Goal: Task Accomplishment & Management: Use online tool/utility

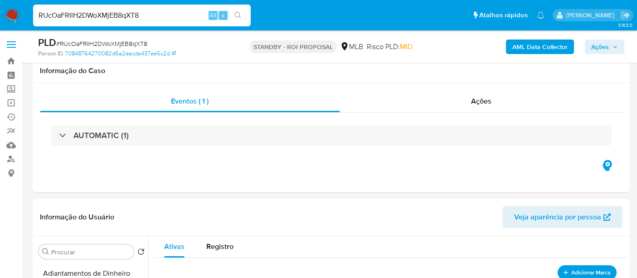
select select "10"
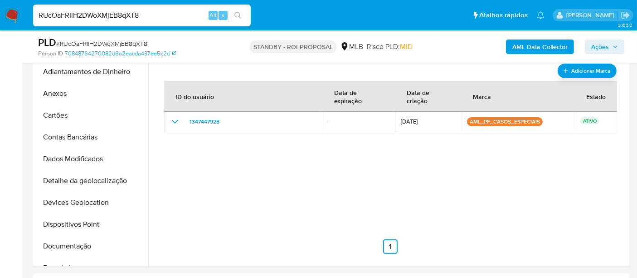
scroll to position [403, 0]
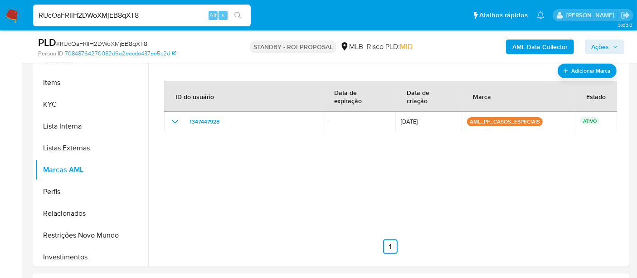
click at [140, 18] on input "RUcOaFRIlH2DWoXMjEB8qXT8" at bounding box center [142, 16] width 218 height 12
paste input "IusvtLooPvGa85FfrOR9yqUk"
type input "IusvtLooPvGa85FfrOR9yqUk"
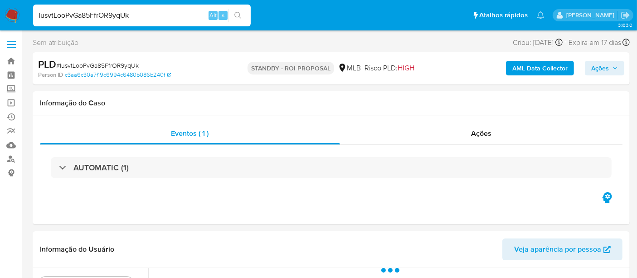
select select "10"
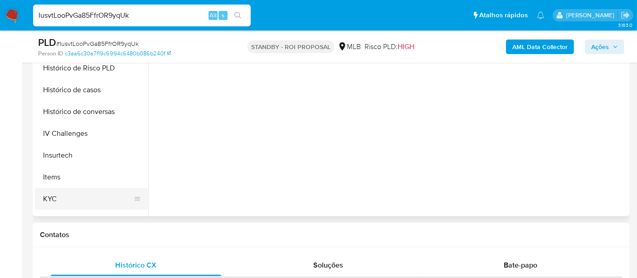
scroll to position [302, 0]
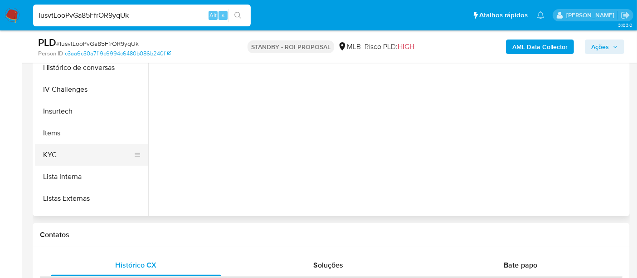
click at [52, 155] on button "KYC" at bounding box center [88, 155] width 106 height 22
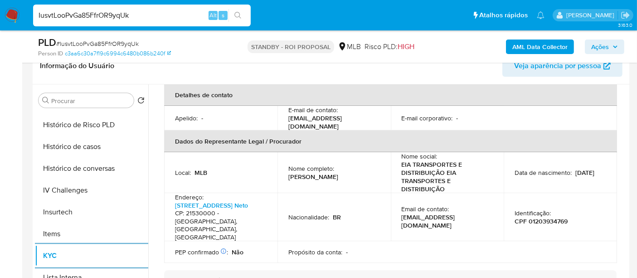
scroll to position [252, 0]
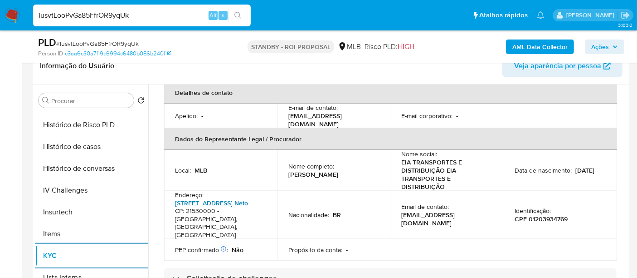
click at [216, 198] on link "Avenida Brasil 19001, Coelho Neto" at bounding box center [211, 202] width 73 height 9
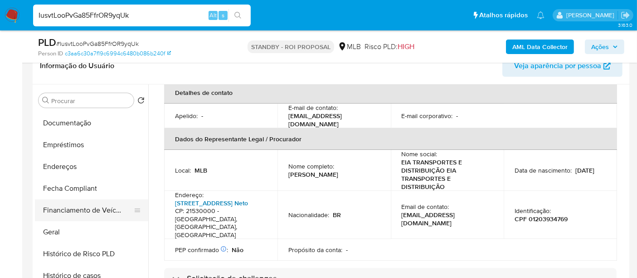
scroll to position [151, 0]
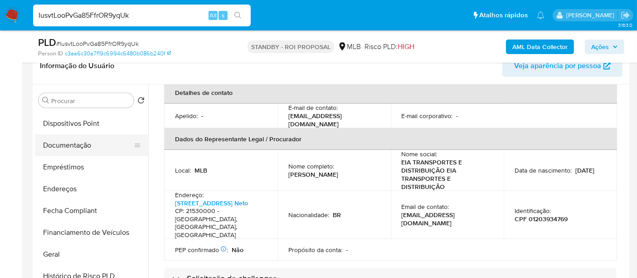
click at [78, 144] on button "Documentação" at bounding box center [88, 145] width 106 height 22
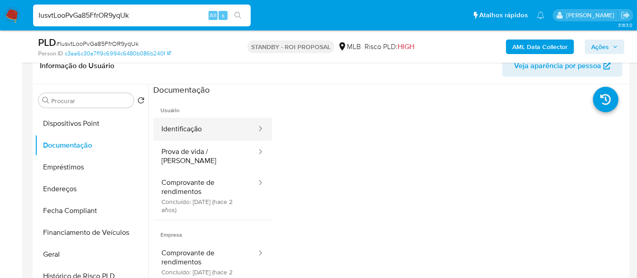
click at [181, 130] on button "Identificação" at bounding box center [205, 128] width 104 height 23
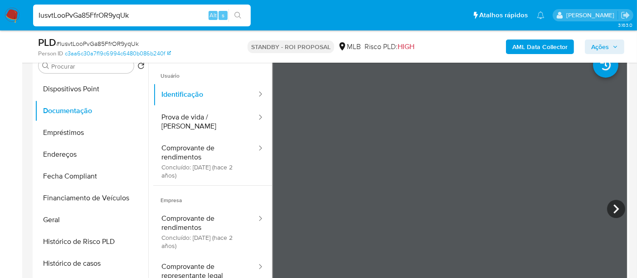
scroll to position [201, 0]
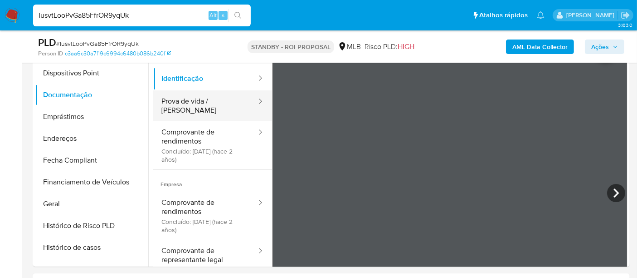
click at [194, 105] on button "Prova de vida / [PERSON_NAME]" at bounding box center [205, 105] width 104 height 31
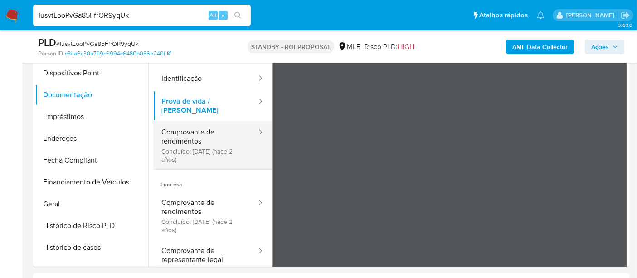
click at [186, 132] on button "Comprovante de rendimentos Concluído: 15/06/2023 (hace 2 años)" at bounding box center [205, 145] width 104 height 48
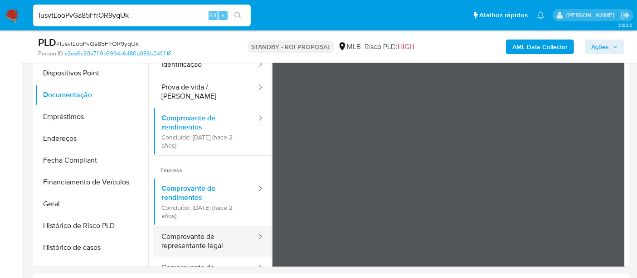
scroll to position [50, 0]
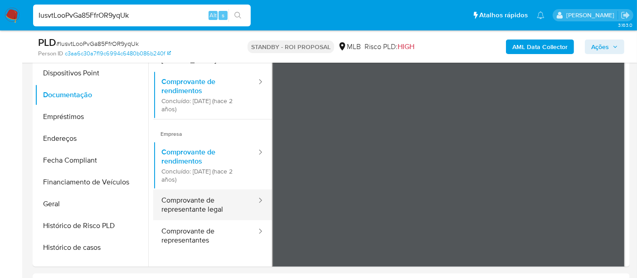
click at [206, 201] on button "Comprovante de representante legal" at bounding box center [205, 204] width 104 height 31
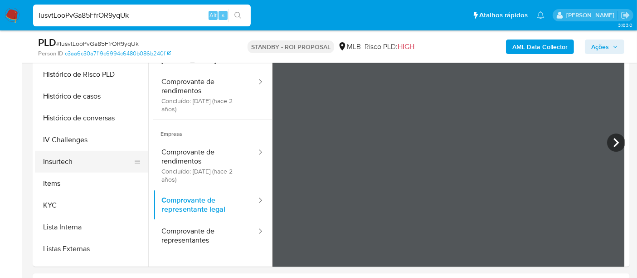
scroll to position [403, 0]
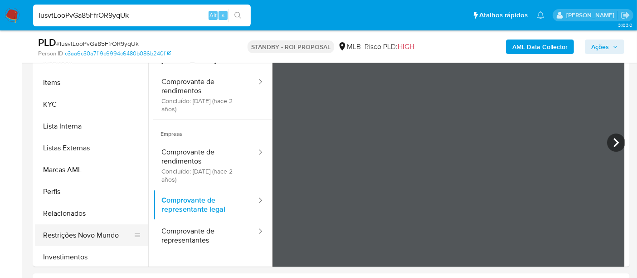
click at [87, 232] on button "Restrições Novo Mundo" at bounding box center [88, 235] width 106 height 22
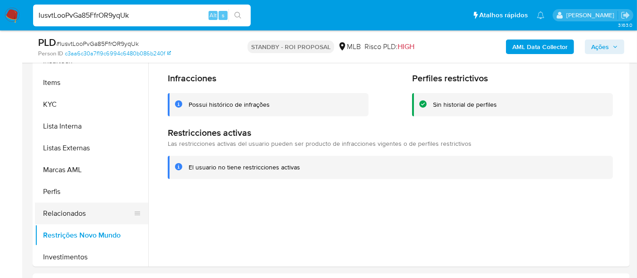
scroll to position [201, 0]
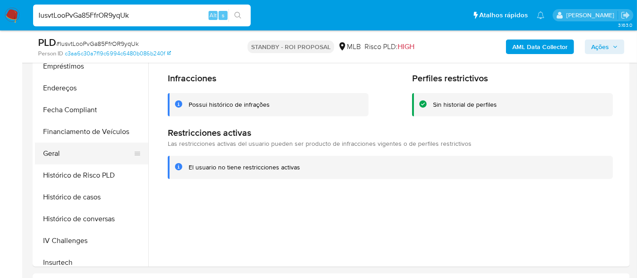
click at [57, 147] on button "Geral" at bounding box center [88, 153] width 106 height 22
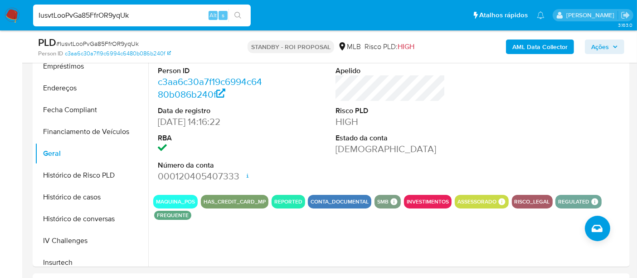
click at [142, 11] on input "IusvtLooPvGa85FfrOR9yqUk" at bounding box center [142, 16] width 218 height 12
paste input "SuSAGsJFqaFY7792mcocthwA"
type input "SuSAGsJFqaFY7792mcocthwA"
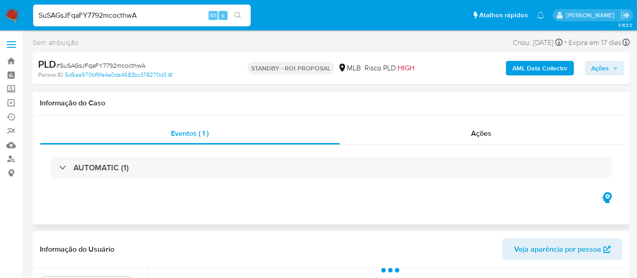
select select "10"
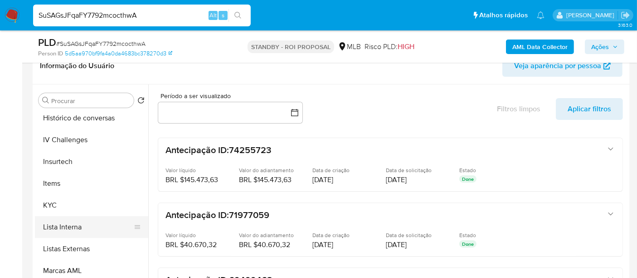
scroll to position [403, 0]
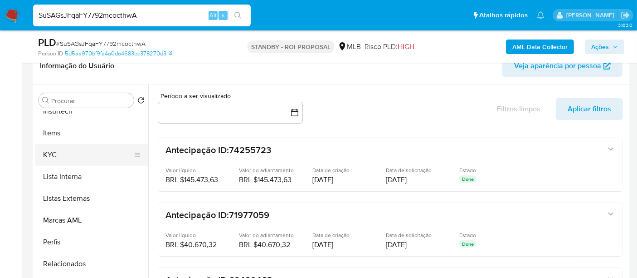
click at [55, 152] on button "KYC" at bounding box center [88, 155] width 106 height 22
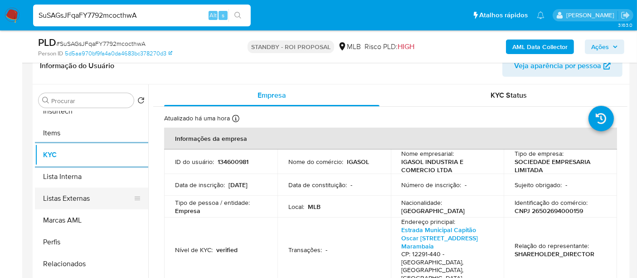
scroll to position [302, 0]
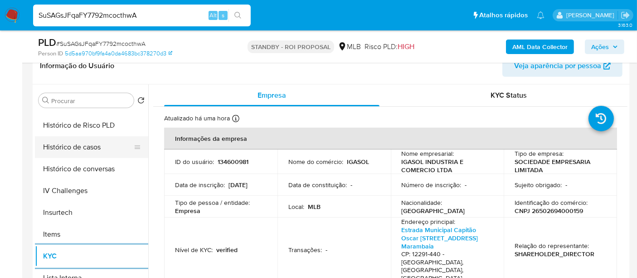
click at [76, 146] on button "Histórico de casos" at bounding box center [88, 147] width 106 height 22
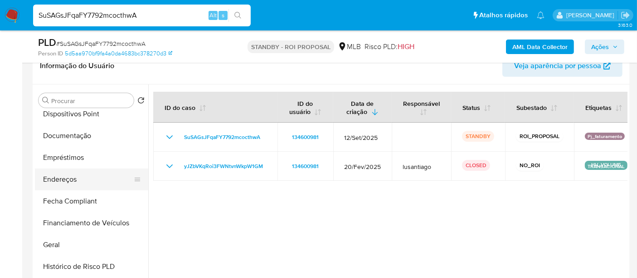
scroll to position [151, 0]
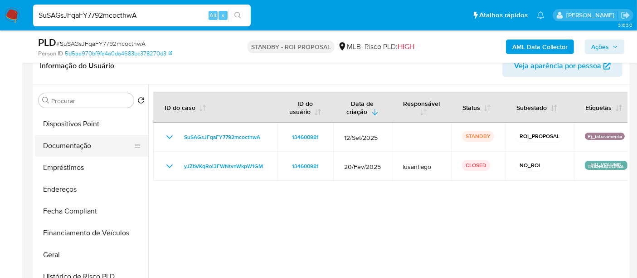
click at [73, 142] on button "Documentação" at bounding box center [88, 146] width 106 height 22
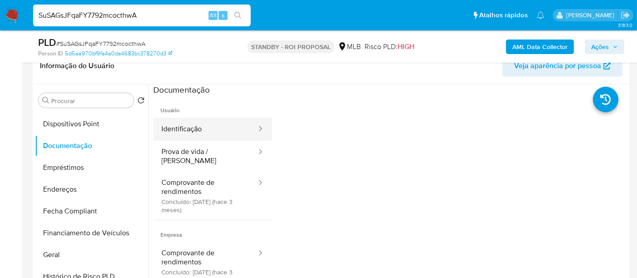
click at [193, 129] on button "Identificação" at bounding box center [205, 128] width 104 height 23
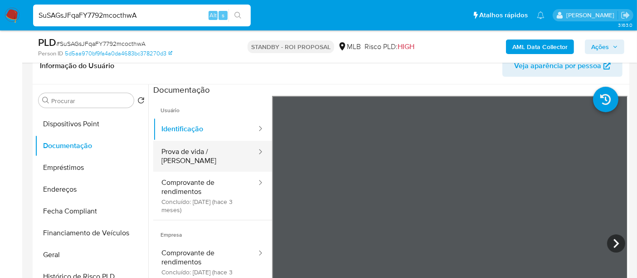
click at [207, 152] on button "Prova de vida / [PERSON_NAME]" at bounding box center [205, 156] width 104 height 31
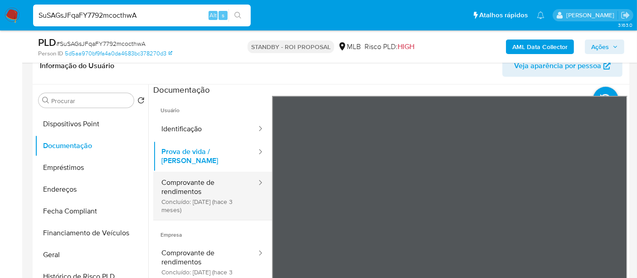
click at [183, 186] on button "Comprovante de rendimentos Concluído: 24/06/2025 (hace 3 meses)" at bounding box center [205, 195] width 104 height 48
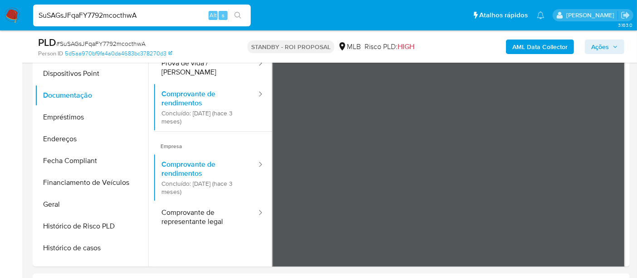
scroll to position [79, 0]
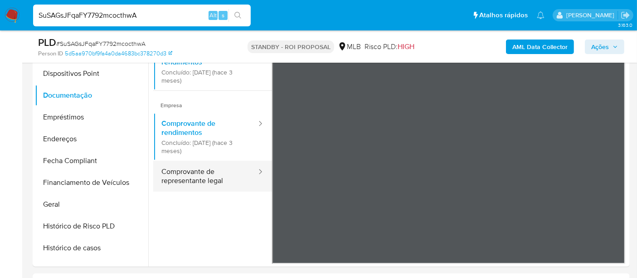
click at [169, 176] on button "Comprovante de representante legal" at bounding box center [205, 176] width 104 height 31
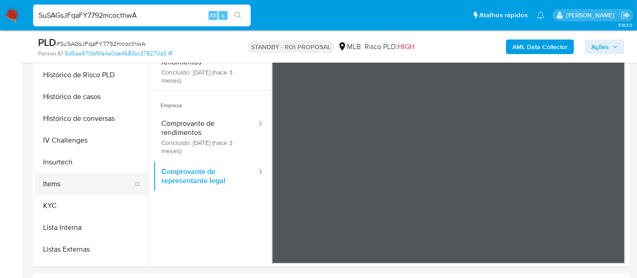
scroll to position [403, 0]
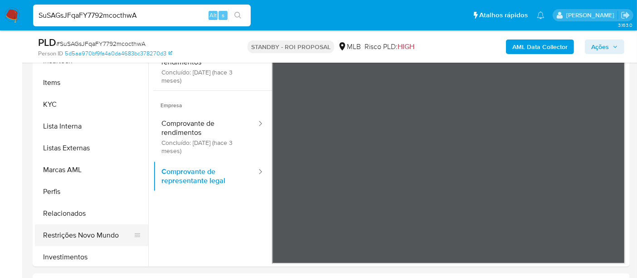
click at [94, 234] on button "Restrições Novo Mundo" at bounding box center [88, 235] width 106 height 22
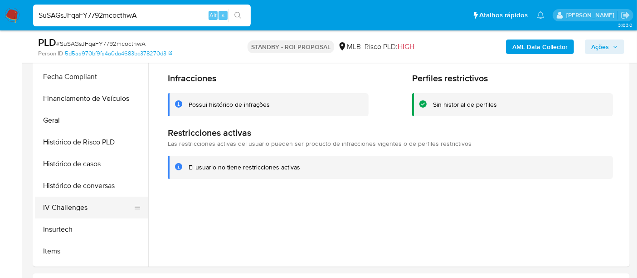
scroll to position [151, 0]
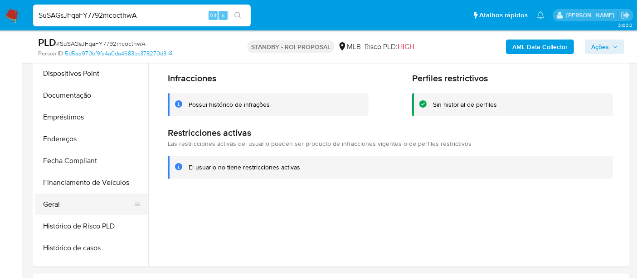
click at [56, 204] on button "Geral" at bounding box center [88, 204] width 106 height 22
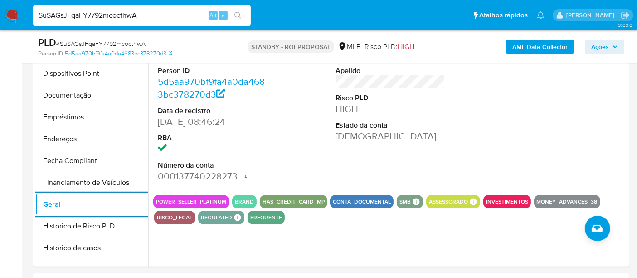
click at [141, 17] on input "SuSAGsJFqaFY7792mcocthwA" at bounding box center [142, 16] width 218 height 12
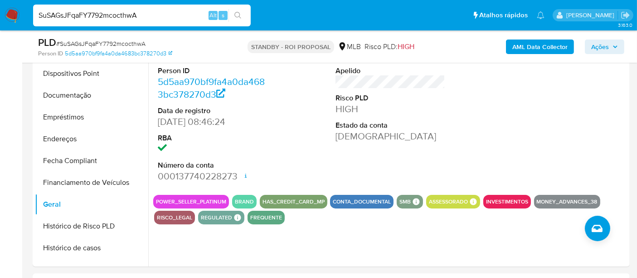
click at [141, 17] on input "SuSAGsJFqaFY7792mcocthwA" at bounding box center [142, 16] width 218 height 12
paste input "Cxn8VJ2zOvqxv899aD6TEDnX"
type input "Cxn8VJ2zOvqxv899aD6TEDnX"
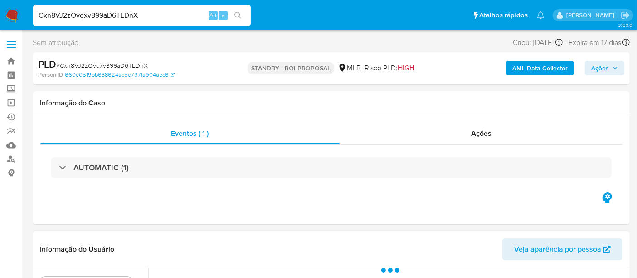
select select "10"
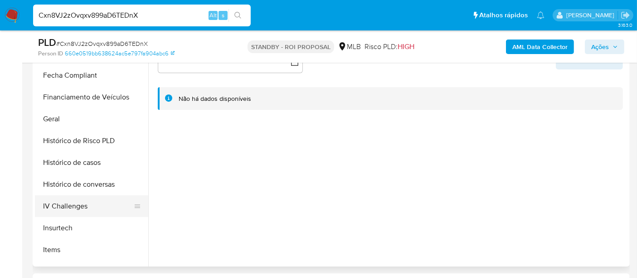
scroll to position [252, 0]
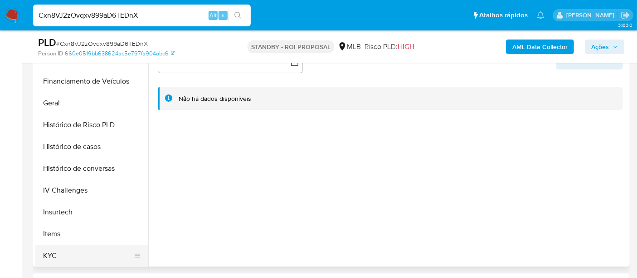
click at [56, 254] on button "KYC" at bounding box center [88, 256] width 106 height 22
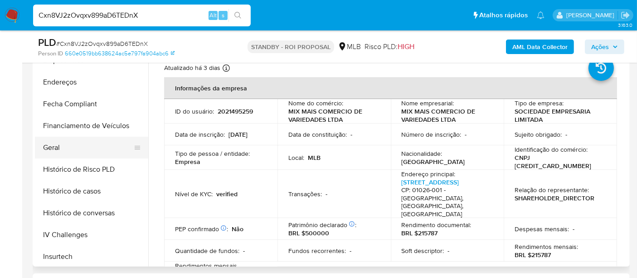
scroll to position [151, 0]
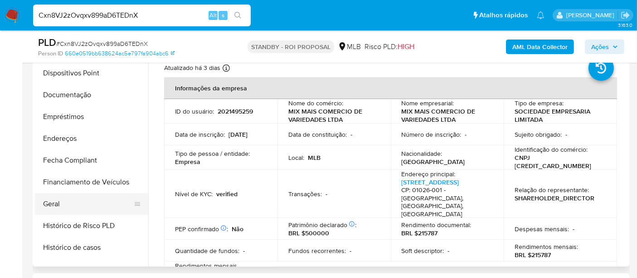
click at [45, 199] on button "Geral" at bounding box center [88, 204] width 106 height 22
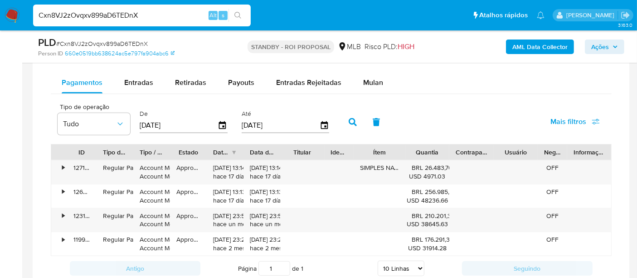
scroll to position [748, 0]
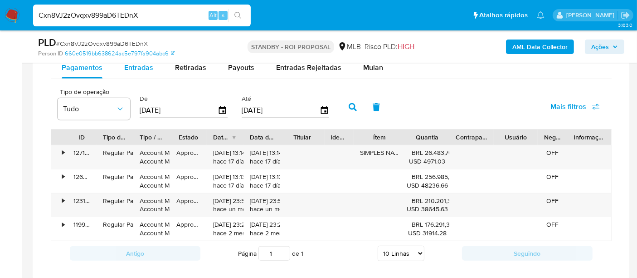
click at [132, 72] on div "Entradas" at bounding box center [138, 68] width 29 height 22
select select "10"
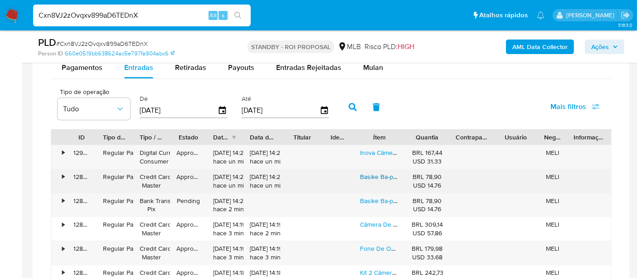
click at [380, 173] on link "Basike Ba-pow078 Power Bank Carregador Portatil Usb Tipo C 10000mah 22.5w Cor P…" at bounding box center [504, 176] width 289 height 9
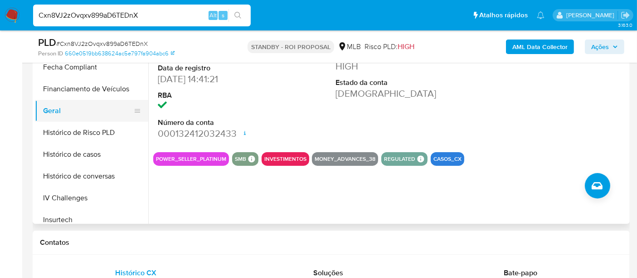
scroll to position [252, 0]
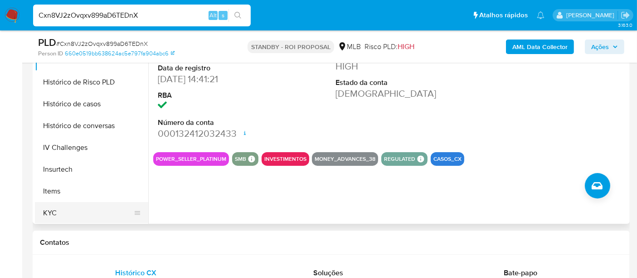
click at [52, 207] on button "KYC" at bounding box center [88, 213] width 106 height 22
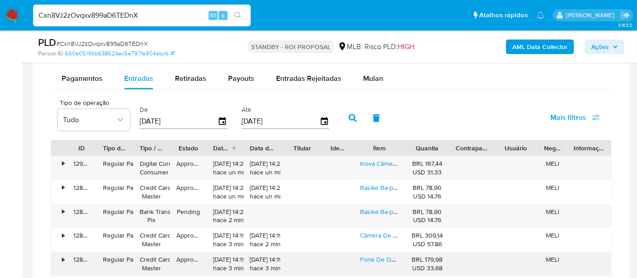
scroll to position [798, 0]
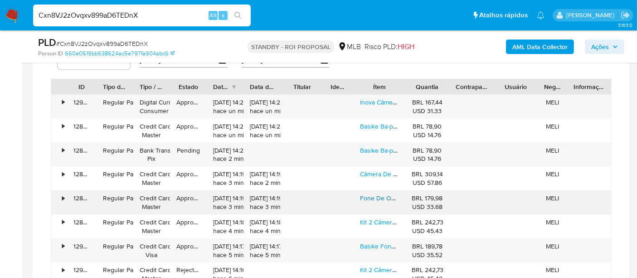
click at [375, 194] on link "Fone De Ouvido Bluetooth Anc Redução De Ruído Ativo" at bounding box center [439, 197] width 159 height 9
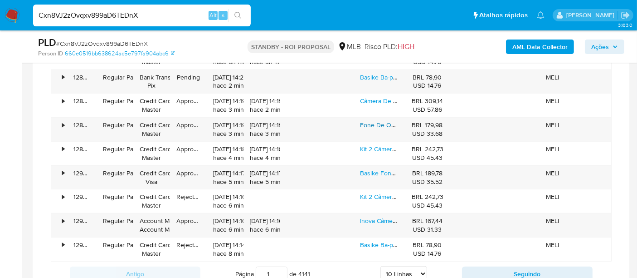
scroll to position [899, 0]
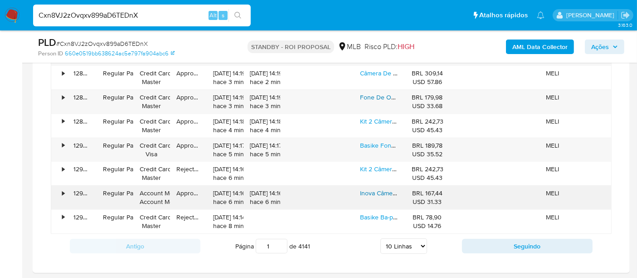
click at [369, 191] on link "Inova Câmera Infantil Instantâneal Tela Digital Hd Jogos" at bounding box center [437, 192] width 154 height 9
click at [135, 14] on input "Cxn8VJ2zOvqxv899aD6TEDnX" at bounding box center [142, 16] width 218 height 12
paste input "zO1G7MTj9VmC2ZFZoDS8XrDn"
type input "zO1G7MTj9VmC2ZFZoDS8XrDn"
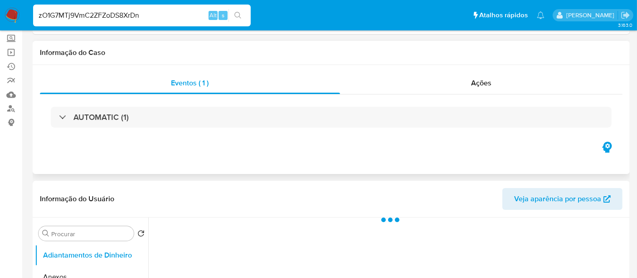
select select "10"
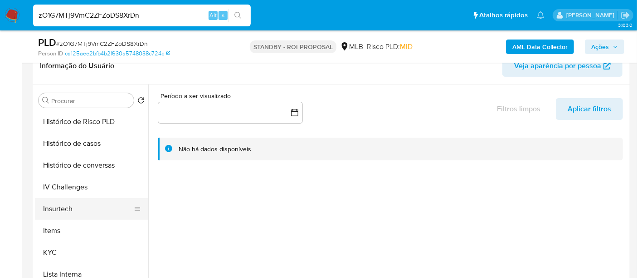
scroll to position [352, 0]
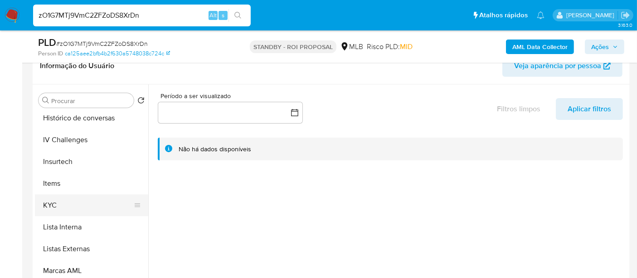
click at [52, 203] on button "KYC" at bounding box center [88, 205] width 106 height 22
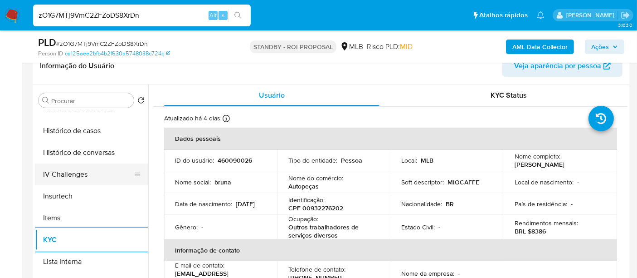
scroll to position [302, 0]
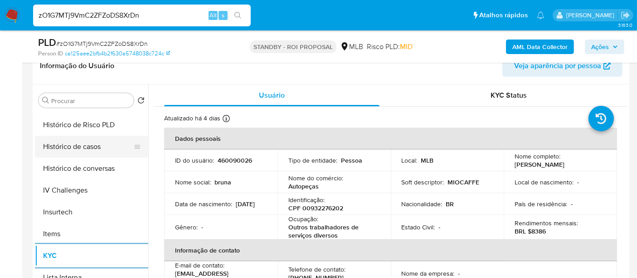
click at [81, 138] on button "Histórico de casos" at bounding box center [88, 147] width 106 height 22
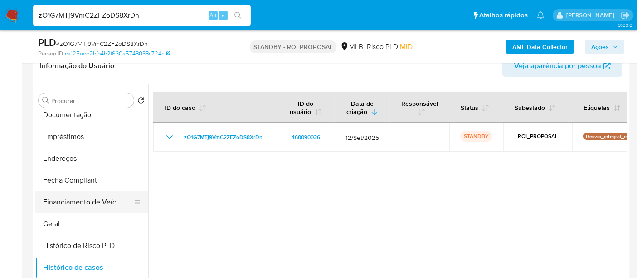
scroll to position [151, 0]
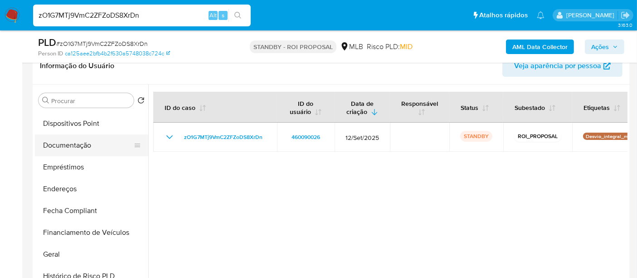
drag, startPoint x: 72, startPoint y: 145, endPoint x: 126, endPoint y: 145, distance: 54.0
click at [72, 144] on button "Documentação" at bounding box center [88, 145] width 106 height 22
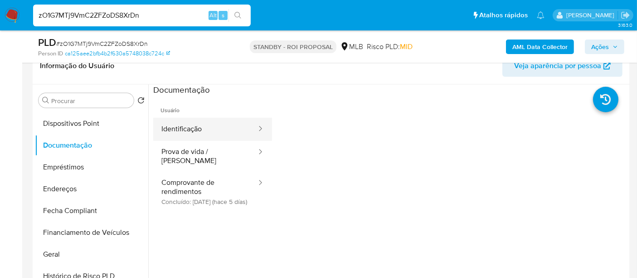
click at [177, 129] on button "Identificação" at bounding box center [205, 128] width 104 height 23
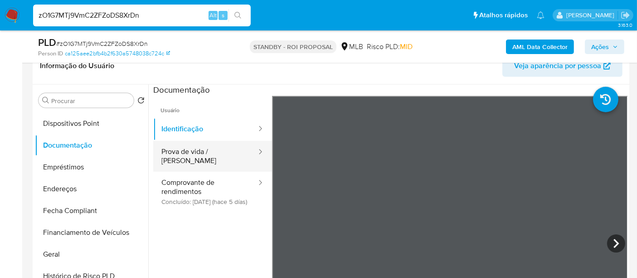
click at [183, 155] on button "Prova de vida / [PERSON_NAME]" at bounding box center [205, 156] width 104 height 31
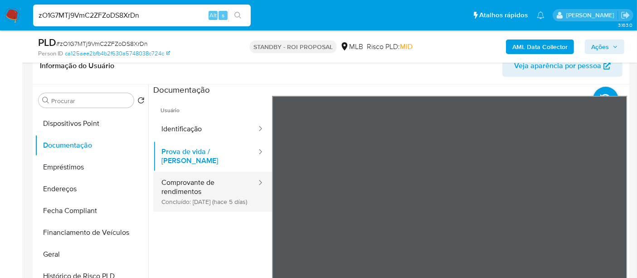
click at [192, 181] on button "Comprovante de rendimentos Concluído: 04/10/2025 (hace 5 días)" at bounding box center [205, 191] width 104 height 40
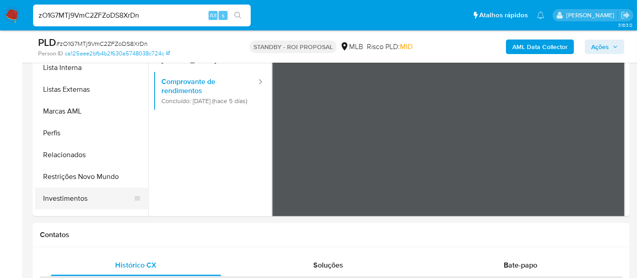
scroll to position [454, 0]
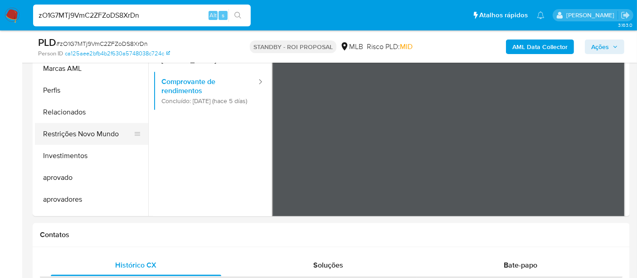
click at [102, 134] on button "Restrições Novo Mundo" at bounding box center [88, 134] width 106 height 22
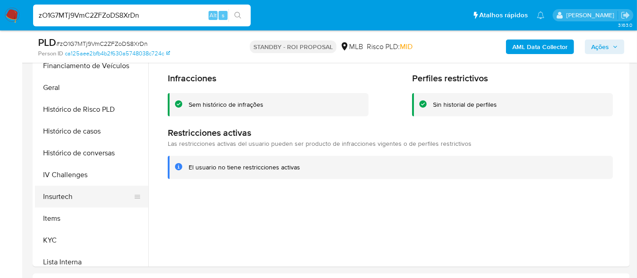
scroll to position [252, 0]
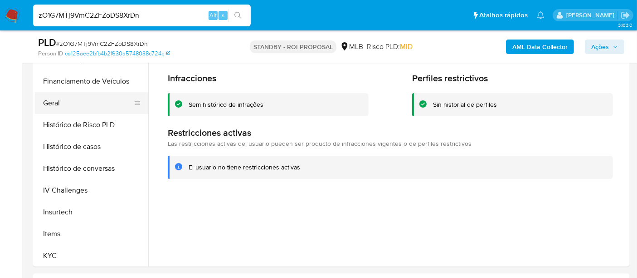
click at [55, 105] on button "Geral" at bounding box center [88, 103] width 106 height 22
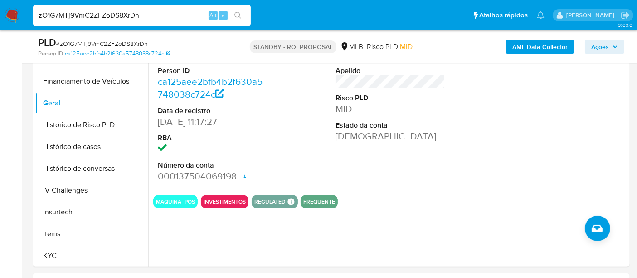
click at [174, 18] on input "zO1G7MTj9VmC2ZFZoDS8XrDn" at bounding box center [142, 16] width 218 height 12
paste input "hTCIA0PQmD3gfBsnKV8MswIr"
type input "hTCIA0PQmD3gfBsnKV8MswIr"
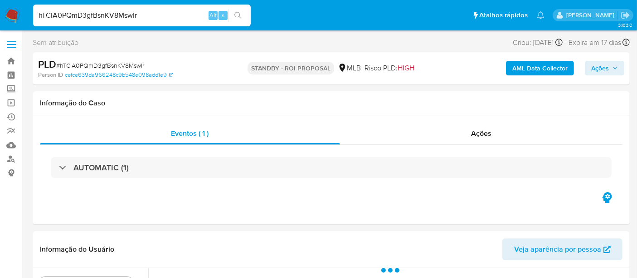
select select "10"
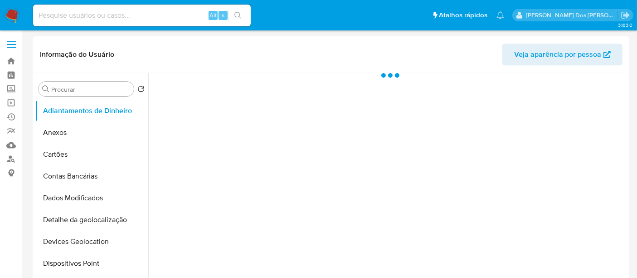
click at [136, 11] on input at bounding box center [142, 16] width 218 height 12
paste input "eRhPi1LTKSmBLzd8INAv6nF7"
type input "eRhPi1LTKSmBLzd8INAv6nF7"
select select "10"
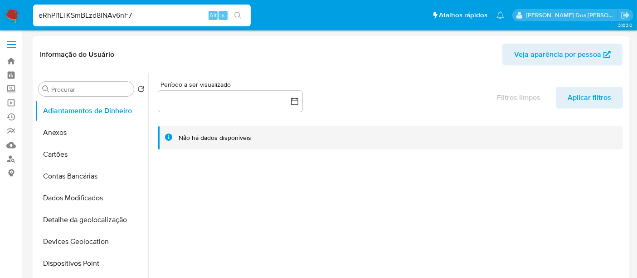
type input "eRhPi1LTKSmBLzd8INAv6nF7"
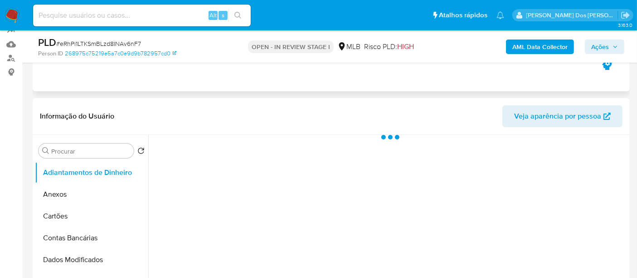
select select "10"
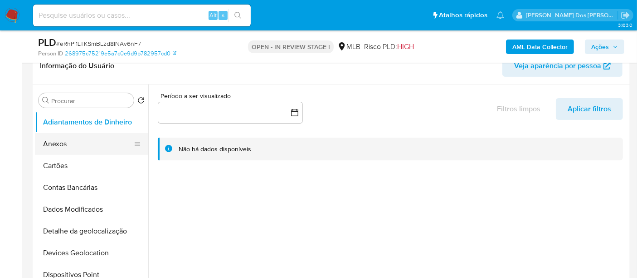
click at [61, 146] on button "Anexos" at bounding box center [88, 144] width 106 height 22
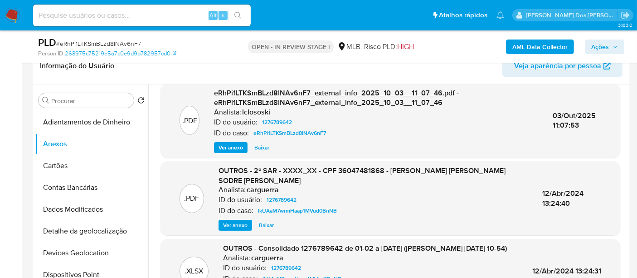
scroll to position [101, 0]
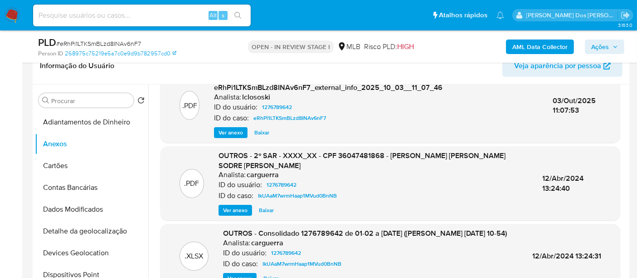
click at [230, 206] on span "Ver anexo" at bounding box center [235, 210] width 24 height 9
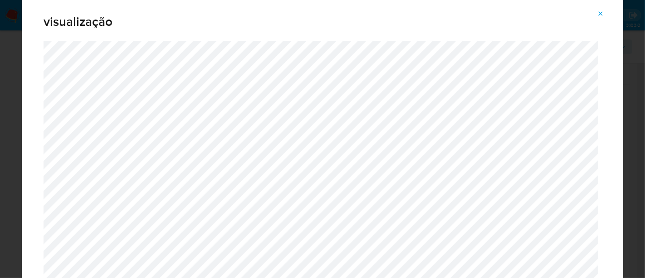
click at [598, 15] on icon "Attachment preview" at bounding box center [600, 13] width 7 height 7
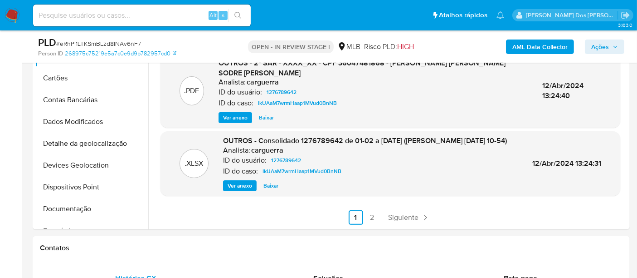
scroll to position [252, 0]
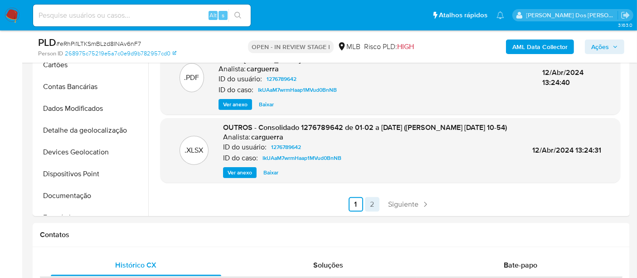
click at [371, 203] on link "2" at bounding box center [372, 204] width 15 height 15
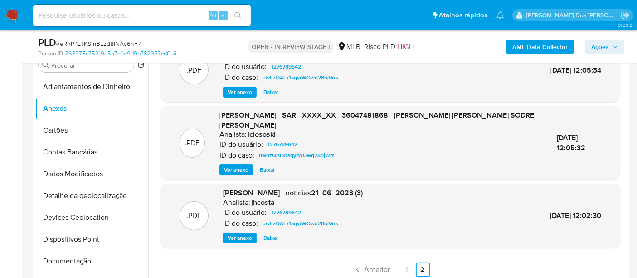
scroll to position [201, 0]
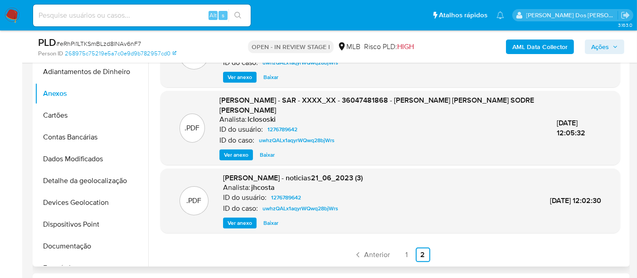
click at [240, 152] on span "Ver anexo" at bounding box center [236, 154] width 24 height 9
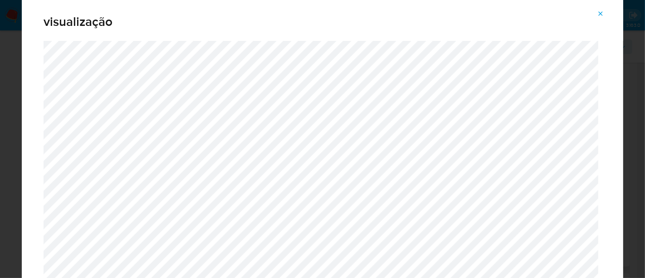
click at [597, 12] on icon "Attachment preview" at bounding box center [600, 13] width 7 height 7
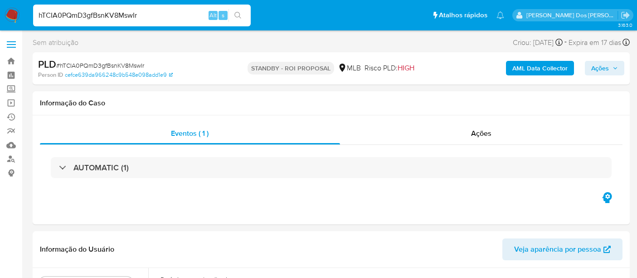
select select "10"
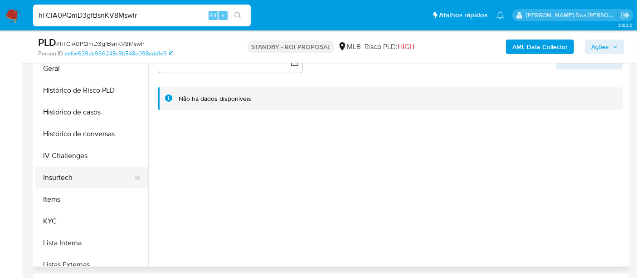
scroll to position [302, 0]
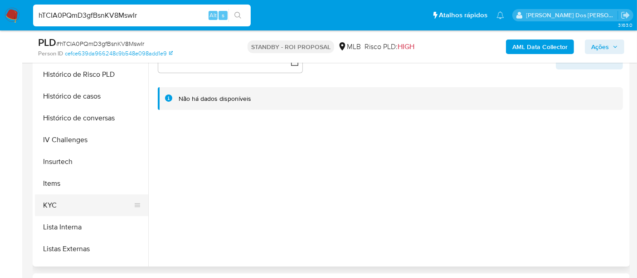
click at [54, 200] on button "KYC" at bounding box center [88, 205] width 106 height 22
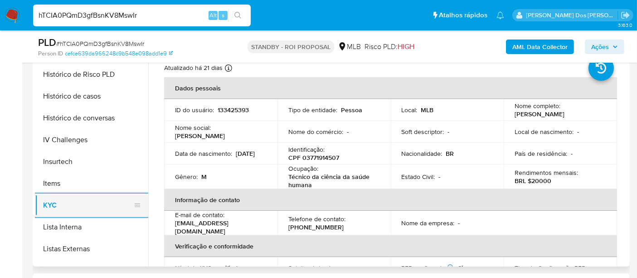
scroll to position [252, 0]
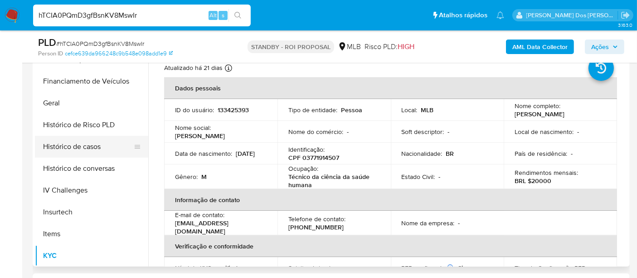
click at [85, 151] on button "Histórico de casos" at bounding box center [88, 147] width 106 height 22
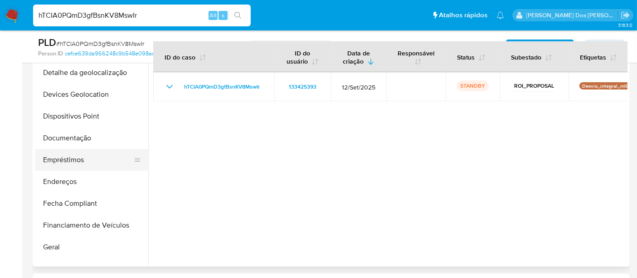
scroll to position [50, 0]
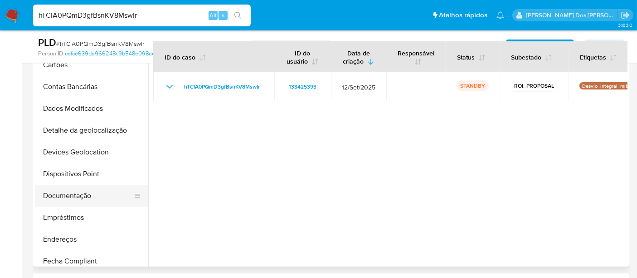
click at [84, 197] on button "Documentação" at bounding box center [88, 196] width 106 height 22
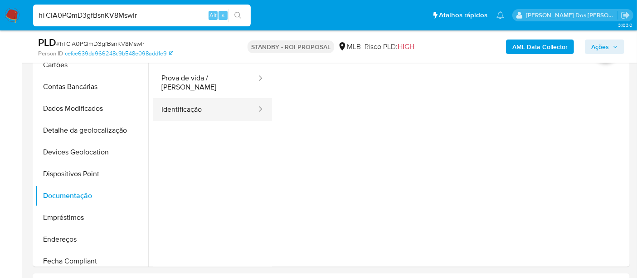
click at [175, 103] on button "Identificação" at bounding box center [205, 109] width 104 height 23
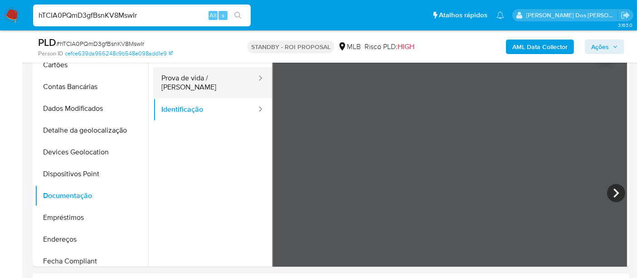
click at [225, 79] on button "Prova de vida / [PERSON_NAME]" at bounding box center [205, 82] width 104 height 31
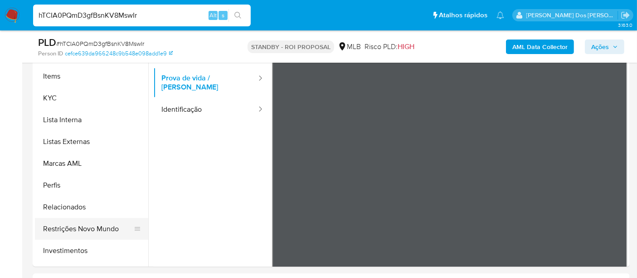
scroll to position [454, 0]
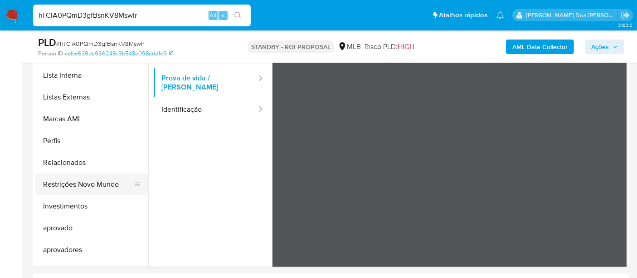
click at [78, 181] on button "Restrições Novo Mundo" at bounding box center [88, 184] width 106 height 22
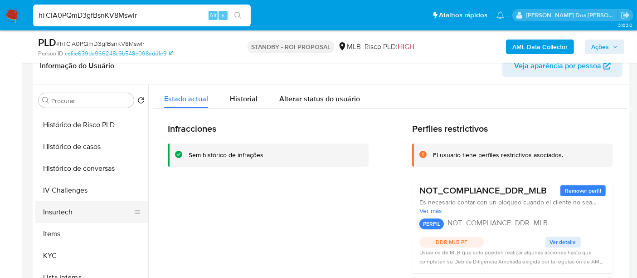
scroll to position [252, 0]
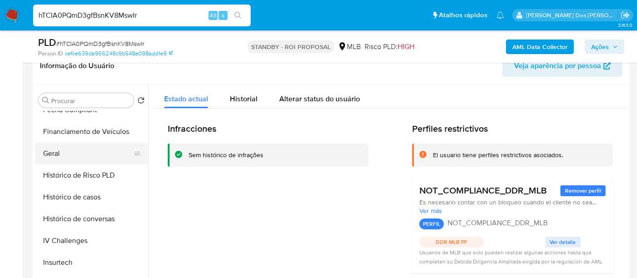
click at [55, 153] on button "Geral" at bounding box center [88, 153] width 106 height 22
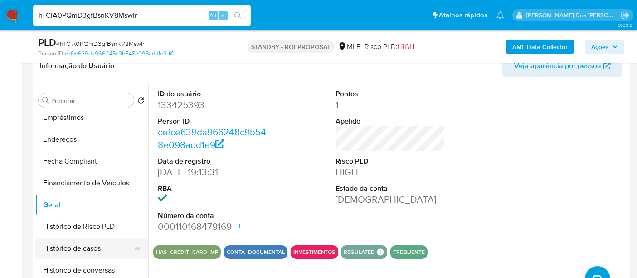
scroll to position [151, 0]
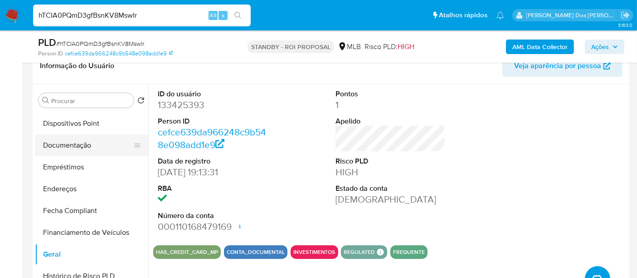
click at [79, 151] on button "Documentação" at bounding box center [88, 145] width 106 height 22
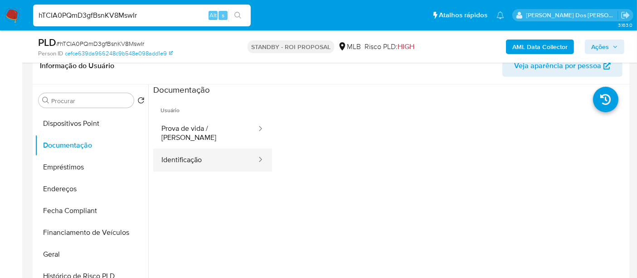
click at [185, 156] on button "Identificação" at bounding box center [205, 159] width 104 height 23
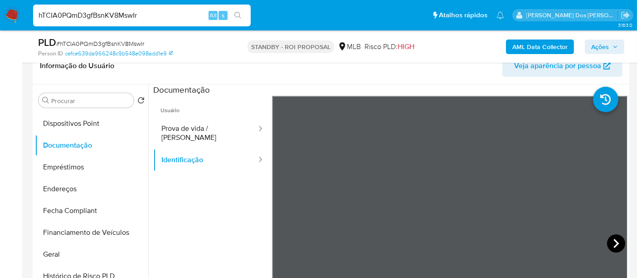
click at [608, 242] on icon at bounding box center [616, 243] width 18 height 18
click at [139, 17] on input "hTCIA0PQmD3gfBsnKV8MswIr" at bounding box center [142, 16] width 218 height 12
click at [138, 17] on input "hTCIA0PQmD3gfBsnKV8MswIr" at bounding box center [142, 16] width 218 height 12
paste input "ciai2ByZdSgMp7lpxwD5WPsN"
type input "ciai2ByZdSgMp7lpxwD5WPsN"
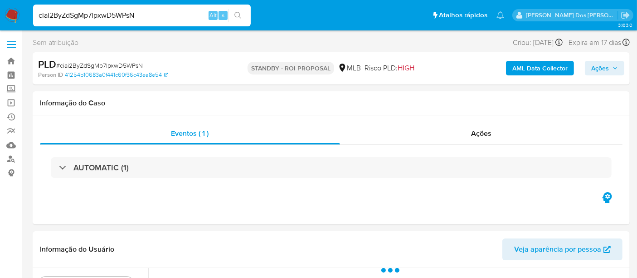
select select "10"
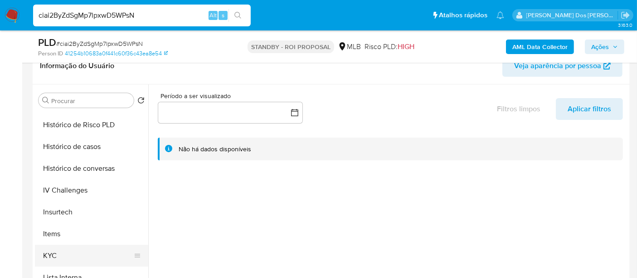
scroll to position [352, 0]
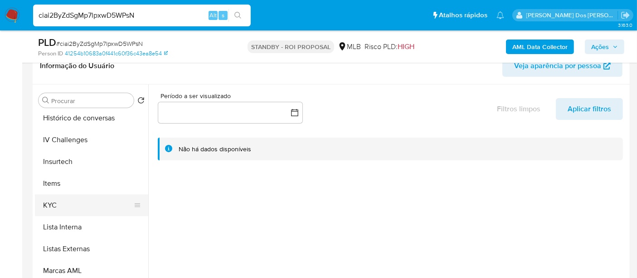
click at [47, 204] on button "KYC" at bounding box center [88, 205] width 106 height 22
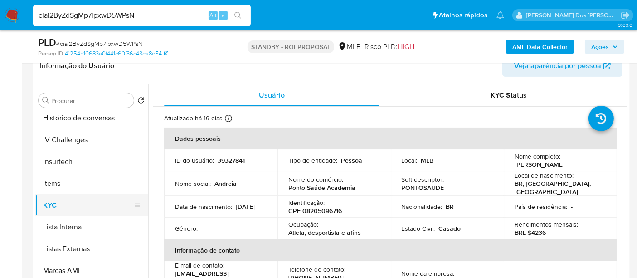
scroll to position [302, 0]
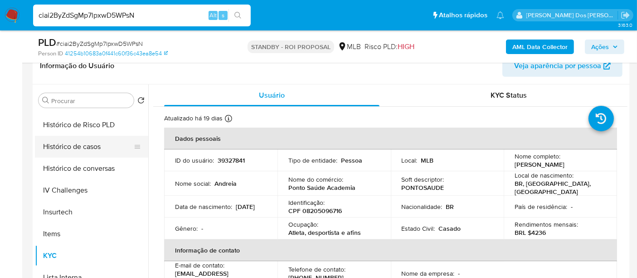
click at [81, 139] on button "Histórico de casos" at bounding box center [88, 147] width 106 height 22
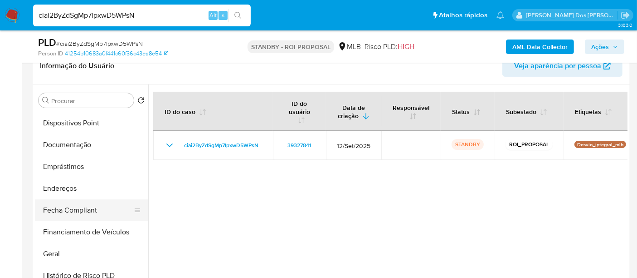
scroll to position [151, 0]
click at [78, 138] on button "Documentação" at bounding box center [88, 145] width 106 height 22
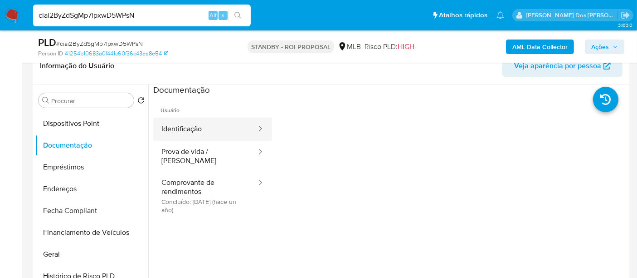
click at [177, 134] on button "Identificação" at bounding box center [205, 128] width 104 height 23
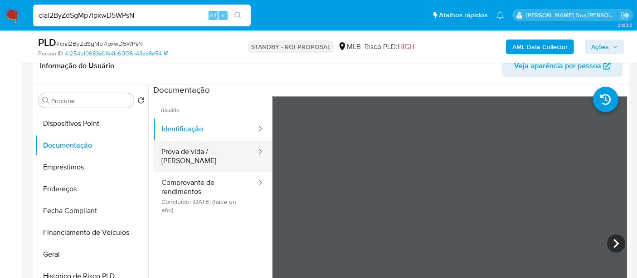
click at [189, 151] on button "Prova de vida / [PERSON_NAME]" at bounding box center [205, 156] width 104 height 31
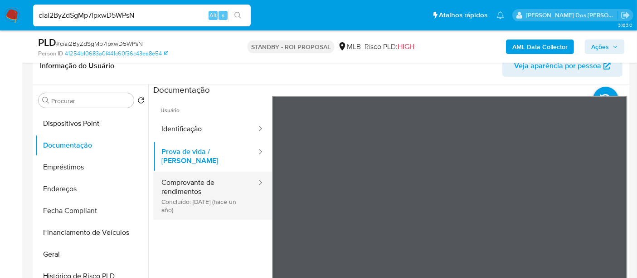
click at [175, 186] on button "Comprovante de rendimentos Concluído: 04/06/2024 (hace un año)" at bounding box center [205, 195] width 104 height 48
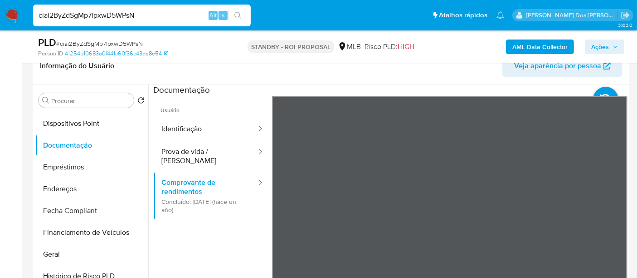
click at [421, 64] on div "Informação do Usuário Veja aparência por pessoa Procurar Retornar ao pedido pad…" at bounding box center [331, 182] width 597 height 269
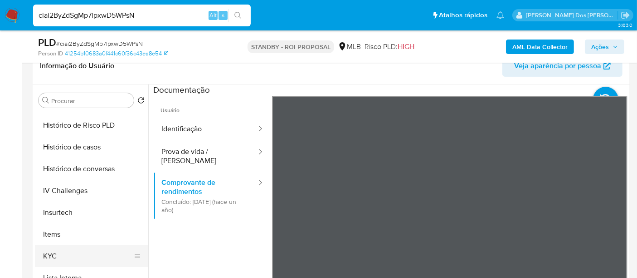
click at [56, 248] on button "KYC" at bounding box center [88, 256] width 106 height 22
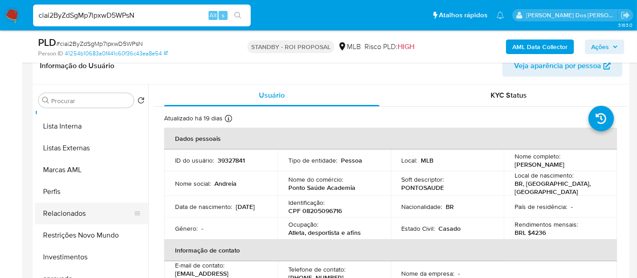
scroll to position [453, 0]
click at [98, 232] on button "Restrições Novo Mundo" at bounding box center [88, 236] width 106 height 22
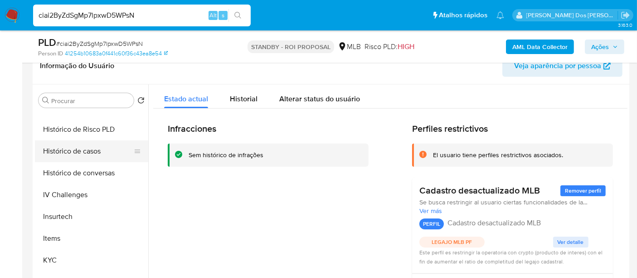
scroll to position [251, 0]
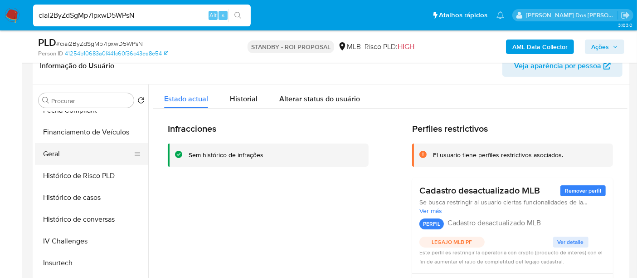
click at [58, 154] on button "Geral" at bounding box center [88, 154] width 106 height 22
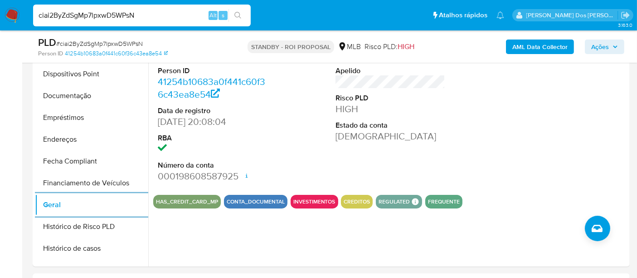
scroll to position [100, 0]
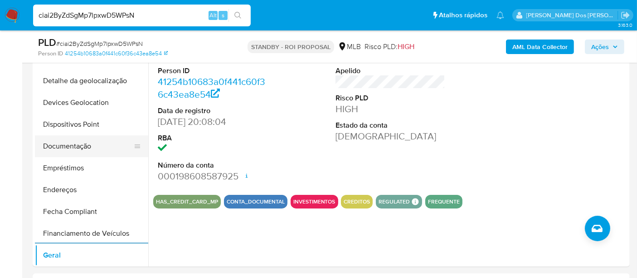
click at [70, 138] on button "Documentação" at bounding box center [88, 146] width 106 height 22
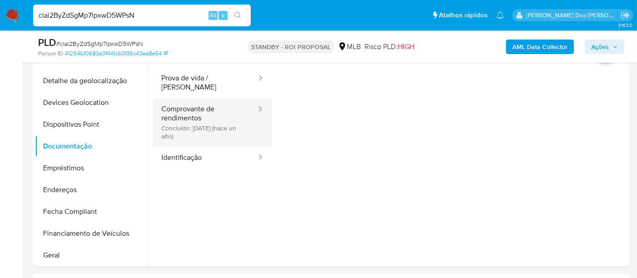
click at [191, 117] on button "Comprovante de rendimentos Concluído: 04/06/2024 (hace un año)" at bounding box center [205, 122] width 104 height 48
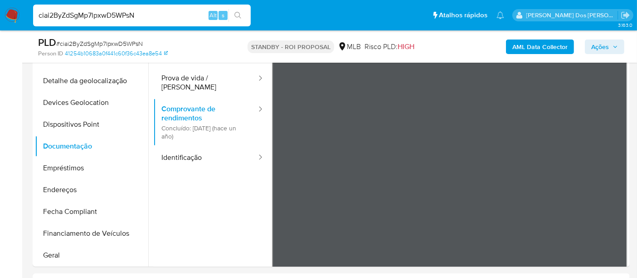
click at [128, 23] on div "ciai2ByZdSgMp7lpxwD5WPsN Alt s" at bounding box center [142, 16] width 218 height 22
click at [127, 18] on input "ciai2ByZdSgMp7lpxwD5WPsN" at bounding box center [142, 16] width 218 height 12
paste input "DSGt17YCiBvVy2AAxDmT2D78"
type input "DSGt17YCiBvVy2AAxDmT2D78"
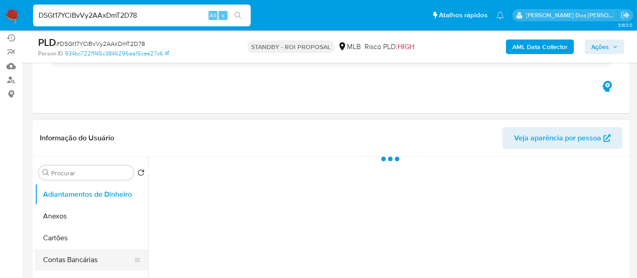
scroll to position [151, 0]
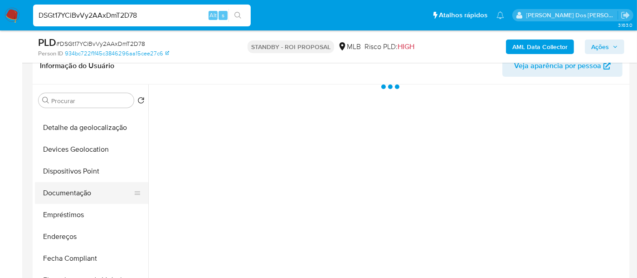
select select "10"
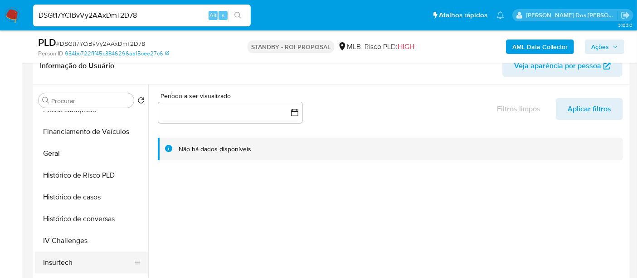
scroll to position [302, 0]
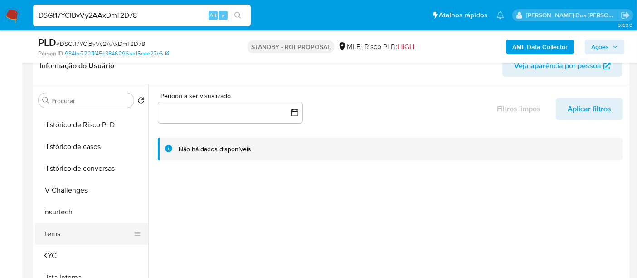
drag, startPoint x: 51, startPoint y: 250, endPoint x: 74, endPoint y: 233, distance: 28.9
click at [52, 250] on button "KYC" at bounding box center [91, 256] width 113 height 22
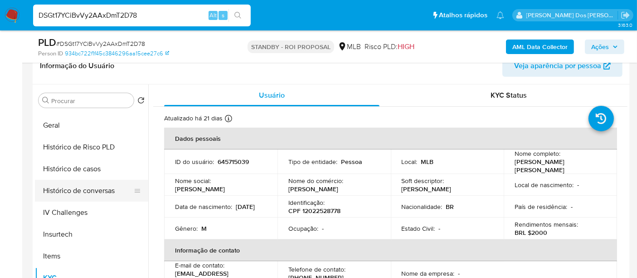
scroll to position [252, 0]
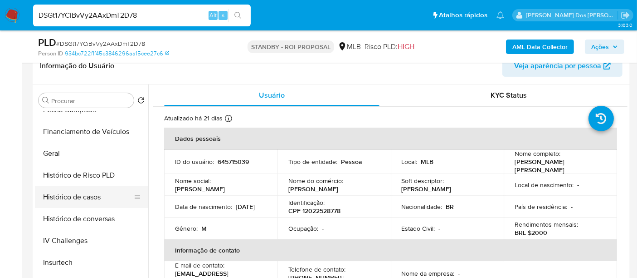
click at [97, 194] on button "Histórico de casos" at bounding box center [88, 197] width 106 height 22
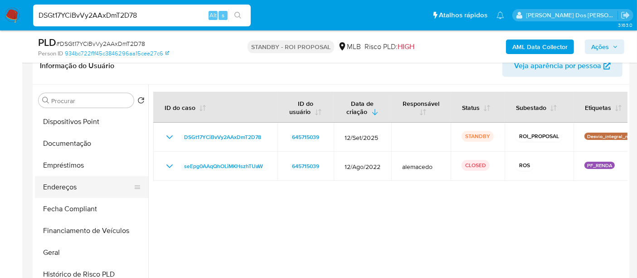
scroll to position [151, 0]
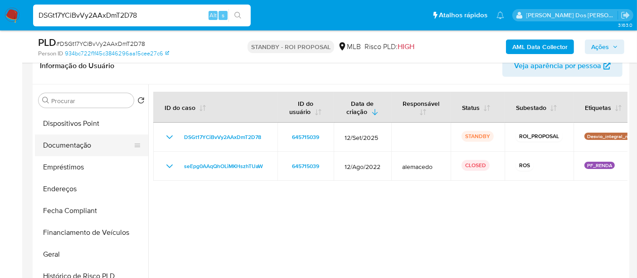
click at [75, 147] on button "Documentação" at bounding box center [88, 145] width 106 height 22
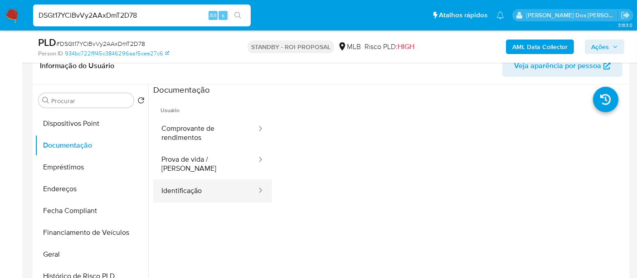
click at [184, 179] on button "Identificação" at bounding box center [205, 190] width 104 height 23
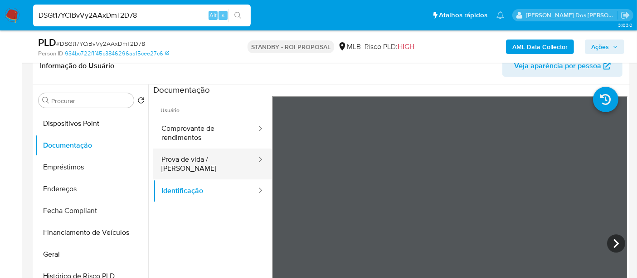
click at [203, 156] on button "Prova de vida / [PERSON_NAME]" at bounding box center [205, 163] width 104 height 31
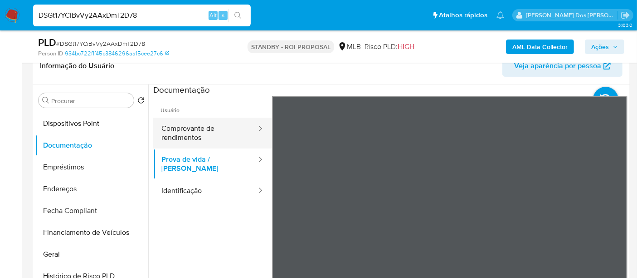
click at [191, 138] on button "Comprovante de rendimentos" at bounding box center [205, 132] width 104 height 31
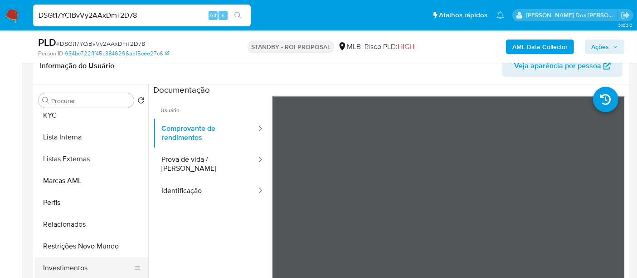
scroll to position [492, 0]
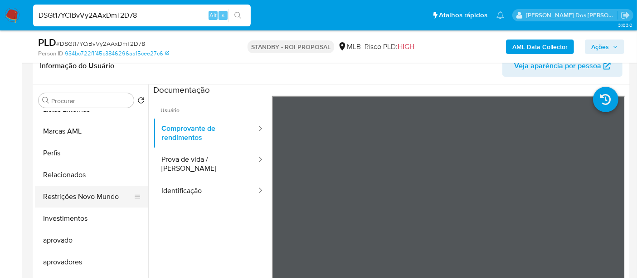
click at [97, 196] on button "Restrições Novo Mundo" at bounding box center [88, 197] width 106 height 22
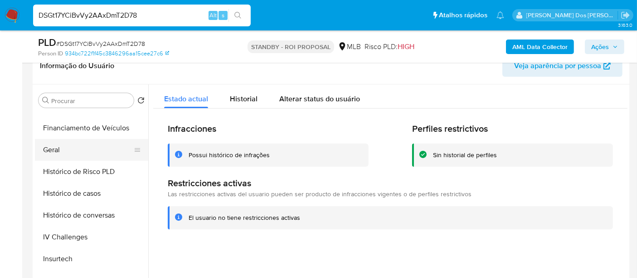
scroll to position [240, 0]
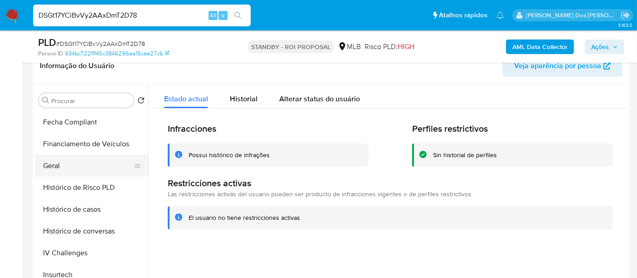
click at [58, 165] on button "Geral" at bounding box center [88, 166] width 106 height 22
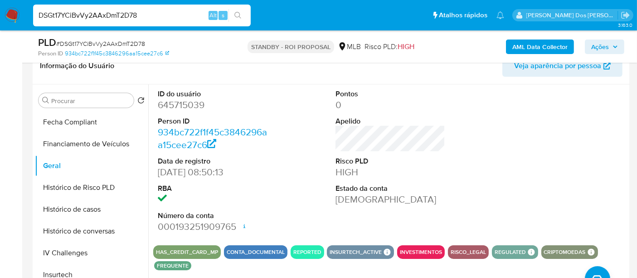
click at [145, 15] on input "DSGt17YCiBvVy2AAxDmT2D78" at bounding box center [142, 16] width 218 height 12
click at [142, 15] on input "DSGt17YCiBvVy2AAxDmT2D78" at bounding box center [142, 16] width 218 height 12
click at [142, 14] on input "DSGt17YCiBvVy2AAxDmT2D78" at bounding box center [142, 16] width 218 height 12
paste input "dhwjVWdraoTUKoS8MwxFGHZB"
type input "dhwjVWdraoTUKoS8MwxFGHZB"
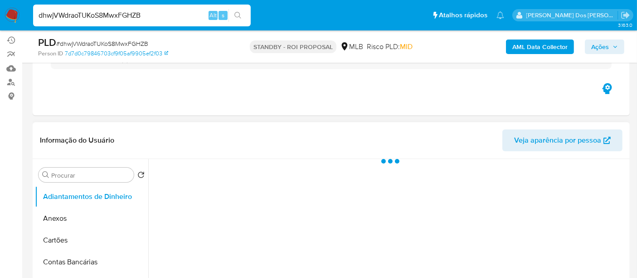
scroll to position [151, 0]
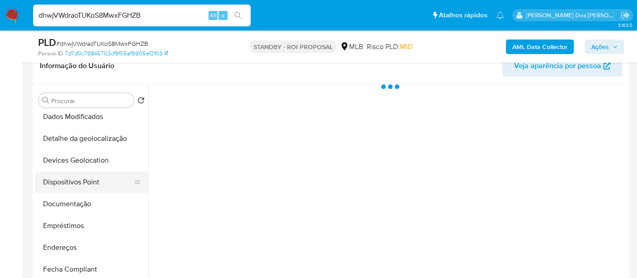
select select "10"
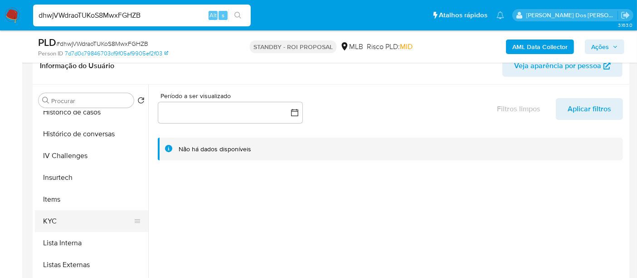
scroll to position [352, 0]
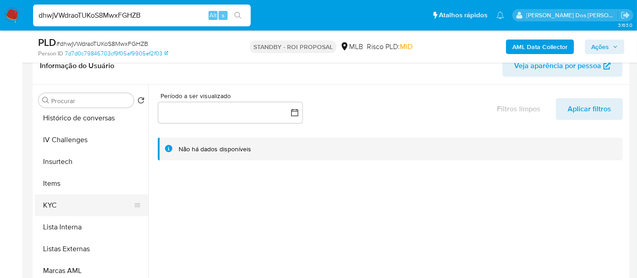
click at [55, 200] on button "KYC" at bounding box center [88, 205] width 106 height 22
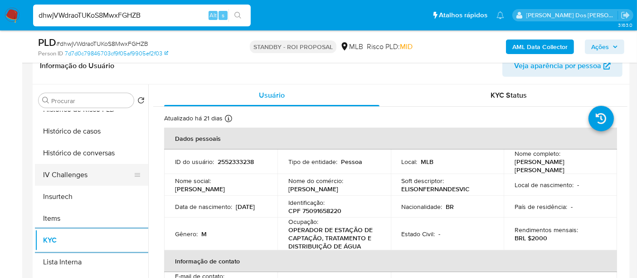
scroll to position [302, 0]
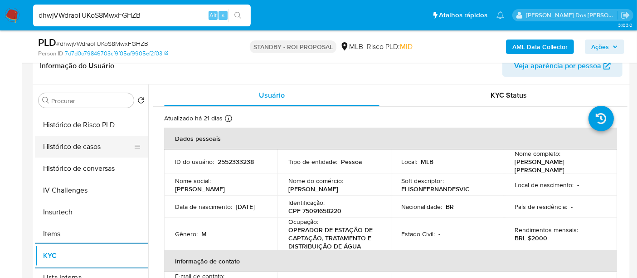
click at [93, 149] on button "Histórico de casos" at bounding box center [88, 147] width 106 height 22
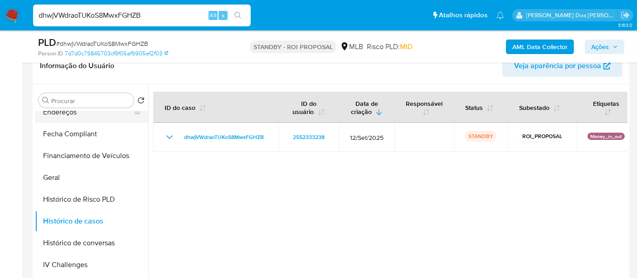
scroll to position [151, 0]
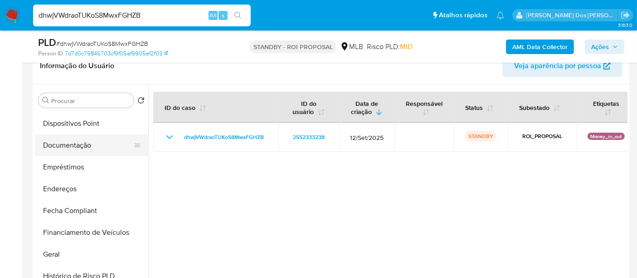
click at [71, 149] on button "Documentação" at bounding box center [88, 145] width 106 height 22
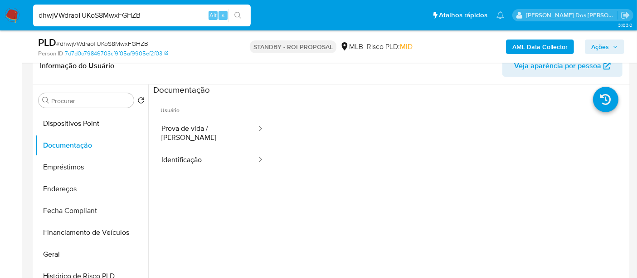
click at [172, 148] on button "Identificação" at bounding box center [205, 159] width 104 height 23
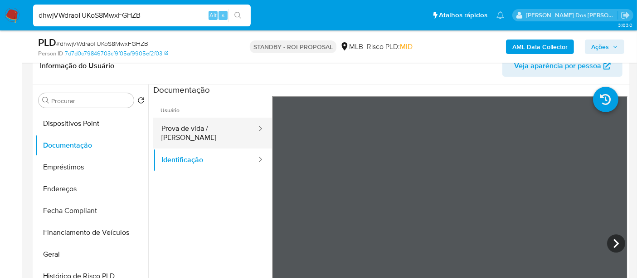
click at [217, 129] on button "Prova de vida / [PERSON_NAME]" at bounding box center [205, 132] width 104 height 31
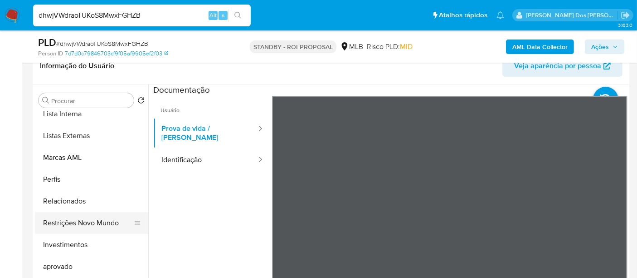
scroll to position [492, 0]
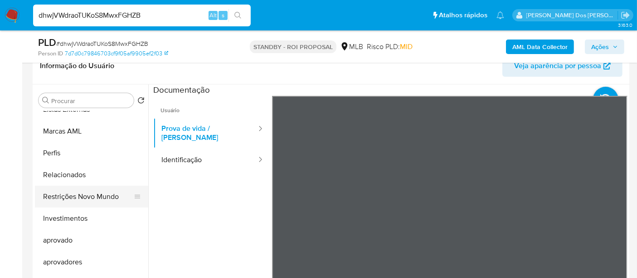
click at [87, 197] on button "Restrições Novo Mundo" at bounding box center [88, 197] width 106 height 22
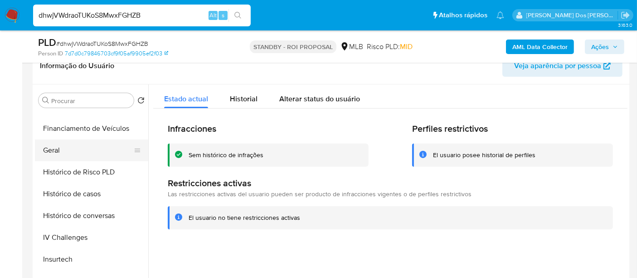
scroll to position [240, 0]
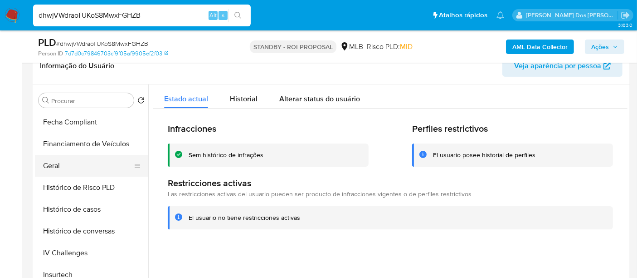
click at [57, 161] on button "Geral" at bounding box center [88, 166] width 106 height 22
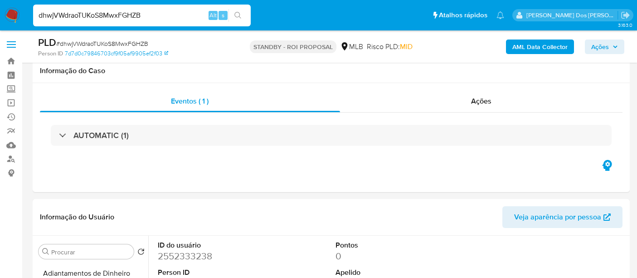
select select "10"
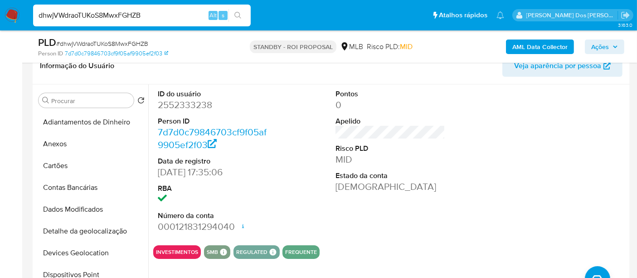
scroll to position [240, 0]
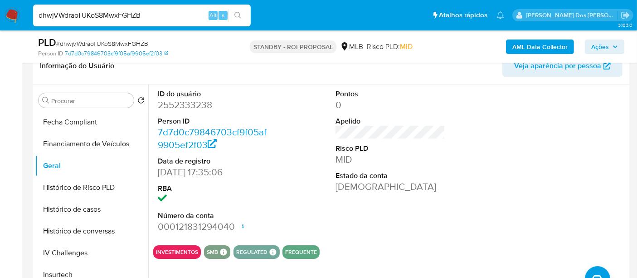
click at [157, 18] on input "dhwjVWdraoTUKoS8MwxFGHZB" at bounding box center [142, 16] width 218 height 12
paste input "fry9xgs7NXAz7HgvE6gNPiPK"
type input "fry9xgs7NXAz7HgvE6gNPiPK"
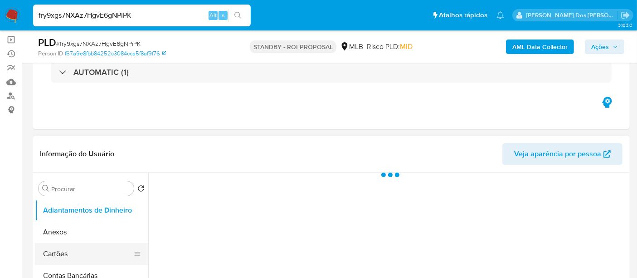
scroll to position [151, 0]
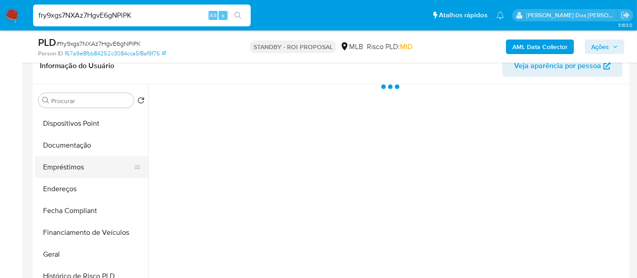
select select "10"
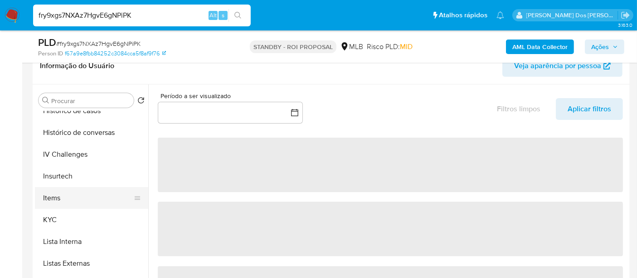
scroll to position [352, 0]
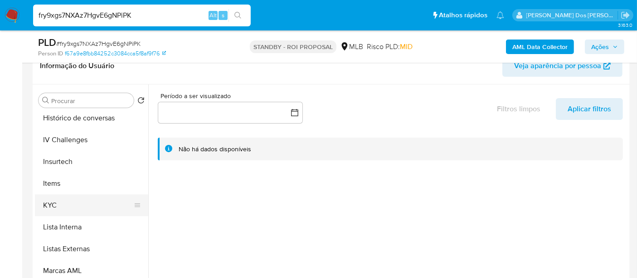
click at [55, 200] on button "KYC" at bounding box center [88, 205] width 106 height 22
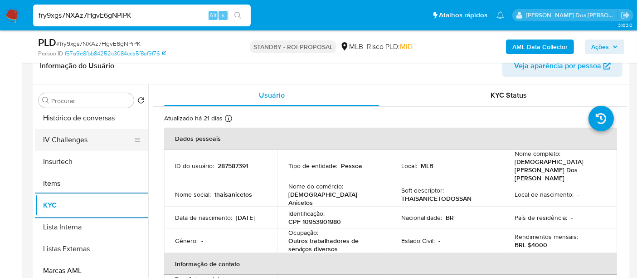
scroll to position [302, 0]
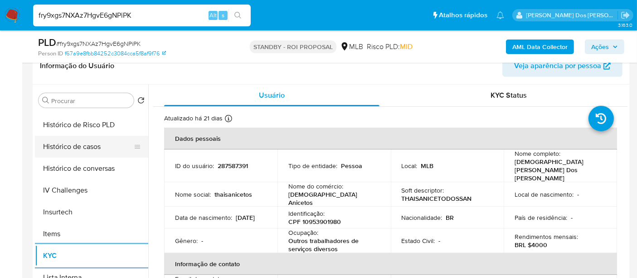
click at [85, 150] on button "Histórico de casos" at bounding box center [88, 147] width 106 height 22
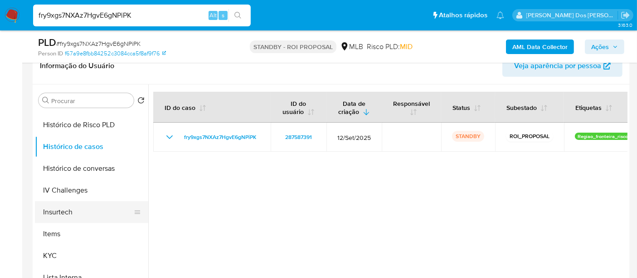
scroll to position [151, 0]
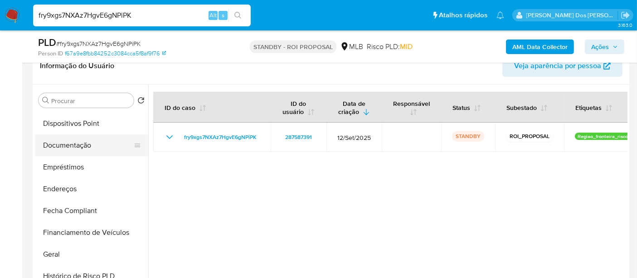
click at [72, 151] on button "Documentação" at bounding box center [88, 145] width 106 height 22
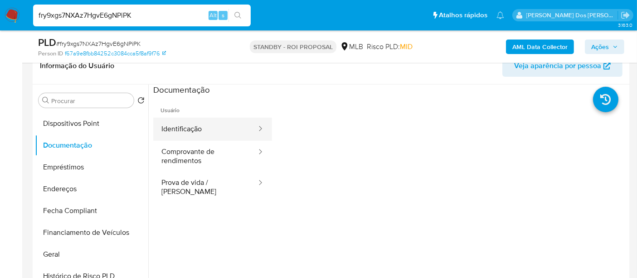
click at [175, 134] on button "Identificação" at bounding box center [205, 128] width 104 height 23
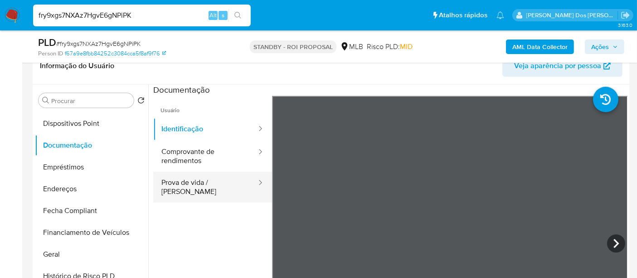
click at [202, 182] on button "Prova de vida / [PERSON_NAME]" at bounding box center [205, 186] width 104 height 31
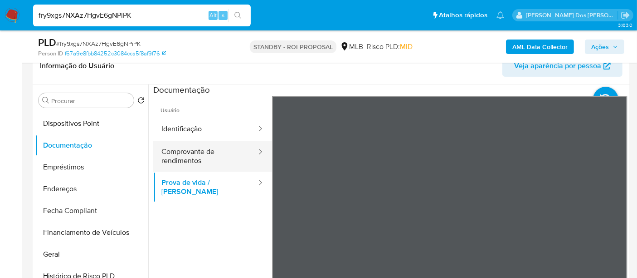
click at [188, 156] on button "Comprovante de rendimentos" at bounding box center [205, 156] width 104 height 31
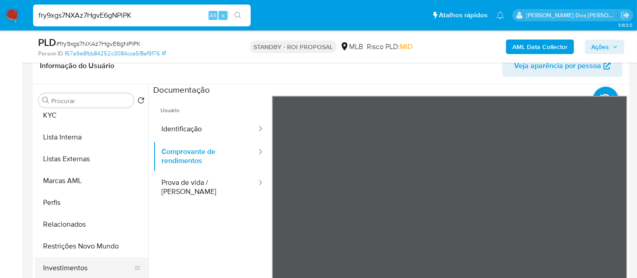
scroll to position [492, 0]
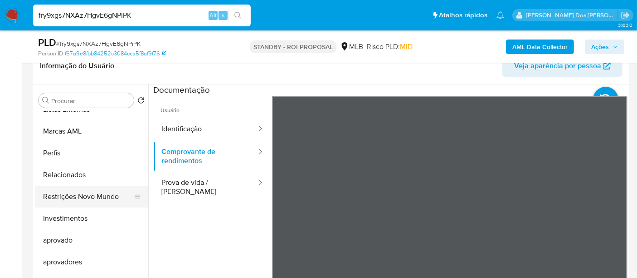
click at [89, 189] on button "Restrições Novo Mundo" at bounding box center [88, 197] width 106 height 22
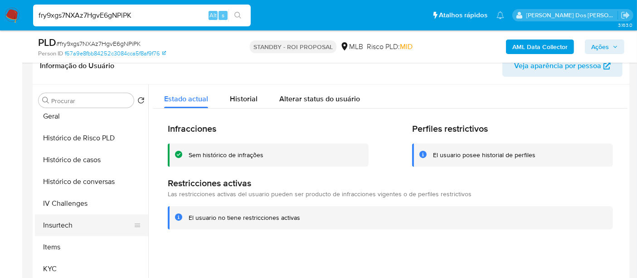
scroll to position [240, 0]
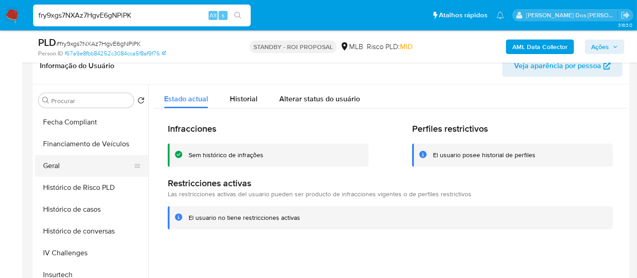
click at [54, 168] on button "Geral" at bounding box center [88, 166] width 106 height 22
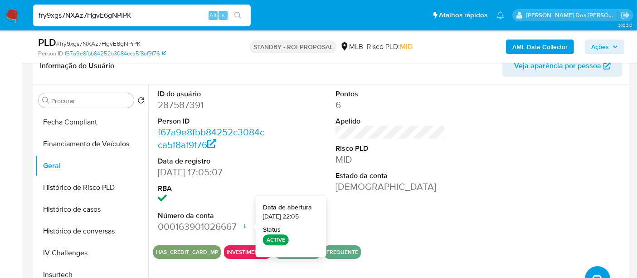
click at [163, 17] on input "fry9xgs7NXAz7HgvE6gNPiPK" at bounding box center [142, 16] width 218 height 12
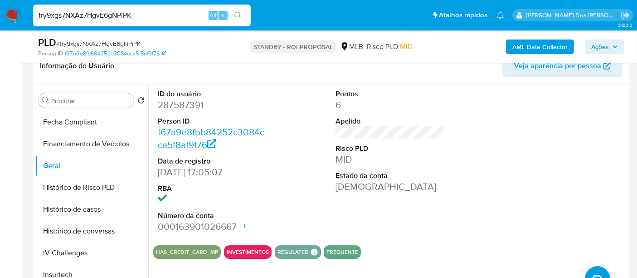
paste input "jM6XcHmYO2B40em07V3A6uvo"
type input "jM6XcHmYO2B40em07V3A6uvo"
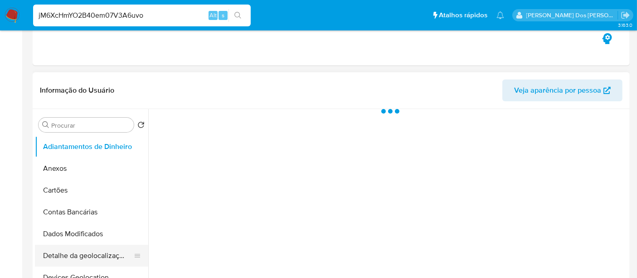
scroll to position [201, 0]
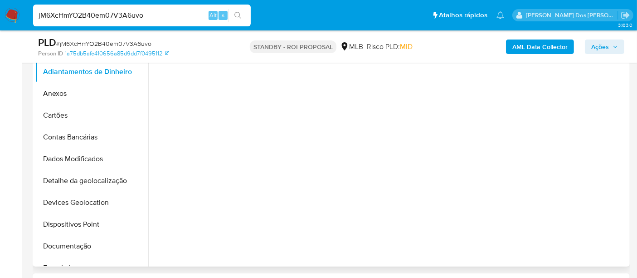
select select "10"
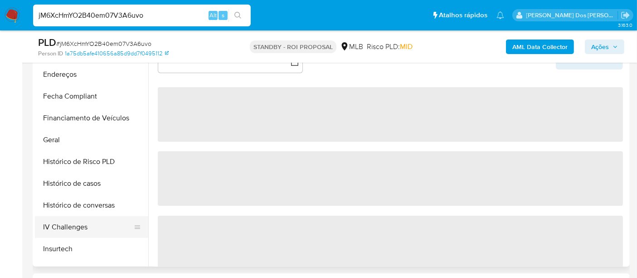
scroll to position [252, 0]
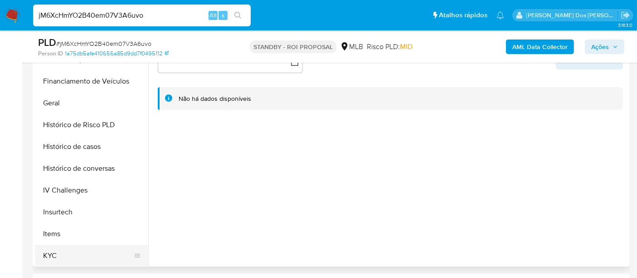
click at [53, 253] on button "KYC" at bounding box center [88, 256] width 106 height 22
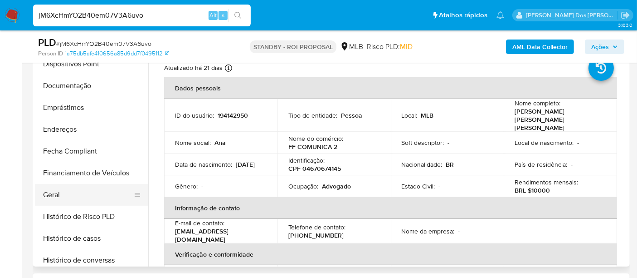
scroll to position [151, 0]
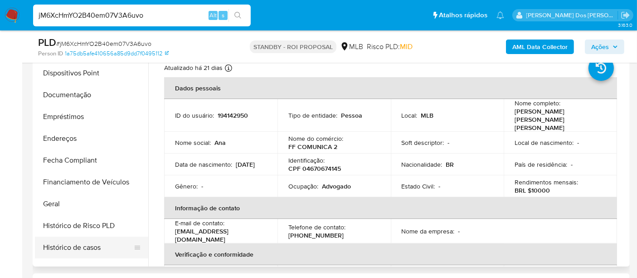
click at [81, 240] on button "Histórico de casos" at bounding box center [88, 247] width 106 height 22
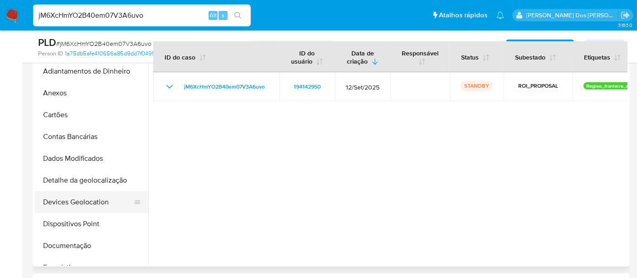
scroll to position [0, 0]
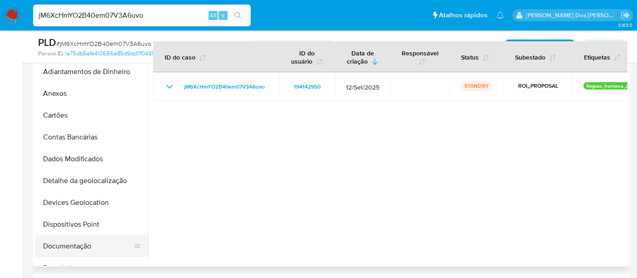
click at [75, 242] on button "Documentação" at bounding box center [88, 246] width 106 height 22
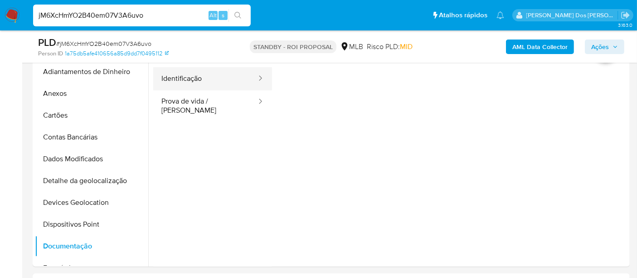
click at [196, 82] on button "Identificação" at bounding box center [205, 78] width 104 height 23
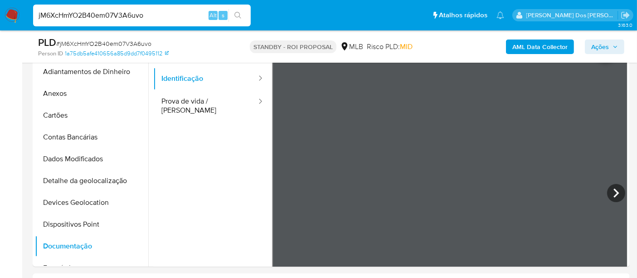
click at [200, 109] on button "Prova de vida / [PERSON_NAME]" at bounding box center [205, 105] width 104 height 31
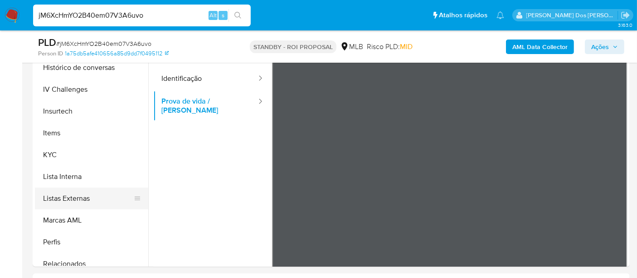
scroll to position [403, 0]
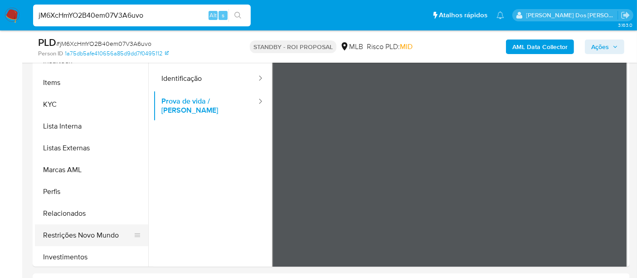
click at [97, 237] on button "Restrições Novo Mundo" at bounding box center [88, 235] width 106 height 22
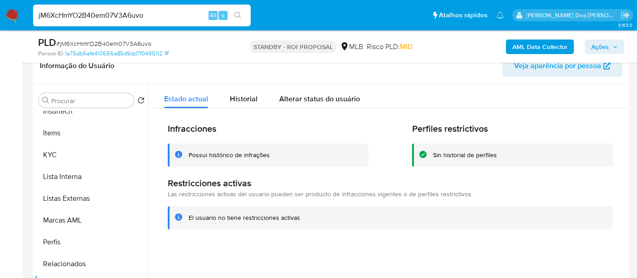
scroll to position [252, 0]
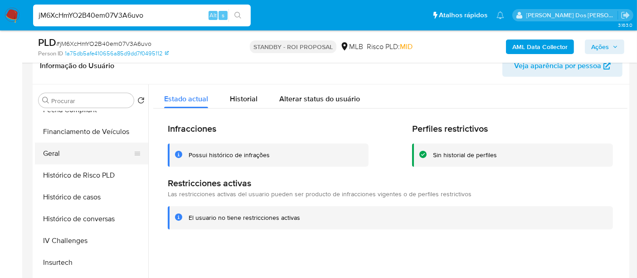
click at [54, 156] on button "Geral" at bounding box center [88, 153] width 106 height 22
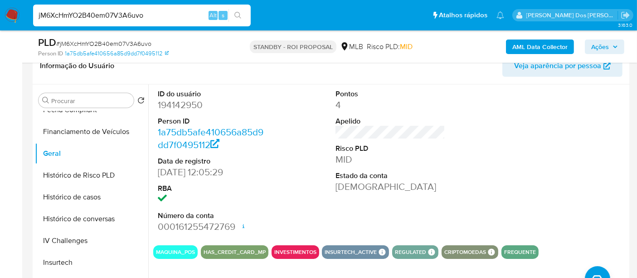
click at [172, 19] on input "jM6XcHmYO2B40em07V3A6uvo" at bounding box center [142, 16] width 218 height 12
paste input "z84bUqFjsjmc08uuFlMrz43v"
type input "z84bUqFjsjmc08uuFlMrz43v"
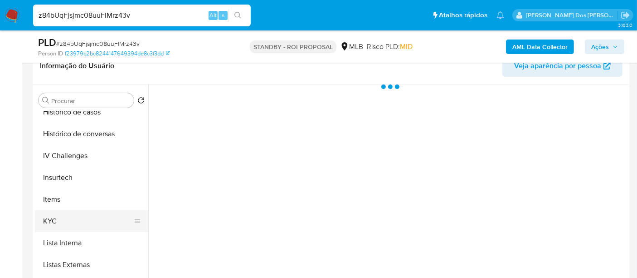
scroll to position [352, 0]
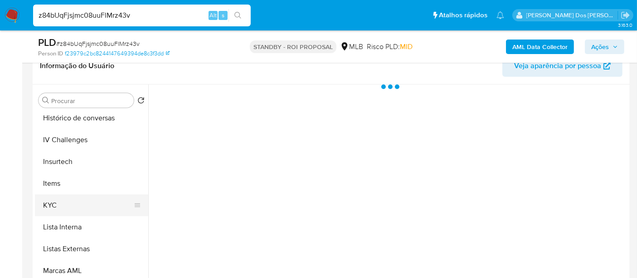
select select "10"
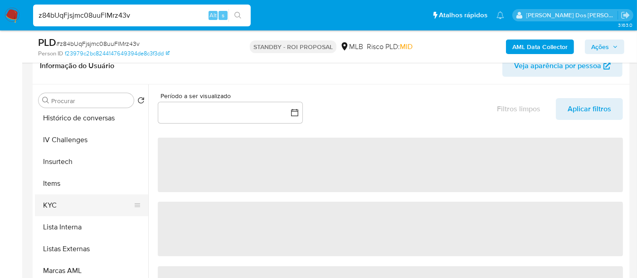
click at [54, 201] on button "KYC" at bounding box center [88, 205] width 106 height 22
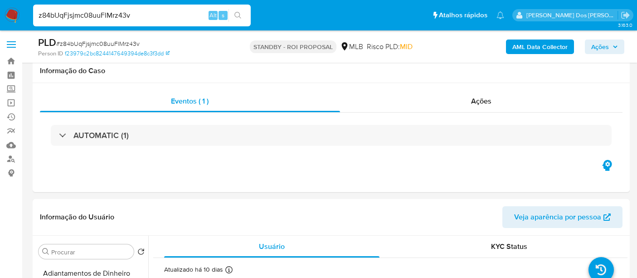
select select "10"
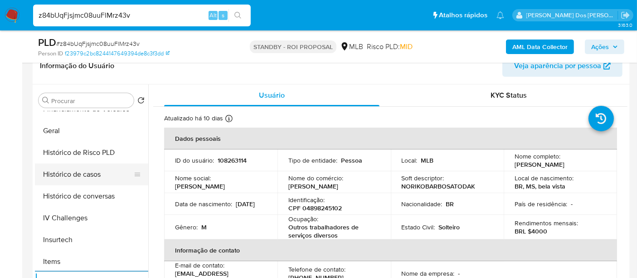
scroll to position [252, 0]
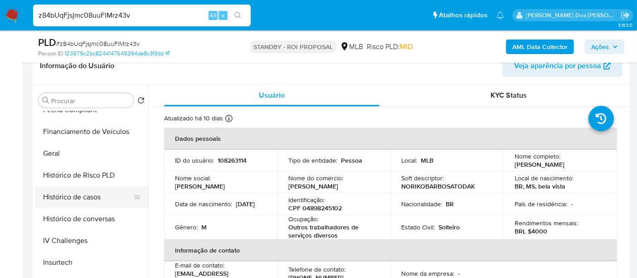
click at [96, 194] on button "Histórico de casos" at bounding box center [88, 197] width 106 height 22
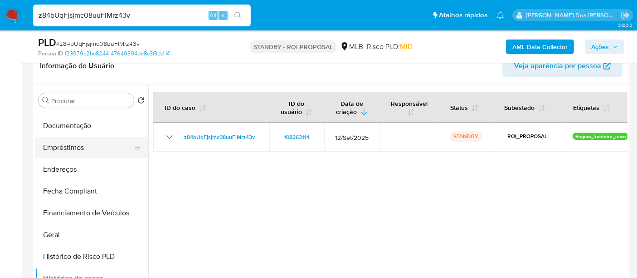
scroll to position [101, 0]
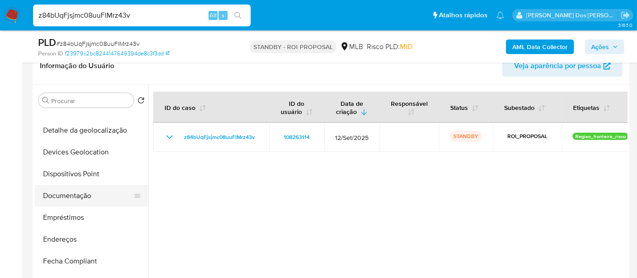
click at [80, 194] on button "Documentação" at bounding box center [88, 196] width 106 height 22
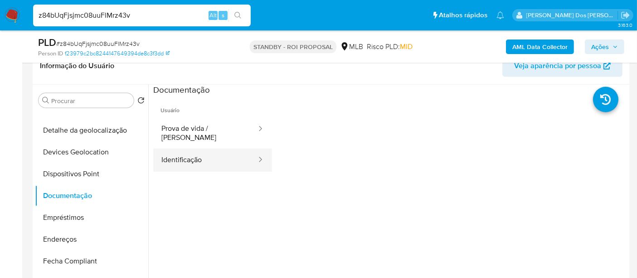
click at [164, 152] on button "Identificação" at bounding box center [205, 159] width 104 height 23
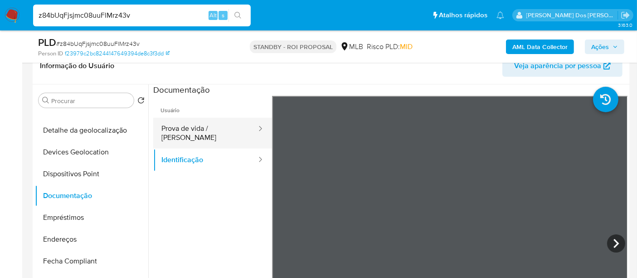
click at [210, 128] on button "Prova de vida / [PERSON_NAME]" at bounding box center [205, 132] width 104 height 31
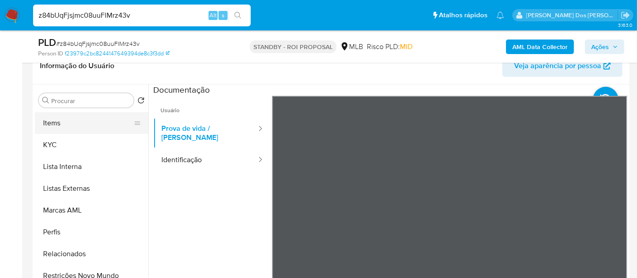
scroll to position [454, 0]
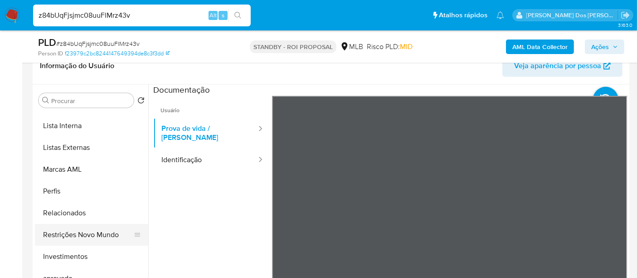
click at [87, 229] on button "Restrições Novo Mundo" at bounding box center [88, 235] width 106 height 22
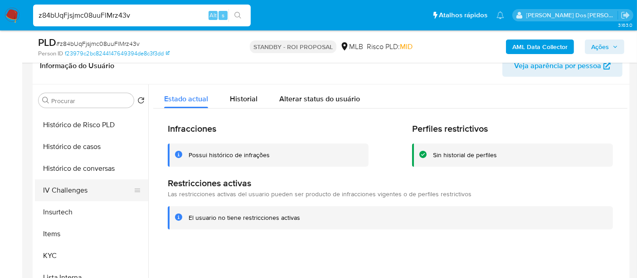
scroll to position [252, 0]
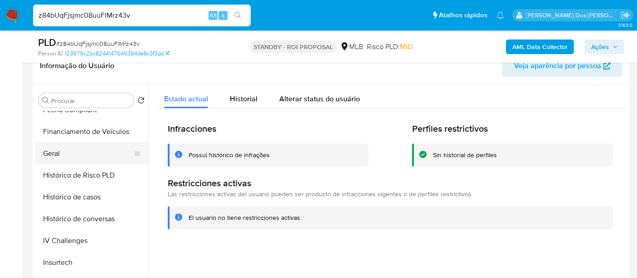
click at [53, 150] on button "Geral" at bounding box center [88, 153] width 106 height 22
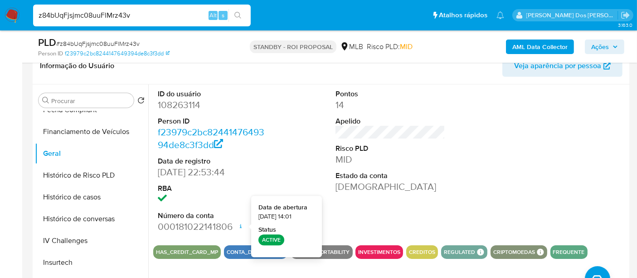
click at [157, 16] on input "z84bUqFjsjmc08uuFlMrz43v" at bounding box center [142, 16] width 218 height 12
paste input "Gv2miguHneXRlT5JaYINrUdy"
type input "Gv2miguHneXRlT5JaYINrUdy"
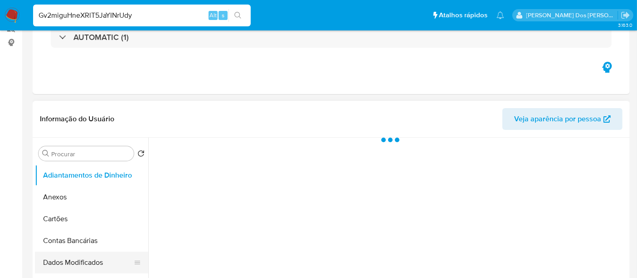
scroll to position [201, 0]
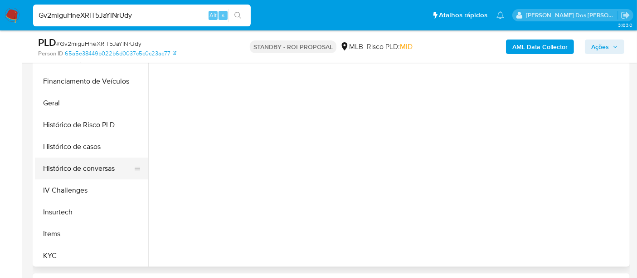
select select "10"
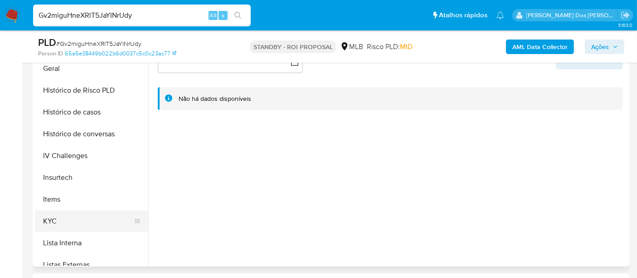
scroll to position [302, 0]
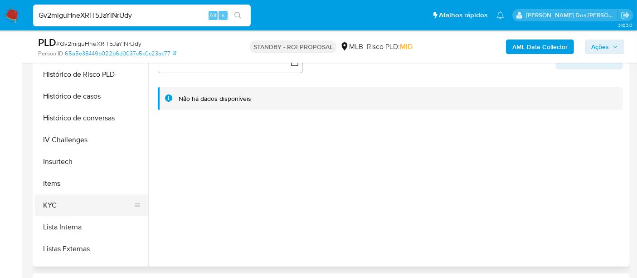
click at [54, 203] on button "KYC" at bounding box center [88, 205] width 106 height 22
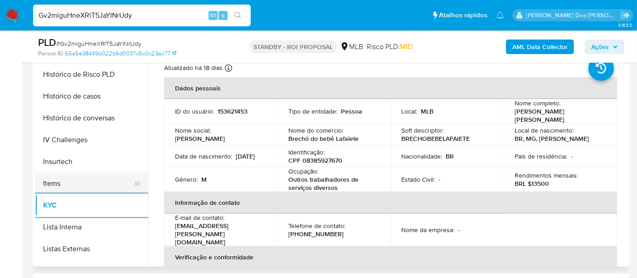
scroll to position [252, 0]
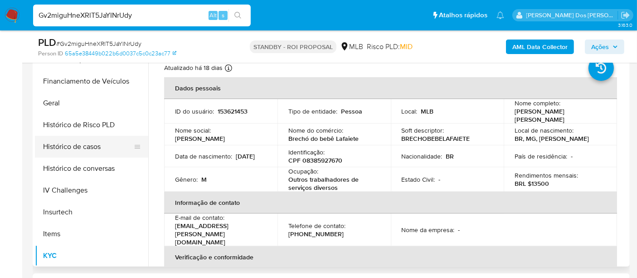
click at [91, 149] on button "Histórico de casos" at bounding box center [88, 147] width 106 height 22
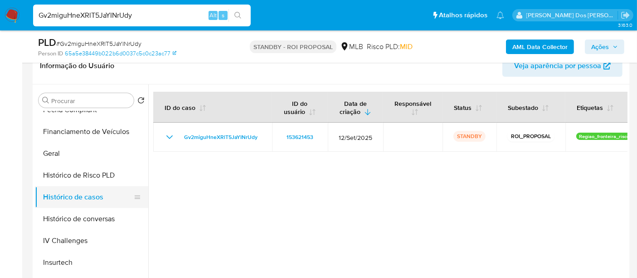
scroll to position [151, 0]
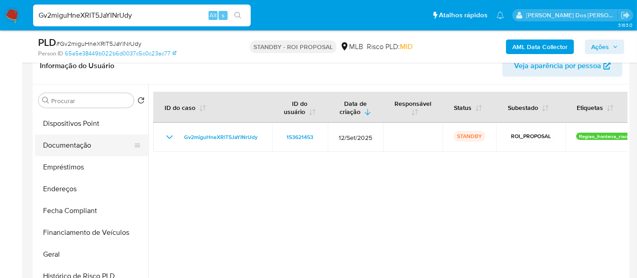
click at [71, 145] on button "Documentação" at bounding box center [88, 145] width 106 height 22
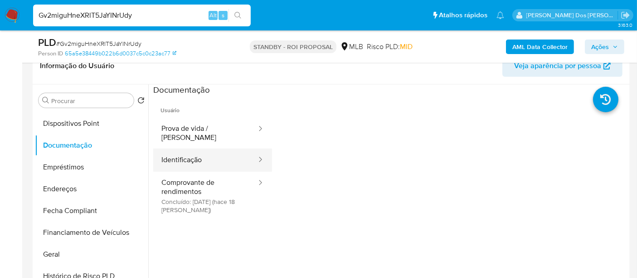
click at [205, 156] on button "Identificação" at bounding box center [205, 159] width 104 height 23
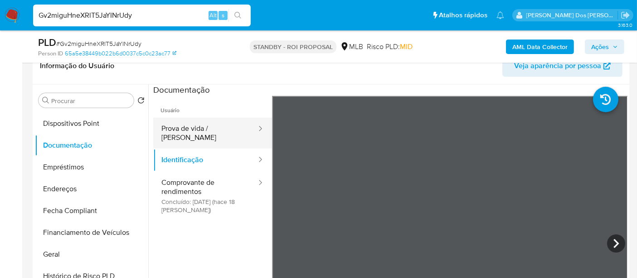
click at [218, 127] on button "Prova de vida / [PERSON_NAME]" at bounding box center [205, 132] width 104 height 31
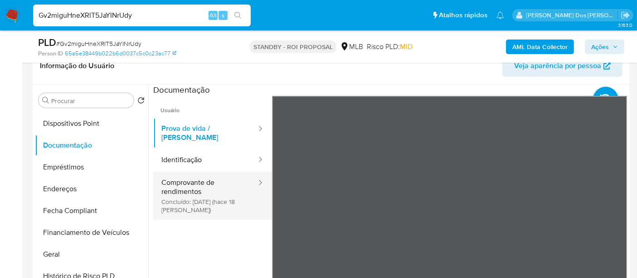
click at [180, 180] on button "Comprovante de rendimentos Concluído: 21/09/2025 (hace 18 días)" at bounding box center [205, 195] width 104 height 48
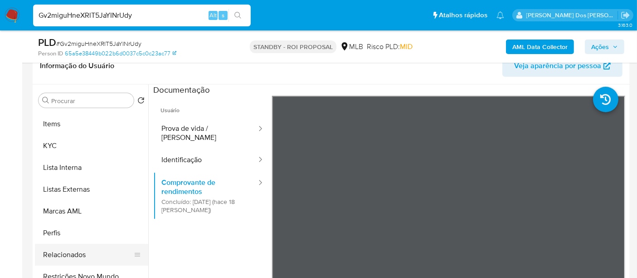
scroll to position [454, 0]
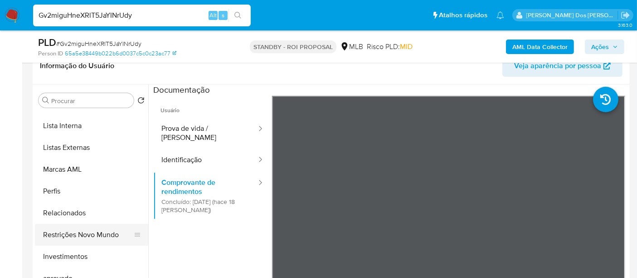
click at [93, 229] on button "Restrições Novo Mundo" at bounding box center [88, 235] width 106 height 22
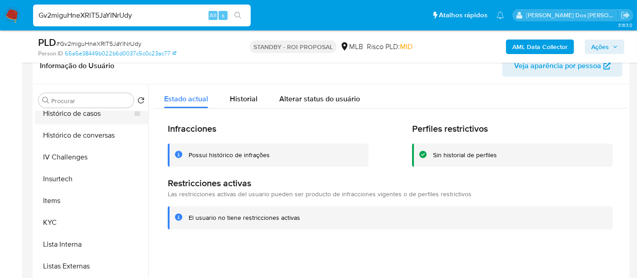
scroll to position [252, 0]
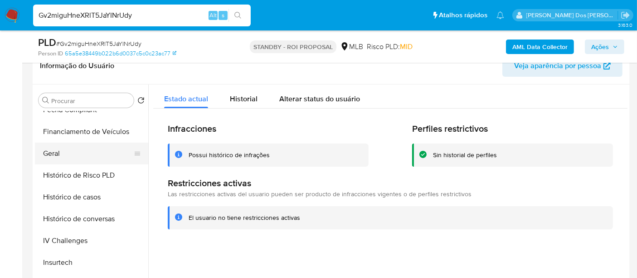
click at [58, 152] on button "Geral" at bounding box center [88, 153] width 106 height 22
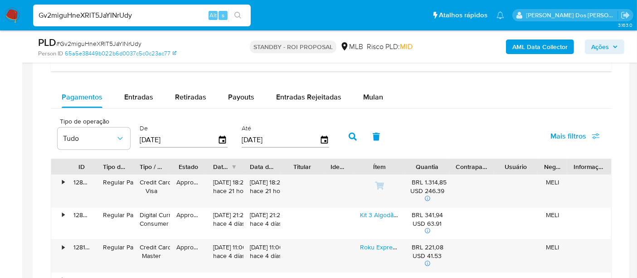
scroll to position [705, 0]
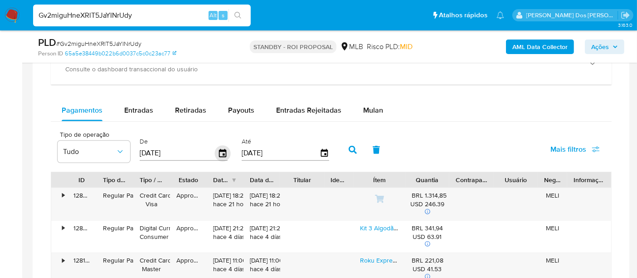
click at [219, 152] on icon "button" at bounding box center [223, 153] width 16 height 16
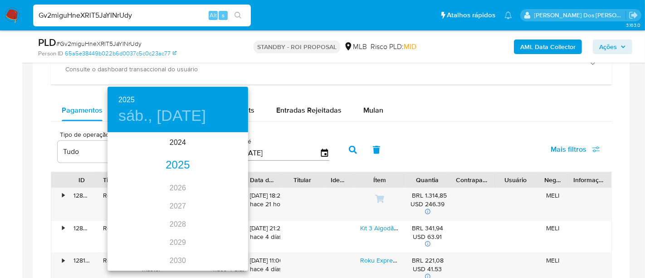
click at [182, 167] on div "2025" at bounding box center [178, 165] width 141 height 18
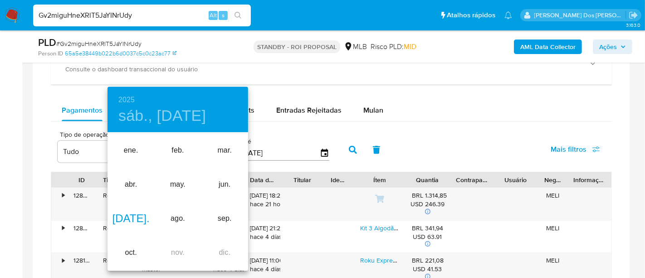
click at [123, 216] on div "jul." at bounding box center [131, 218] width 47 height 34
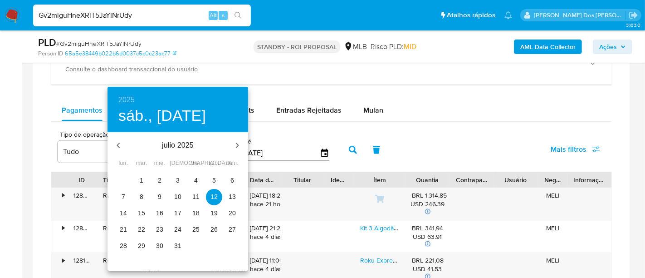
click at [143, 182] on p "1" at bounding box center [142, 180] width 4 height 9
type input "01/07/2025"
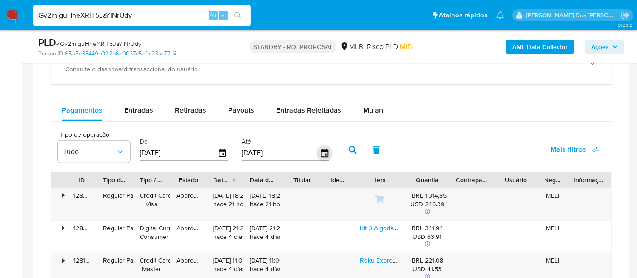
click at [321, 150] on icon "button" at bounding box center [325, 153] width 16 height 16
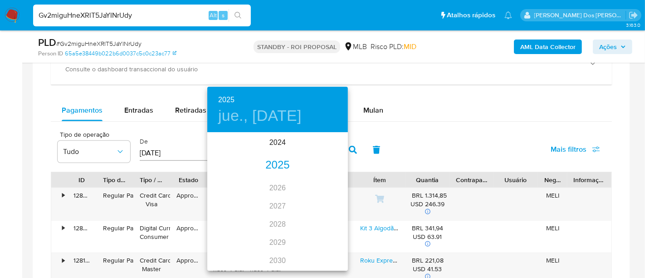
click at [274, 170] on div "2025" at bounding box center [277, 165] width 141 height 18
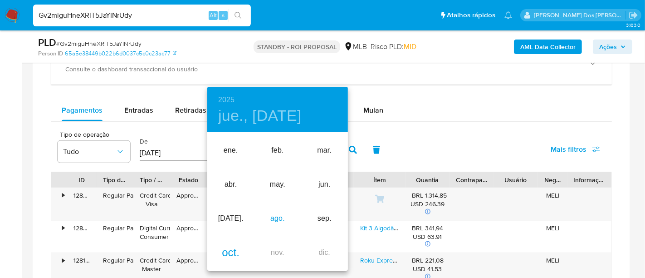
click at [288, 217] on div "ago." at bounding box center [277, 218] width 47 height 34
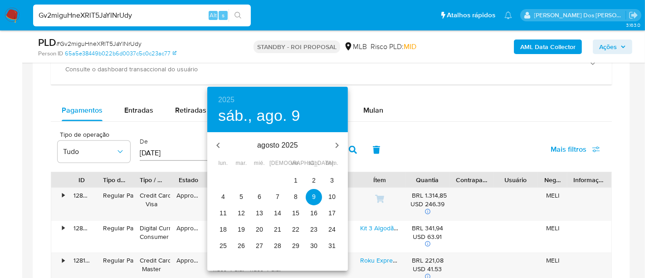
click at [297, 179] on p "1" at bounding box center [296, 180] width 4 height 9
type input "01/08/2025"
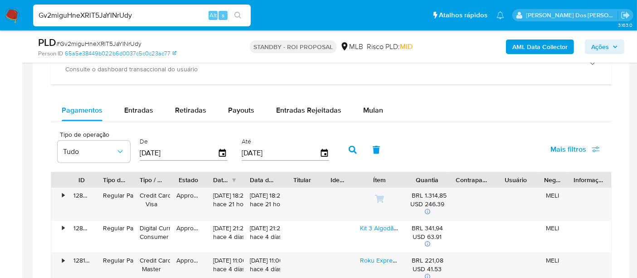
click at [553, 148] on span "Mais filtros" at bounding box center [569, 149] width 36 height 22
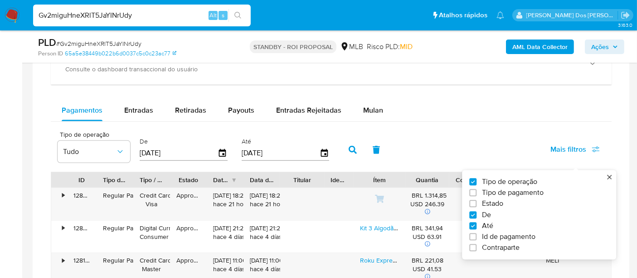
click at [489, 199] on span "Estado" at bounding box center [492, 203] width 21 height 9
click at [477, 200] on input "Estado" at bounding box center [473, 203] width 7 height 7
checkbox input "true"
type input "01/07/2025"
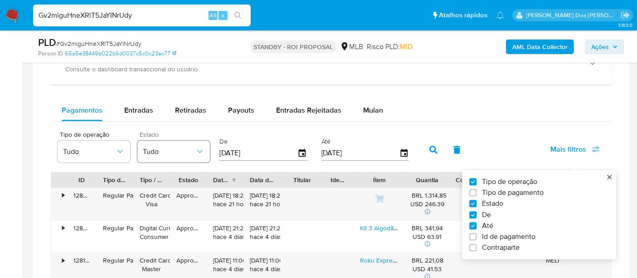
click at [191, 152] on span "Tudo" at bounding box center [169, 151] width 53 height 9
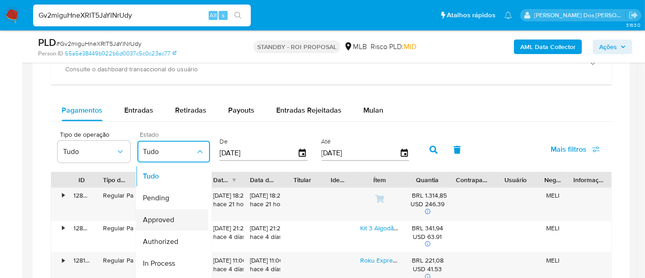
click at [169, 218] on span "Approved" at bounding box center [158, 219] width 31 height 9
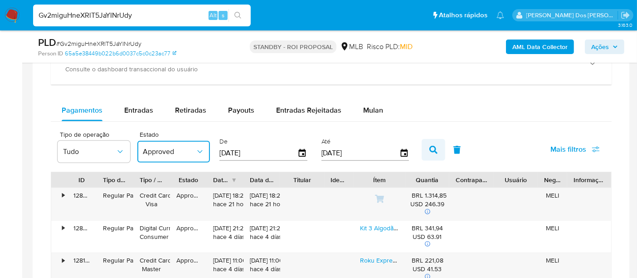
click at [430, 149] on icon "button" at bounding box center [434, 150] width 8 height 8
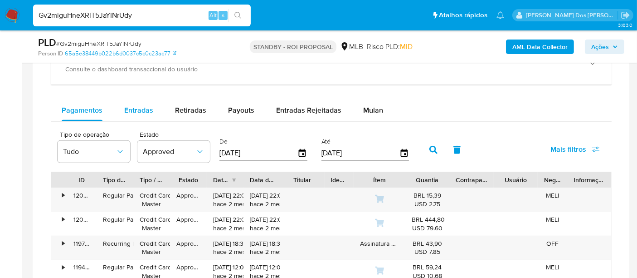
click at [153, 114] on button "Entradas" at bounding box center [138, 110] width 51 height 22
select select "10"
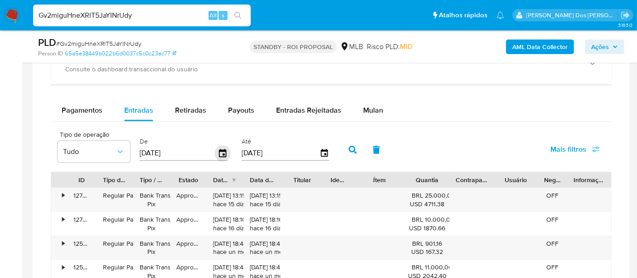
click at [221, 151] on icon "button" at bounding box center [223, 153] width 16 height 16
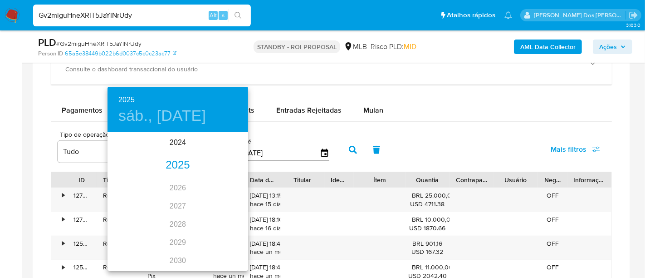
click at [173, 161] on div "2025" at bounding box center [178, 165] width 141 height 18
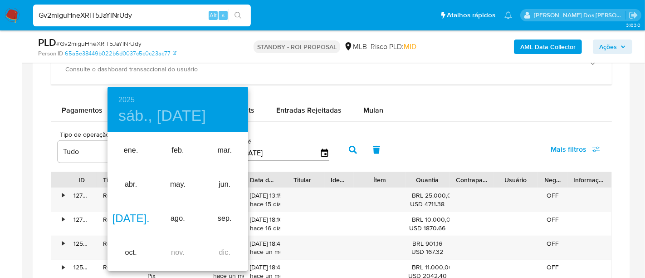
click at [127, 214] on div "jul." at bounding box center [131, 218] width 47 height 34
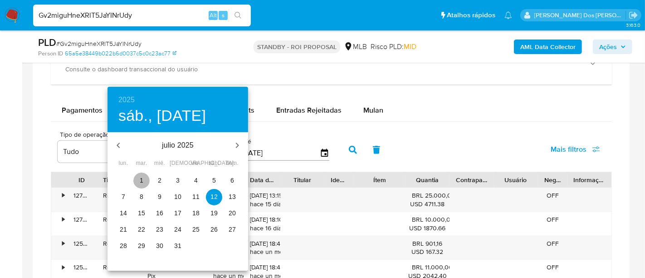
drag, startPoint x: 142, startPoint y: 178, endPoint x: 257, endPoint y: 166, distance: 115.3
click at [142, 178] on p "1" at bounding box center [142, 180] width 4 height 9
type input "01/07/2025"
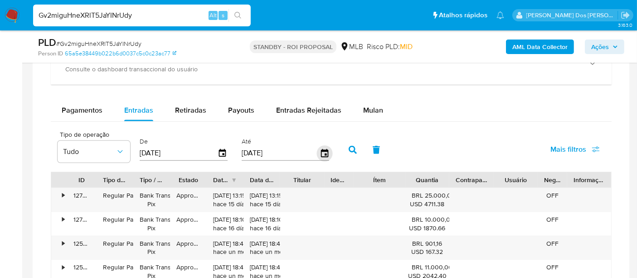
click at [324, 150] on icon "button" at bounding box center [325, 153] width 16 height 16
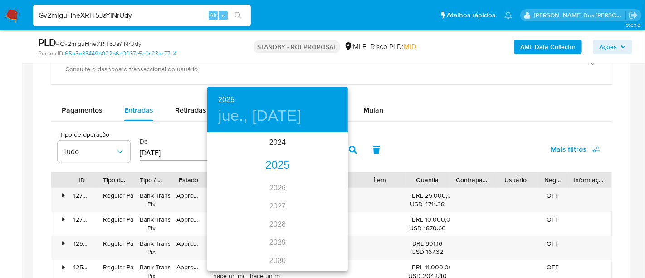
click at [280, 166] on div "2025" at bounding box center [277, 165] width 141 height 18
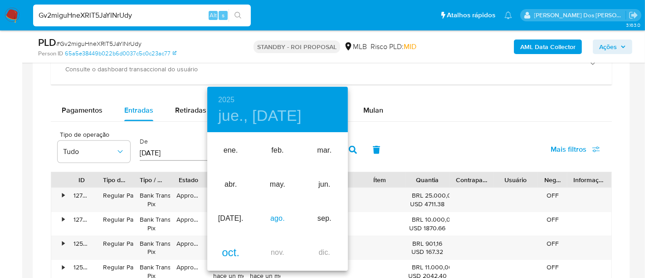
click at [269, 218] on div "ago." at bounding box center [277, 218] width 47 height 34
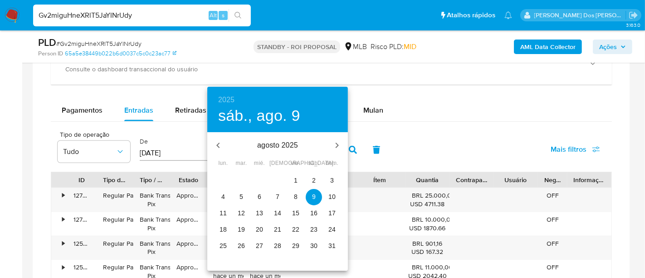
click at [293, 183] on span "1" at bounding box center [296, 180] width 16 height 9
type input "01/08/2025"
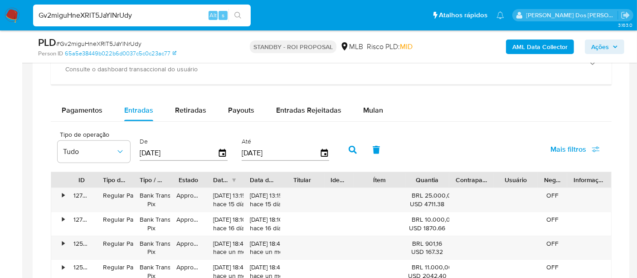
click at [565, 148] on span "Mais filtros" at bounding box center [569, 149] width 36 height 22
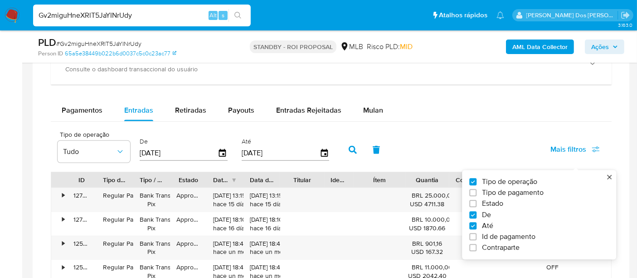
click at [499, 199] on span "Estado" at bounding box center [492, 203] width 21 height 9
click at [477, 200] on input "Estado" at bounding box center [473, 203] width 7 height 7
checkbox input "true"
type input "01/07/2025"
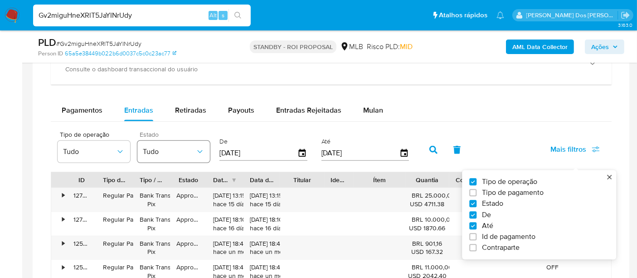
click at [196, 151] on icon "button" at bounding box center [200, 151] width 9 height 9
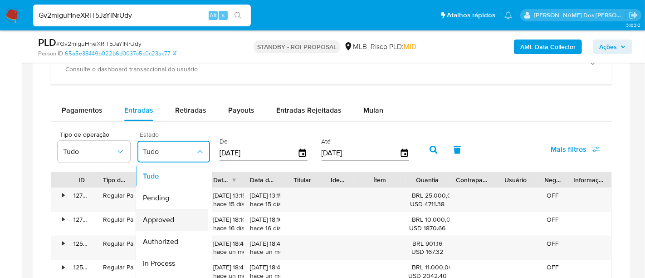
click at [168, 217] on span "Approved" at bounding box center [158, 219] width 31 height 9
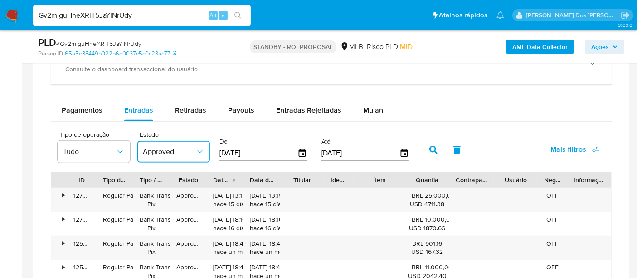
click at [430, 148] on icon "button" at bounding box center [434, 150] width 8 height 8
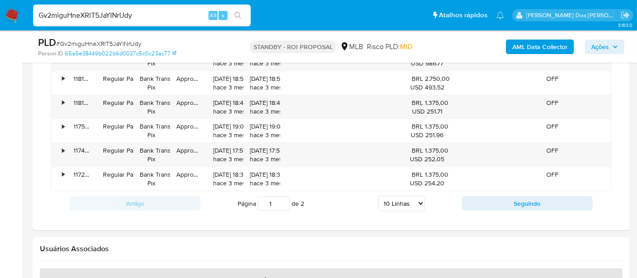
scroll to position [958, 0]
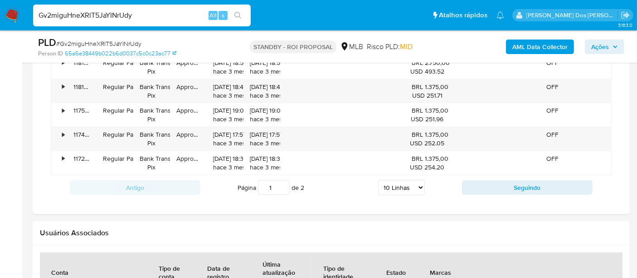
click at [191, 15] on input "Gv2miguHneXRlT5JaYINrUdy" at bounding box center [142, 16] width 218 height 12
paste input "tgvy6jsowWfApSDIN9LsUZI"
type input "tgvy6jsowWfApSDIN9LsUZIy"
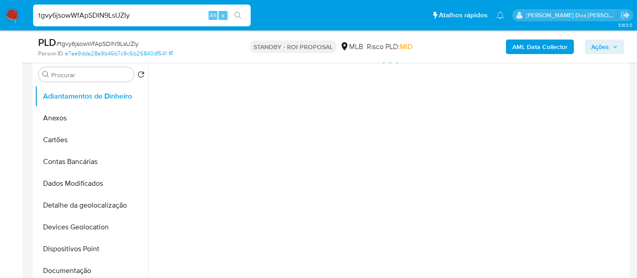
scroll to position [201, 0]
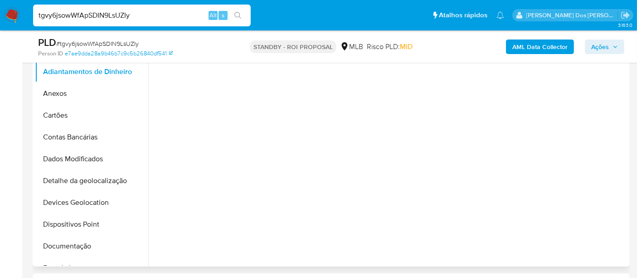
select select "10"
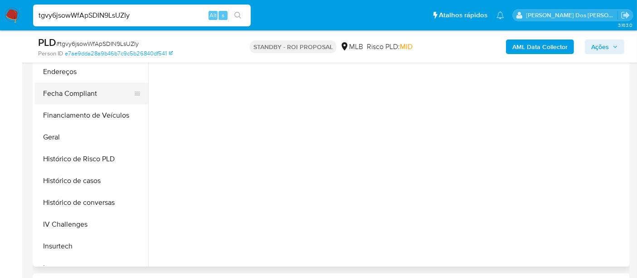
scroll to position [352, 0]
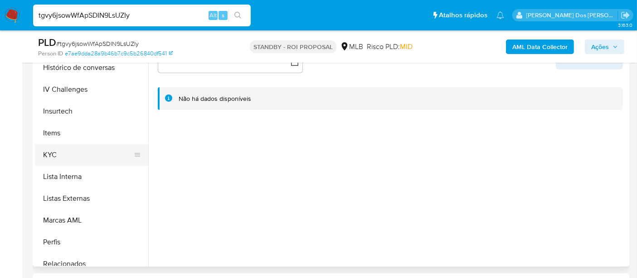
click at [51, 151] on button "KYC" at bounding box center [88, 155] width 106 height 22
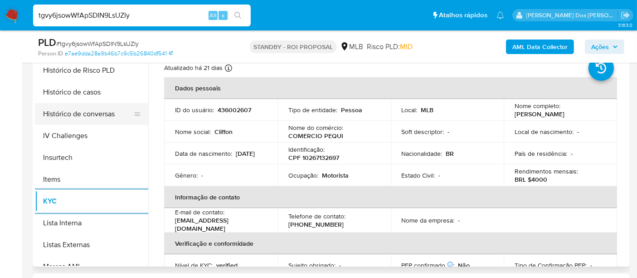
scroll to position [252, 0]
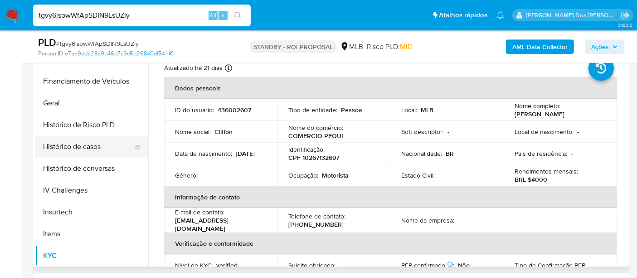
click at [81, 147] on button "Histórico de casos" at bounding box center [88, 147] width 106 height 22
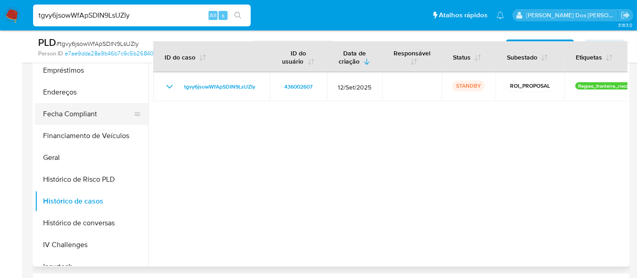
scroll to position [101, 0]
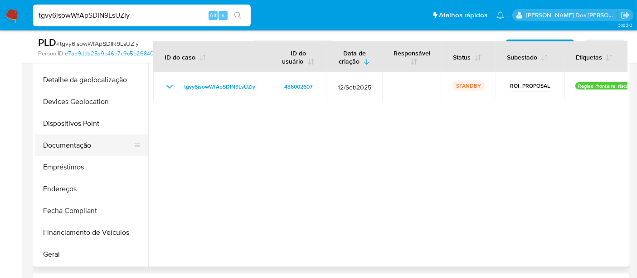
click at [73, 148] on button "Documentação" at bounding box center [88, 145] width 106 height 22
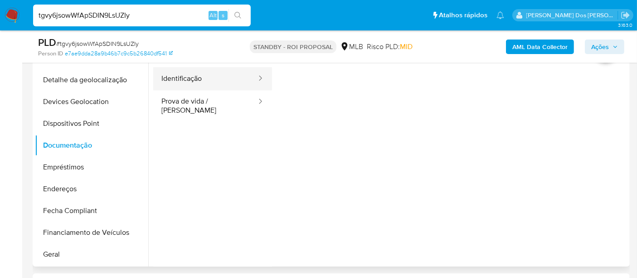
click at [177, 84] on button "Identificação" at bounding box center [205, 78] width 104 height 23
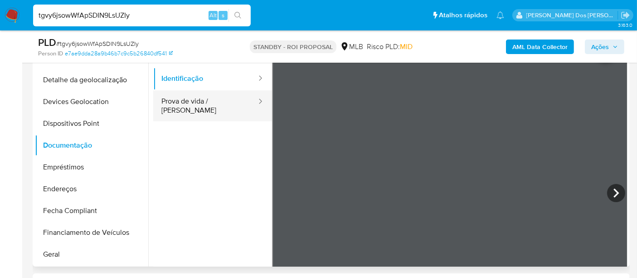
click at [223, 103] on button "Prova de vida / [PERSON_NAME]" at bounding box center [205, 105] width 104 height 31
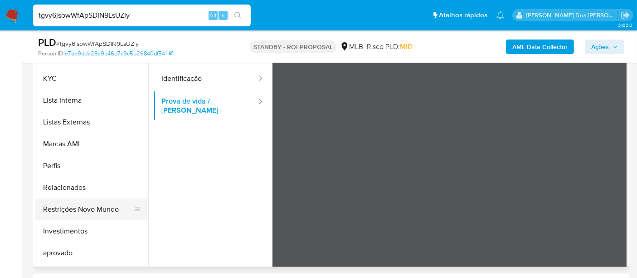
scroll to position [454, 0]
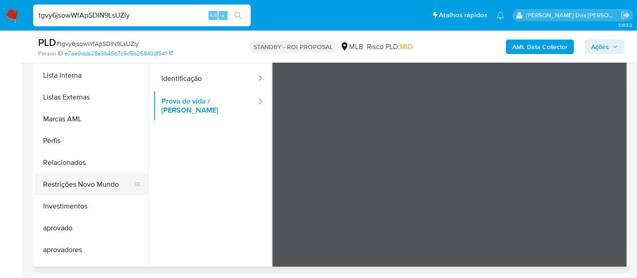
click at [83, 186] on button "Restrições Novo Mundo" at bounding box center [88, 184] width 106 height 22
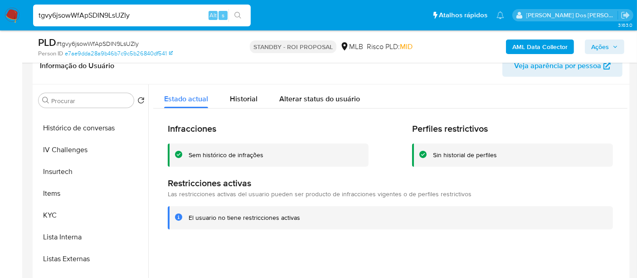
scroll to position [252, 0]
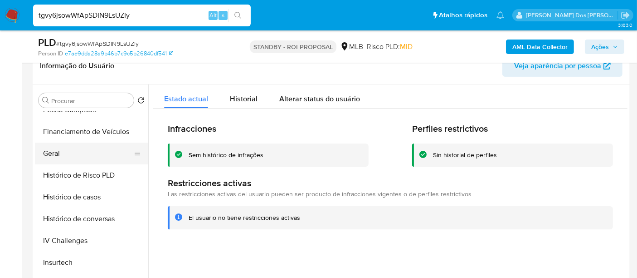
click at [59, 152] on button "Geral" at bounding box center [88, 153] width 106 height 22
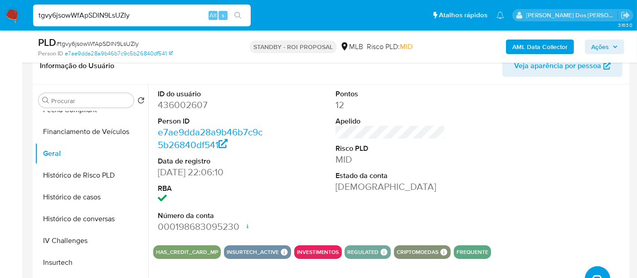
click at [143, 15] on input "tgvy6jsowWfApSDIN9LsUZIy" at bounding box center [142, 16] width 218 height 12
click at [142, 15] on input "tgvy6jsowWfApSDIN9LsUZIy" at bounding box center [142, 16] width 218 height 12
paste input "8KVD9zW2jHSPOt3MxdiqsxRj"
type input "8KVD9zW2jHSPOt3MxdiqsxRj"
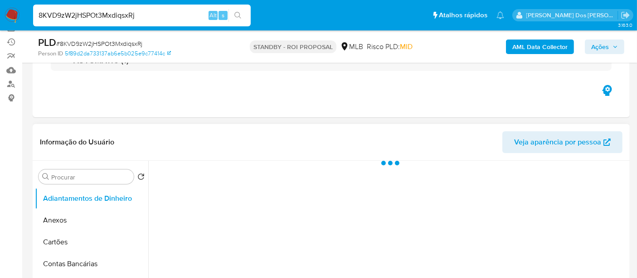
scroll to position [151, 0]
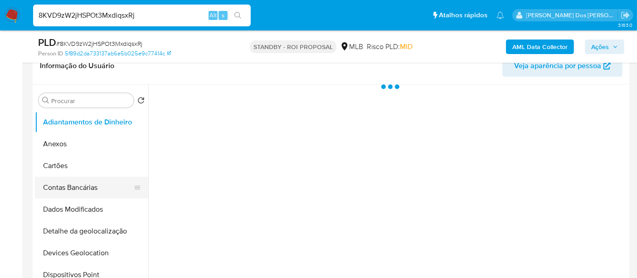
select select "10"
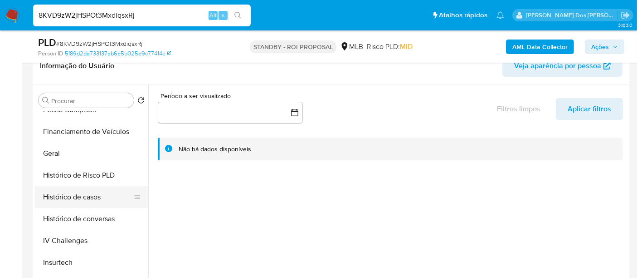
scroll to position [352, 0]
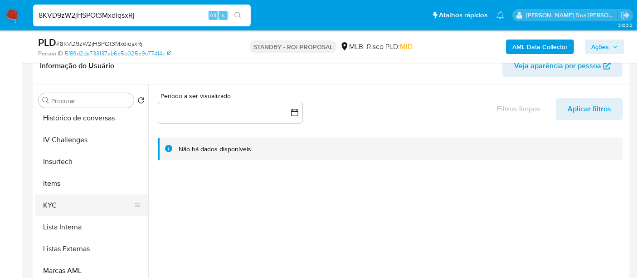
click at [54, 205] on button "KYC" at bounding box center [88, 205] width 106 height 22
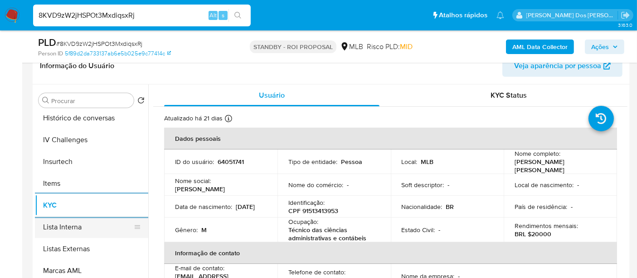
scroll to position [252, 0]
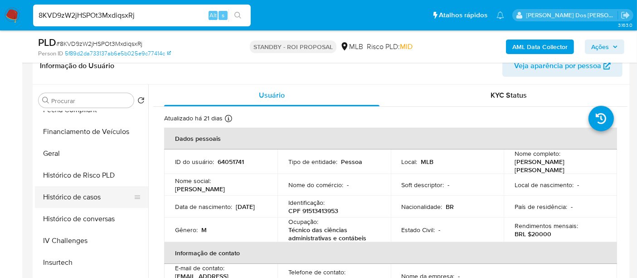
click at [78, 194] on button "Histórico de casos" at bounding box center [88, 197] width 106 height 22
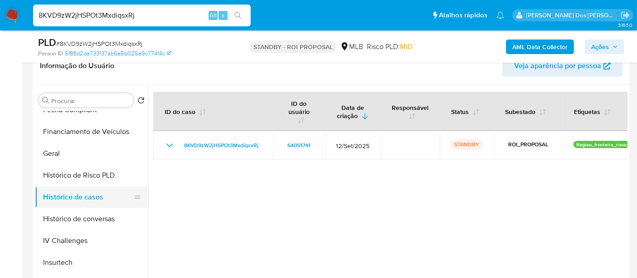
scroll to position [101, 0]
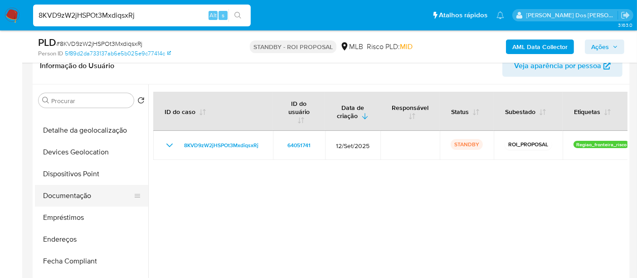
click at [86, 190] on button "Documentação" at bounding box center [88, 196] width 106 height 22
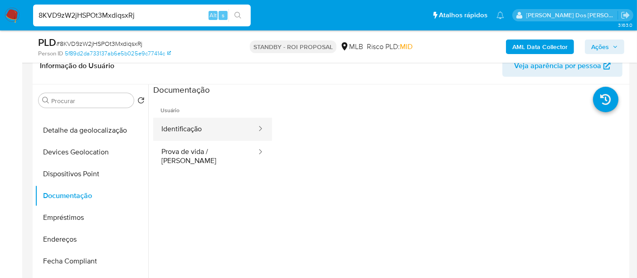
click at [177, 128] on button "Identificação" at bounding box center [205, 128] width 104 height 23
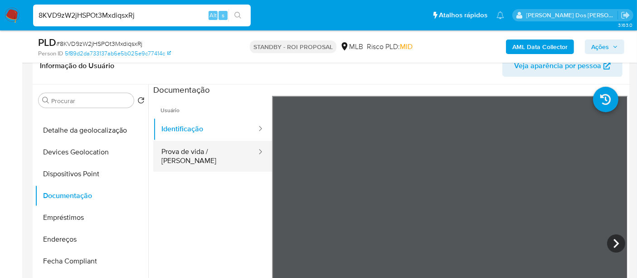
click at [214, 155] on button "Prova de vida / [PERSON_NAME]" at bounding box center [205, 156] width 104 height 31
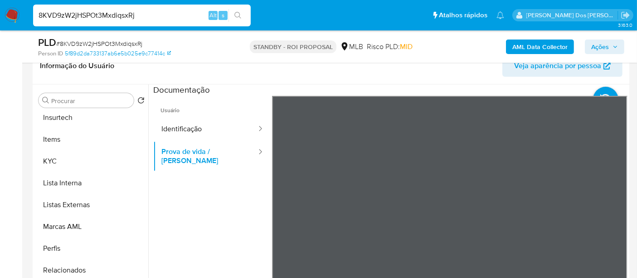
scroll to position [454, 0]
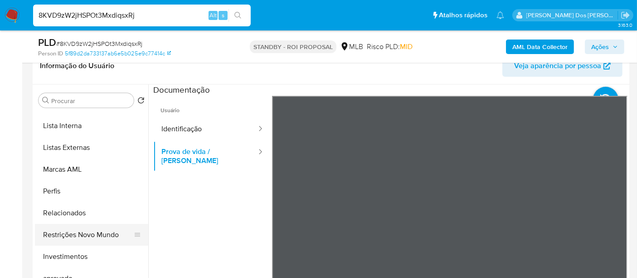
click at [89, 235] on button "Restrições Novo Mundo" at bounding box center [88, 235] width 106 height 22
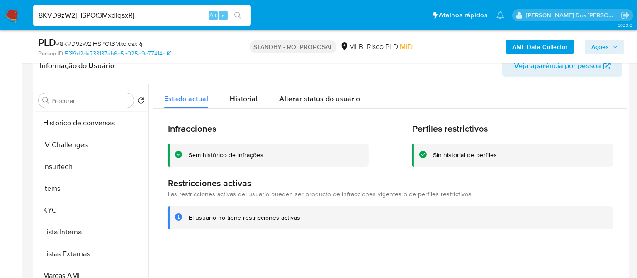
scroll to position [252, 0]
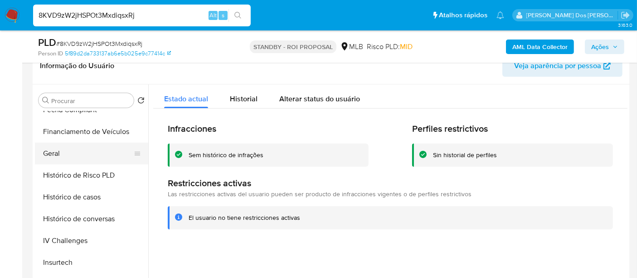
click at [52, 155] on button "Geral" at bounding box center [88, 153] width 106 height 22
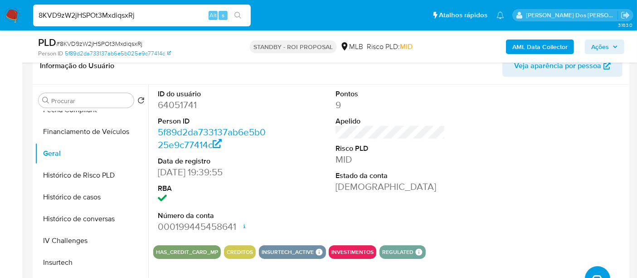
click at [151, 17] on input "8KVD9zW2jHSPOt3MxdiqsxRj" at bounding box center [142, 16] width 218 height 12
paste input "sC17Zmi76IzqXg9sSBTBlRHu"
type input "sC17Zmi76IzqXg9sSBTBlRHu"
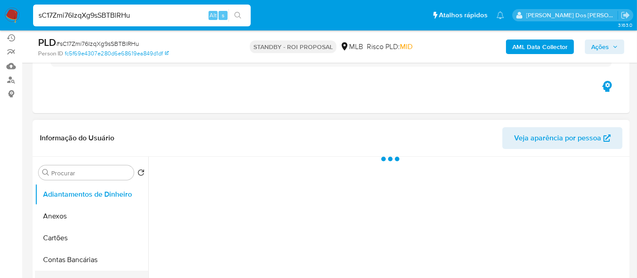
scroll to position [151, 0]
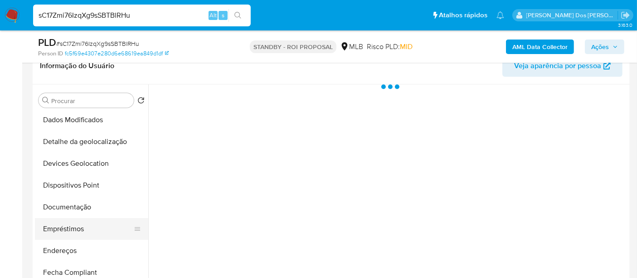
select select "10"
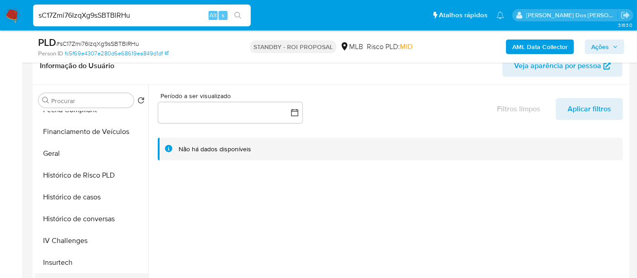
scroll to position [352, 0]
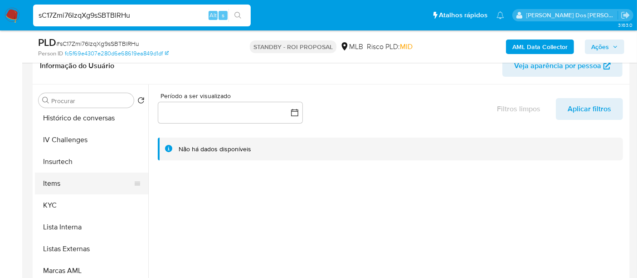
drag, startPoint x: 50, startPoint y: 207, endPoint x: 137, endPoint y: 180, distance: 90.3
click at [51, 207] on button "KYC" at bounding box center [91, 205] width 113 height 22
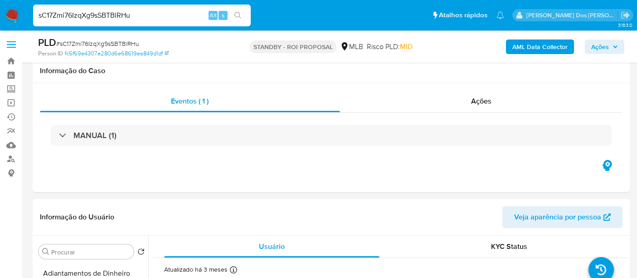
select select "10"
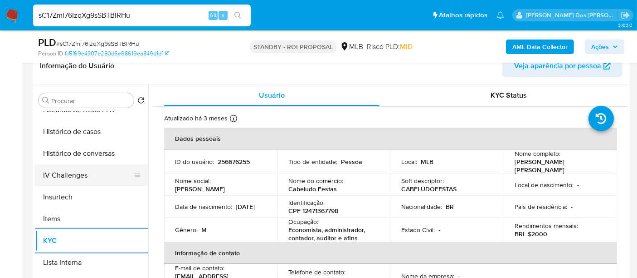
scroll to position [302, 0]
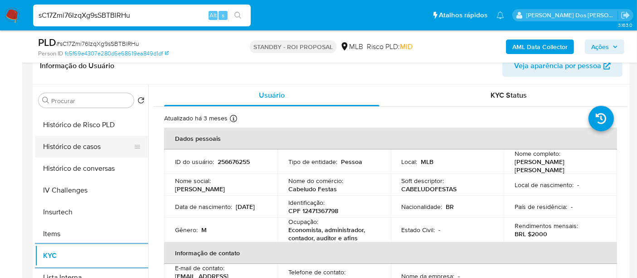
click at [75, 149] on button "Histórico de casos" at bounding box center [88, 147] width 106 height 22
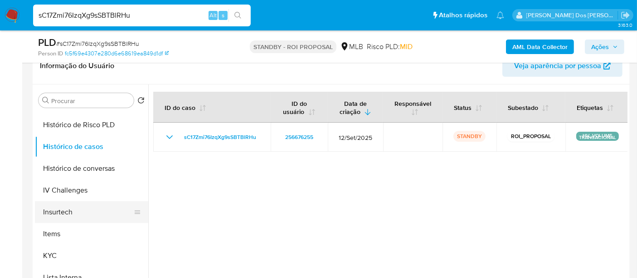
scroll to position [151, 0]
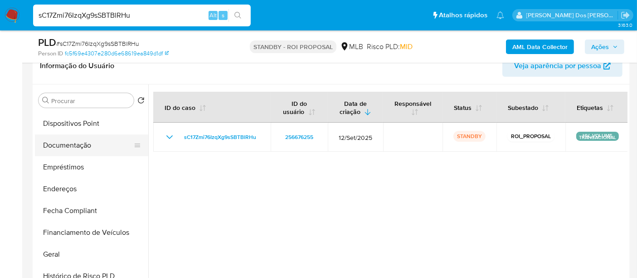
click at [77, 152] on button "Documentação" at bounding box center [88, 145] width 106 height 22
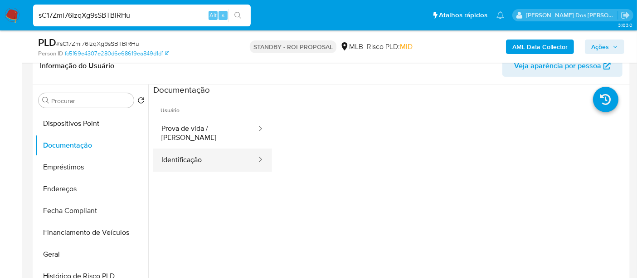
click at [181, 150] on button "Identificação" at bounding box center [205, 159] width 104 height 23
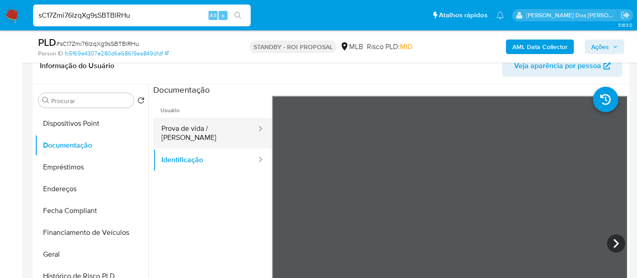
click at [213, 125] on button "Prova de vida / [PERSON_NAME]" at bounding box center [205, 132] width 104 height 31
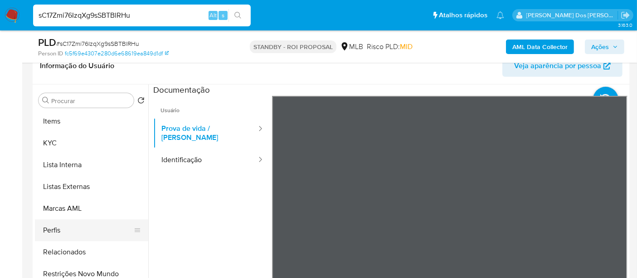
scroll to position [454, 0]
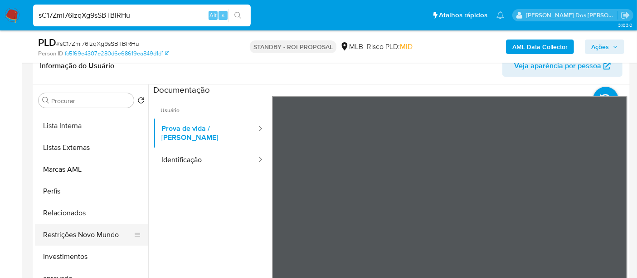
click at [79, 233] on button "Restrições Novo Mundo" at bounding box center [88, 235] width 106 height 22
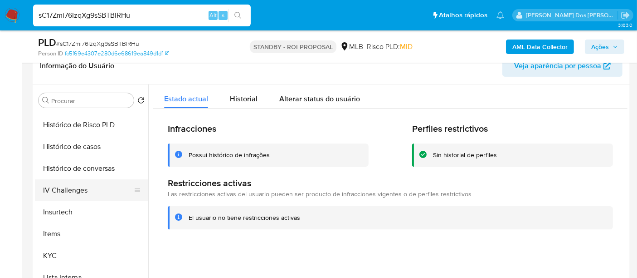
scroll to position [201, 0]
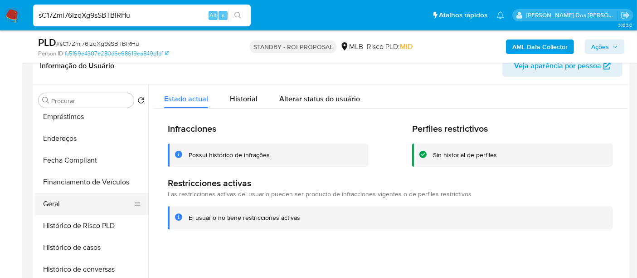
click at [48, 202] on button "Geral" at bounding box center [88, 204] width 106 height 22
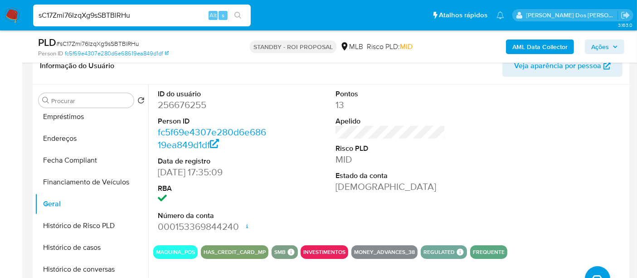
click at [161, 20] on input "sC17Zmi76IzqXg9sSBTBlRHu" at bounding box center [142, 16] width 218 height 12
paste input "e8c90ohljuBYLMkZogwNkFHd"
type input "e8c90ohljuBYLMkZogwNkFHd"
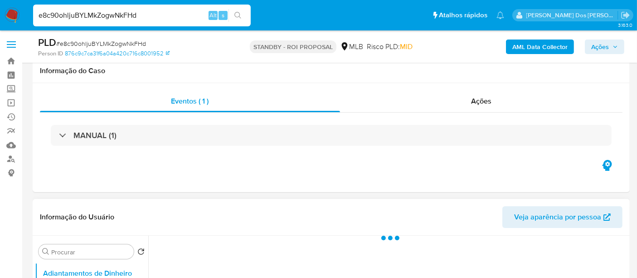
scroll to position [201, 0]
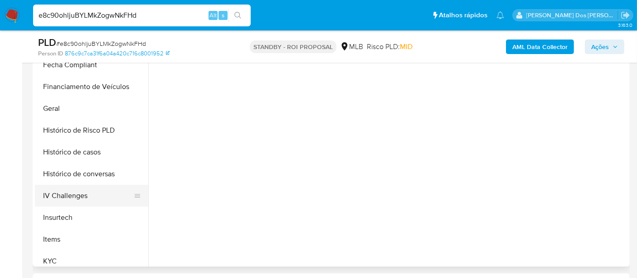
select select "10"
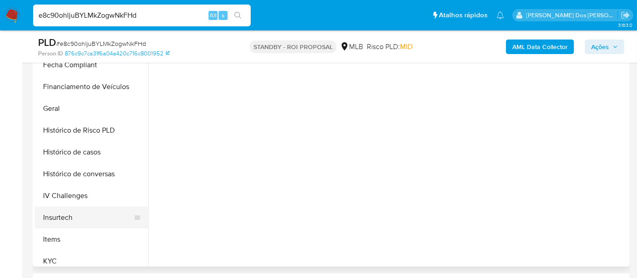
scroll to position [251, 0]
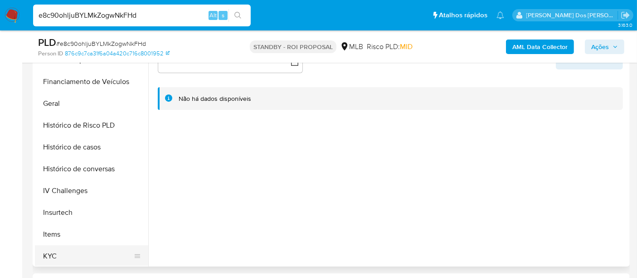
click at [54, 250] on button "KYC" at bounding box center [88, 256] width 106 height 22
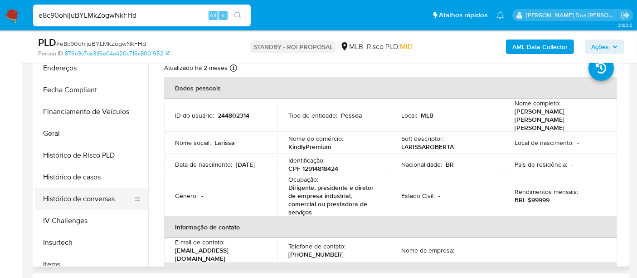
scroll to position [201, 0]
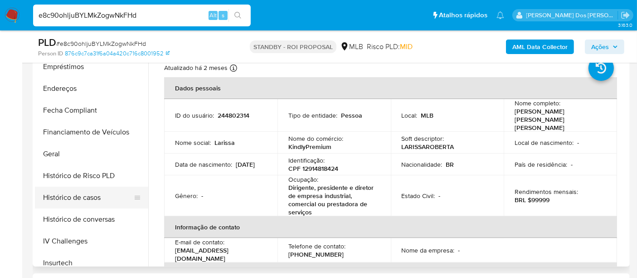
click at [88, 195] on button "Histórico de casos" at bounding box center [88, 197] width 106 height 22
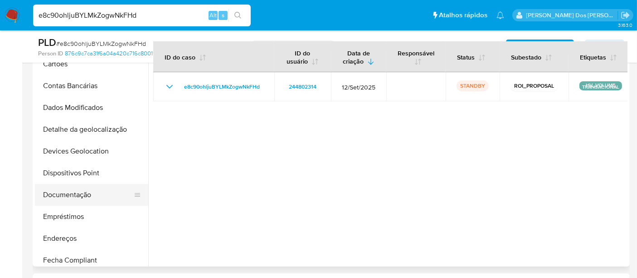
scroll to position [50, 0]
click at [74, 193] on button "Documentação" at bounding box center [88, 196] width 106 height 22
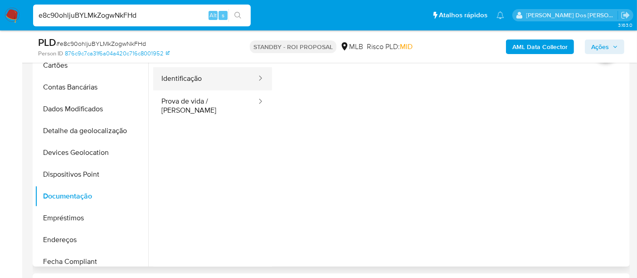
click at [194, 79] on button "Identificação" at bounding box center [205, 78] width 104 height 23
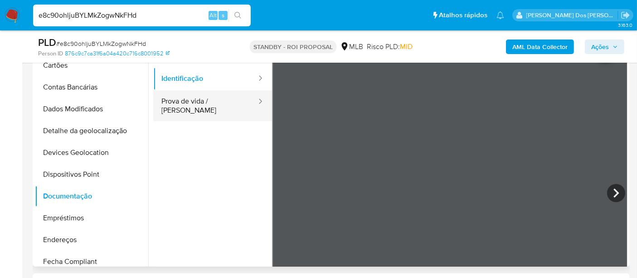
drag, startPoint x: 234, startPoint y: 111, endPoint x: 231, endPoint y: 107, distance: 5.2
click at [233, 110] on button "Prova de vida / [PERSON_NAME]" at bounding box center [205, 105] width 104 height 31
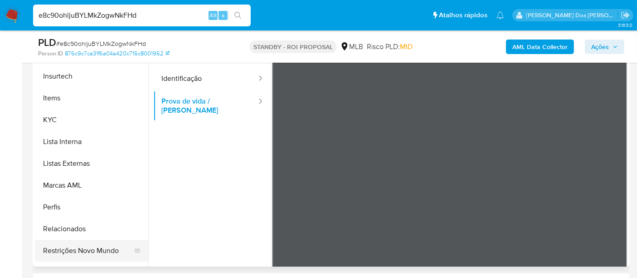
scroll to position [403, 0]
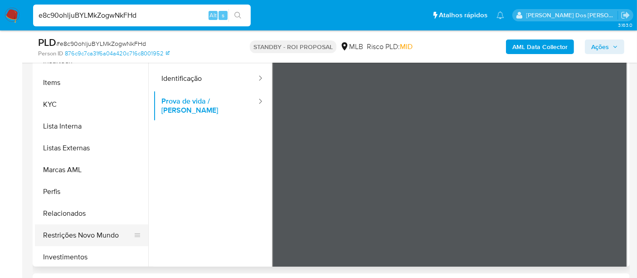
click at [100, 235] on button "Restrições Novo Mundo" at bounding box center [88, 235] width 106 height 22
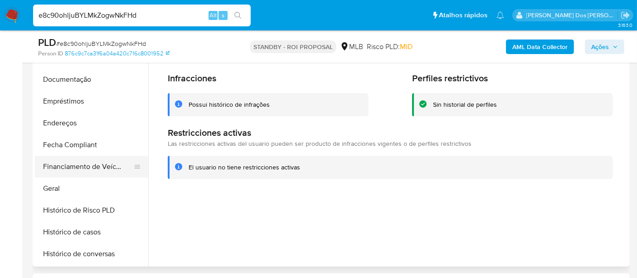
scroll to position [151, 0]
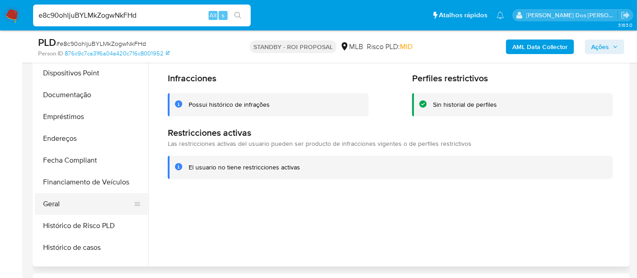
click at [54, 201] on button "Geral" at bounding box center [88, 204] width 106 height 22
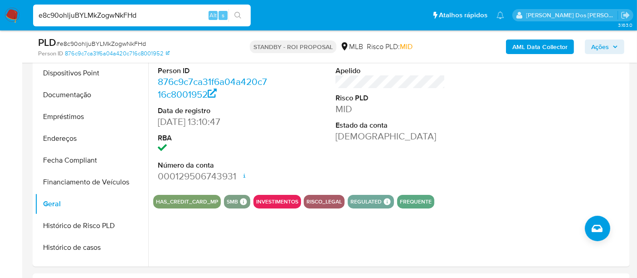
click at [165, 15] on input "e8c90ohljuBYLMkZogwNkFHd" at bounding box center [142, 16] width 218 height 12
click at [164, 15] on input "e8c90ohljuBYLMkZogwNkFHd" at bounding box center [142, 16] width 218 height 12
click at [163, 15] on input "e8c90ohljuBYLMkZogwNkFHd" at bounding box center [142, 16] width 218 height 12
paste input "liJIFA8yrTH4T9bQa5AMQI34"
type input "liJIFA8yrTH4T9bQa5AMQI34"
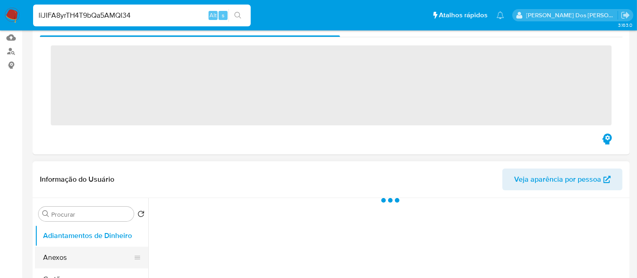
scroll to position [151, 0]
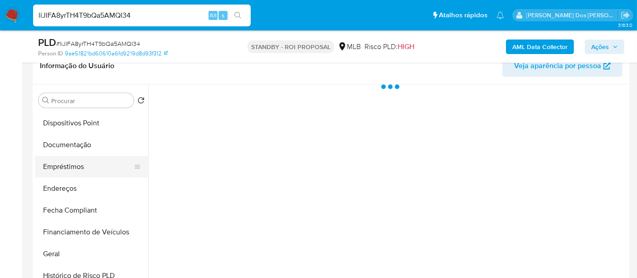
select select "10"
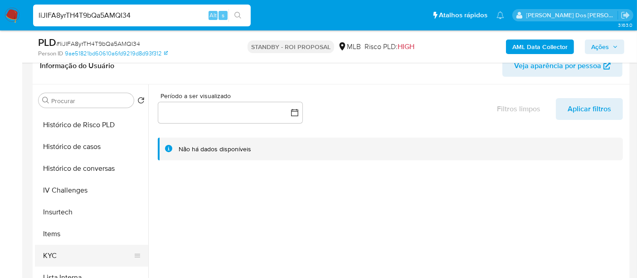
click at [54, 251] on button "KYC" at bounding box center [88, 256] width 106 height 22
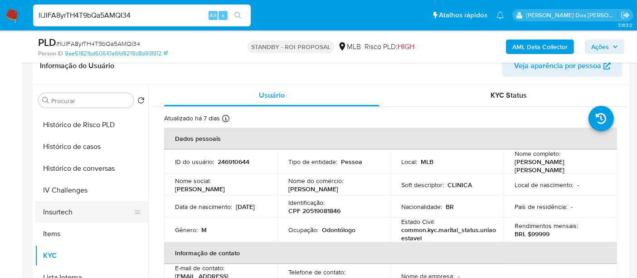
scroll to position [252, 0]
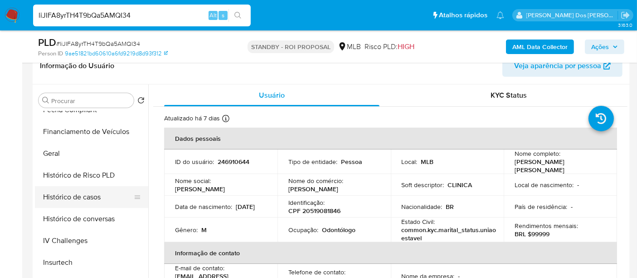
click at [82, 200] on button "Histórico de casos" at bounding box center [88, 197] width 106 height 22
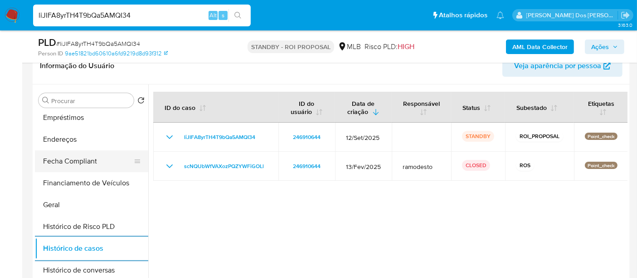
scroll to position [151, 0]
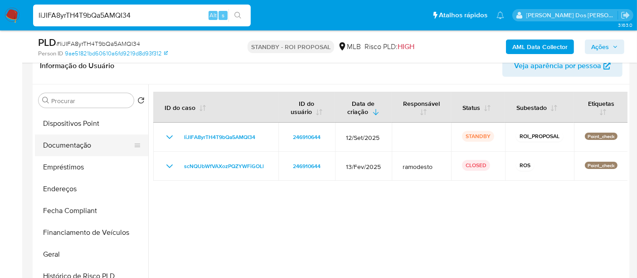
click at [76, 147] on button "Documentação" at bounding box center [88, 145] width 106 height 22
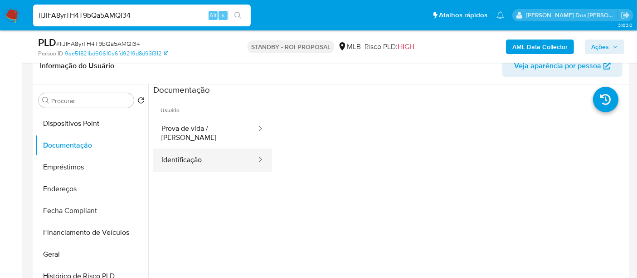
click at [171, 152] on button "Identificação" at bounding box center [205, 159] width 104 height 23
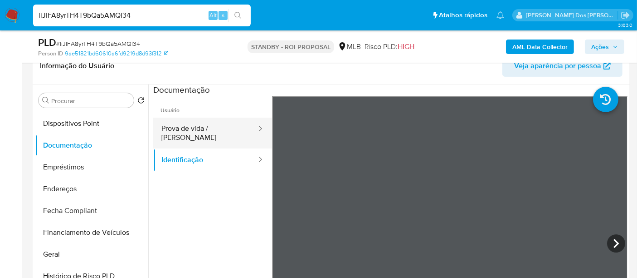
drag, startPoint x: 190, startPoint y: 114, endPoint x: 191, endPoint y: 121, distance: 6.9
click at [189, 114] on span "Usuário" at bounding box center [212, 107] width 119 height 22
click at [191, 121] on button "Prova de vida / [PERSON_NAME]" at bounding box center [205, 132] width 104 height 31
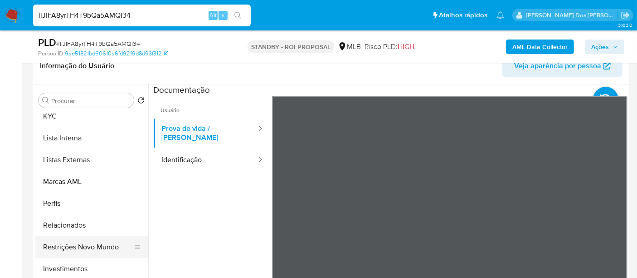
scroll to position [391, 0]
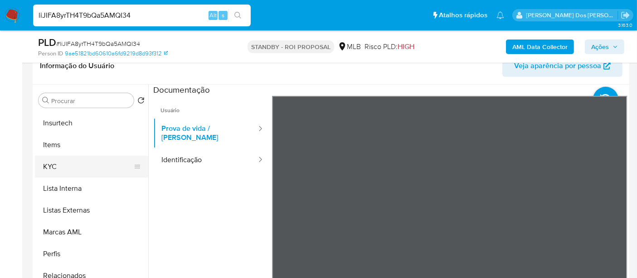
click at [52, 165] on button "KYC" at bounding box center [88, 167] width 106 height 22
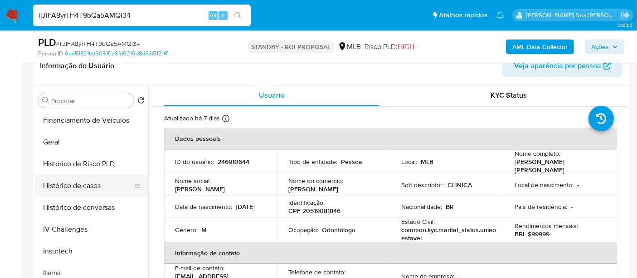
scroll to position [240, 0]
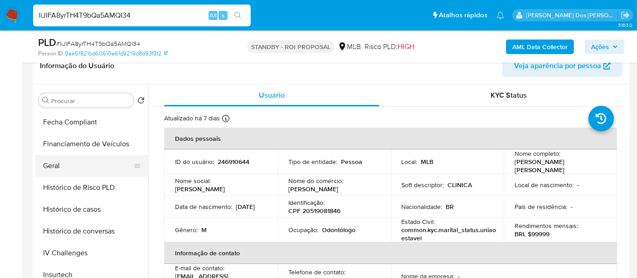
click at [59, 163] on button "Geral" at bounding box center [88, 166] width 106 height 22
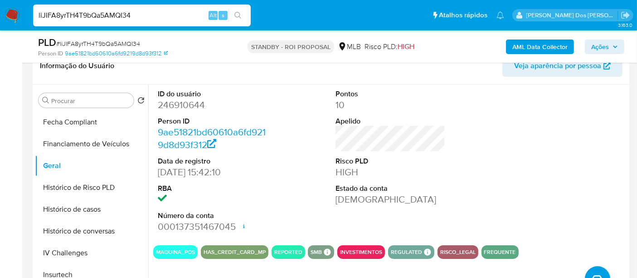
click at [166, 17] on input "liJIFA8yrTH4T9bQa5AMQI34" at bounding box center [142, 16] width 218 height 12
paste input "hxslcWkCtvJLTXxKXP9A5lAw"
type input "hxslcWkCtvJLTXxKXP9A5lAw"
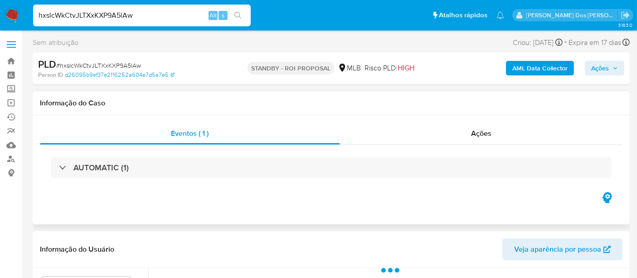
select select "10"
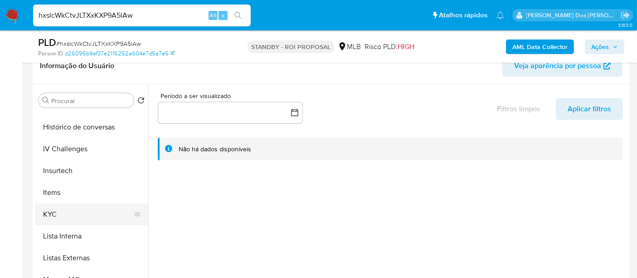
scroll to position [352, 0]
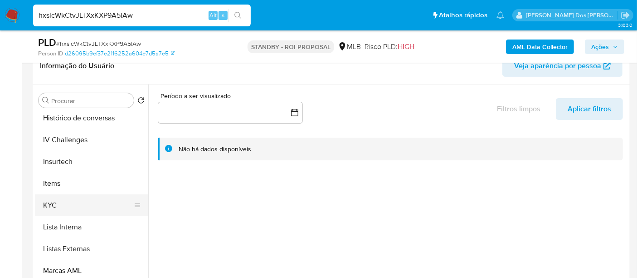
click at [54, 206] on button "KYC" at bounding box center [88, 205] width 106 height 22
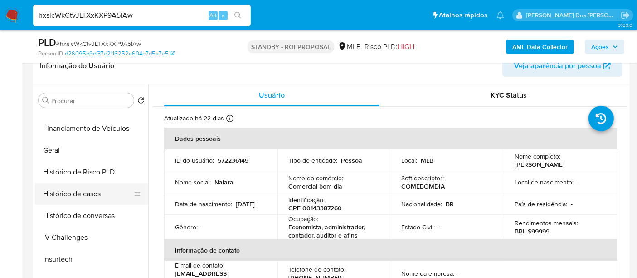
scroll to position [252, 0]
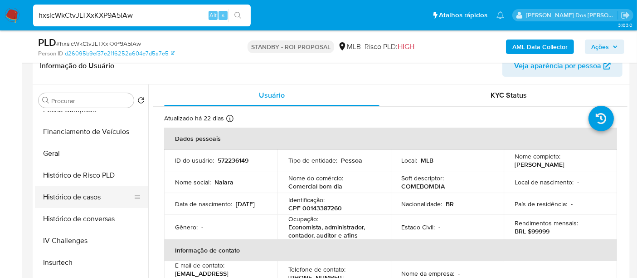
click at [93, 195] on button "Histórico de casos" at bounding box center [88, 197] width 106 height 22
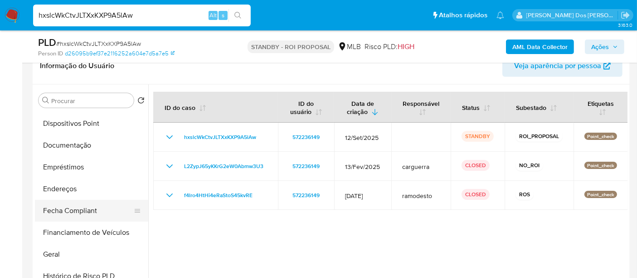
scroll to position [101, 0]
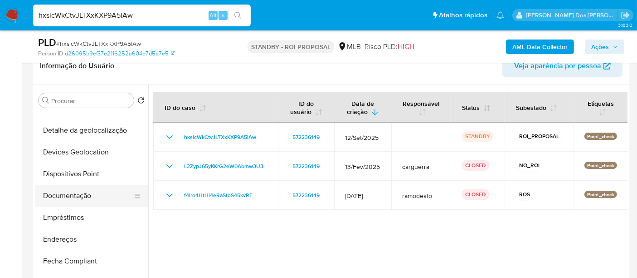
click at [82, 196] on button "Documentação" at bounding box center [88, 196] width 106 height 22
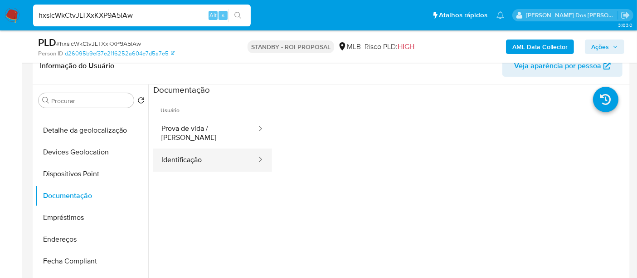
click at [193, 151] on button "Identificação" at bounding box center [205, 159] width 104 height 23
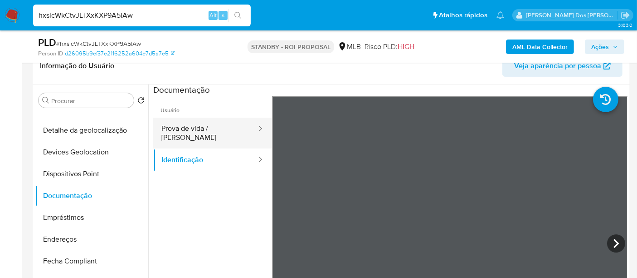
click at [215, 129] on button "Prova de vida / [PERSON_NAME]" at bounding box center [205, 132] width 104 height 31
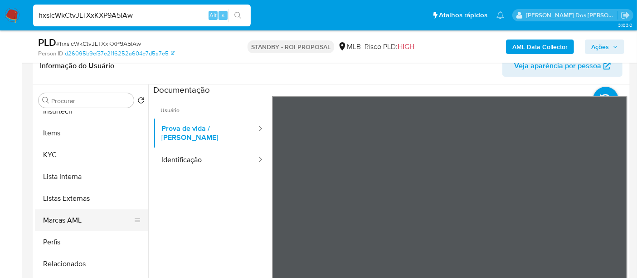
scroll to position [492, 0]
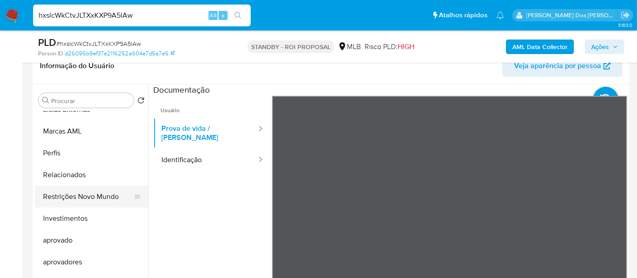
click at [92, 197] on button "Restrições Novo Mundo" at bounding box center [88, 197] width 106 height 22
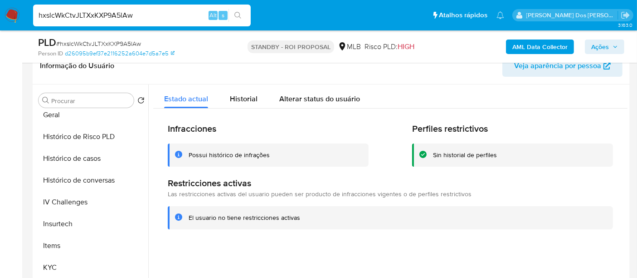
scroll to position [189, 0]
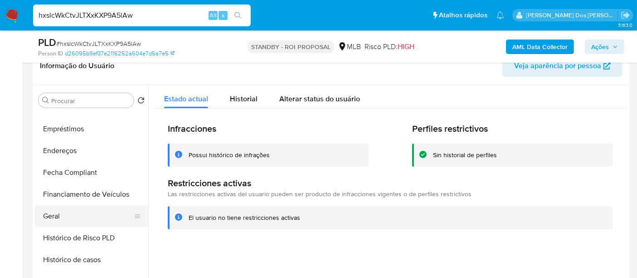
click at [54, 213] on button "Geral" at bounding box center [88, 216] width 106 height 22
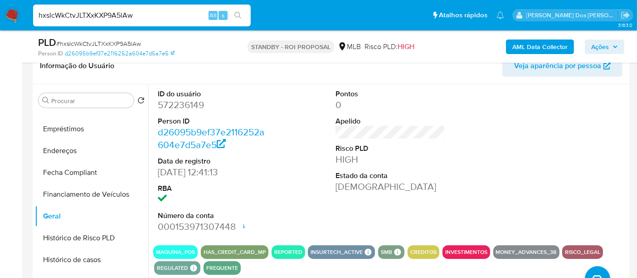
click at [121, 11] on input "hxslcWkCtvJLTXxKXP9A5lAw" at bounding box center [142, 16] width 218 height 12
paste input "ceaHSxMX71gKpBKANW0bqwic"
type input "ceaHSxMX71gKpBKANW0bqwic"
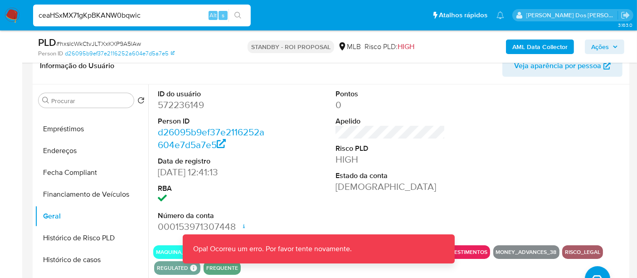
click at [12, 17] on img at bounding box center [12, 15] width 15 height 15
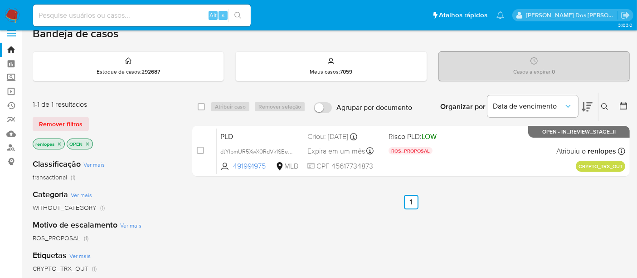
scroll to position [16, 0]
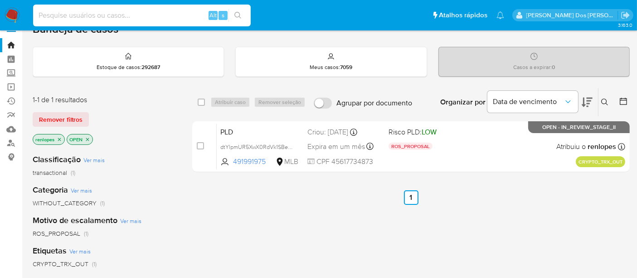
click at [152, 18] on input at bounding box center [142, 16] width 218 height 12
paste input "ceaHSxMX71gKpBKANW0bqwic"
type input "ceaHSxMX71gKpBKANW0bqwic"
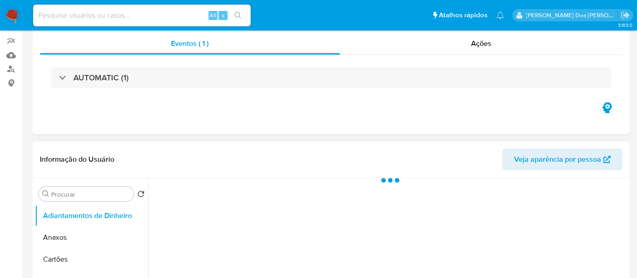
scroll to position [151, 0]
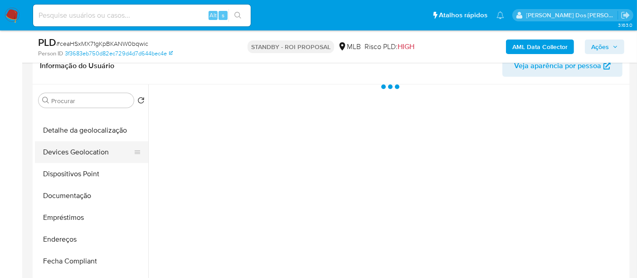
select select "10"
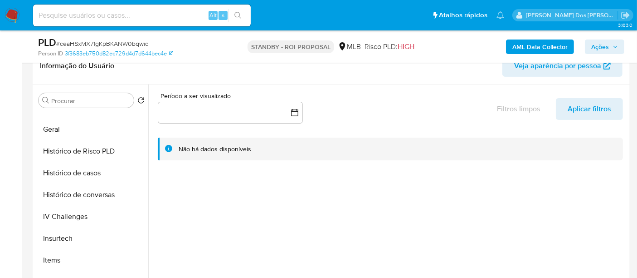
scroll to position [403, 0]
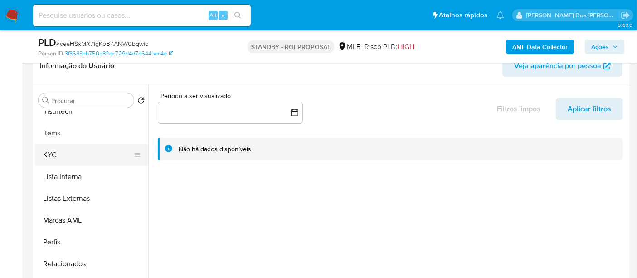
click at [54, 155] on button "KYC" at bounding box center [88, 155] width 106 height 22
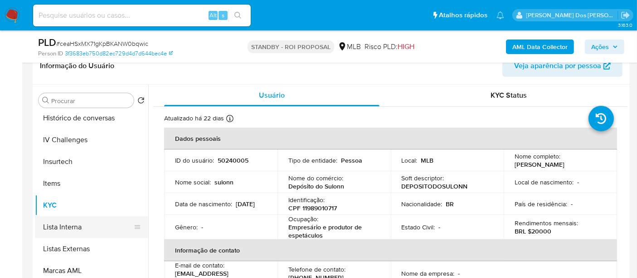
scroll to position [302, 0]
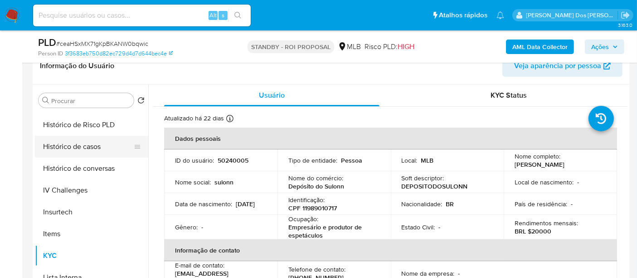
click at [84, 152] on button "Histórico de casos" at bounding box center [88, 147] width 106 height 22
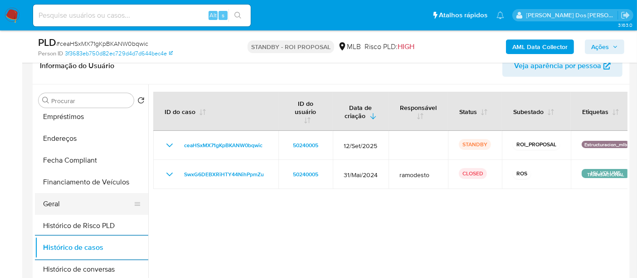
scroll to position [151, 0]
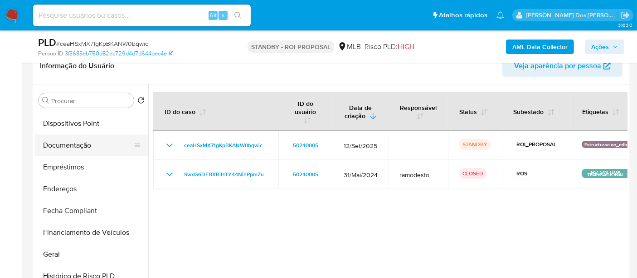
click at [78, 147] on button "Documentação" at bounding box center [88, 145] width 106 height 22
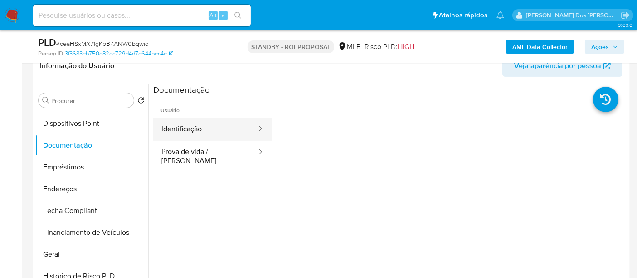
click at [171, 135] on button "Identificação" at bounding box center [205, 128] width 104 height 23
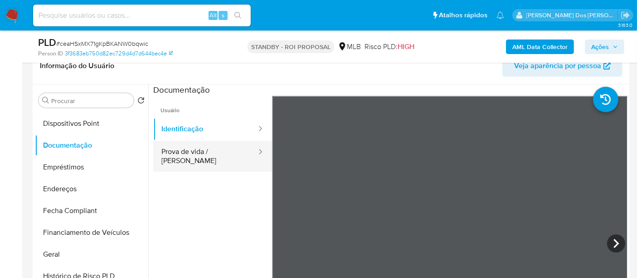
click at [224, 149] on button "Prova de vida / Selfie" at bounding box center [205, 156] width 104 height 31
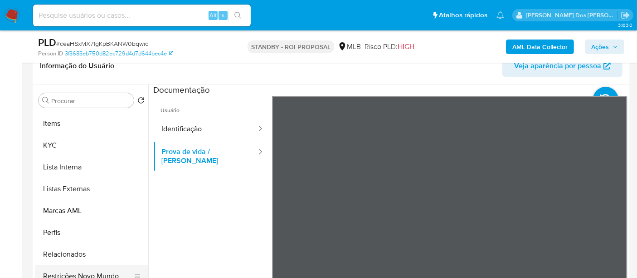
scroll to position [492, 0]
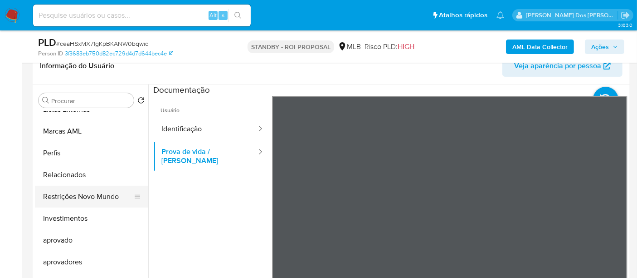
click at [93, 196] on button "Restrições Novo Mundo" at bounding box center [88, 197] width 106 height 22
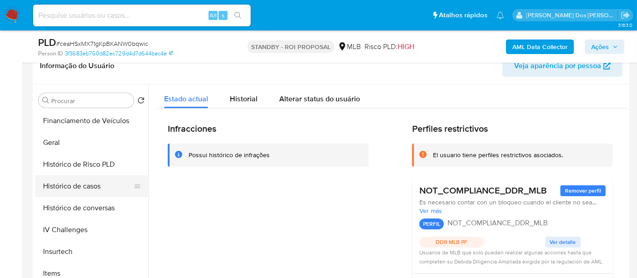
scroll to position [240, 0]
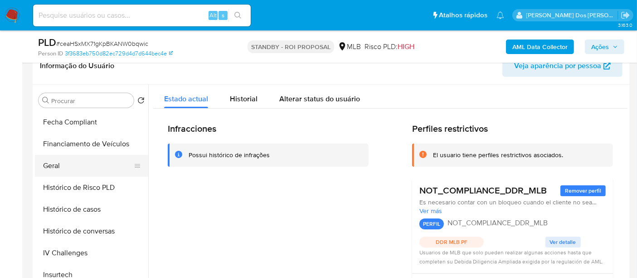
click at [57, 160] on button "Geral" at bounding box center [88, 166] width 106 height 22
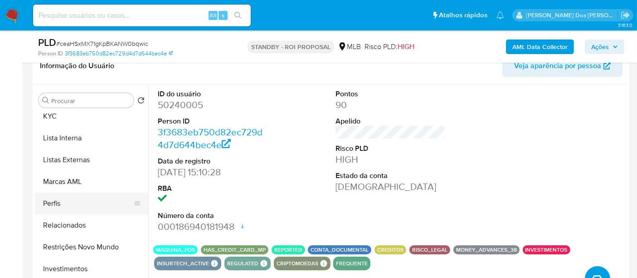
scroll to position [391, 0]
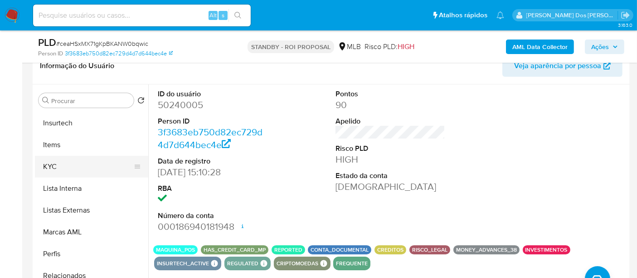
click at [57, 168] on button "KYC" at bounding box center [88, 167] width 106 height 22
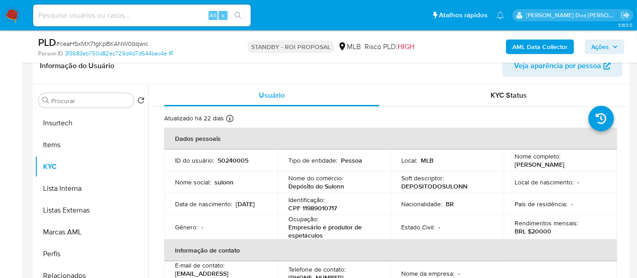
click at [157, 15] on input at bounding box center [142, 16] width 218 height 12
paste input "1aJJkXKA9jcTOMNyoL7zi3Jd"
type input "1aJJkXKA9jcTOMNyoL7zi3Jd"
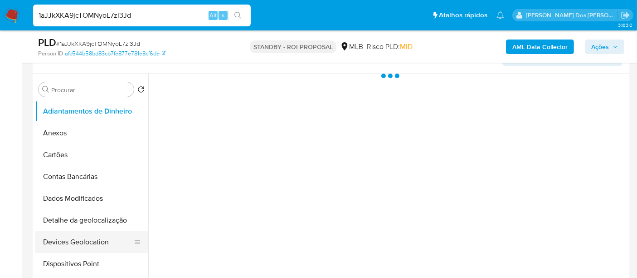
scroll to position [252, 0]
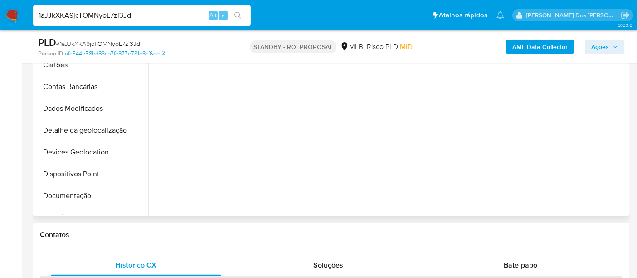
select select "10"
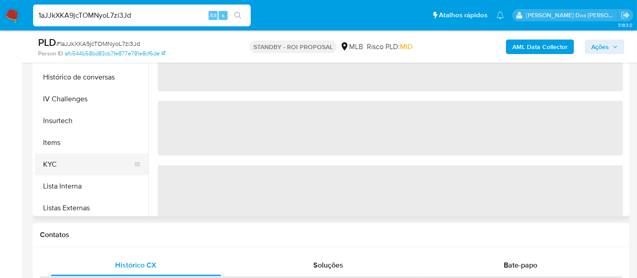
scroll to position [302, 0]
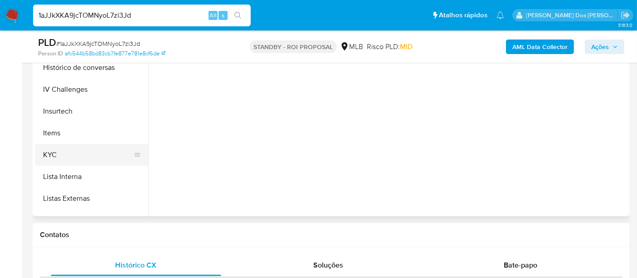
click at [49, 151] on button "KYC" at bounding box center [88, 155] width 106 height 22
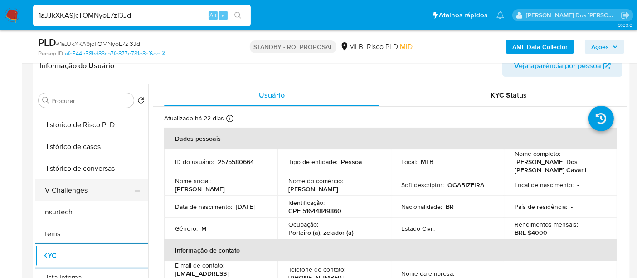
scroll to position [252, 0]
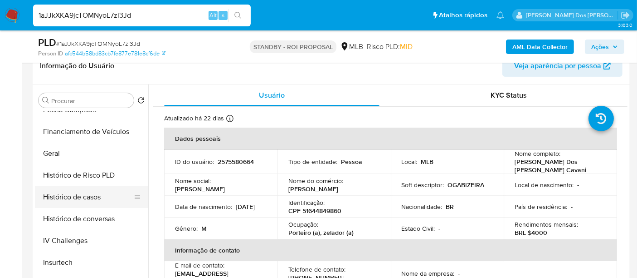
click at [96, 192] on button "Histórico de casos" at bounding box center [88, 197] width 106 height 22
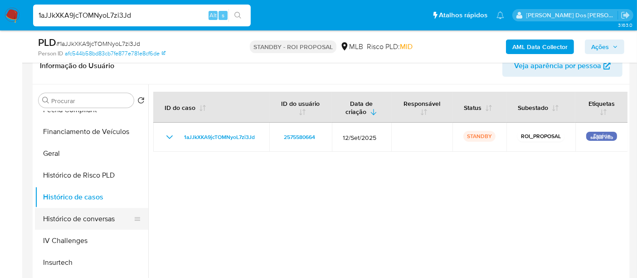
scroll to position [101, 0]
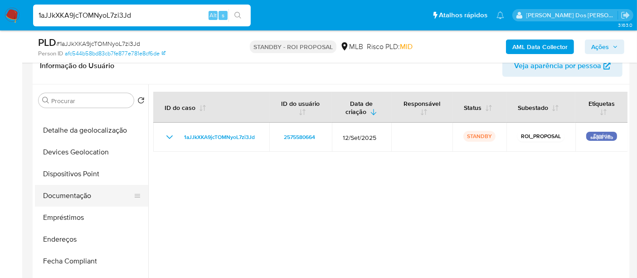
click at [69, 194] on button "Documentação" at bounding box center [88, 196] width 106 height 22
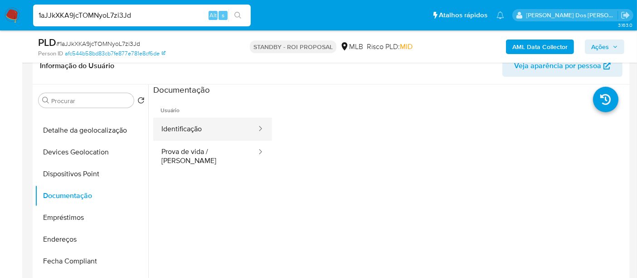
click at [179, 127] on button "Identificação" at bounding box center [205, 128] width 104 height 23
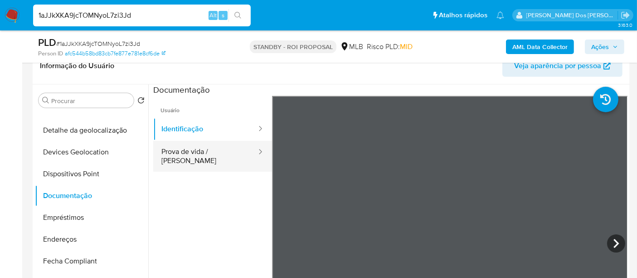
click at [225, 157] on button "Prova de vida / Selfie" at bounding box center [205, 156] width 104 height 31
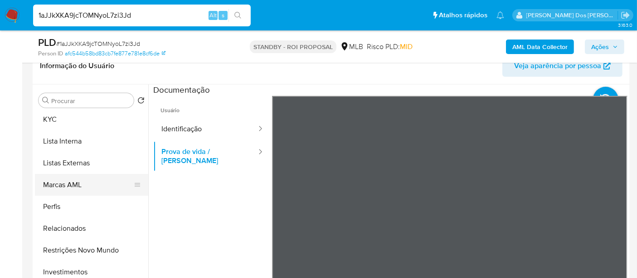
scroll to position [454, 0]
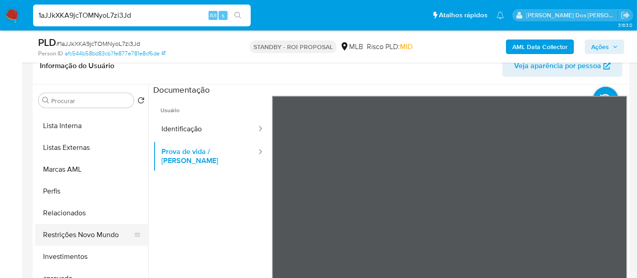
click at [85, 232] on button "Restrições Novo Mundo" at bounding box center [88, 235] width 106 height 22
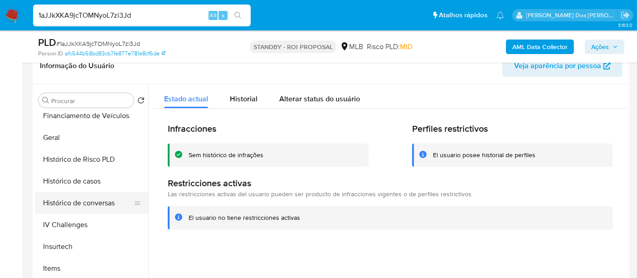
scroll to position [252, 0]
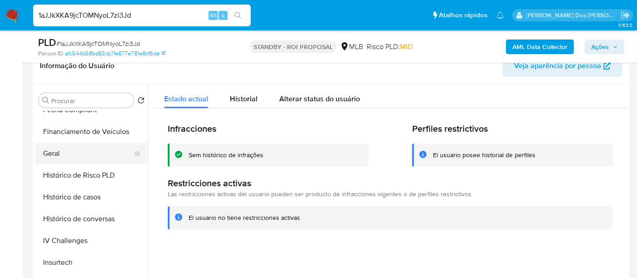
click at [61, 157] on button "Geral" at bounding box center [88, 153] width 106 height 22
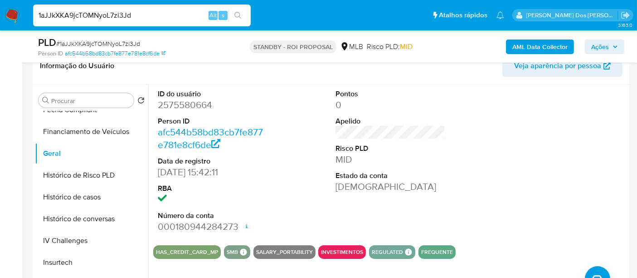
click at [148, 14] on input "1aJJkXKA9jcTOMNyoL7zi3Jd" at bounding box center [142, 16] width 218 height 12
paste input "TA2NT1LRX7mNLRa3muBiOrr8"
type input "TA2NT1LRX7mNLRa3muBiOrr8"
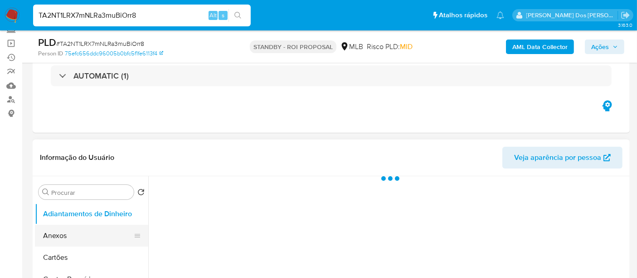
scroll to position [151, 0]
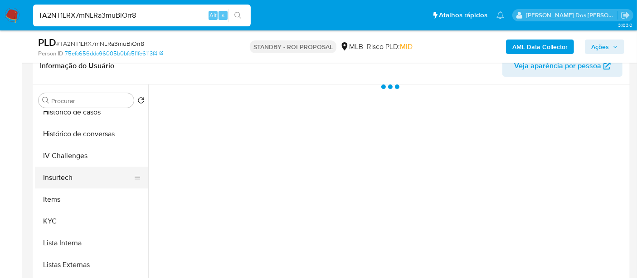
select select "10"
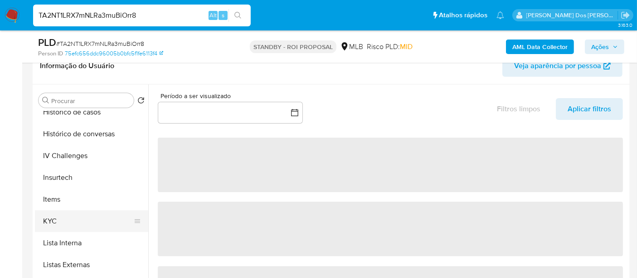
scroll to position [352, 0]
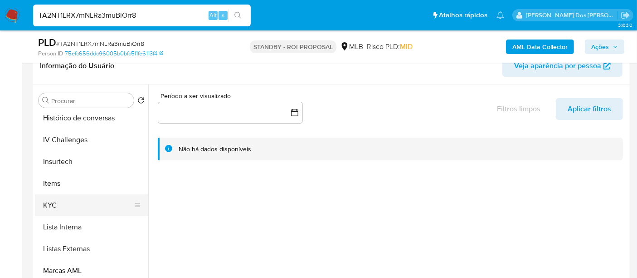
click at [55, 202] on button "KYC" at bounding box center [88, 205] width 106 height 22
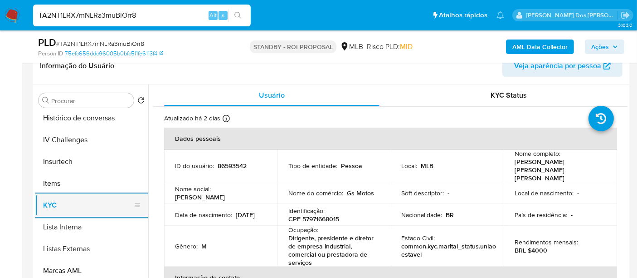
scroll to position [302, 0]
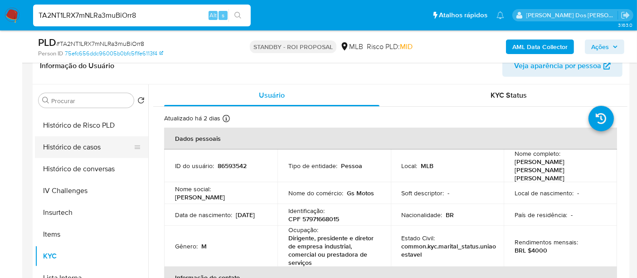
click at [78, 154] on button "Histórico de casos" at bounding box center [88, 147] width 106 height 22
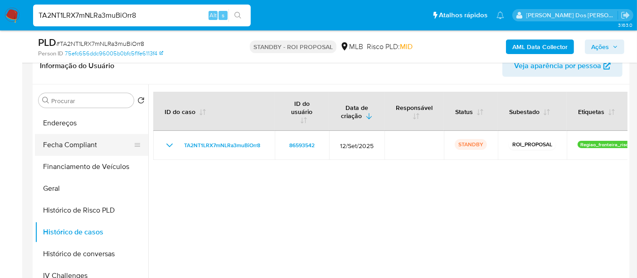
scroll to position [151, 0]
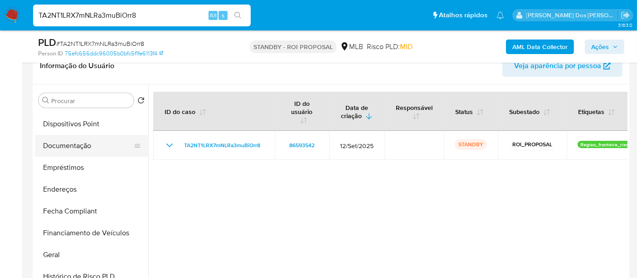
click at [73, 143] on button "Documentação" at bounding box center [88, 146] width 106 height 22
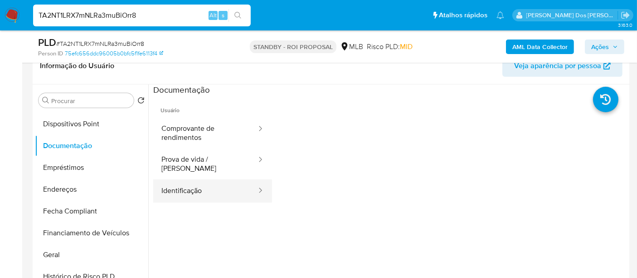
click at [182, 179] on button "Identificação" at bounding box center [205, 190] width 104 height 23
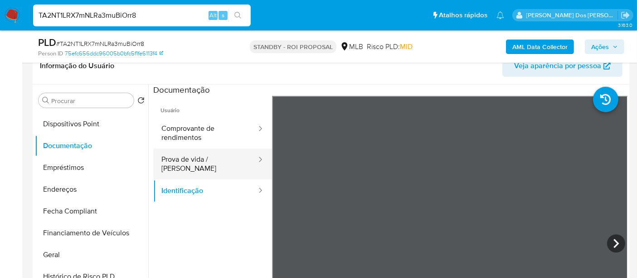
click at [193, 156] on button "Prova de vida / Selfie" at bounding box center [205, 163] width 104 height 31
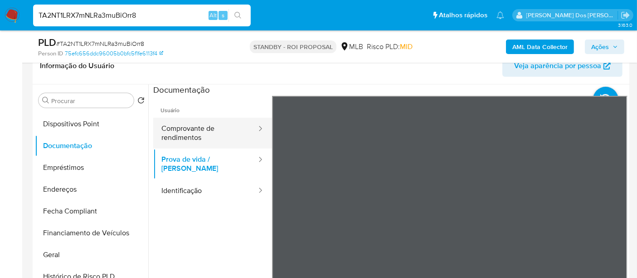
drag, startPoint x: 154, startPoint y: 128, endPoint x: 174, endPoint y: 126, distance: 20.0
click at [154, 128] on button "Comprovante de rendimentos" at bounding box center [205, 132] width 104 height 31
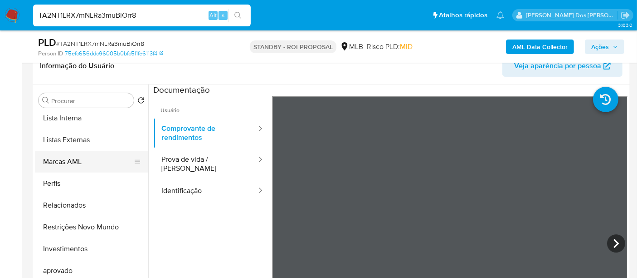
scroll to position [492, 0]
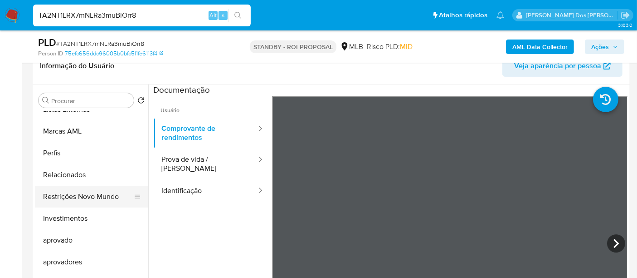
click at [89, 194] on button "Restrições Novo Mundo" at bounding box center [88, 197] width 106 height 22
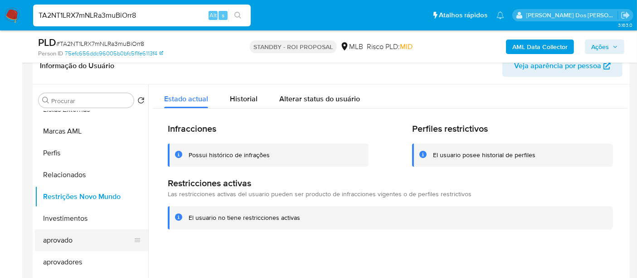
scroll to position [290, 0]
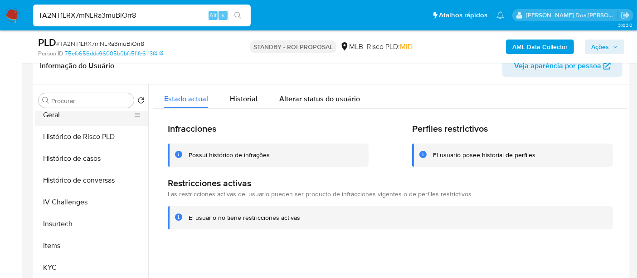
click at [55, 117] on button "Geral" at bounding box center [88, 115] width 106 height 22
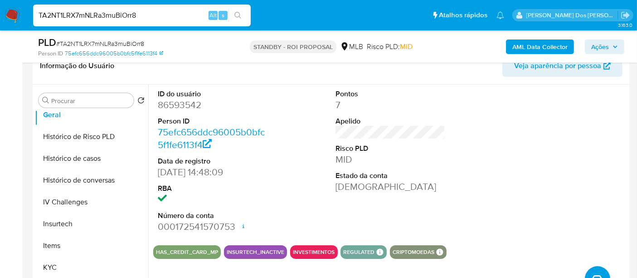
click at [143, 15] on input "TA2NT1LRX7mNLRa3muBiOrr8" at bounding box center [142, 16] width 218 height 12
click at [141, 15] on input "TA2NT1LRX7mNLRa3muBiOrr8" at bounding box center [142, 16] width 218 height 12
paste input "Y3vbsIXs2TdQpgQN7zcaAovI"
type input "Y3vbsIXs2TdQpgQN7zcaAovI"
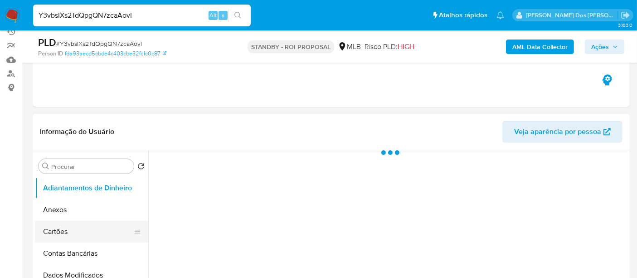
scroll to position [151, 0]
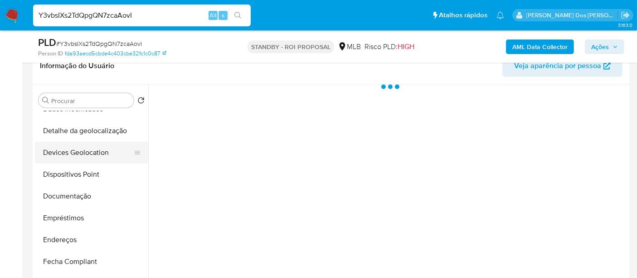
select select "10"
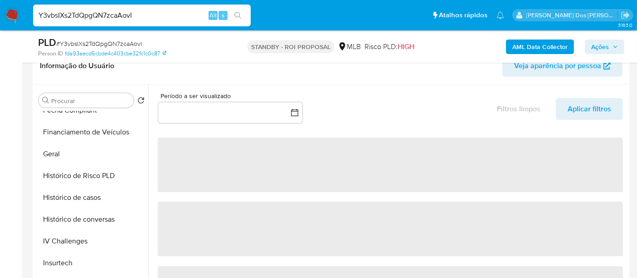
scroll to position [352, 0]
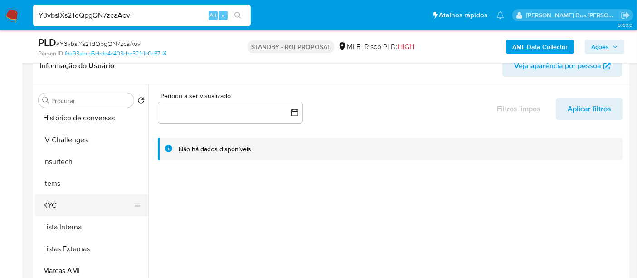
click at [57, 204] on button "KYC" at bounding box center [88, 205] width 106 height 22
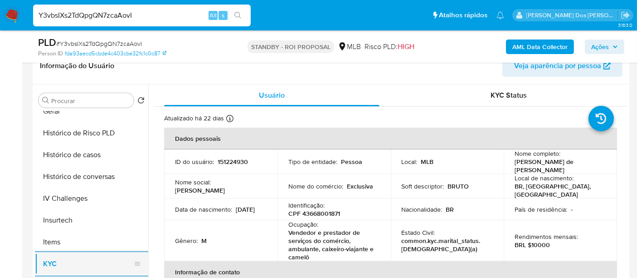
scroll to position [251, 0]
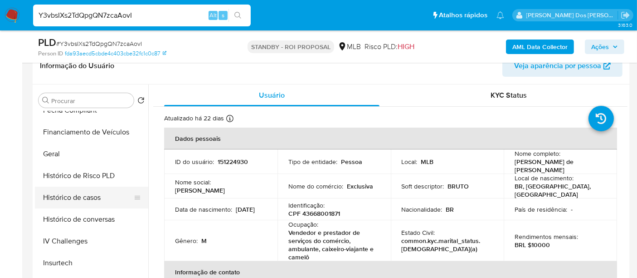
click at [73, 197] on button "Histórico de casos" at bounding box center [88, 197] width 106 height 22
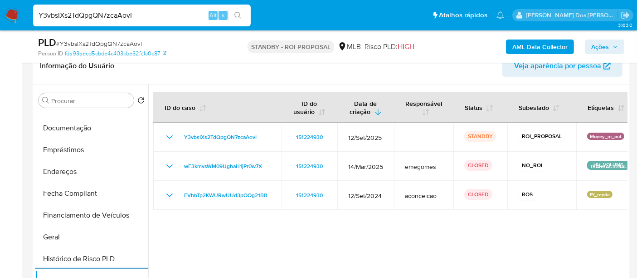
scroll to position [151, 0]
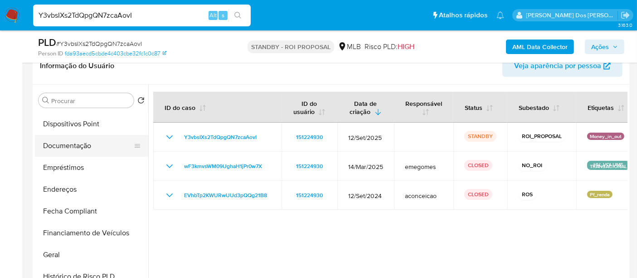
click at [71, 143] on button "Documentação" at bounding box center [88, 146] width 106 height 22
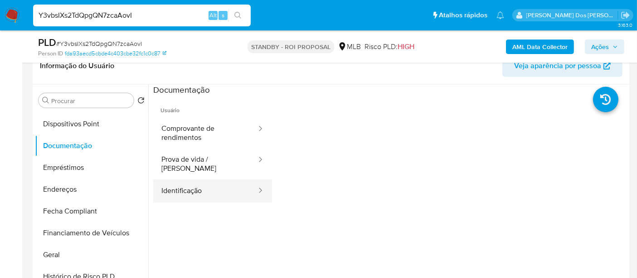
click at [183, 183] on button "Identificação" at bounding box center [205, 190] width 104 height 23
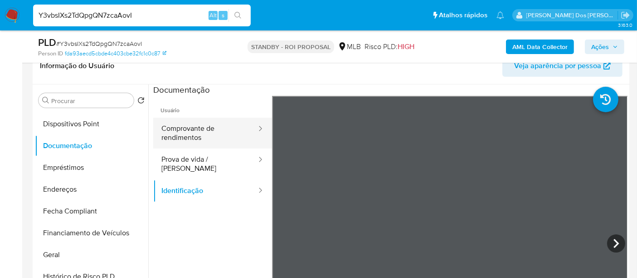
click at [197, 132] on button "Comprovante de rendimentos" at bounding box center [205, 132] width 104 height 31
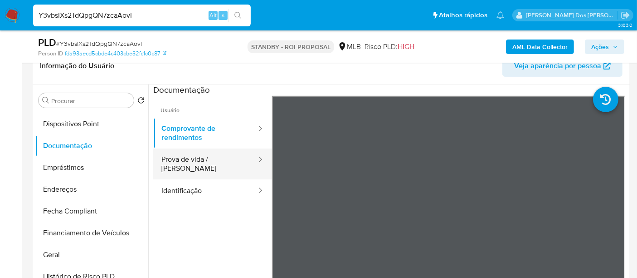
click at [206, 161] on button "Prova de vida / Selfie" at bounding box center [205, 163] width 104 height 31
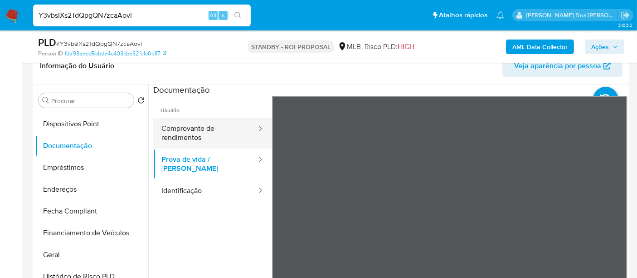
click at [201, 144] on button "Comprovante de rendimentos" at bounding box center [205, 132] width 104 height 31
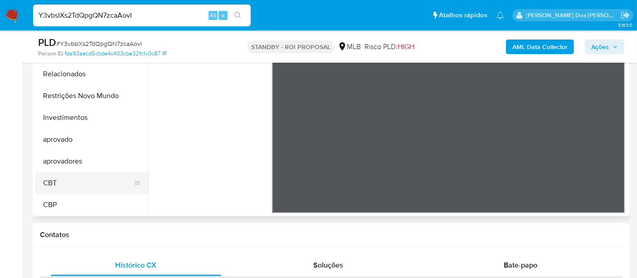
scroll to position [441, 0]
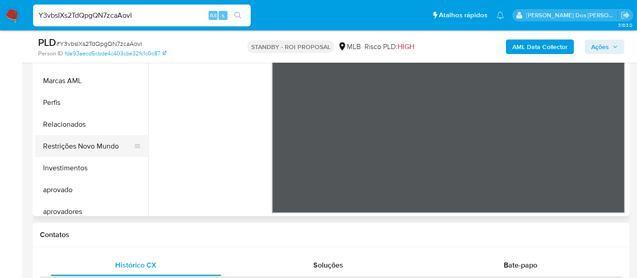
click at [106, 147] on button "Restrições Novo Mundo" at bounding box center [88, 146] width 106 height 22
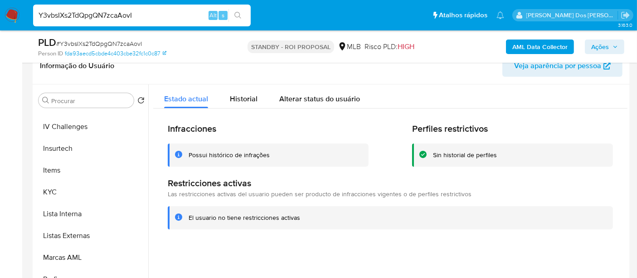
scroll to position [240, 0]
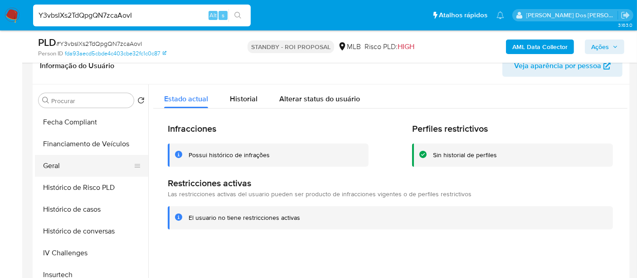
click at [58, 165] on button "Geral" at bounding box center [88, 166] width 106 height 22
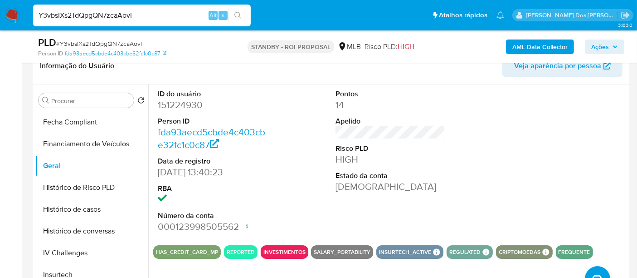
click at [146, 15] on input "Y3vbsIXs2TdQpgQN7zcaAovI" at bounding box center [142, 16] width 218 height 12
paste input "svAEcyAjLpBZBQRyWC3kieuC"
type input "svAEcyAjLpBZBQRyWC3kieuC"
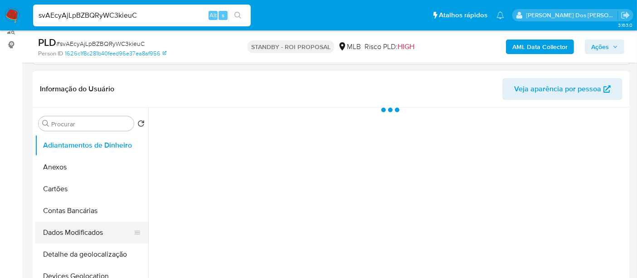
scroll to position [201, 0]
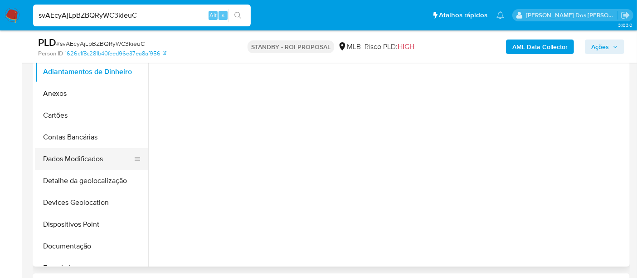
select select "10"
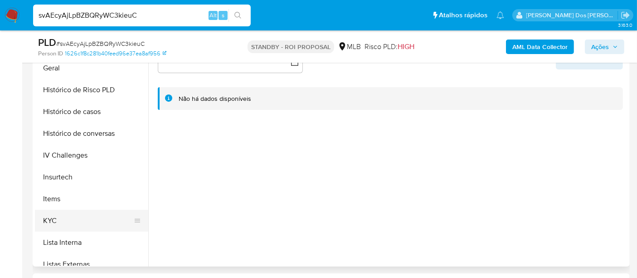
scroll to position [302, 0]
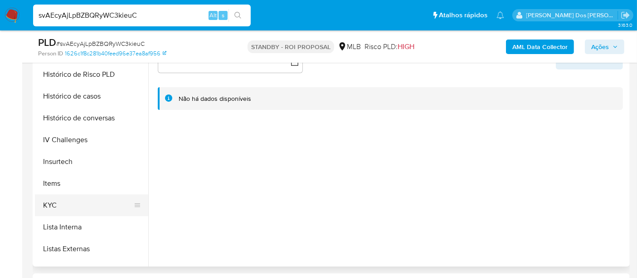
click at [53, 201] on button "KYC" at bounding box center [88, 205] width 106 height 22
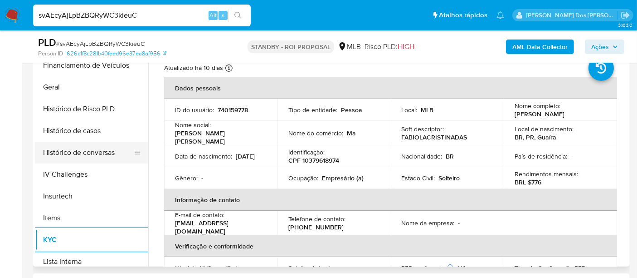
scroll to position [252, 0]
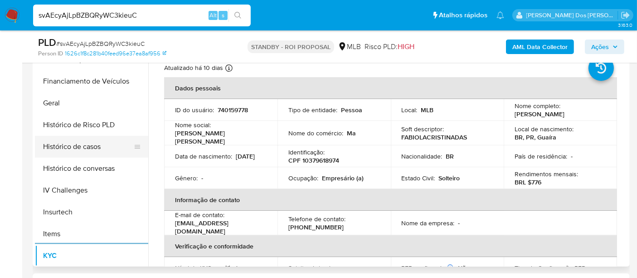
click at [80, 145] on button "Histórico de casos" at bounding box center [88, 147] width 106 height 22
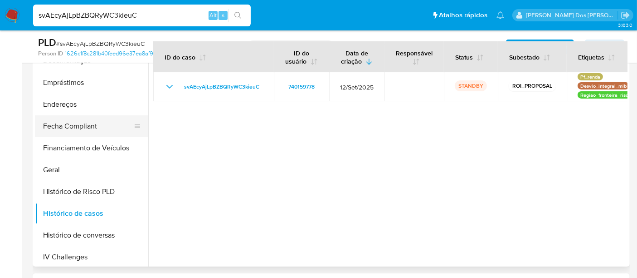
scroll to position [101, 0]
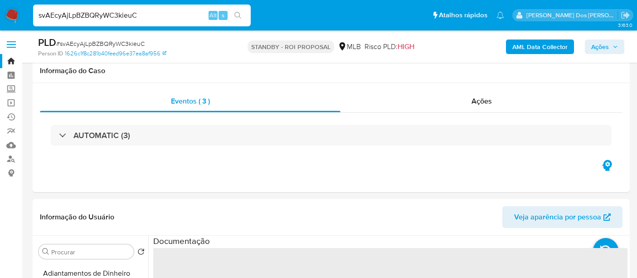
select select "10"
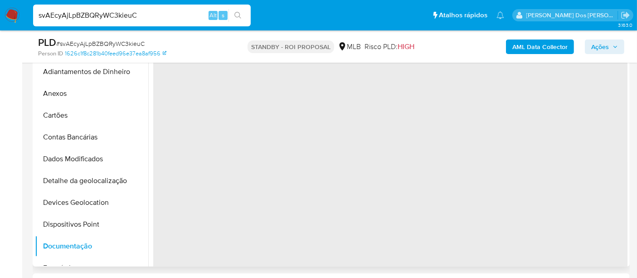
scroll to position [101, 0]
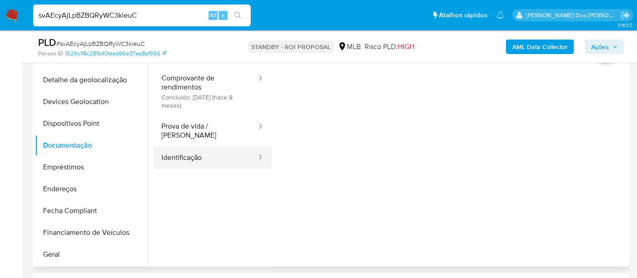
click at [176, 146] on button "Identificação" at bounding box center [205, 157] width 104 height 23
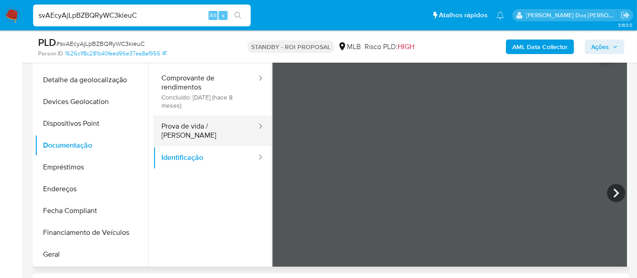
click at [181, 123] on button "Prova de vida / [PERSON_NAME]" at bounding box center [205, 130] width 104 height 31
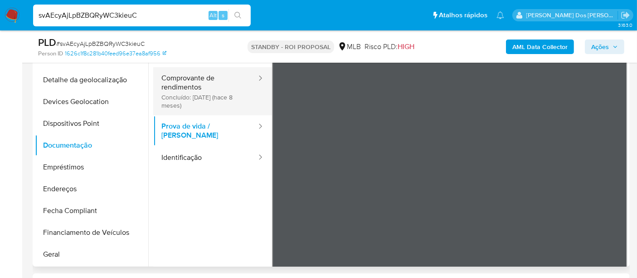
click at [178, 83] on button "Comprovante de rendimentos Concluído: [DATE] (hace 8 meses)" at bounding box center [205, 91] width 104 height 48
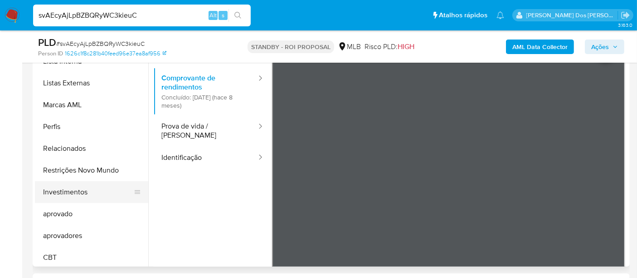
scroll to position [492, 0]
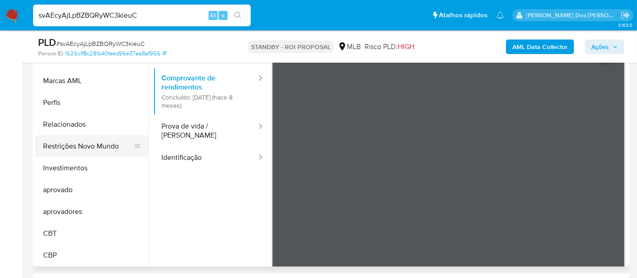
click at [109, 142] on button "Restrições Novo Mundo" at bounding box center [88, 146] width 106 height 22
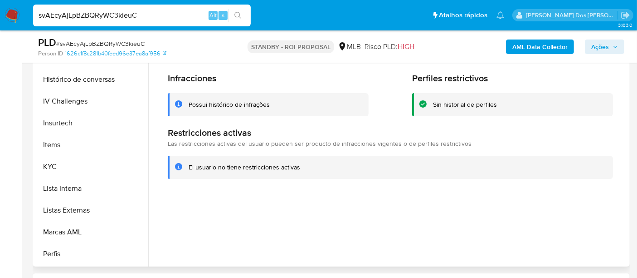
scroll to position [240, 0]
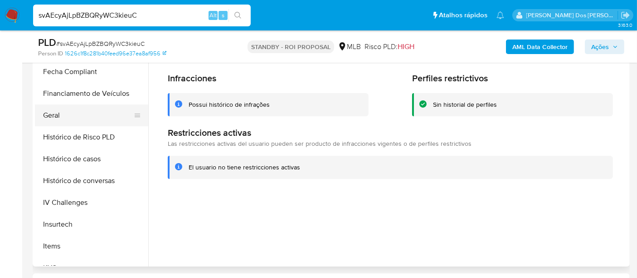
click at [54, 118] on button "Geral" at bounding box center [88, 115] width 106 height 22
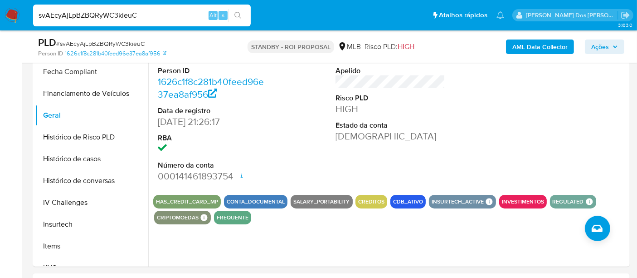
click at [154, 15] on input "svAEcyAjLpBZBQRyWC3kieuC" at bounding box center [142, 16] width 218 height 12
paste input "uDQ35B6g3gv1UGB20V8yKYX5"
type input "uDQ35B6g3gv1UGB20V8yKYX5"
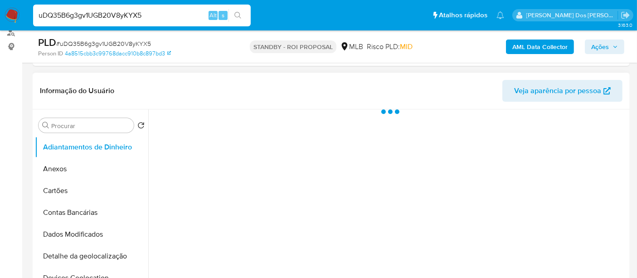
scroll to position [252, 0]
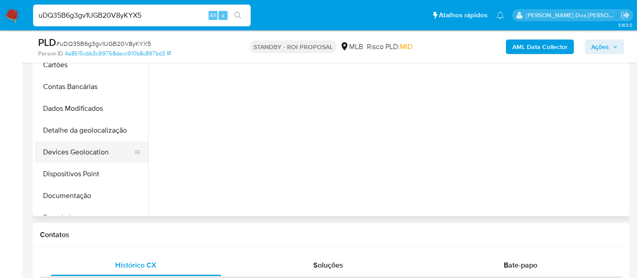
select select "10"
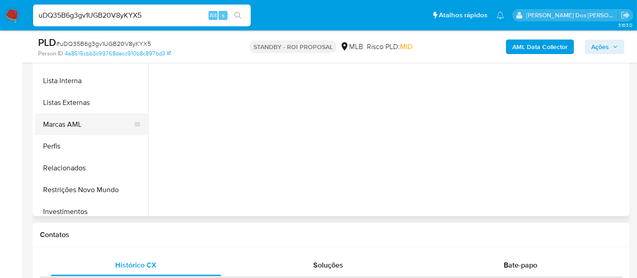
scroll to position [341, 0]
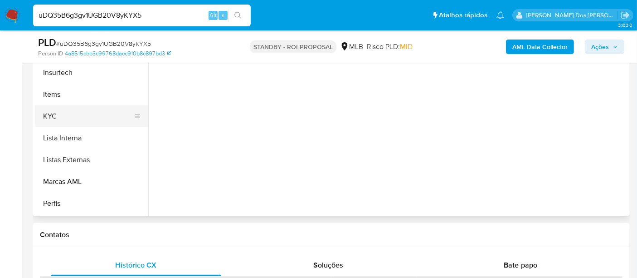
click at [48, 112] on button "KYC" at bounding box center [88, 116] width 106 height 22
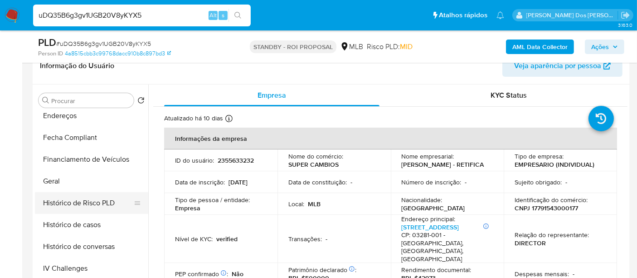
scroll to position [240, 0]
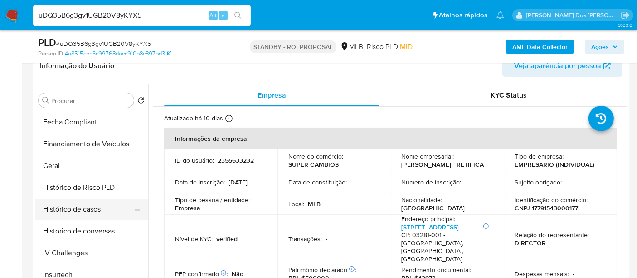
click at [73, 209] on button "Histórico de casos" at bounding box center [88, 209] width 106 height 22
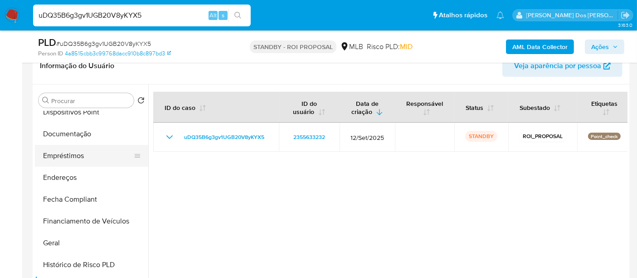
scroll to position [88, 0]
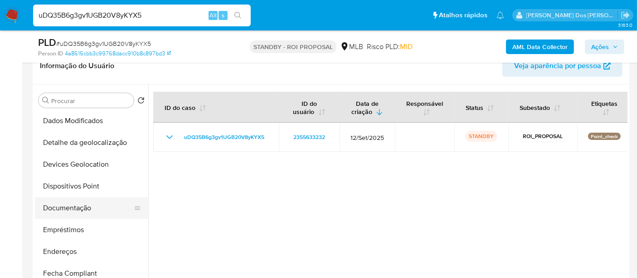
click at [66, 206] on button "Documentação" at bounding box center [88, 208] width 106 height 22
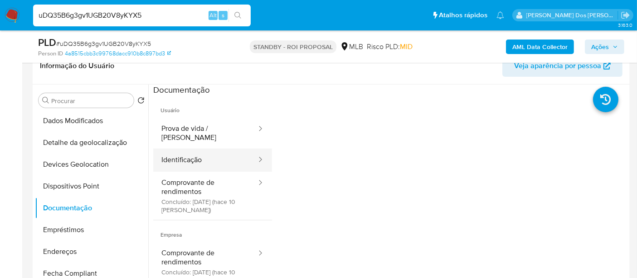
click at [187, 151] on button "Identificação" at bounding box center [205, 159] width 104 height 23
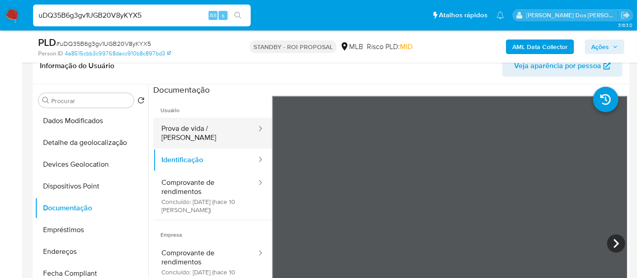
click at [206, 129] on button "Prova de vida / [PERSON_NAME]" at bounding box center [205, 132] width 104 height 31
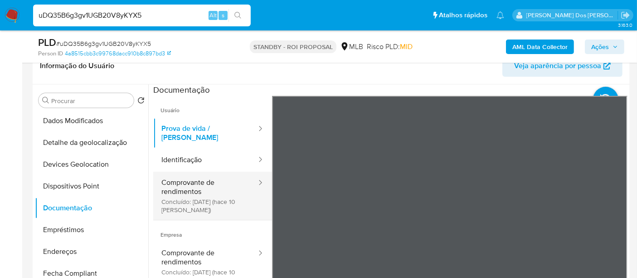
click at [205, 182] on button "Comprovante de rendimentos Concluído: 29/09/2025 (hace 10 días)" at bounding box center [205, 195] width 104 height 48
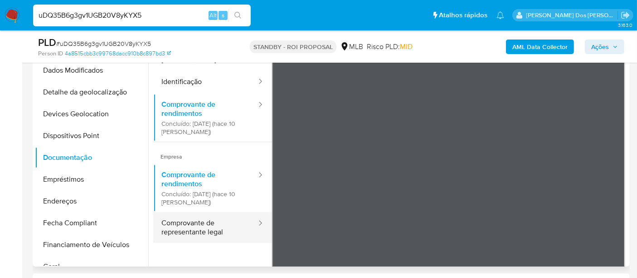
scroll to position [50, 0]
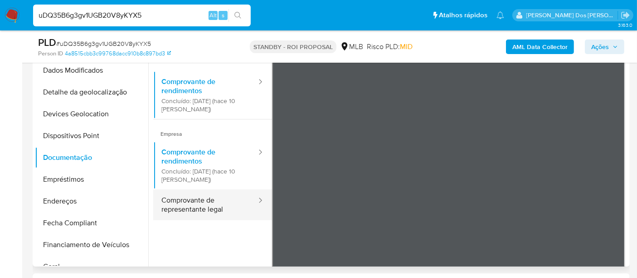
click at [183, 195] on button "Comprovante de representante legal" at bounding box center [205, 204] width 104 height 31
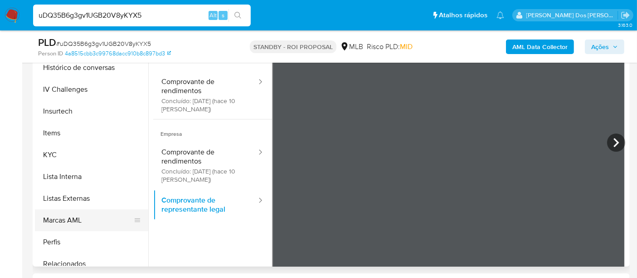
scroll to position [454, 0]
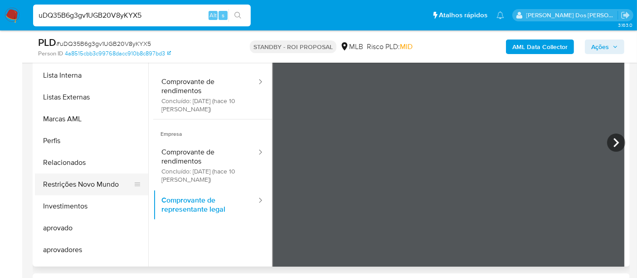
click at [105, 186] on button "Restrições Novo Mundo" at bounding box center [88, 184] width 106 height 22
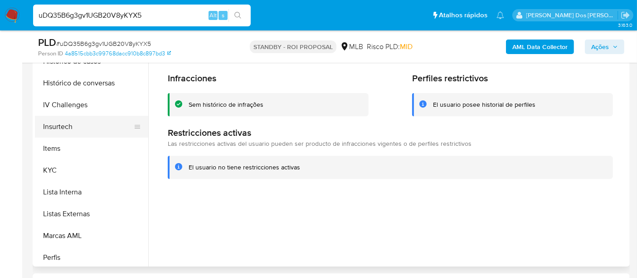
scroll to position [252, 0]
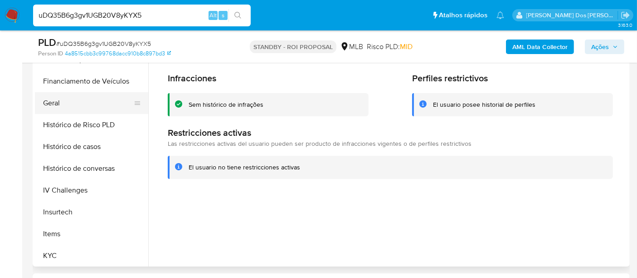
click at [55, 108] on button "Geral" at bounding box center [88, 103] width 106 height 22
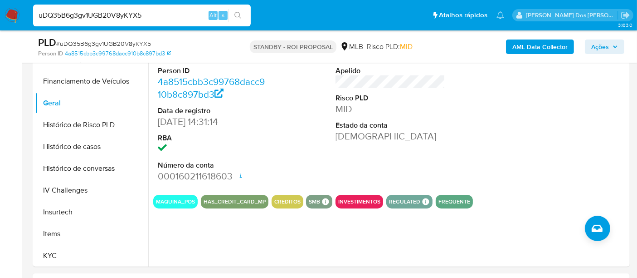
click at [131, 21] on div "uDQ35B6g3gv1UGB20V8yKYX5 Alt s" at bounding box center [142, 16] width 218 height 22
click at [131, 17] on input "uDQ35B6g3gv1UGB20V8yKYX5" at bounding box center [142, 16] width 218 height 12
paste input "wtysf1FqWK0xXtCzJOFNPeiB"
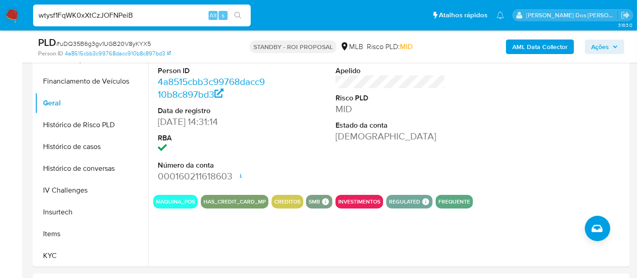
type input "wtysf1FqWK0xXtCzJOFNPeiB"
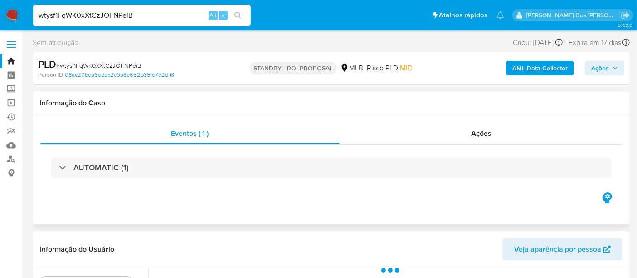
scroll to position [201, 0]
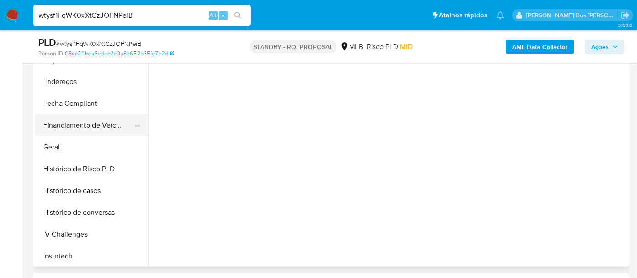
select select "10"
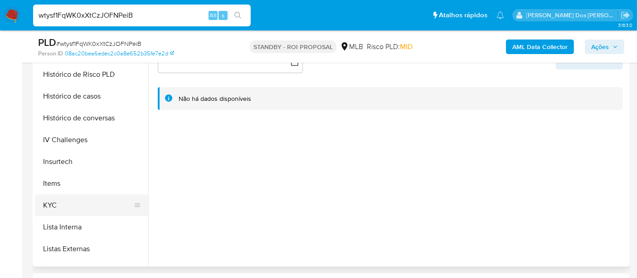
click at [57, 204] on button "KYC" at bounding box center [88, 205] width 106 height 22
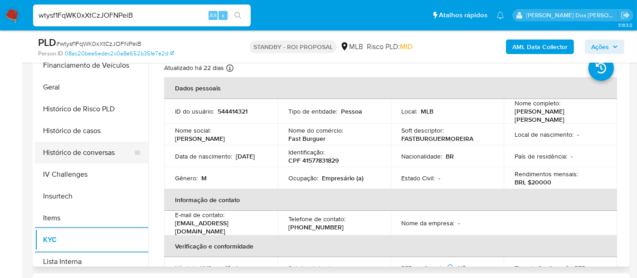
scroll to position [252, 0]
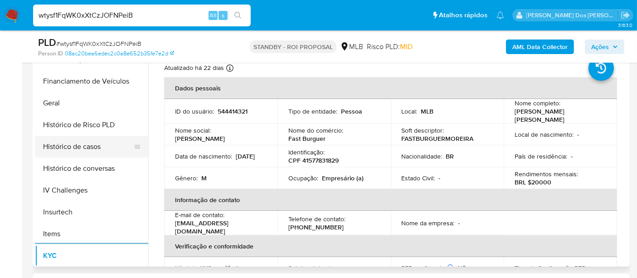
click at [86, 146] on button "Histórico de casos" at bounding box center [88, 147] width 106 height 22
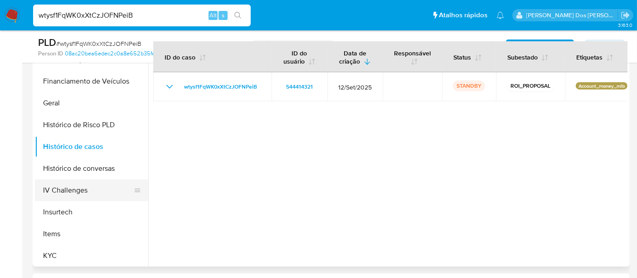
scroll to position [101, 0]
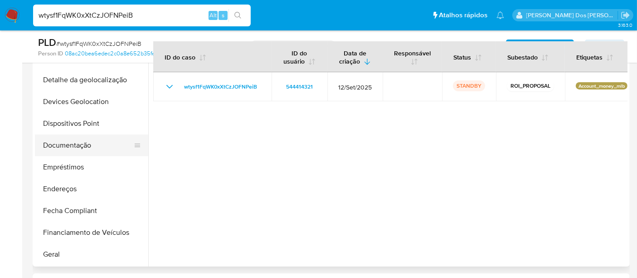
click at [69, 140] on button "Documentação" at bounding box center [88, 145] width 106 height 22
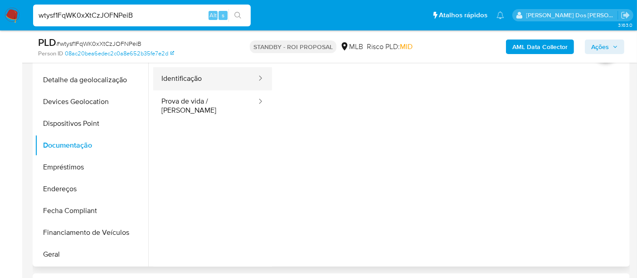
click at [195, 82] on button "Identificação" at bounding box center [205, 78] width 104 height 23
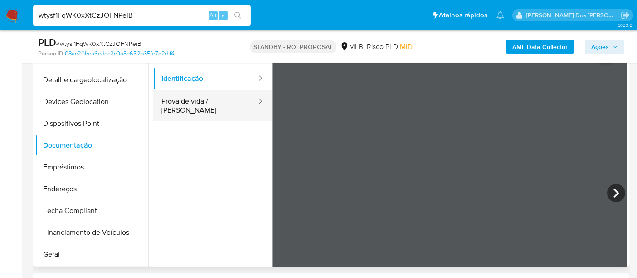
click at [222, 107] on button "Prova de vida / [PERSON_NAME]" at bounding box center [205, 105] width 104 height 31
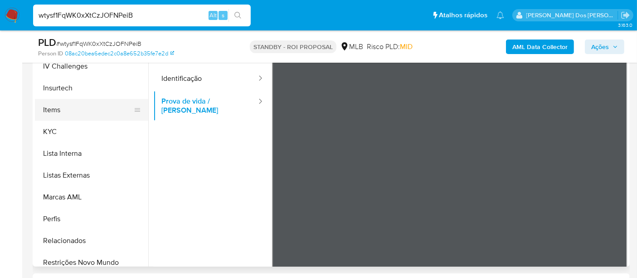
scroll to position [454, 0]
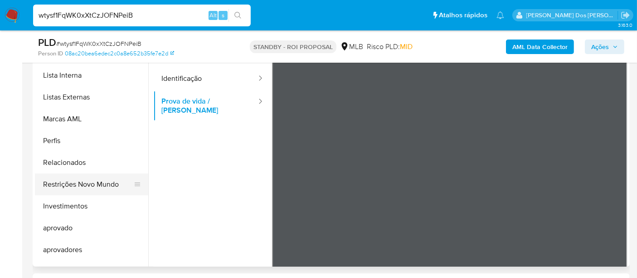
click at [117, 183] on button "Restrições Novo Mundo" at bounding box center [88, 184] width 106 height 22
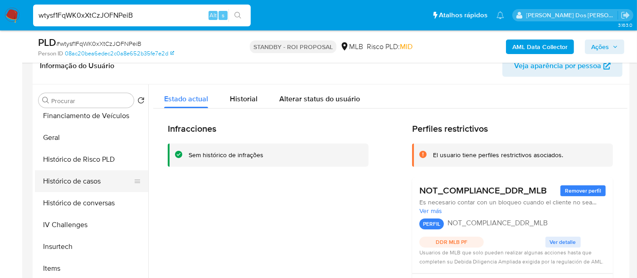
scroll to position [252, 0]
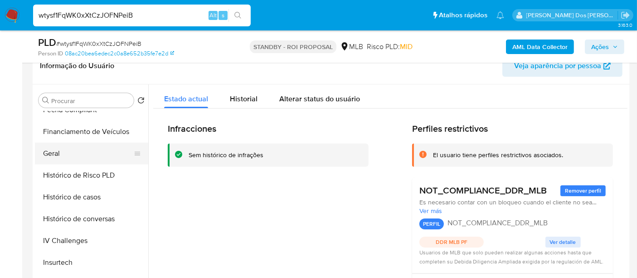
click at [49, 162] on button "Geral" at bounding box center [88, 153] width 106 height 22
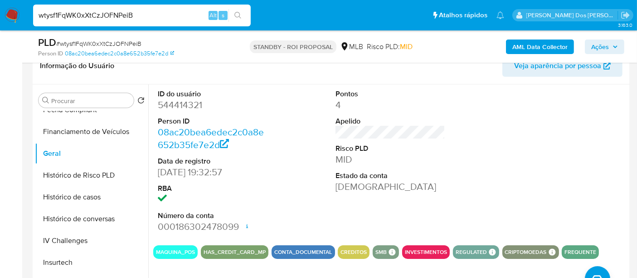
click at [143, 17] on input "wtysf1FqWK0xXtCzJOFNPeiB" at bounding box center [142, 16] width 218 height 12
paste input "GPCAGJgTjevTkmJjqQdGtt8k"
type input "GPCAGJgTjevTkmJjqQdGtt8k"
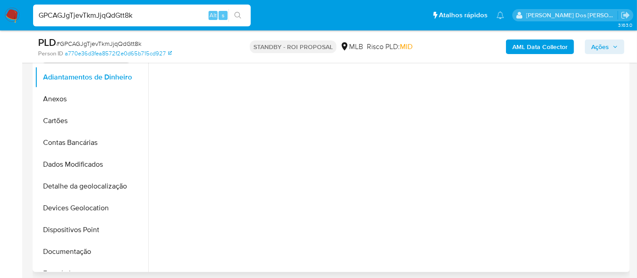
scroll to position [201, 0]
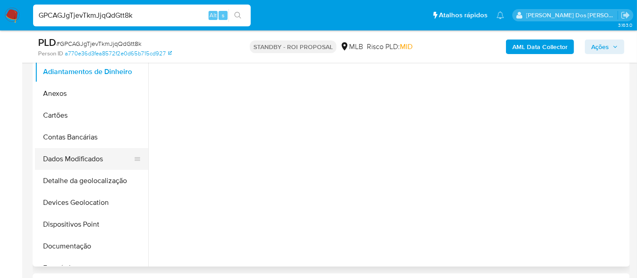
select select "10"
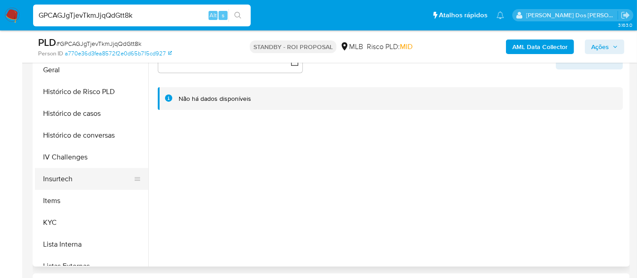
scroll to position [302, 0]
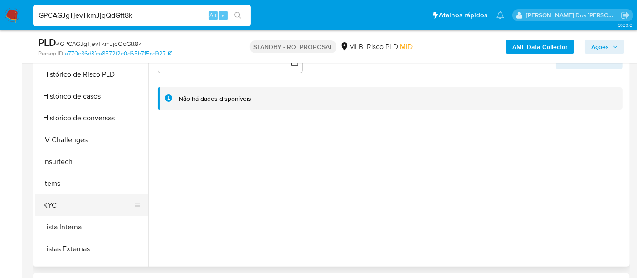
click at [55, 201] on button "KYC" at bounding box center [88, 205] width 106 height 22
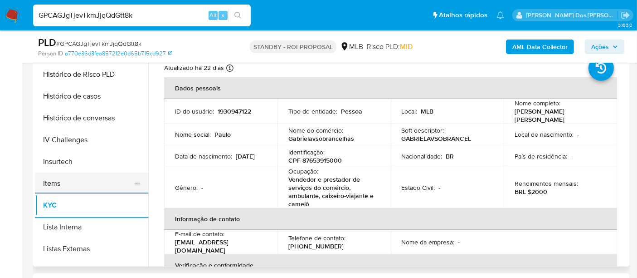
scroll to position [252, 0]
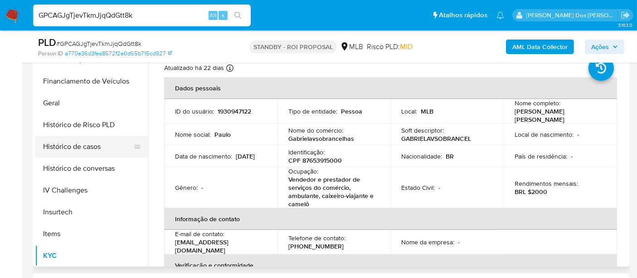
click at [75, 150] on button "Histórico de casos" at bounding box center [88, 147] width 106 height 22
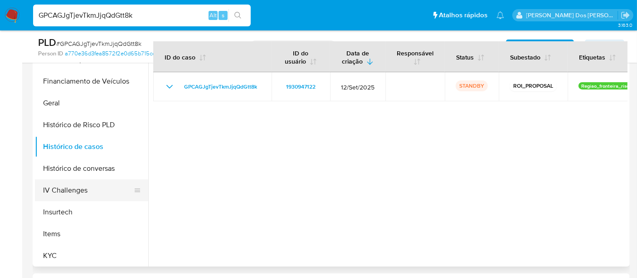
scroll to position [151, 0]
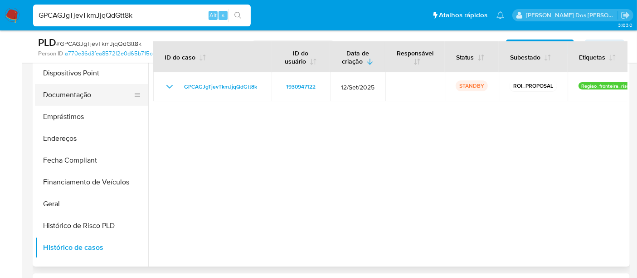
click at [80, 93] on button "Documentação" at bounding box center [88, 95] width 106 height 22
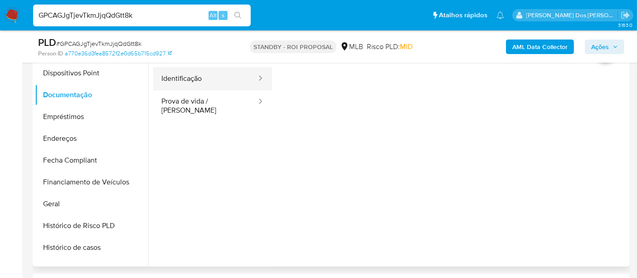
click at [176, 74] on button "Identificação" at bounding box center [205, 78] width 104 height 23
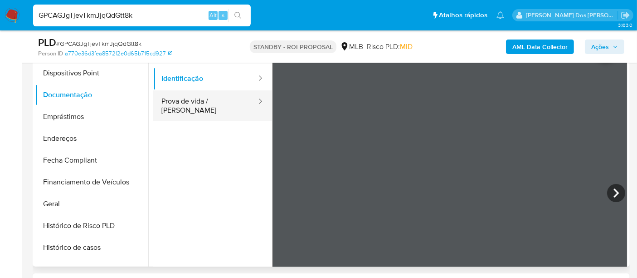
click at [183, 104] on button "Prova de vida / [PERSON_NAME]" at bounding box center [205, 105] width 104 height 31
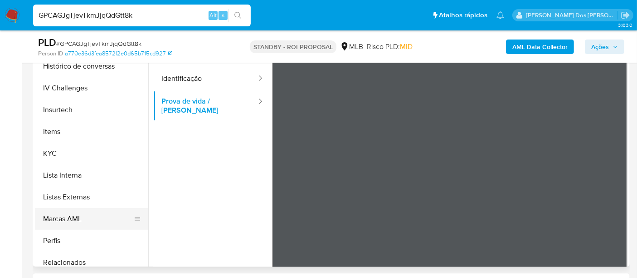
scroll to position [403, 0]
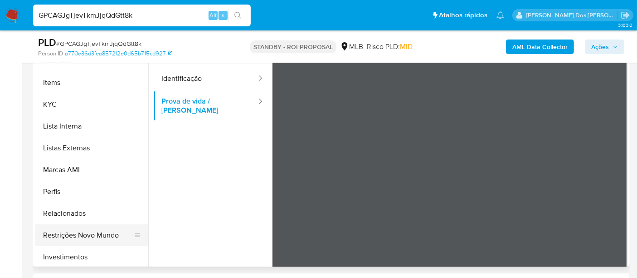
drag, startPoint x: 79, startPoint y: 232, endPoint x: 123, endPoint y: 227, distance: 44.7
click at [79, 232] on button "Restrições Novo Mundo" at bounding box center [88, 235] width 106 height 22
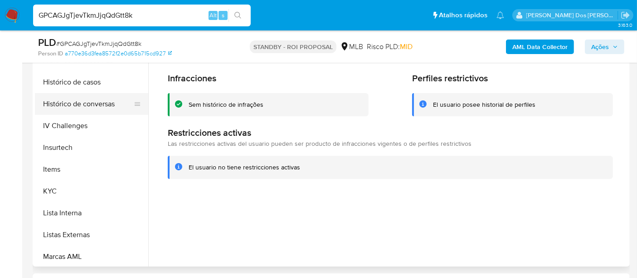
scroll to position [252, 0]
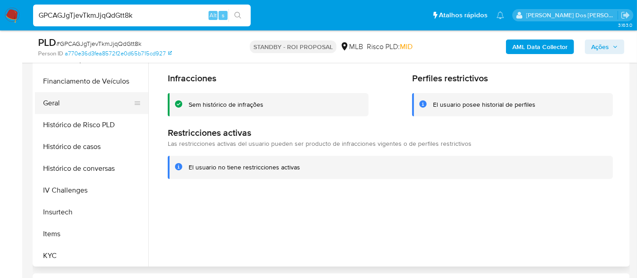
click at [57, 104] on button "Geral" at bounding box center [88, 103] width 106 height 22
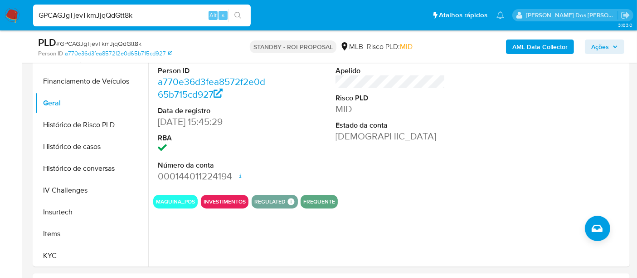
click at [133, 8] on div "GPCAGJgTjevTkmJjqQdGtt8k Alt s" at bounding box center [142, 16] width 218 height 22
click at [133, 13] on input "GPCAGJgTjevTkmJjqQdGtt8k" at bounding box center [142, 16] width 218 height 12
paste input "ue34b0AcwQXa5sxnEzwjRDYi"
type input "ue34b0AcwQXa5sxnEzwjRDYi"
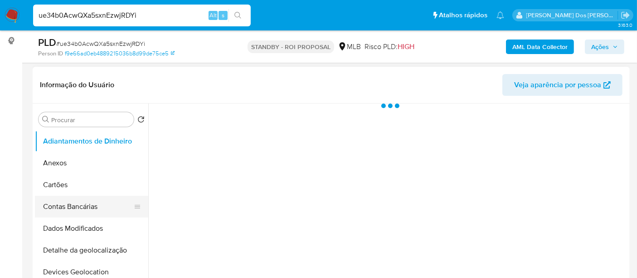
scroll to position [201, 0]
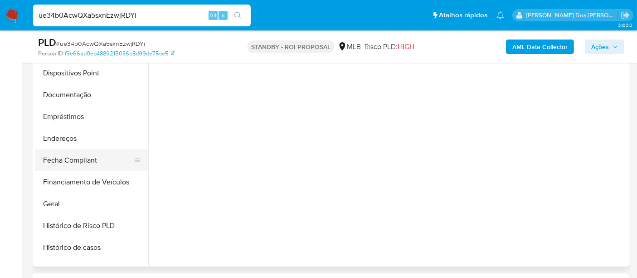
select select "10"
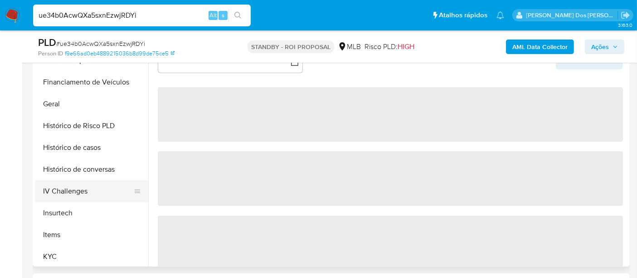
scroll to position [252, 0]
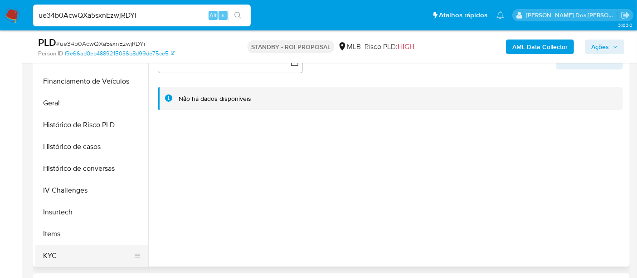
click at [49, 252] on button "KYC" at bounding box center [88, 256] width 106 height 22
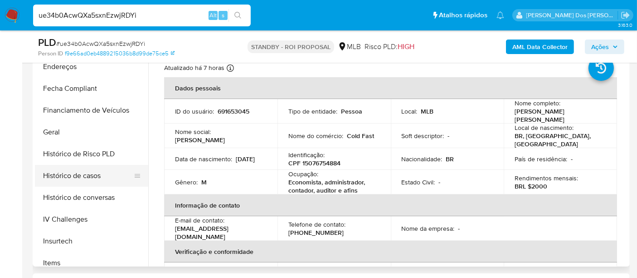
scroll to position [201, 0]
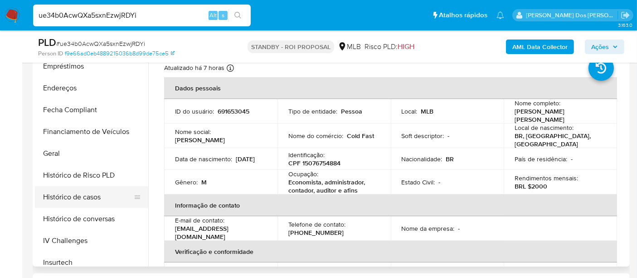
click at [80, 192] on button "Histórico de casos" at bounding box center [88, 197] width 106 height 22
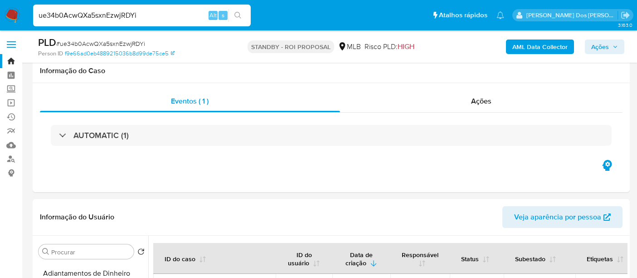
select select "10"
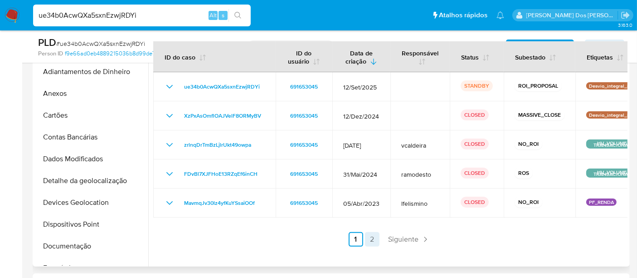
scroll to position [201, 0]
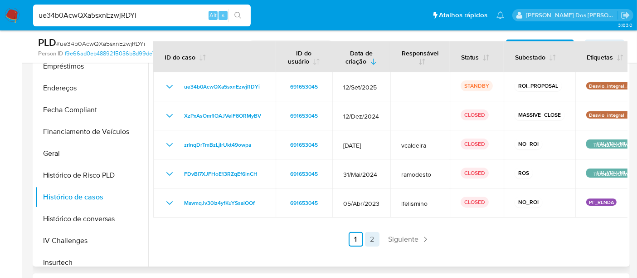
click at [369, 237] on link "2" at bounding box center [372, 239] width 15 height 15
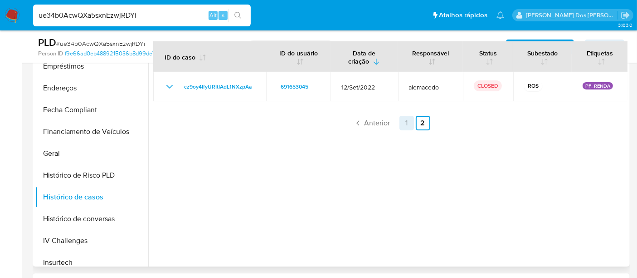
click at [405, 126] on link "1" at bounding box center [407, 123] width 15 height 15
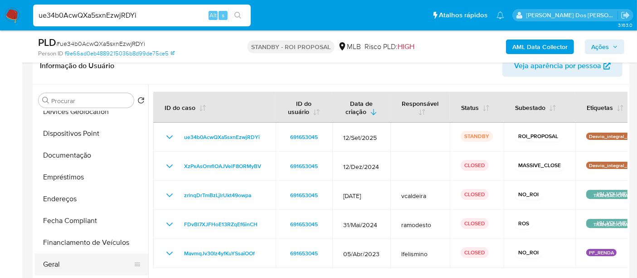
scroll to position [101, 0]
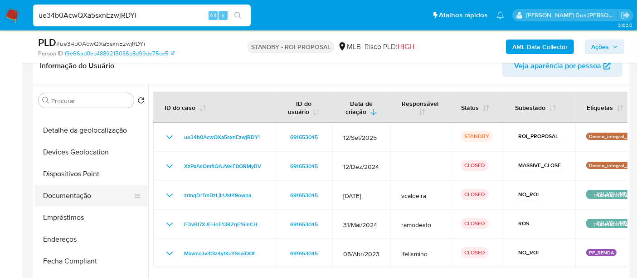
click at [69, 191] on button "Documentação" at bounding box center [88, 196] width 106 height 22
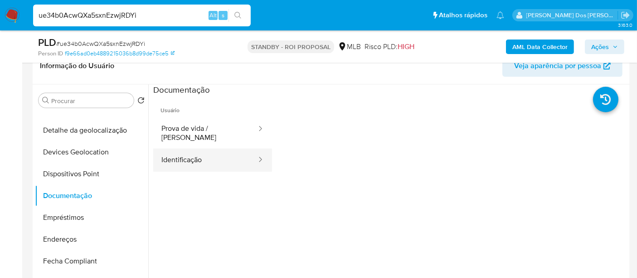
click at [176, 153] on button "Identificação" at bounding box center [205, 159] width 104 height 23
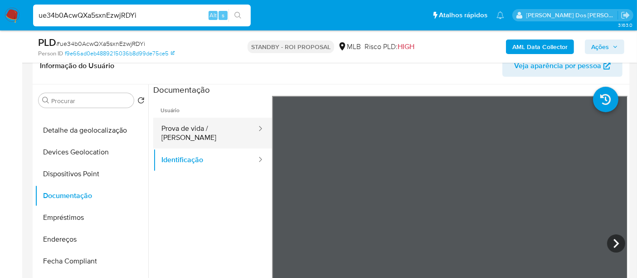
click at [224, 125] on button "Prova de vida / [PERSON_NAME]" at bounding box center [205, 132] width 104 height 31
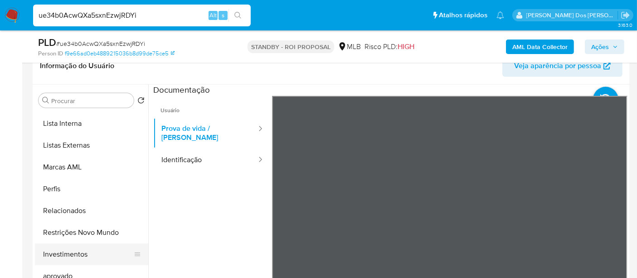
scroll to position [492, 0]
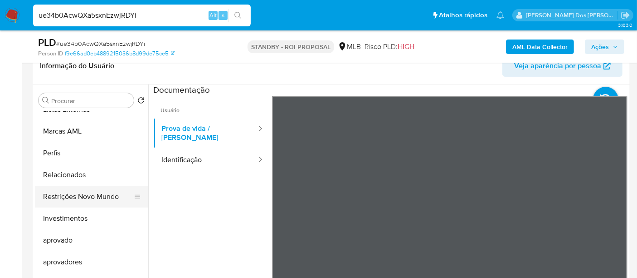
click at [107, 194] on button "Restrições Novo Mundo" at bounding box center [88, 197] width 106 height 22
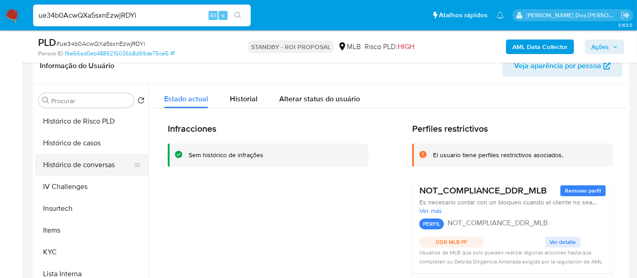
scroll to position [290, 0]
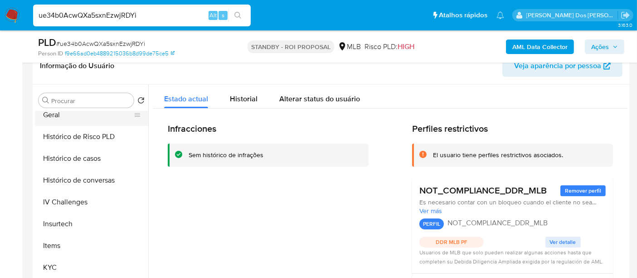
click at [54, 112] on button "Geral" at bounding box center [88, 115] width 106 height 22
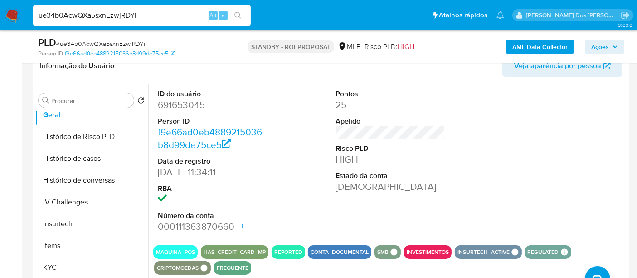
click at [136, 15] on input "ue34b0AcwQXa5sxnEzwjRDYi" at bounding box center [142, 16] width 218 height 12
paste input "IUR4OXwpMJL7ppi5LREVlI8Q"
type input "IUR4OXwpMJL7ppi5LREVlI8Q"
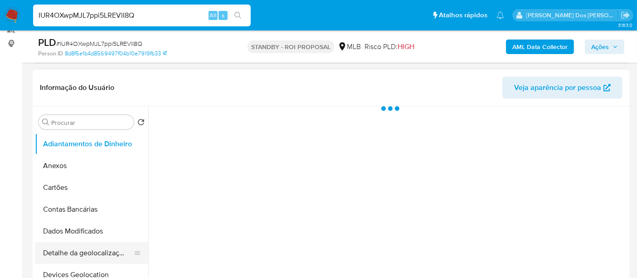
scroll to position [201, 0]
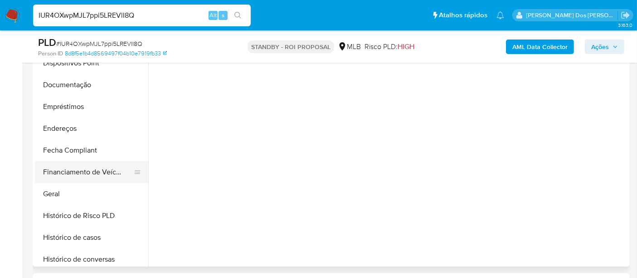
select select "10"
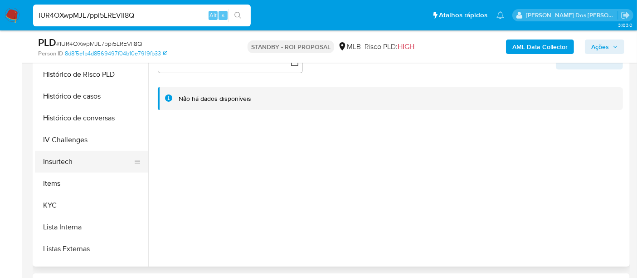
scroll to position [352, 0]
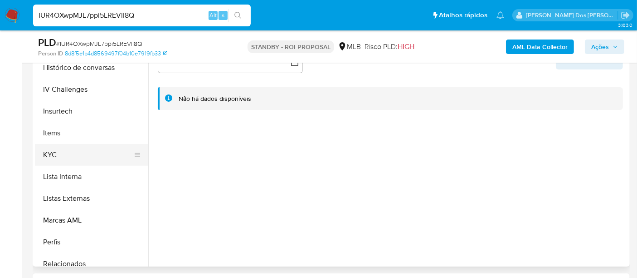
click at [53, 153] on button "KYC" at bounding box center [88, 155] width 106 height 22
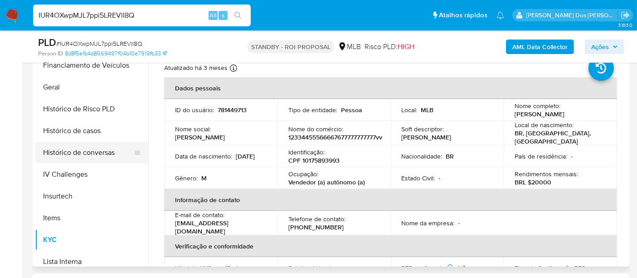
scroll to position [252, 0]
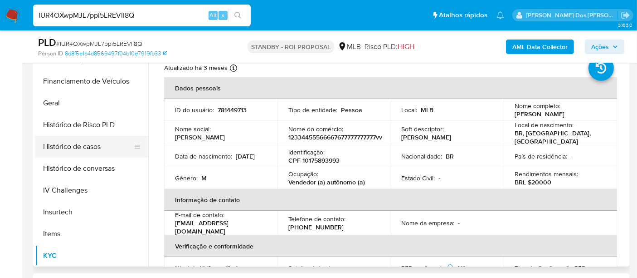
click at [62, 152] on button "Histórico de casos" at bounding box center [88, 147] width 106 height 22
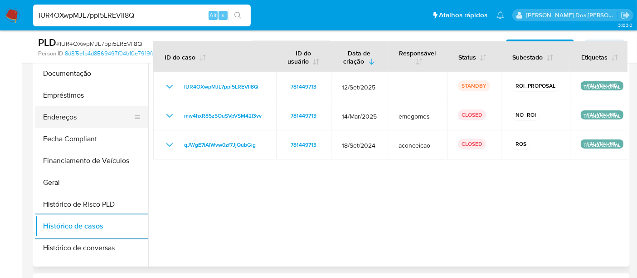
scroll to position [101, 0]
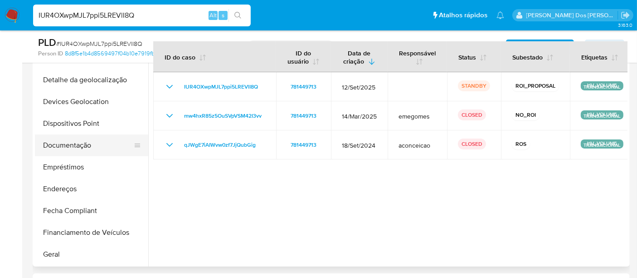
click at [69, 147] on button "Documentação" at bounding box center [88, 145] width 106 height 22
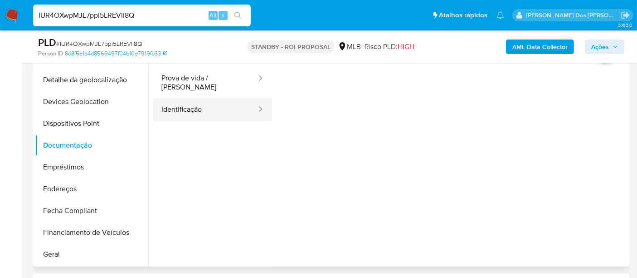
click at [176, 108] on button "Identificação" at bounding box center [205, 109] width 104 height 23
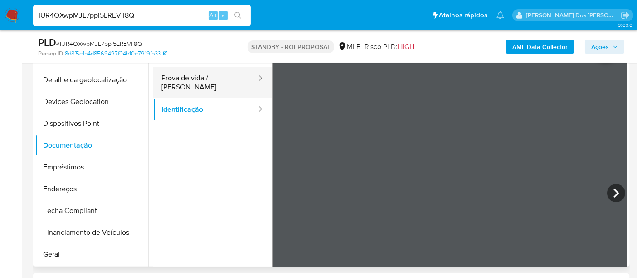
click at [201, 73] on button "Prova de vida / [PERSON_NAME]" at bounding box center [205, 82] width 104 height 31
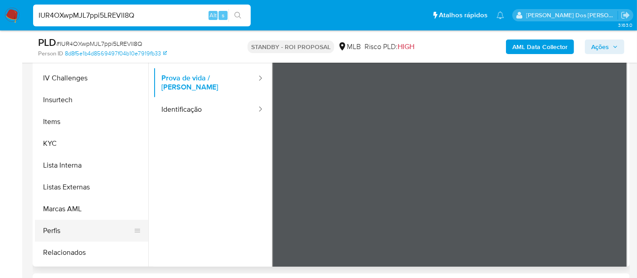
scroll to position [403, 0]
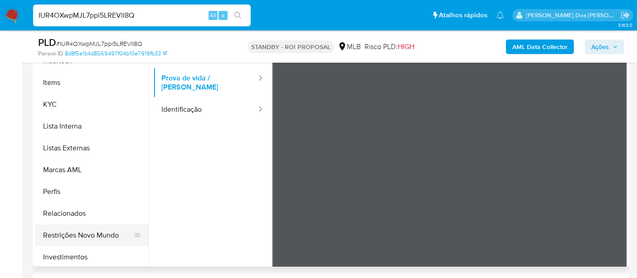
click at [78, 232] on button "Restrições Novo Mundo" at bounding box center [88, 235] width 106 height 22
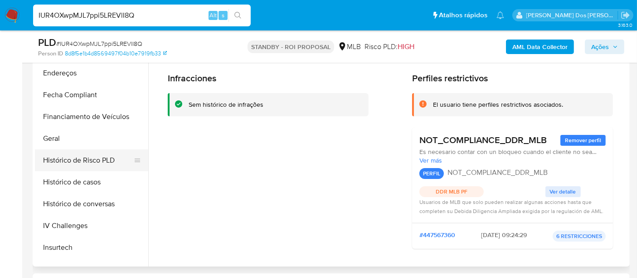
scroll to position [201, 0]
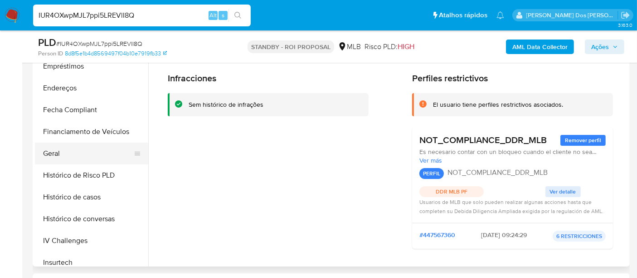
click at [55, 148] on button "Geral" at bounding box center [88, 153] width 106 height 22
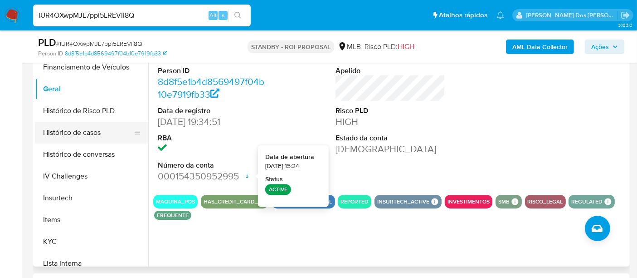
scroll to position [352, 0]
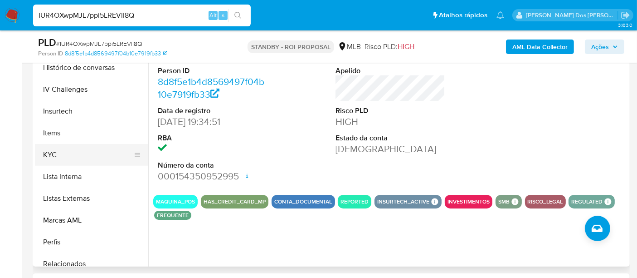
click at [49, 157] on button "KYC" at bounding box center [88, 155] width 106 height 22
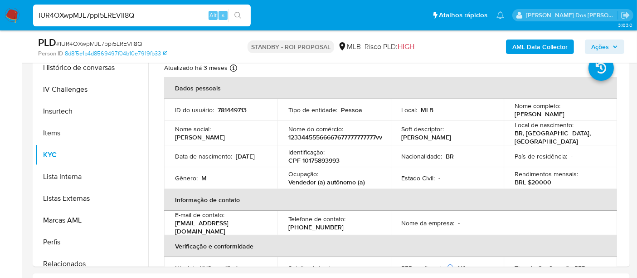
click at [142, 22] on div "IUR4OXwpMJL7ppi5LREVlI8Q Alt s" at bounding box center [142, 16] width 218 height 22
click at [142, 19] on input "IUR4OXwpMJL7ppi5LREVlI8Q" at bounding box center [142, 16] width 218 height 12
paste input "7XiwmPbm2fpRlDS7Y3pejgSA"
type input "7XiwmPbm2fpRlDS7Y3pejgSA"
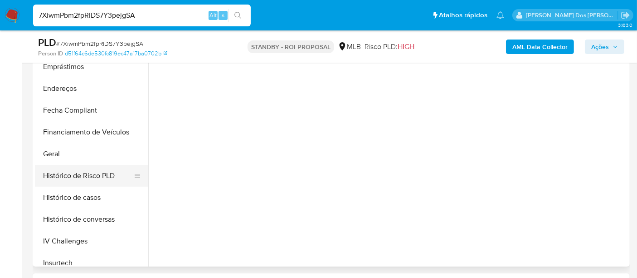
scroll to position [352, 0]
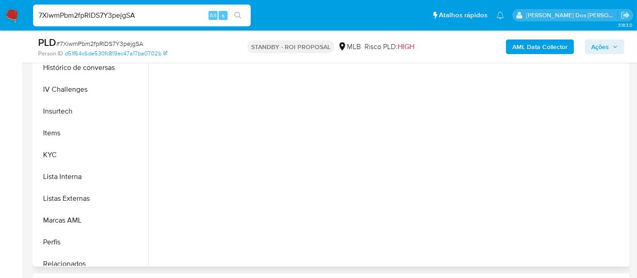
select select "10"
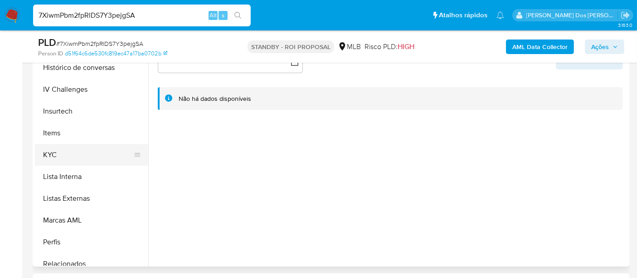
click at [55, 156] on button "KYC" at bounding box center [88, 155] width 106 height 22
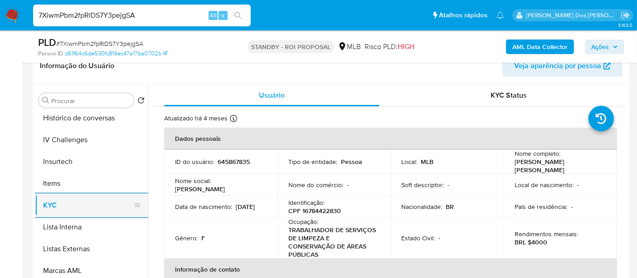
scroll to position [302, 0]
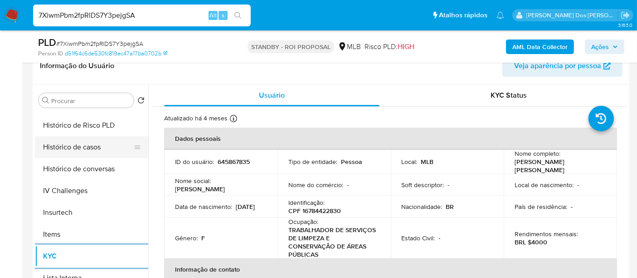
drag, startPoint x: 87, startPoint y: 147, endPoint x: 91, endPoint y: 148, distance: 4.7
click at [87, 147] on button "Histórico de casos" at bounding box center [88, 147] width 106 height 22
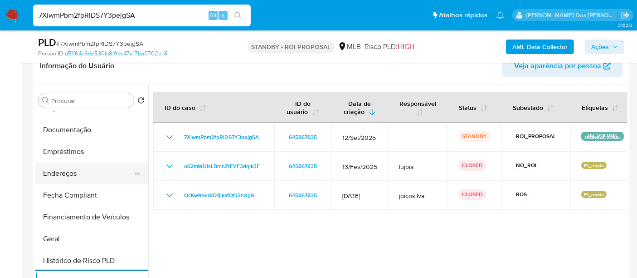
scroll to position [151, 0]
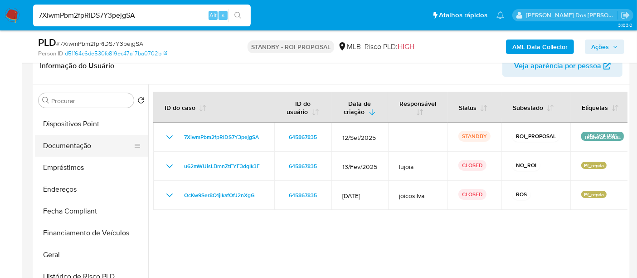
click at [71, 146] on button "Documentação" at bounding box center [88, 146] width 106 height 22
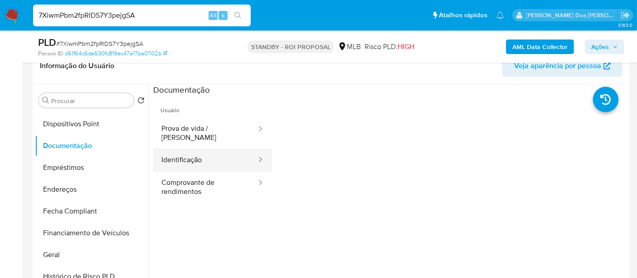
click at [180, 152] on button "Identificação" at bounding box center [205, 159] width 104 height 23
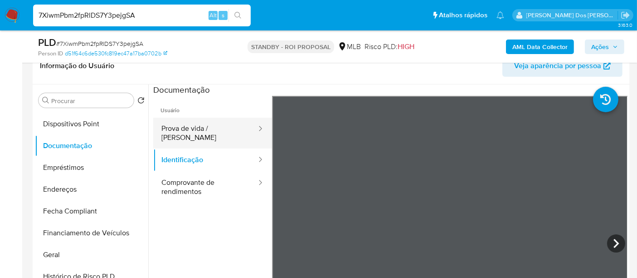
click at [203, 129] on button "Prova de vida / [PERSON_NAME]" at bounding box center [205, 132] width 104 height 31
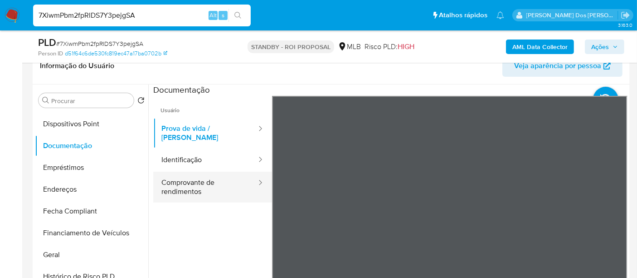
click at [197, 177] on button "Comprovante de rendimentos" at bounding box center [205, 186] width 104 height 31
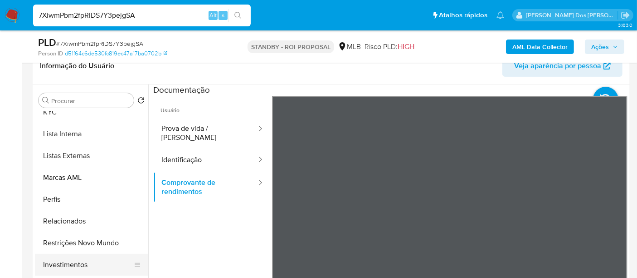
scroll to position [492, 0]
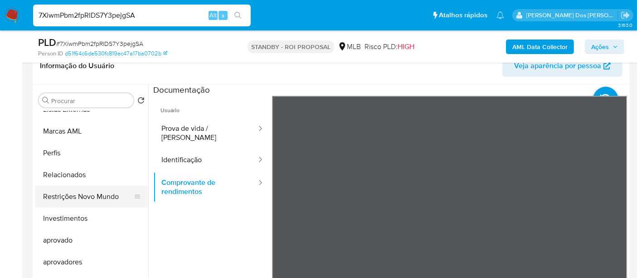
click at [101, 197] on button "Restrições Novo Mundo" at bounding box center [88, 197] width 106 height 22
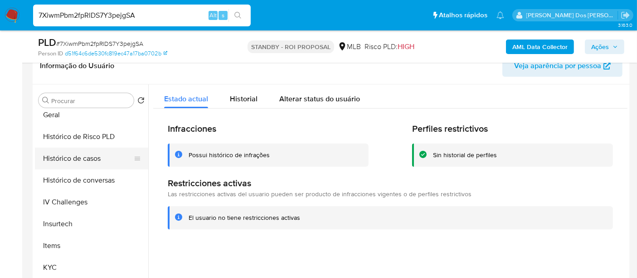
scroll to position [240, 0]
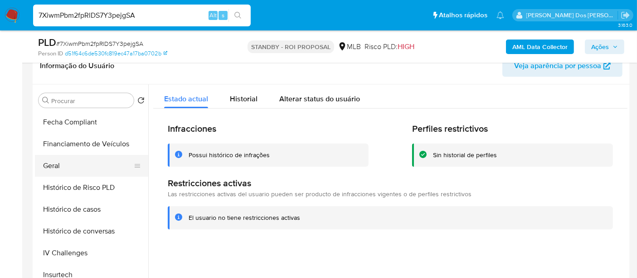
click at [56, 161] on button "Geral" at bounding box center [88, 166] width 106 height 22
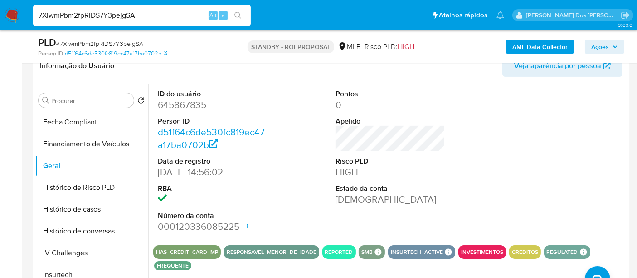
click at [139, 13] on input "7XiwmPbm2fpRlDS7Y3pejgSA" at bounding box center [142, 16] width 218 height 12
paste input "eO0t9Dh9pP7hlY3ZEoj0ZhBx"
type input "eO0t9Dh9pP7hlY3ZEoj0ZhBx"
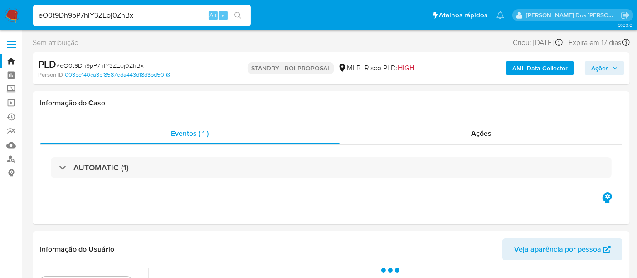
select select "10"
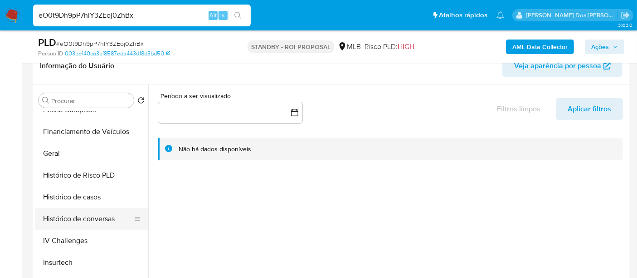
scroll to position [302, 0]
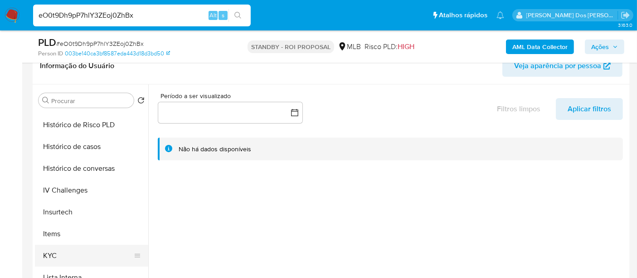
click at [54, 252] on button "KYC" at bounding box center [88, 256] width 106 height 22
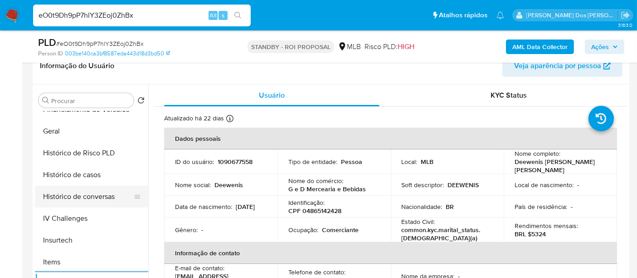
scroll to position [252, 0]
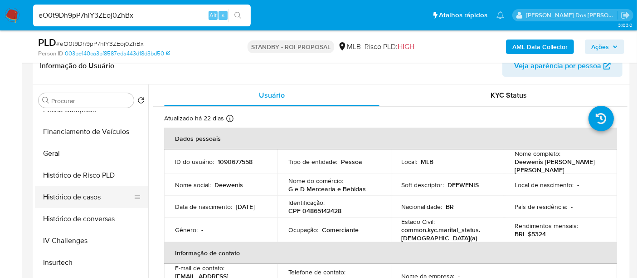
click at [64, 196] on button "Histórico de casos" at bounding box center [88, 197] width 106 height 22
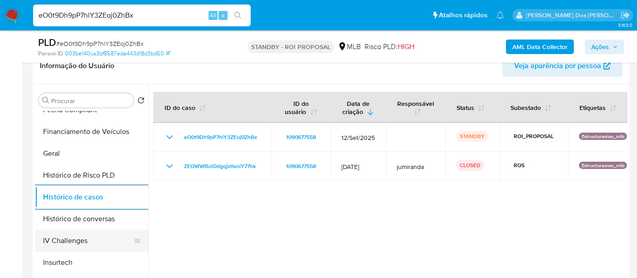
scroll to position [151, 0]
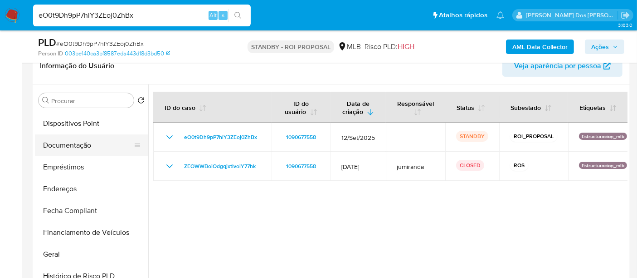
click at [71, 143] on button "Documentação" at bounding box center [88, 145] width 106 height 22
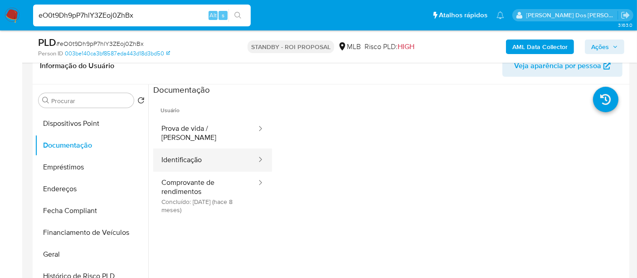
click at [167, 157] on button "Identificação" at bounding box center [205, 159] width 104 height 23
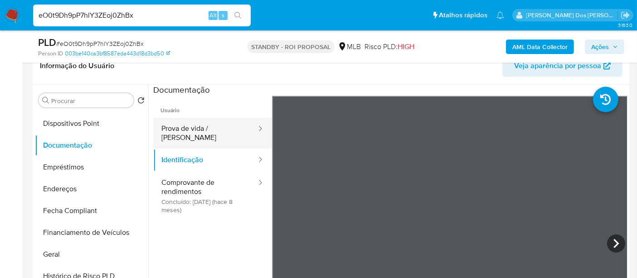
click at [188, 128] on button "Prova de vida / [PERSON_NAME]" at bounding box center [205, 132] width 104 height 31
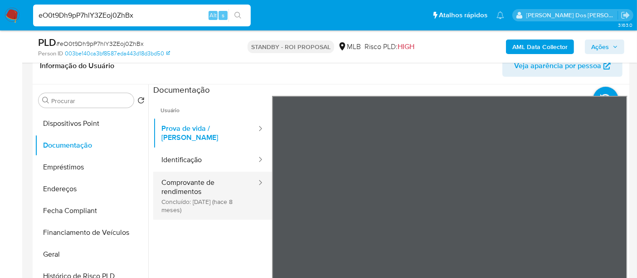
click at [193, 176] on button "Comprovante de rendimentos Concluído: 25/01/2025 (hace 8 meses)" at bounding box center [205, 195] width 104 height 48
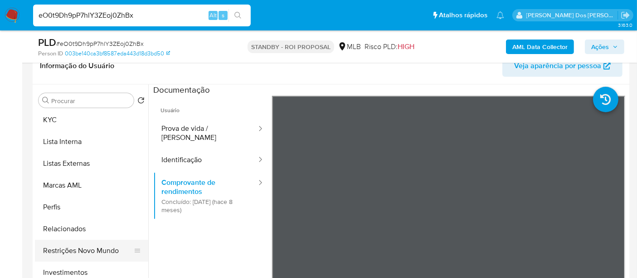
scroll to position [454, 0]
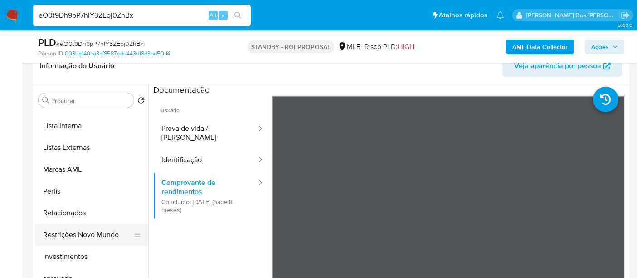
click at [88, 231] on button "Restrições Novo Mundo" at bounding box center [88, 235] width 106 height 22
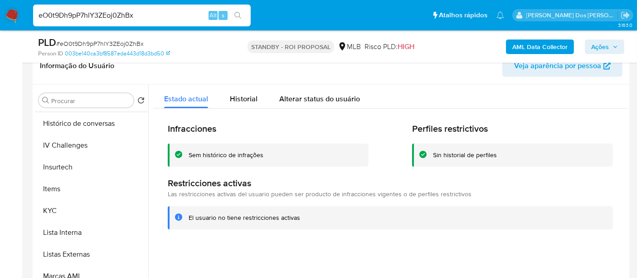
scroll to position [252, 0]
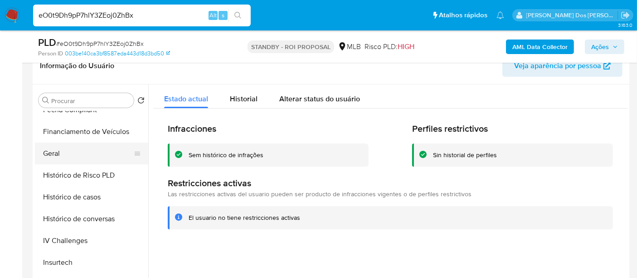
click at [55, 156] on button "Geral" at bounding box center [88, 153] width 106 height 22
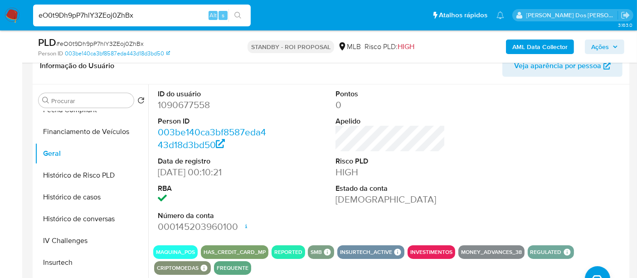
click at [153, 15] on input "eO0t9Dh9pP7hlY3ZEoj0ZhBx" at bounding box center [142, 16] width 218 height 12
paste input "yO0kAPApfUjEs0Y2iD0eM0hh"
type input "yO0kAPApfUjEs0Y2iD0eM0hh"
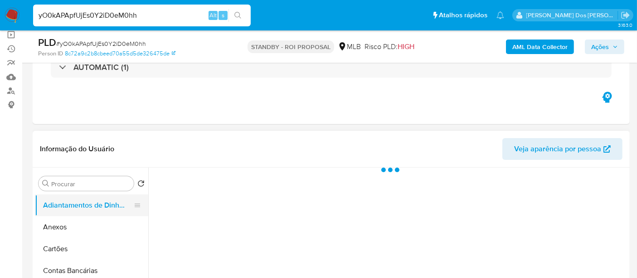
scroll to position [101, 0]
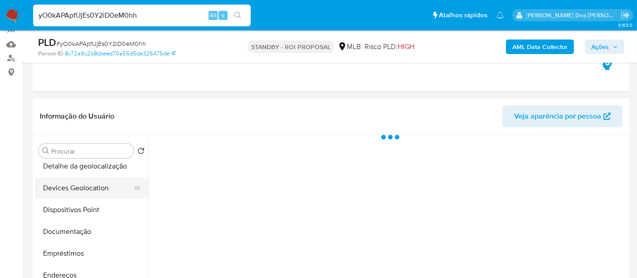
select select "10"
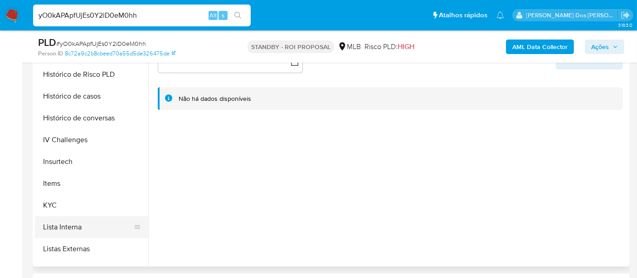
scroll to position [352, 0]
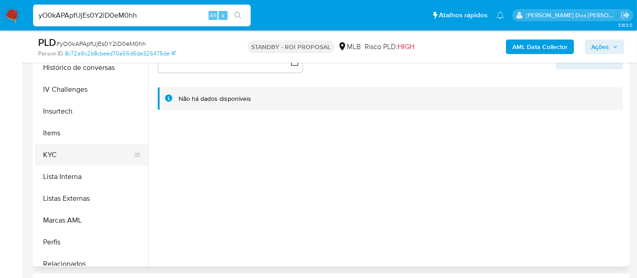
click at [51, 156] on button "KYC" at bounding box center [88, 155] width 106 height 22
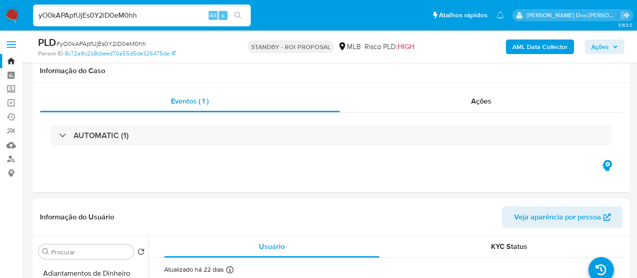
select select "10"
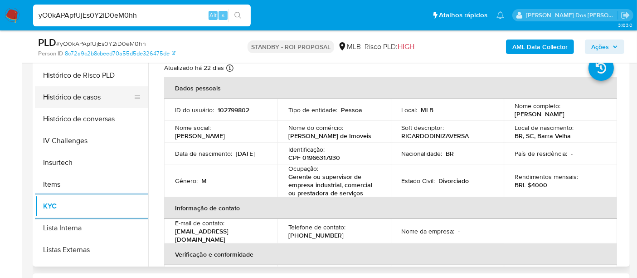
scroll to position [302, 0]
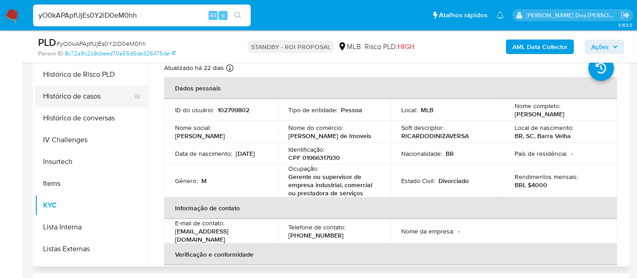
click at [80, 95] on button "Histórico de casos" at bounding box center [88, 96] width 106 height 22
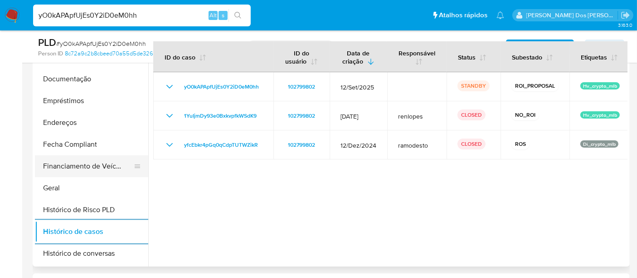
scroll to position [151, 0]
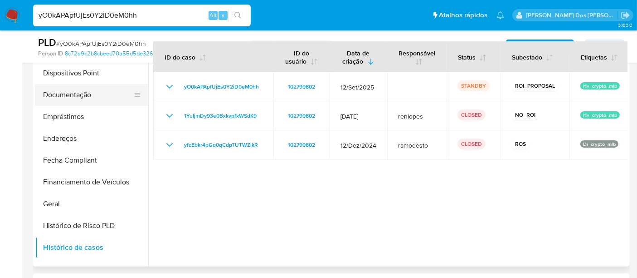
click at [87, 99] on button "Documentação" at bounding box center [88, 95] width 106 height 22
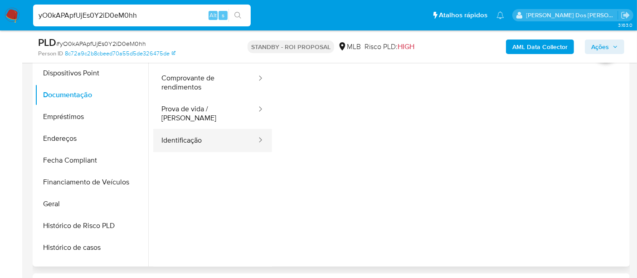
click at [184, 144] on ul "Usuário Comprovante de rendimentos Prova de vida / Selfie Identificação" at bounding box center [212, 175] width 119 height 261
click at [182, 135] on button "Identificação" at bounding box center [205, 140] width 104 height 23
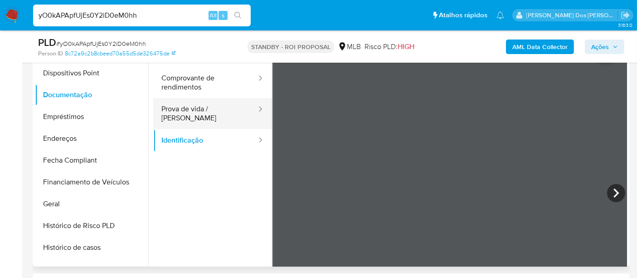
click at [206, 113] on button "Prova de vida / [PERSON_NAME]" at bounding box center [205, 113] width 104 height 31
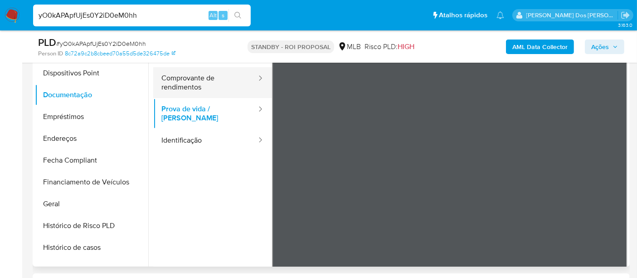
click at [178, 73] on button "Comprovante de rendimentos" at bounding box center [205, 82] width 104 height 31
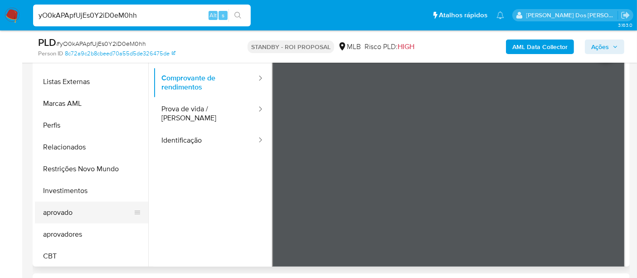
scroll to position [492, 0]
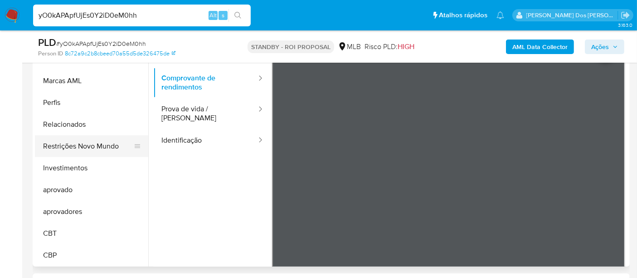
click at [110, 150] on button "Restrições Novo Mundo" at bounding box center [88, 146] width 106 height 22
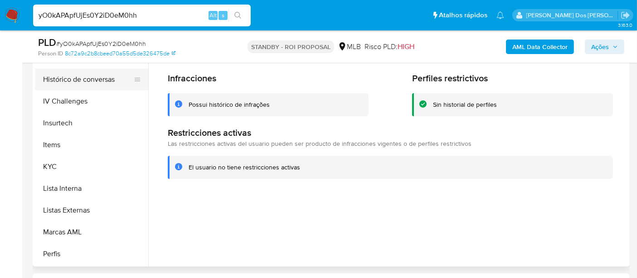
scroll to position [240, 0]
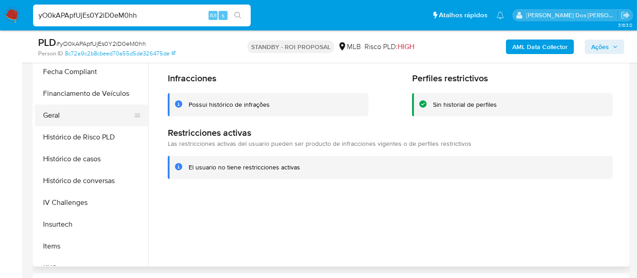
click at [58, 116] on button "Geral" at bounding box center [88, 115] width 106 height 22
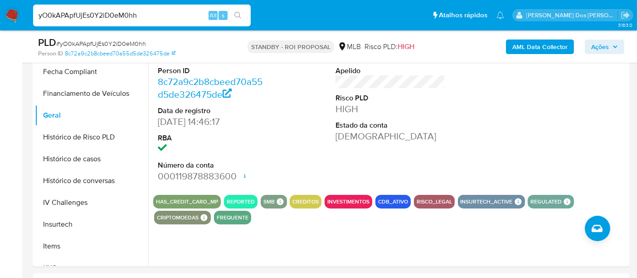
click at [128, 18] on input "yO0kAPApfUjEs0Y2iD0eM0hh" at bounding box center [142, 16] width 218 height 12
click at [124, 19] on input "yO0kAPApfUjEs0Y2iD0eM0hh" at bounding box center [142, 16] width 218 height 12
paste input "Wg8aPF73AmQ3ujrfq8orbzZ"
type input "yWg8aPF73AmQ3ujrfq8orbzZ"
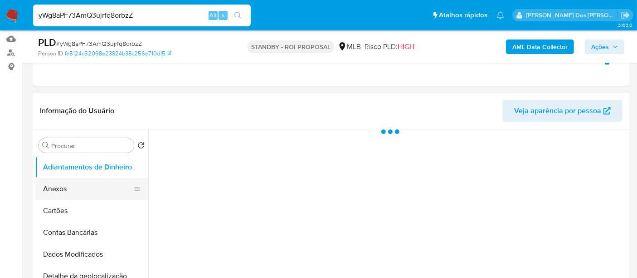
scroll to position [151, 0]
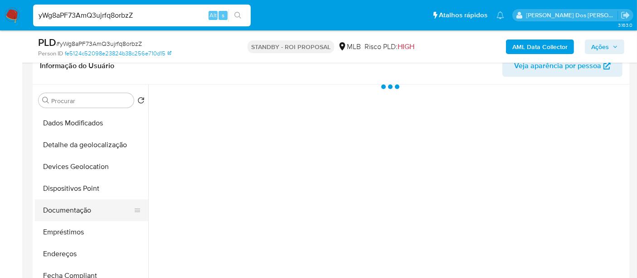
select select "10"
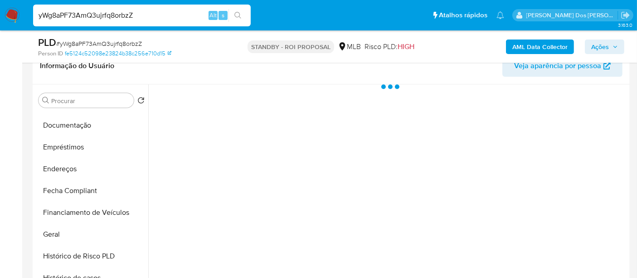
scroll to position [302, 0]
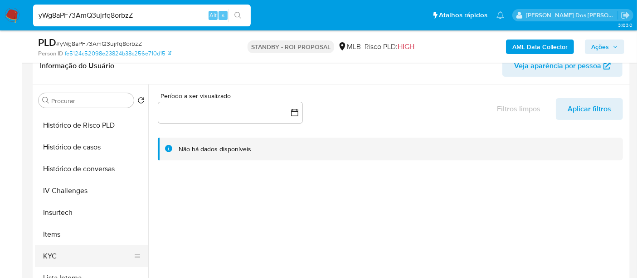
click at [45, 256] on button "KYC" at bounding box center [88, 256] width 106 height 22
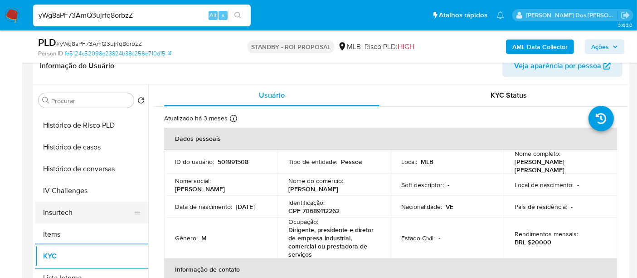
scroll to position [251, 0]
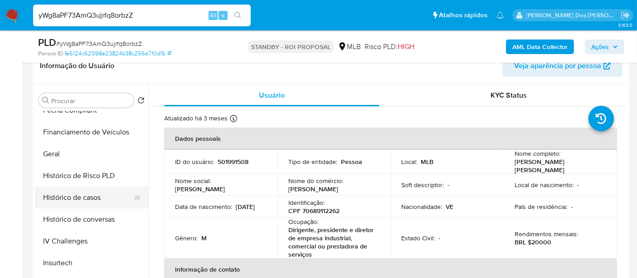
click at [75, 198] on button "Histórico de casos" at bounding box center [88, 197] width 106 height 22
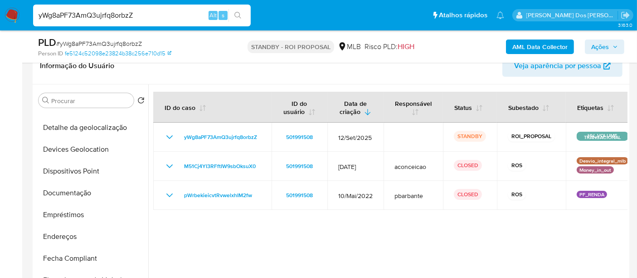
scroll to position [100, 0]
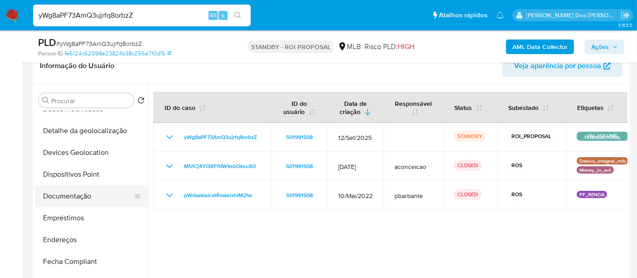
click at [78, 194] on button "Documentação" at bounding box center [88, 196] width 106 height 22
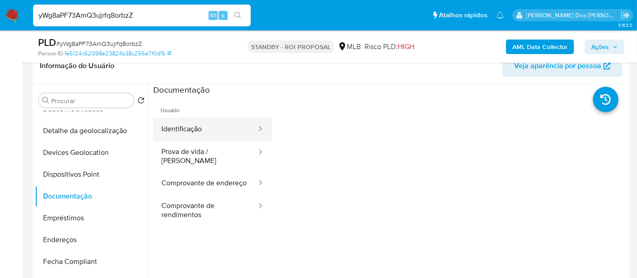
click at [196, 130] on button "Identificação" at bounding box center [205, 128] width 104 height 23
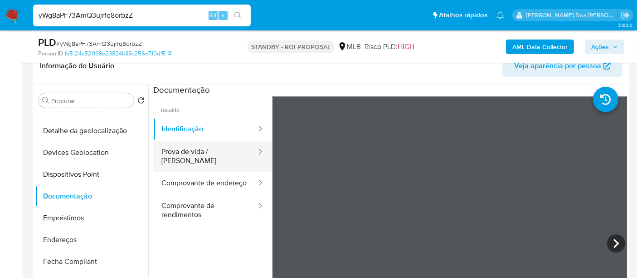
click at [191, 153] on button "Prova de vida / Selfie" at bounding box center [205, 156] width 104 height 31
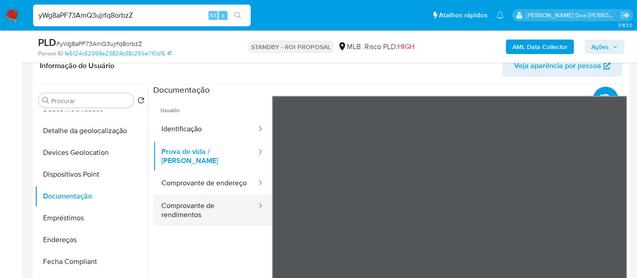
click at [182, 206] on button "Comprovante de rendimentos" at bounding box center [205, 210] width 104 height 31
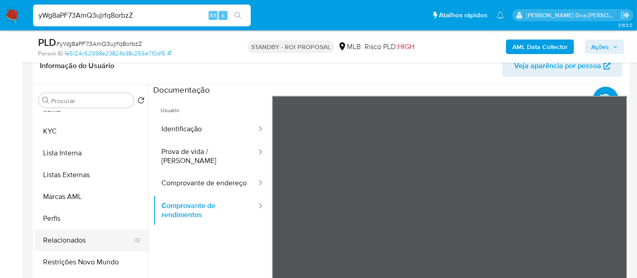
scroll to position [453, 0]
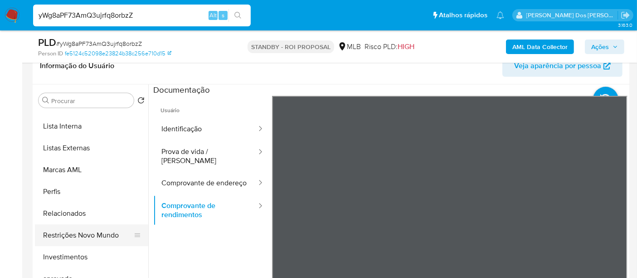
click at [93, 228] on button "Restrições Novo Mundo" at bounding box center [88, 235] width 106 height 22
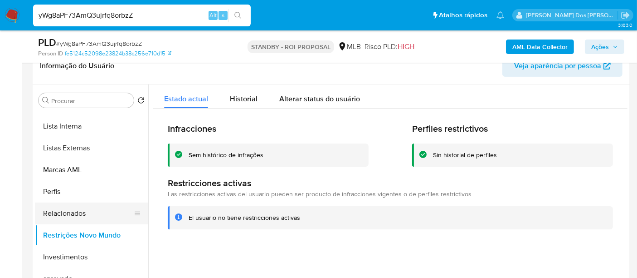
scroll to position [251, 0]
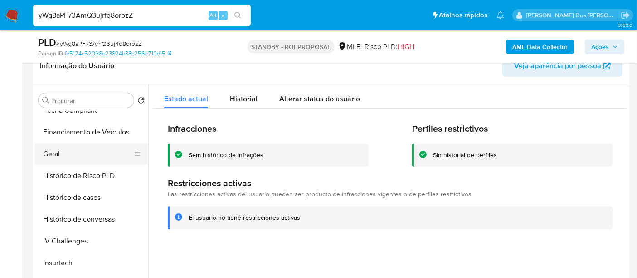
click at [55, 151] on button "Geral" at bounding box center [88, 154] width 106 height 22
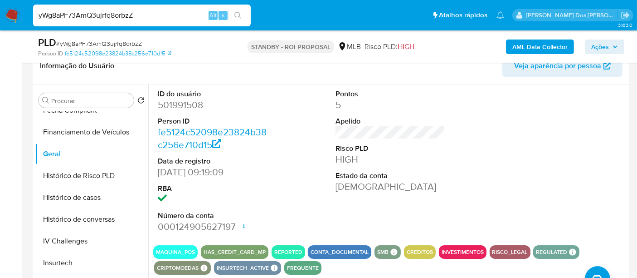
click at [163, 17] on input "yWg8aPF73AmQ3ujrfq8orbzZ" at bounding box center [142, 16] width 218 height 12
paste input "6sGXIAAsGmzajlPA9PXef3Nt"
type input "6sGXIAAsGmzajlPA9PXef3Nt"
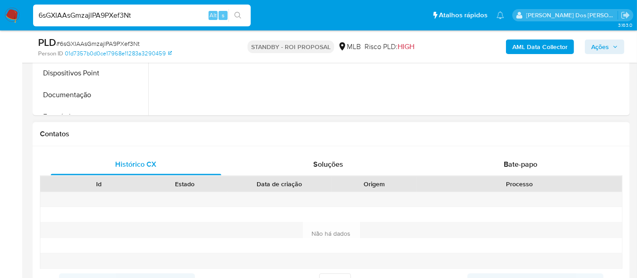
select select "10"
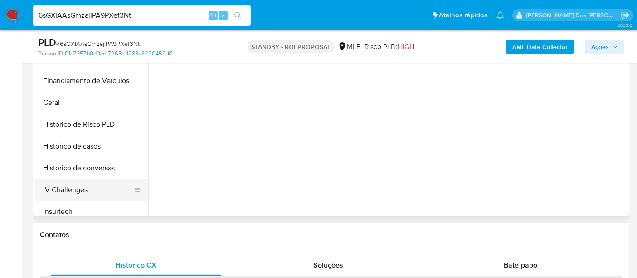
scroll to position [251, 0]
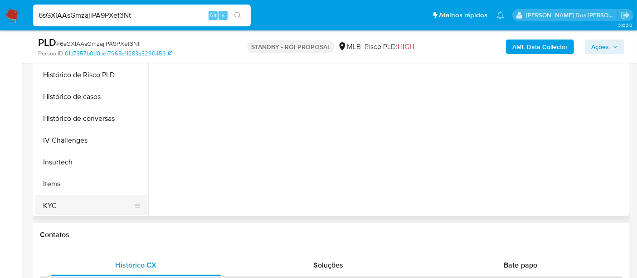
click at [49, 206] on button "KYC" at bounding box center [88, 206] width 106 height 22
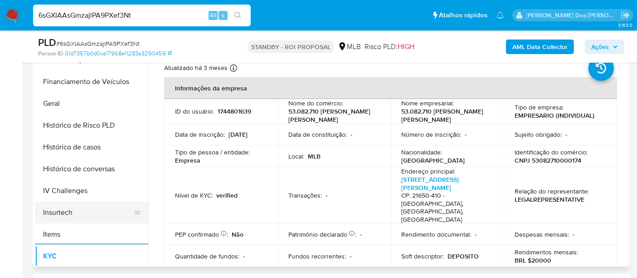
scroll to position [201, 0]
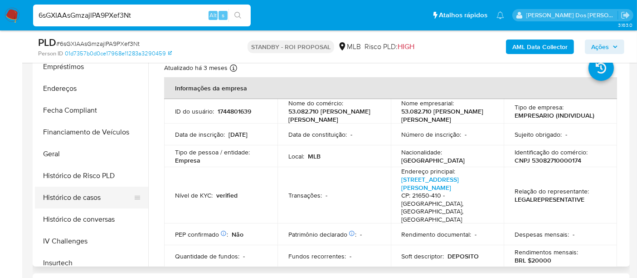
click at [96, 197] on button "Histórico de casos" at bounding box center [88, 197] width 106 height 22
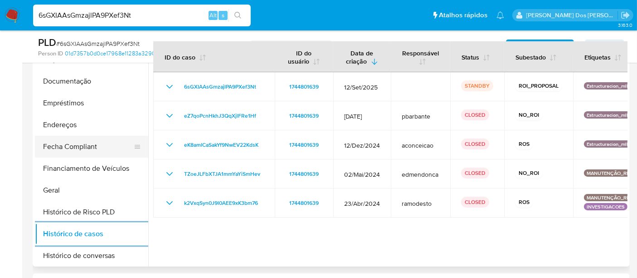
scroll to position [100, 0]
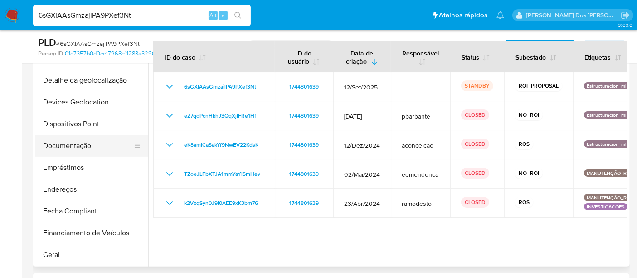
click at [87, 144] on button "Documentação" at bounding box center [88, 146] width 106 height 22
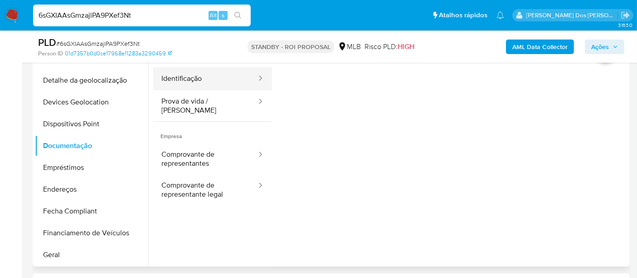
click at [185, 83] on button "Identificação" at bounding box center [205, 78] width 104 height 23
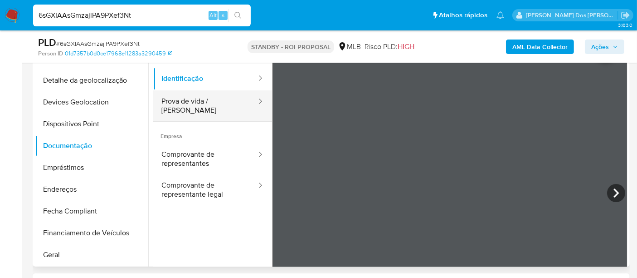
click at [220, 97] on button "Prova de vida / Selfie" at bounding box center [205, 105] width 104 height 31
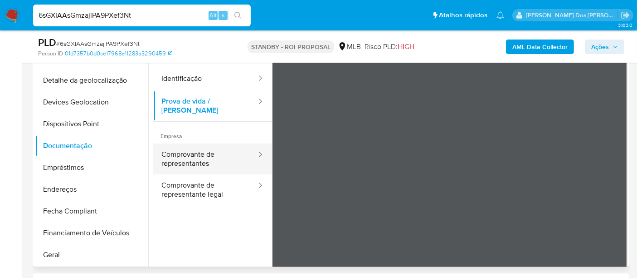
click at [189, 150] on button "Comprovante de representantes" at bounding box center [205, 158] width 104 height 31
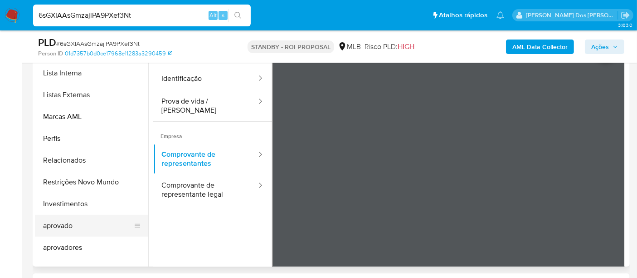
scroll to position [492, 0]
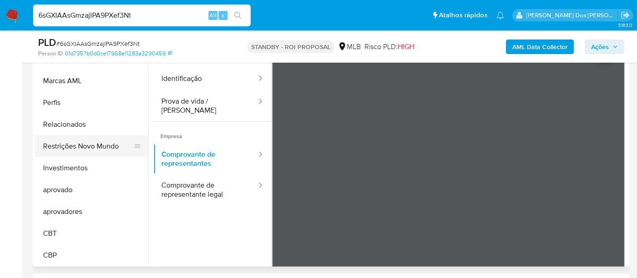
click at [107, 149] on button "Restrições Novo Mundo" at bounding box center [88, 146] width 106 height 22
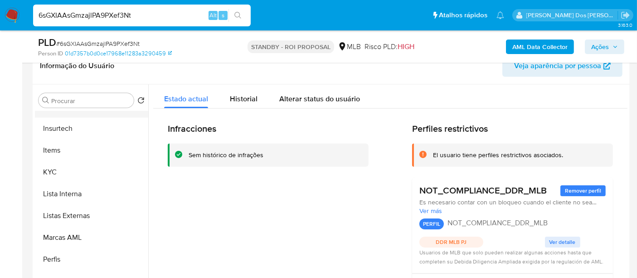
scroll to position [290, 0]
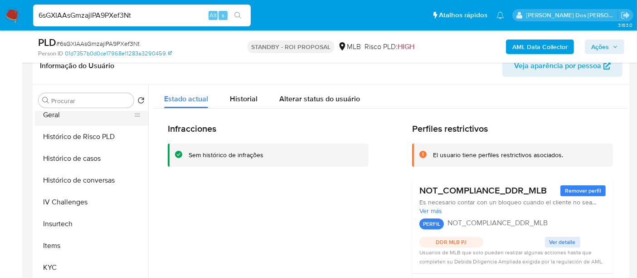
click at [56, 117] on button "Geral" at bounding box center [88, 115] width 106 height 22
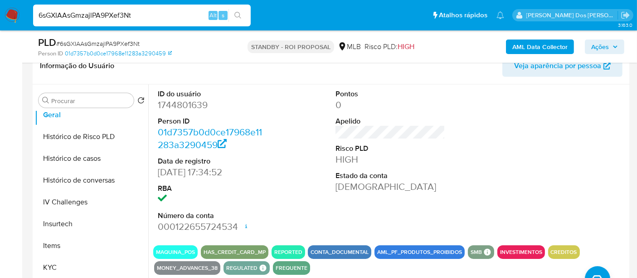
click at [136, 19] on input "6sGXIAAsGmzajlPA9PXef3Nt" at bounding box center [142, 16] width 218 height 12
paste input "PFfoq7sLnEP0Z0Sdz2k94clo"
type input "PFfoq7sLnEP0Z0Sdz2k94clo"
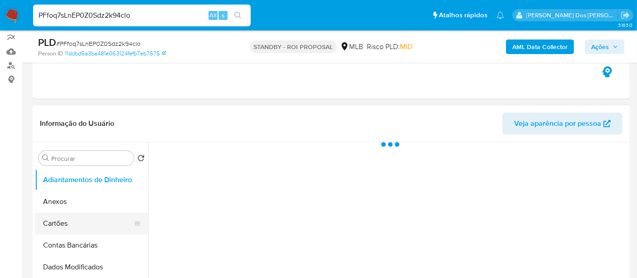
scroll to position [151, 0]
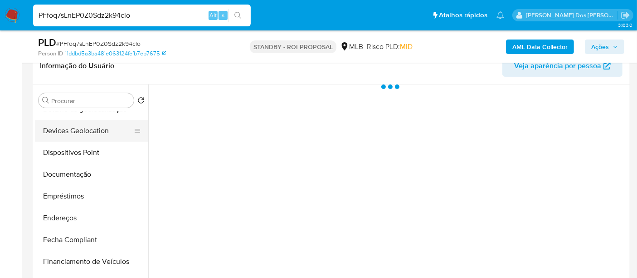
select select "10"
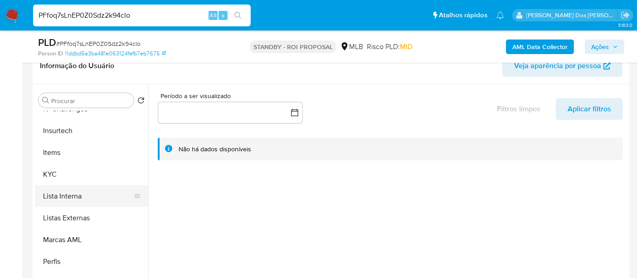
scroll to position [403, 0]
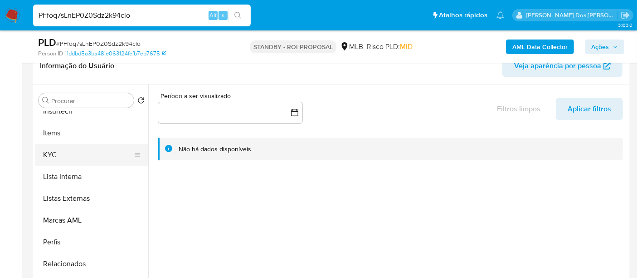
click at [49, 155] on button "KYC" at bounding box center [88, 155] width 106 height 22
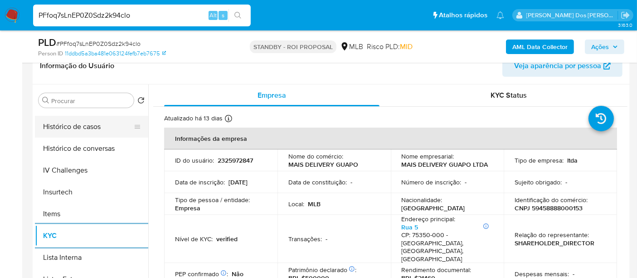
scroll to position [302, 0]
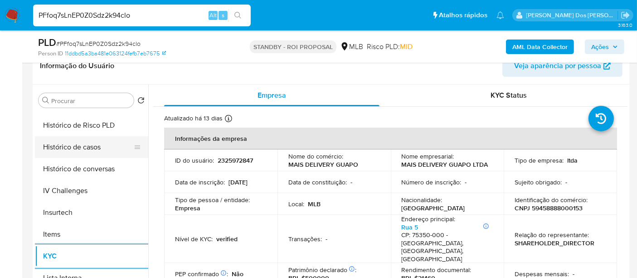
click at [76, 144] on button "Histórico de casos" at bounding box center [88, 147] width 106 height 22
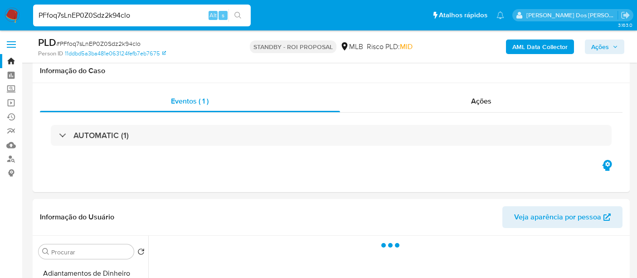
select select "10"
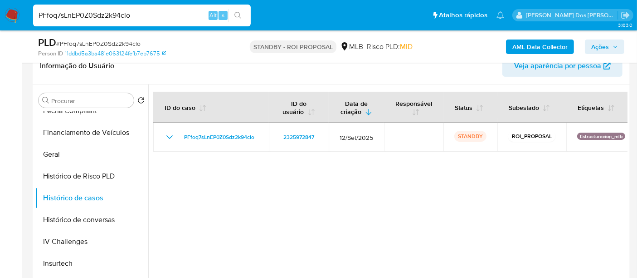
scroll to position [151, 0]
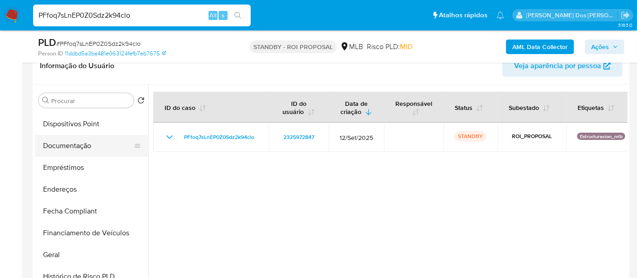
click at [71, 146] on button "Documentação" at bounding box center [88, 146] width 106 height 22
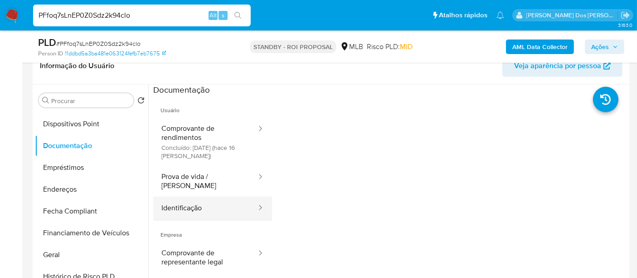
click at [182, 199] on button "Identificação" at bounding box center [205, 207] width 104 height 23
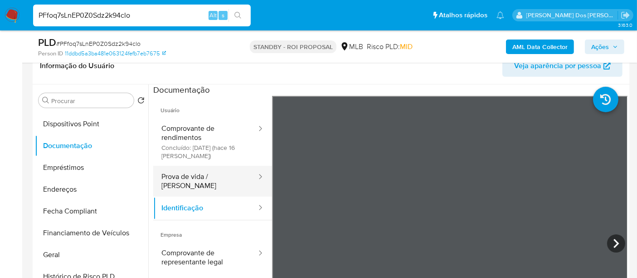
click at [205, 180] on button "Prova de vida / [PERSON_NAME]" at bounding box center [205, 181] width 104 height 31
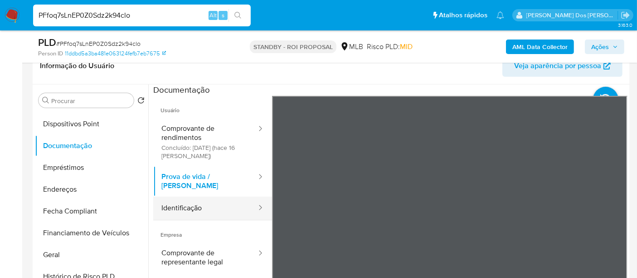
click at [191, 199] on button "Identificação" at bounding box center [205, 207] width 104 height 23
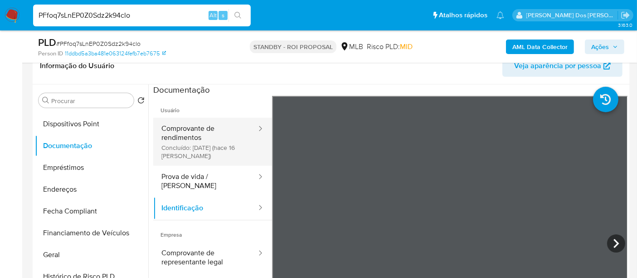
click at [169, 125] on button "Comprovante de rendimentos Concluído: 23/09/2025 (hace 16 días)" at bounding box center [205, 141] width 104 height 48
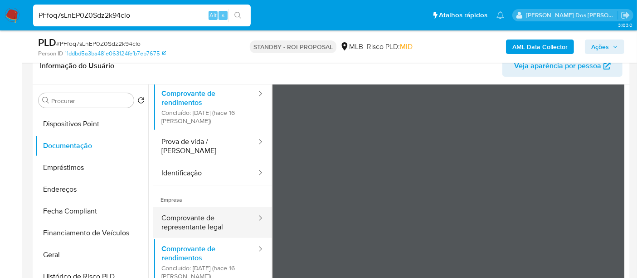
scroll to position [50, 0]
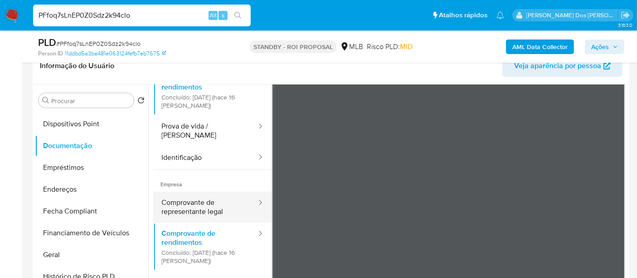
click at [211, 194] on button "Comprovante de representante legal" at bounding box center [205, 206] width 104 height 31
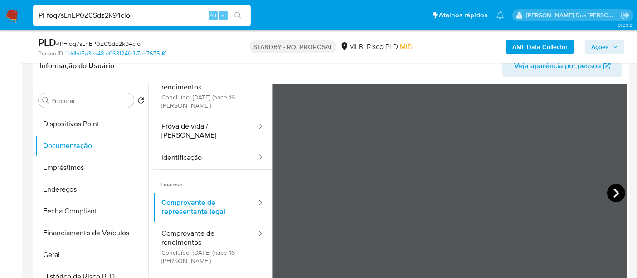
click at [608, 195] on icon at bounding box center [616, 193] width 18 height 18
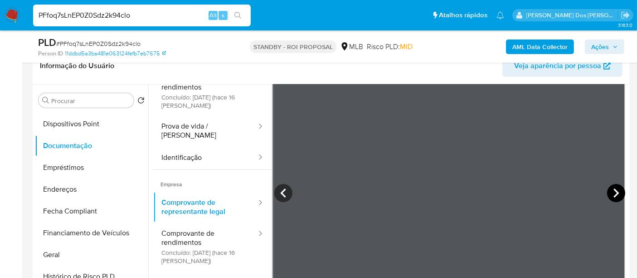
click at [614, 192] on icon at bounding box center [616, 192] width 5 height 9
click at [618, 191] on icon at bounding box center [616, 193] width 18 height 18
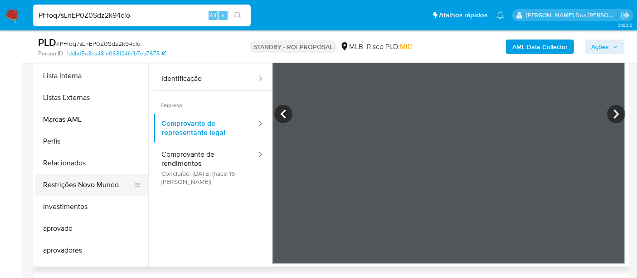
scroll to position [492, 0]
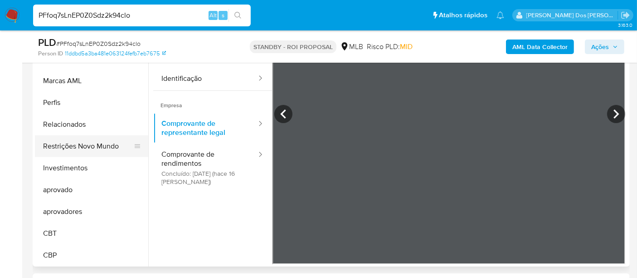
click at [84, 142] on button "Restrições Novo Mundo" at bounding box center [88, 146] width 106 height 22
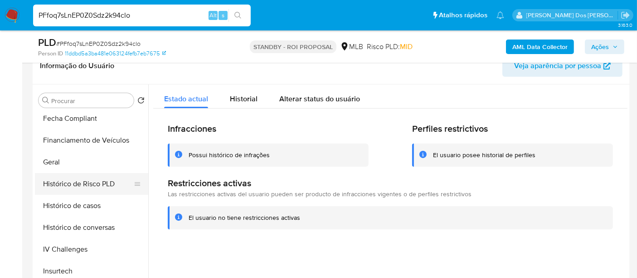
scroll to position [240, 0]
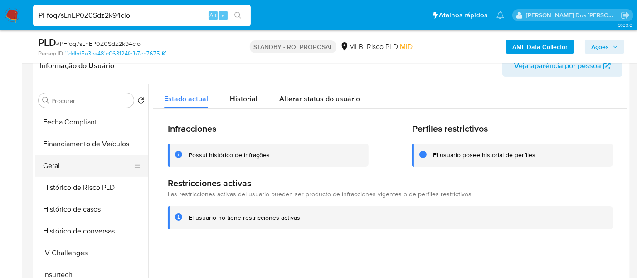
click at [56, 169] on button "Geral" at bounding box center [88, 166] width 106 height 22
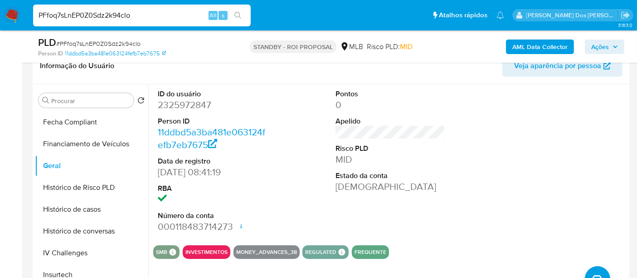
click at [164, 17] on input "PFfoq7sLnEP0Z0Sdz2k94clo" at bounding box center [142, 16] width 218 height 12
paste input "ujhrZM1utIipIMXpMO6uQ6V"
type input "ujhrZM1utIipIMXpMO6uQ6Vo"
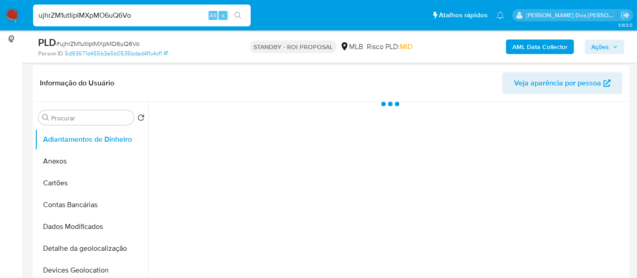
scroll to position [201, 0]
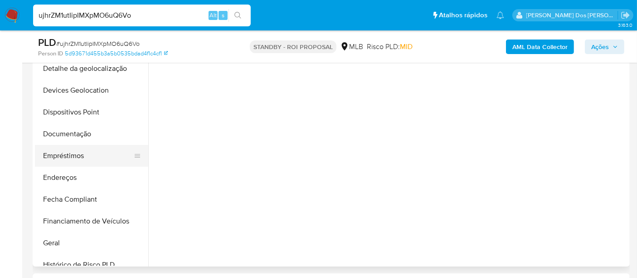
select select "10"
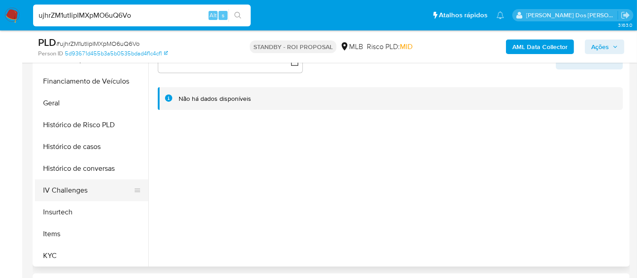
scroll to position [302, 0]
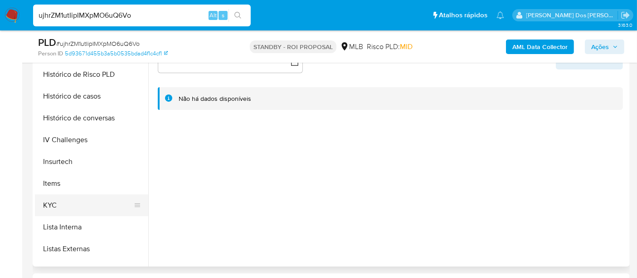
click at [54, 198] on button "KYC" at bounding box center [88, 205] width 106 height 22
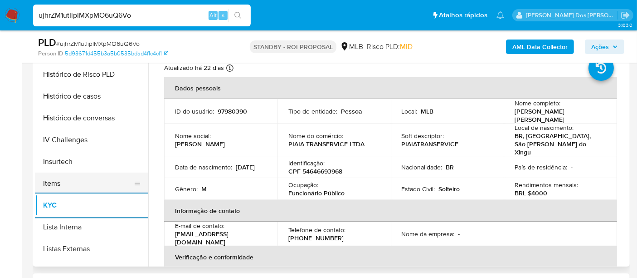
scroll to position [252, 0]
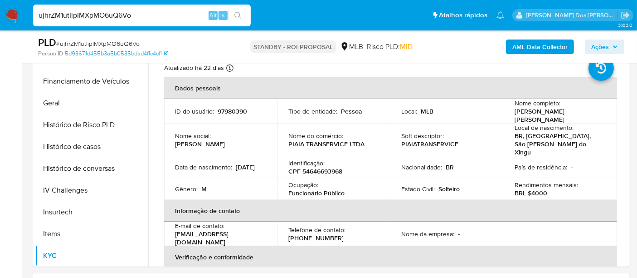
drag, startPoint x: 92, startPoint y: 142, endPoint x: 149, endPoint y: 152, distance: 58.0
click at [92, 142] on button "Histórico de casos" at bounding box center [91, 147] width 113 height 22
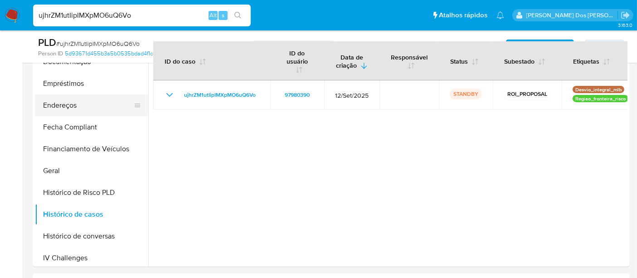
scroll to position [101, 0]
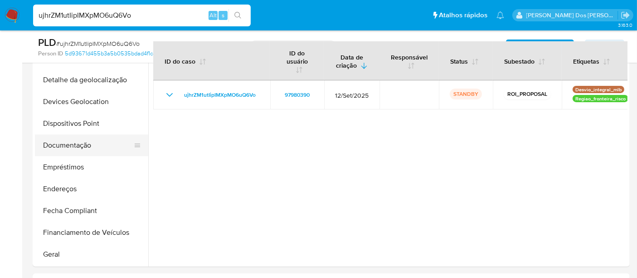
click at [71, 150] on button "Documentação" at bounding box center [88, 145] width 106 height 22
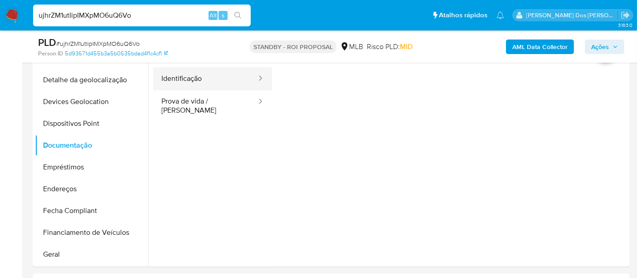
click at [200, 80] on button "Identificação" at bounding box center [205, 78] width 104 height 23
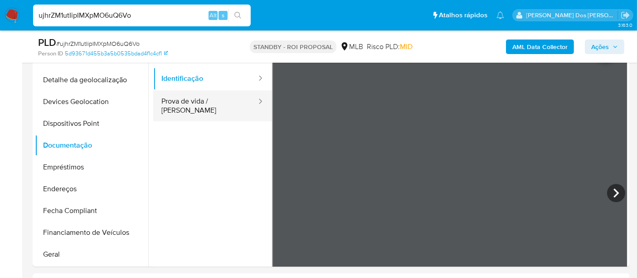
click at [196, 103] on button "Prova de vida / [PERSON_NAME]" at bounding box center [205, 105] width 104 height 31
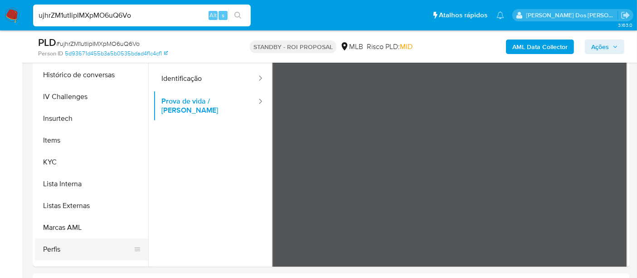
scroll to position [403, 0]
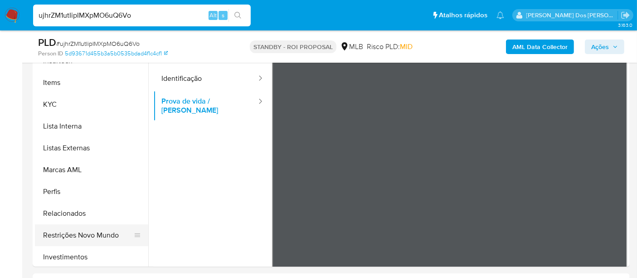
click at [91, 229] on button "Restrições Novo Mundo" at bounding box center [88, 235] width 106 height 22
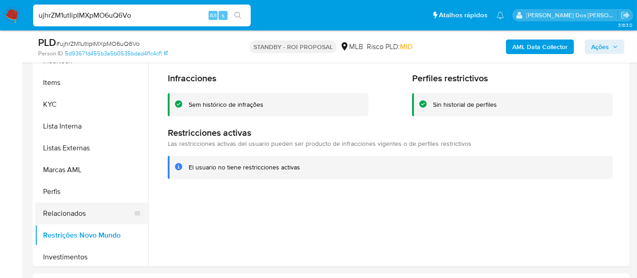
scroll to position [252, 0]
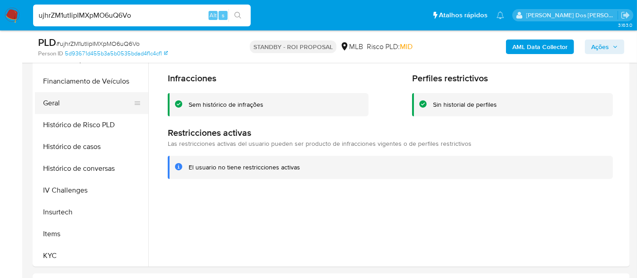
click at [60, 100] on button "Geral" at bounding box center [88, 103] width 106 height 22
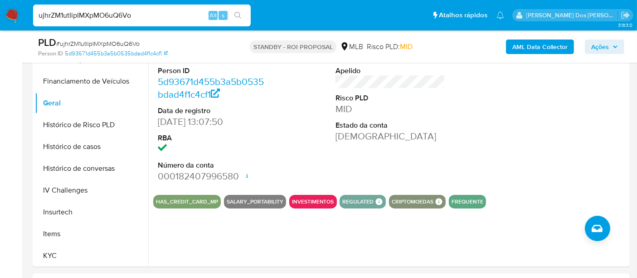
click at [168, 19] on input "ujhrZM1utIipIMXpMO6uQ6Vo" at bounding box center [142, 16] width 218 height 12
paste input "YcdcOBrDEkHZQIcvOr2g3Fpt"
type input "YcdcOBrDEkHZQIcvOr2g3Fpt"
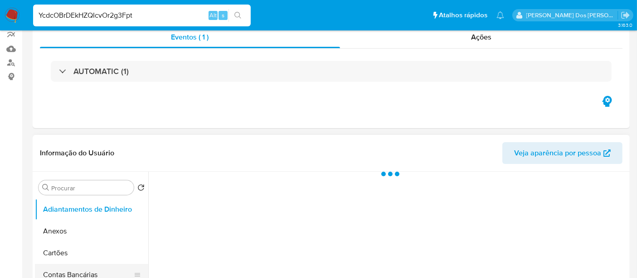
scroll to position [151, 0]
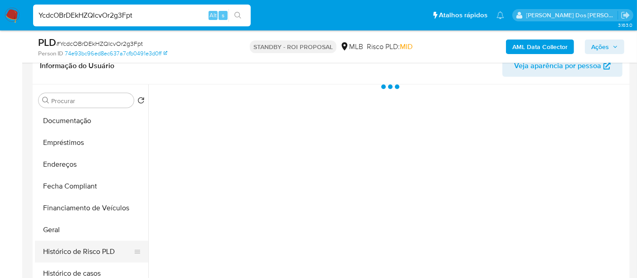
select select "10"
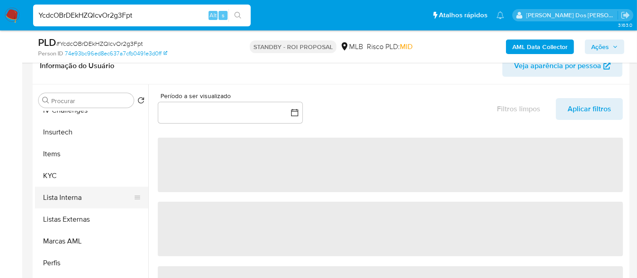
scroll to position [403, 0]
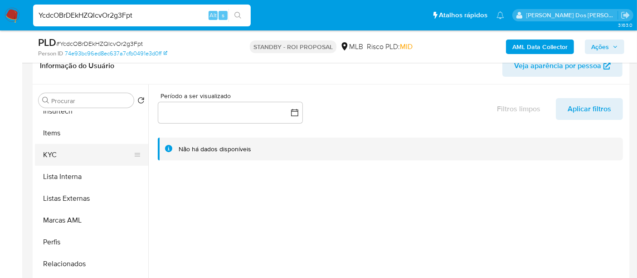
click at [57, 155] on button "KYC" at bounding box center [88, 155] width 106 height 22
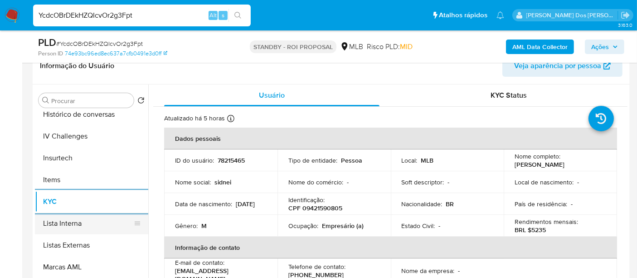
scroll to position [302, 0]
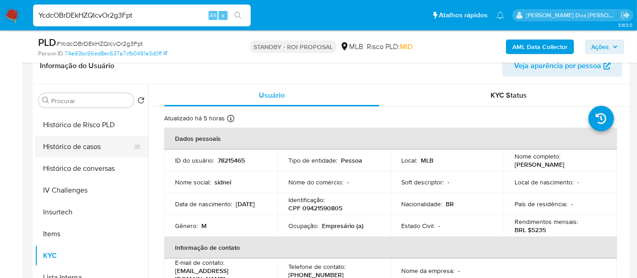
click at [73, 152] on button "Histórico de casos" at bounding box center [88, 147] width 106 height 22
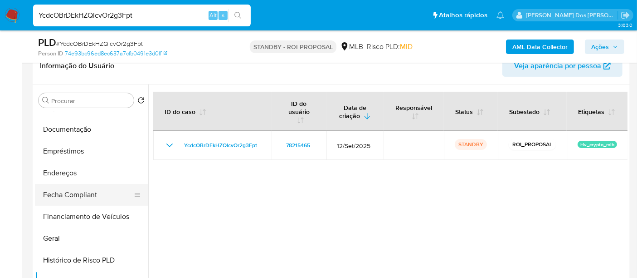
scroll to position [151, 0]
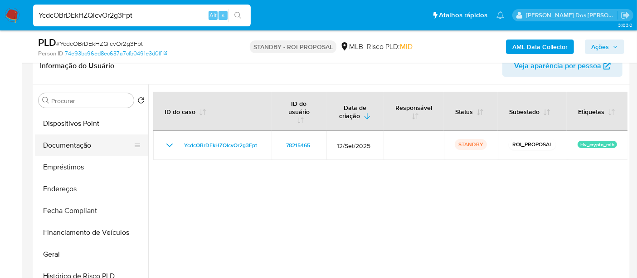
click at [69, 140] on button "Documentação" at bounding box center [88, 145] width 106 height 22
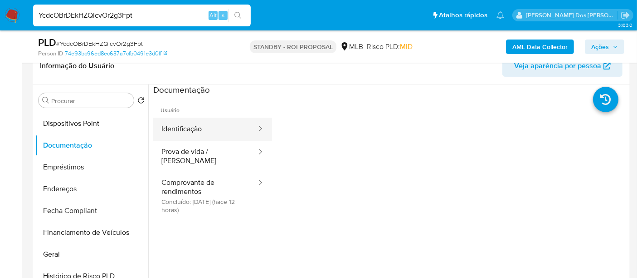
click at [179, 125] on button "Identificação" at bounding box center [205, 128] width 104 height 23
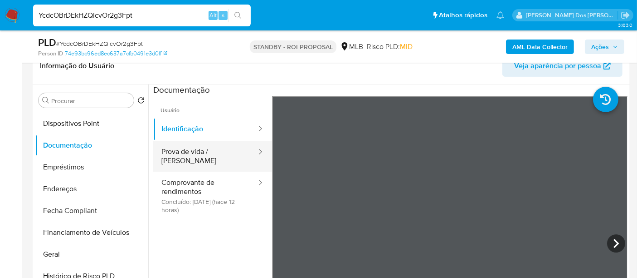
click at [228, 147] on button "Prova de vida / [PERSON_NAME]" at bounding box center [205, 156] width 104 height 31
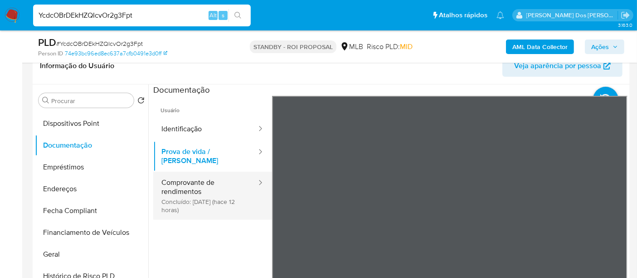
click at [202, 186] on button "Comprovante de rendimentos Concluído: 09/10/2025 (hace 12 horas)" at bounding box center [205, 195] width 104 height 48
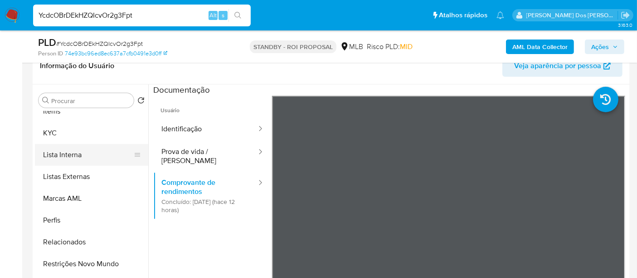
scroll to position [454, 0]
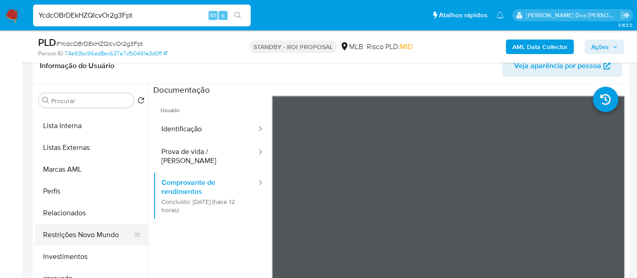
click at [103, 232] on button "Restrições Novo Mundo" at bounding box center [88, 235] width 106 height 22
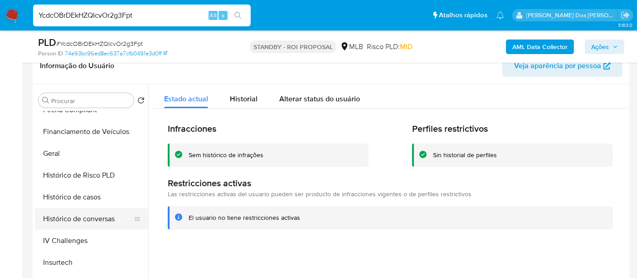
scroll to position [201, 0]
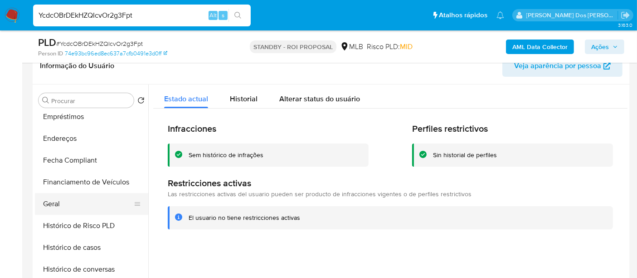
click at [60, 204] on button "Geral" at bounding box center [88, 204] width 106 height 22
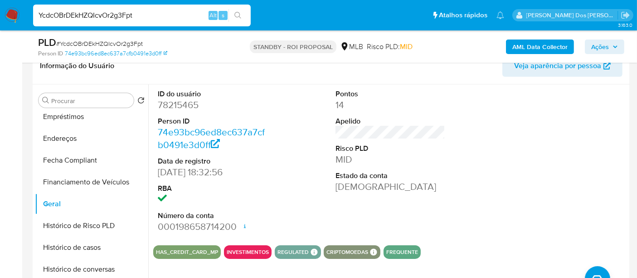
click at [139, 15] on input "YcdcOBrDEkHZQIcvOr2g3Fpt" at bounding box center [142, 16] width 218 height 12
paste input "xzO5uiICy2EijSI75ccF3kz6"
type input "xzO5uiICy2EijSI75ccF3kz6"
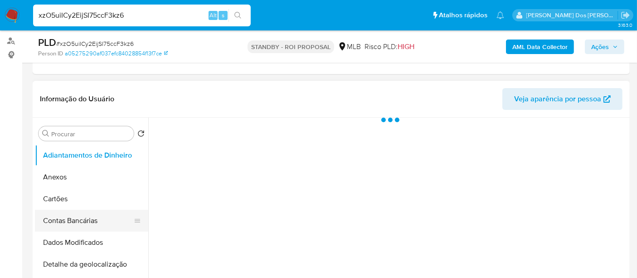
scroll to position [201, 0]
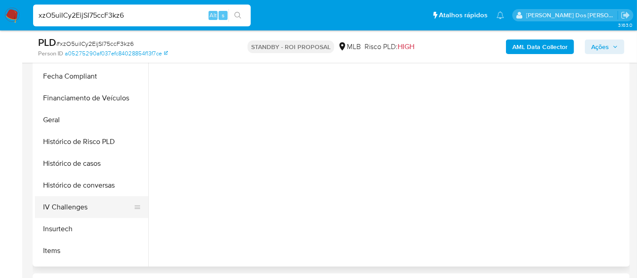
select select "10"
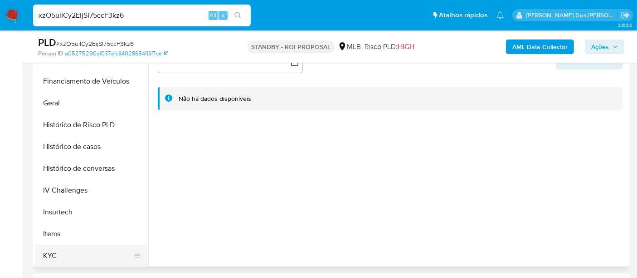
click at [53, 250] on button "KYC" at bounding box center [88, 256] width 106 height 22
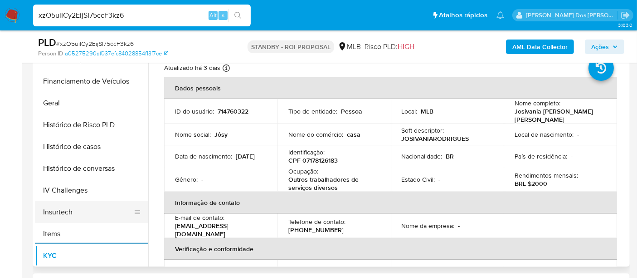
scroll to position [201, 0]
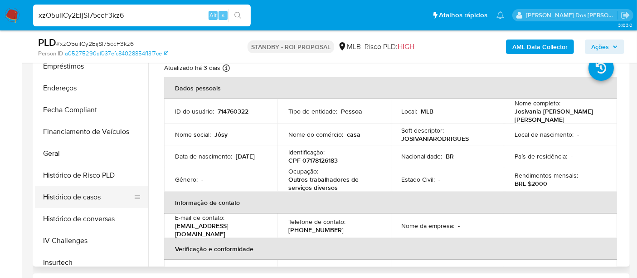
click at [87, 190] on button "Histórico de casos" at bounding box center [88, 197] width 106 height 22
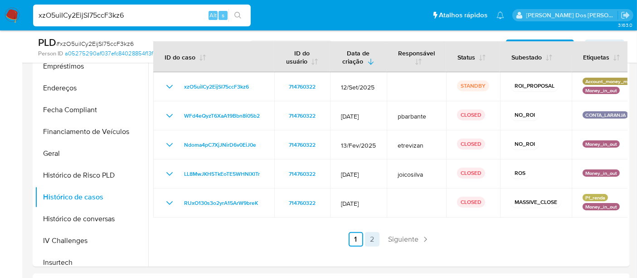
click at [368, 235] on link "2" at bounding box center [372, 239] width 15 height 15
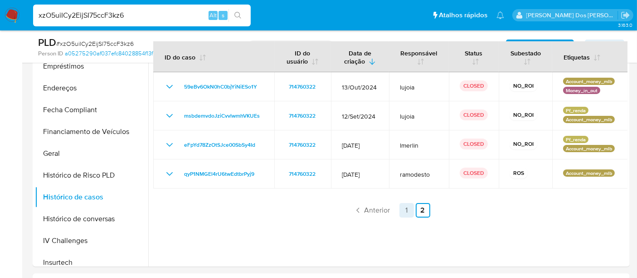
click at [403, 208] on link "1" at bounding box center [407, 210] width 15 height 15
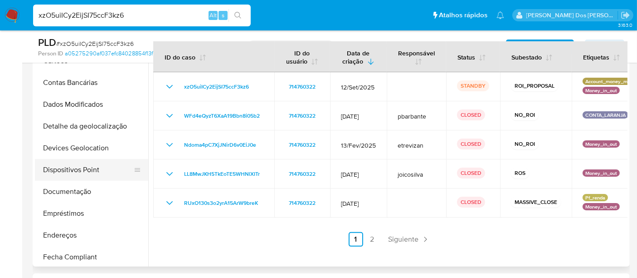
scroll to position [50, 0]
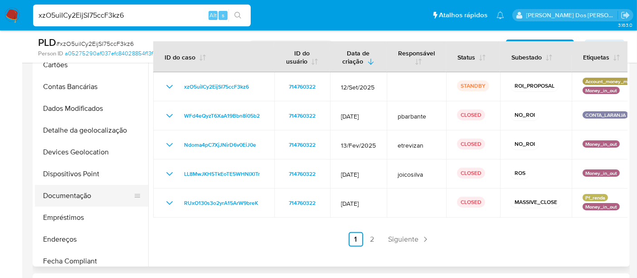
click at [66, 194] on button "Documentação" at bounding box center [88, 196] width 106 height 22
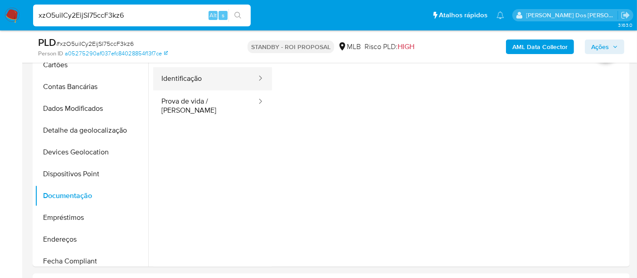
click at [181, 81] on button "Identificação" at bounding box center [205, 78] width 104 height 23
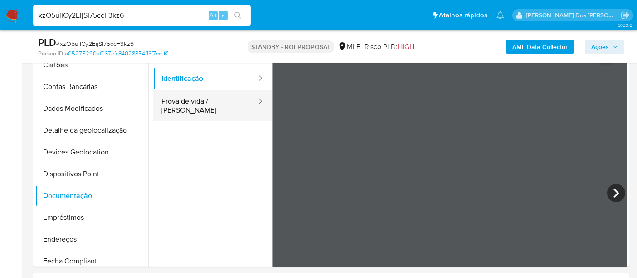
click at [218, 100] on button "Prova de vida / [PERSON_NAME]" at bounding box center [205, 105] width 104 height 31
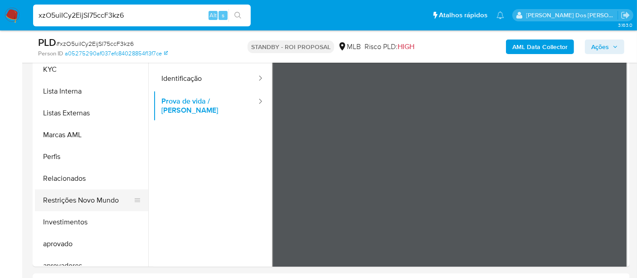
scroll to position [454, 0]
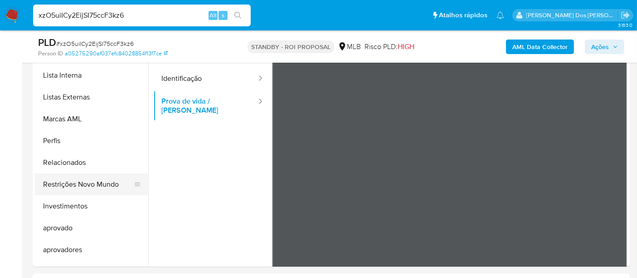
click at [79, 187] on button "Restrições Novo Mundo" at bounding box center [88, 184] width 106 height 22
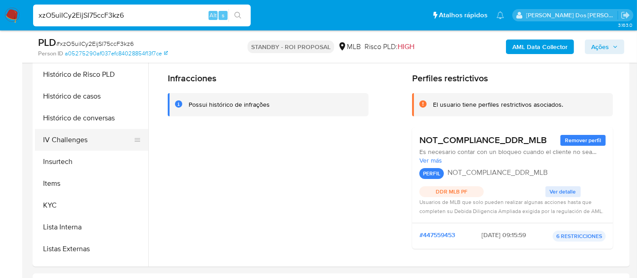
scroll to position [201, 0]
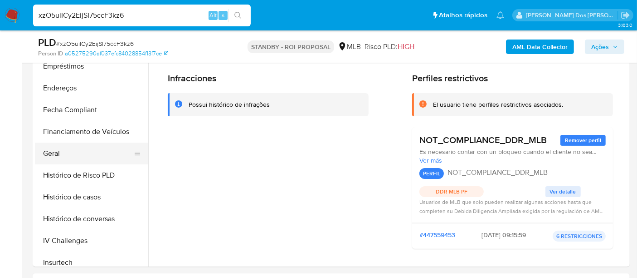
click at [54, 149] on button "Geral" at bounding box center [88, 153] width 106 height 22
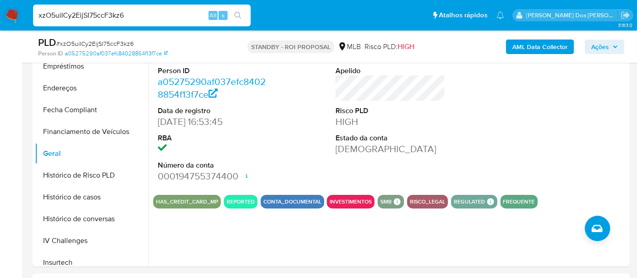
click at [104, 14] on input "xzO5uiICy2EijSI75ccF3kz6" at bounding box center [142, 16] width 218 height 12
paste input "JdaWPYYlRCXJFvOkZtZv7uH"
type input "xJdaWPYYlRCXJFvOkZtZv7uH"
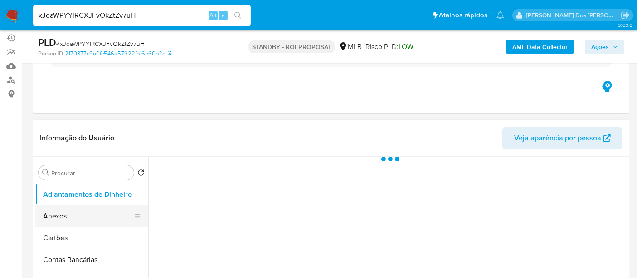
scroll to position [151, 0]
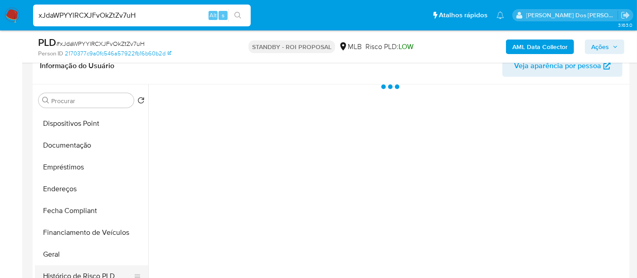
select select "10"
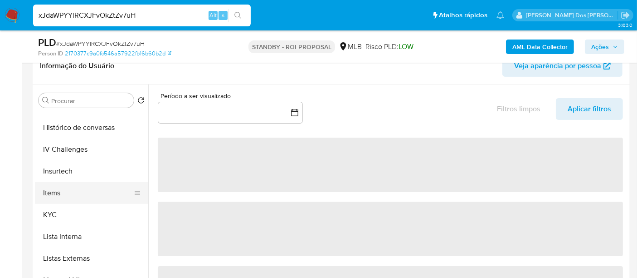
scroll to position [352, 0]
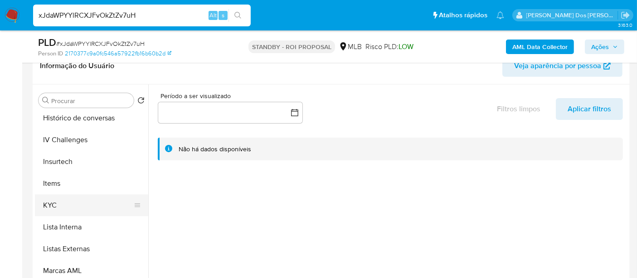
click at [53, 196] on button "KYC" at bounding box center [88, 205] width 106 height 22
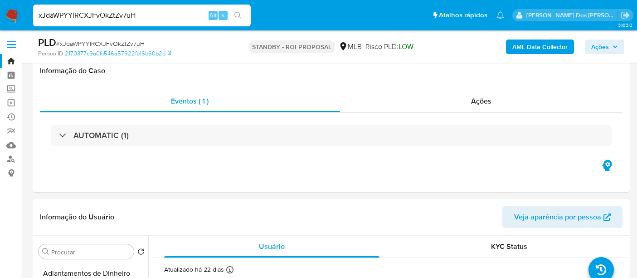
select select "10"
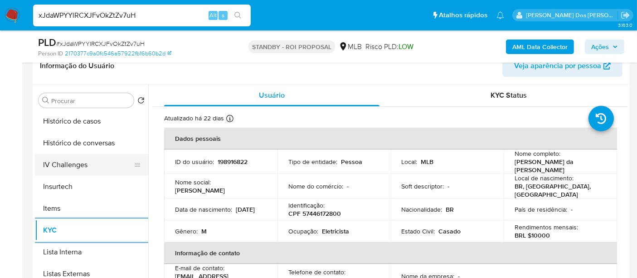
scroll to position [251, 0]
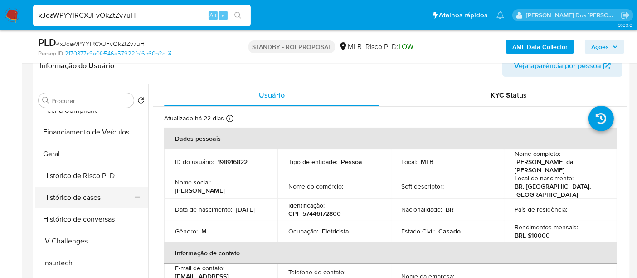
click at [101, 193] on button "Histórico de casos" at bounding box center [88, 197] width 106 height 22
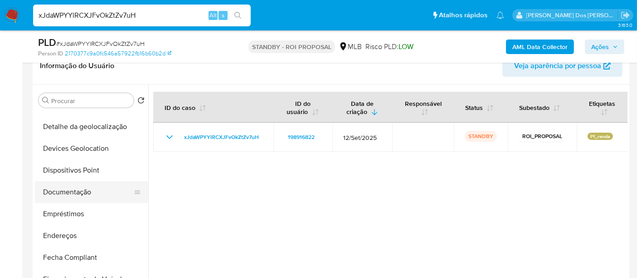
scroll to position [100, 0]
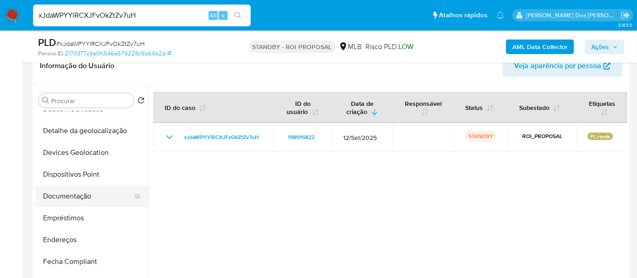
click at [79, 194] on button "Documentação" at bounding box center [88, 196] width 106 height 22
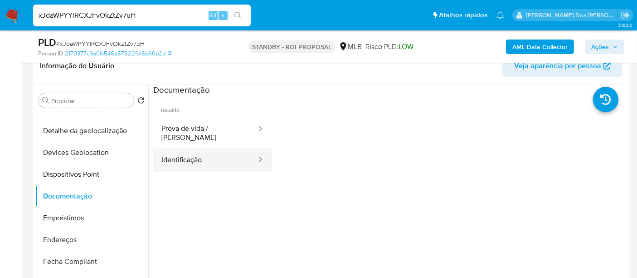
click at [197, 152] on button "Identificação" at bounding box center [205, 159] width 104 height 23
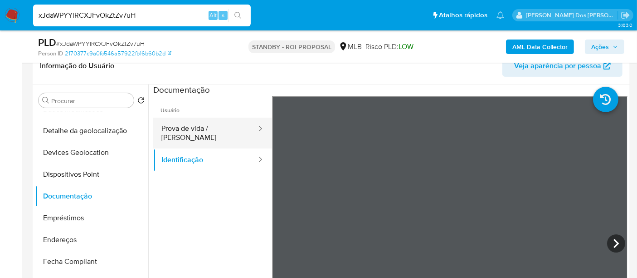
click at [209, 132] on button "Prova de vida / [PERSON_NAME]" at bounding box center [205, 132] width 104 height 31
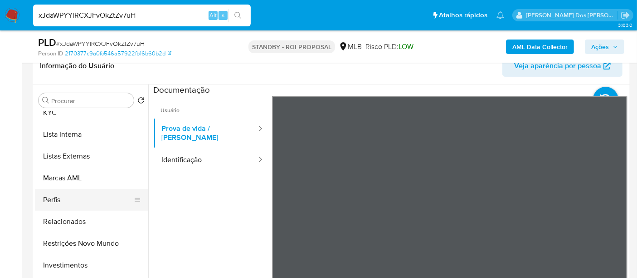
scroll to position [453, 0]
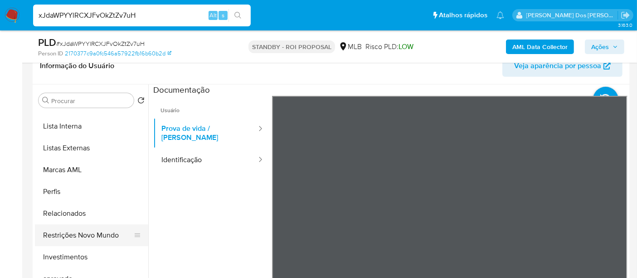
click at [79, 228] on button "Restrições Novo Mundo" at bounding box center [88, 235] width 106 height 22
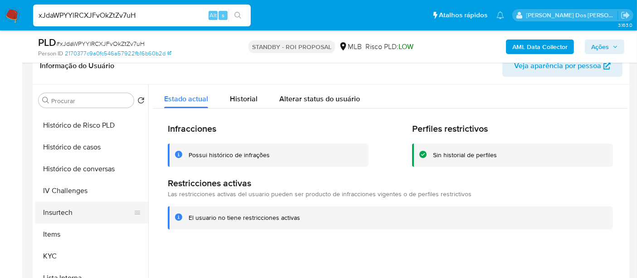
scroll to position [201, 0]
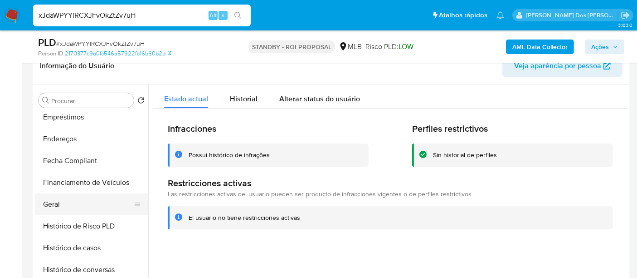
click at [57, 197] on button "Geral" at bounding box center [88, 204] width 106 height 22
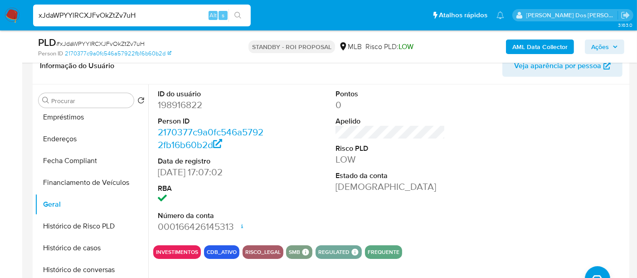
click at [125, 15] on input "xJdaWPYYlRCXJFvOkZtZv7uH" at bounding box center [142, 16] width 218 height 12
paste input "VAjUIKlrpwUiJgRtzWXhXKXW"
type input "VAjUIKlrpwUiJgRtzWXhXKXW"
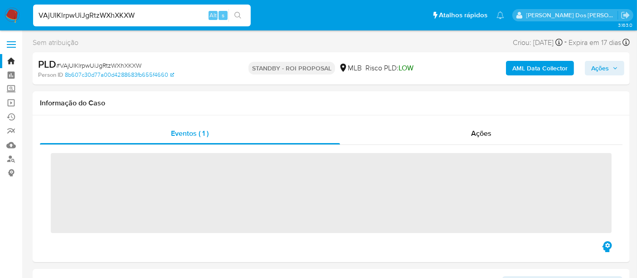
scroll to position [201, 0]
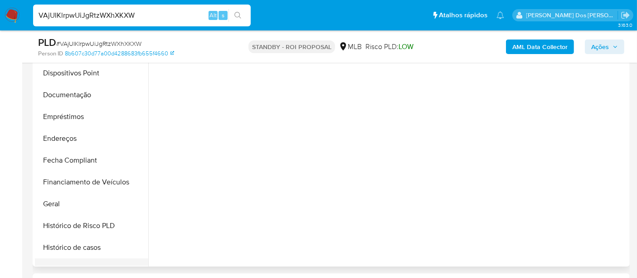
select select "10"
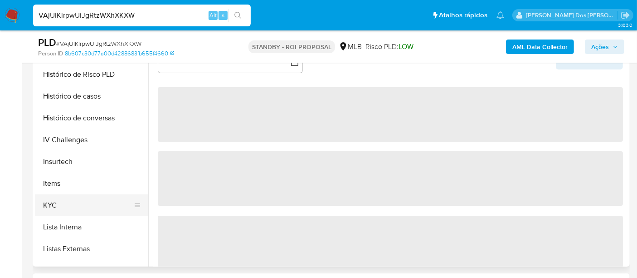
click at [49, 203] on button "KYC" at bounding box center [88, 205] width 106 height 22
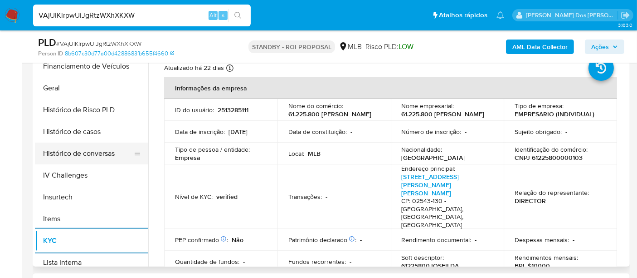
scroll to position [252, 0]
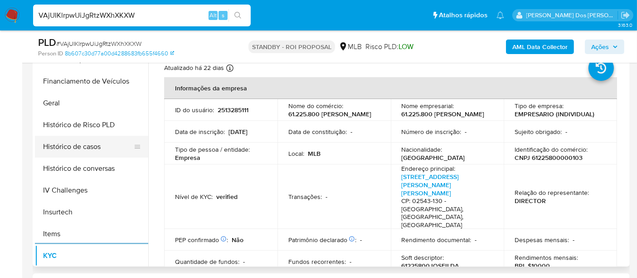
click at [91, 149] on button "Histórico de casos" at bounding box center [88, 147] width 106 height 22
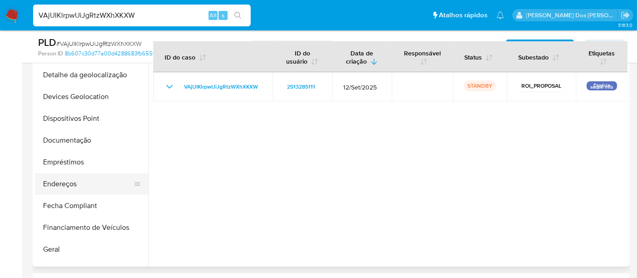
scroll to position [101, 0]
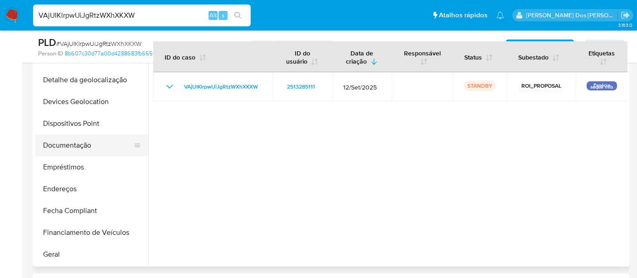
click at [73, 145] on button "Documentação" at bounding box center [88, 145] width 106 height 22
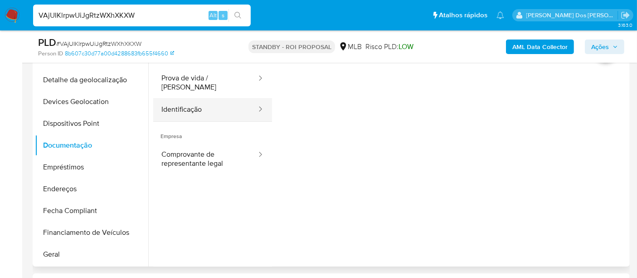
click at [189, 103] on button "Identificação" at bounding box center [205, 109] width 104 height 23
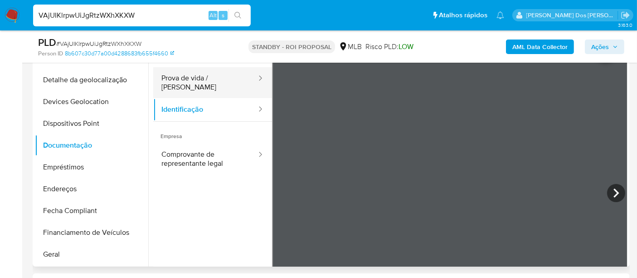
click at [210, 75] on button "Prova de vida / [PERSON_NAME]" at bounding box center [205, 82] width 104 height 31
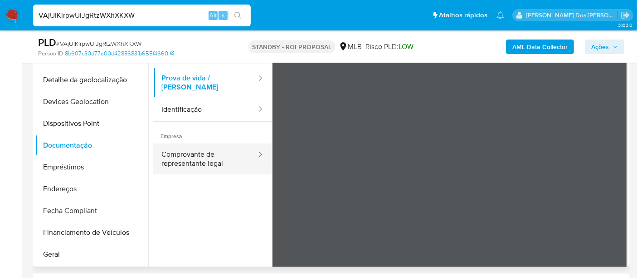
click at [200, 148] on button "Comprovante de representante legal" at bounding box center [205, 158] width 104 height 31
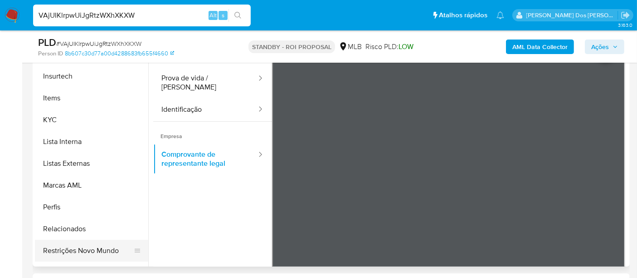
scroll to position [403, 0]
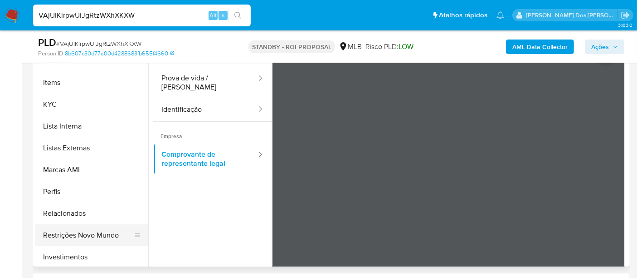
click at [88, 235] on button "Restrições Novo Mundo" at bounding box center [88, 235] width 106 height 22
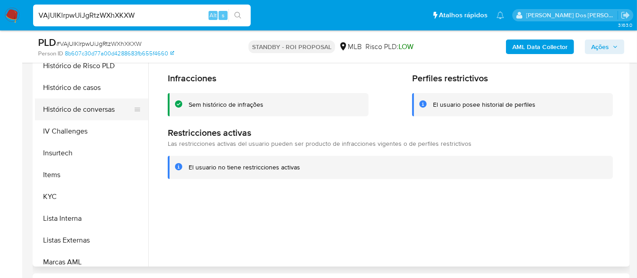
scroll to position [252, 0]
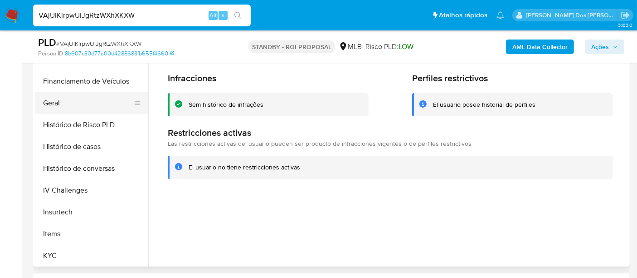
click at [55, 106] on button "Geral" at bounding box center [88, 103] width 106 height 22
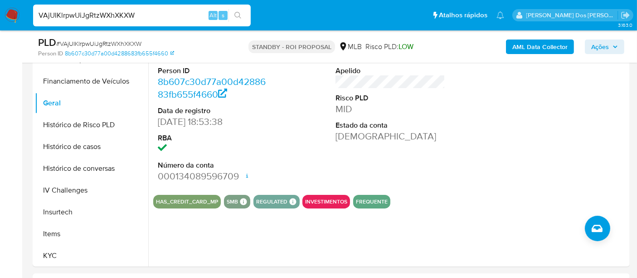
click at [132, 20] on input "VAjUIKlrpwUiJgRtzWXhXKXW" at bounding box center [142, 16] width 218 height 12
paste input "dtYlpmUR5XwX0RdVk1SBe3Fw"
type input "dtYlpmUR5XwX0RdVk1SBe3Fw"
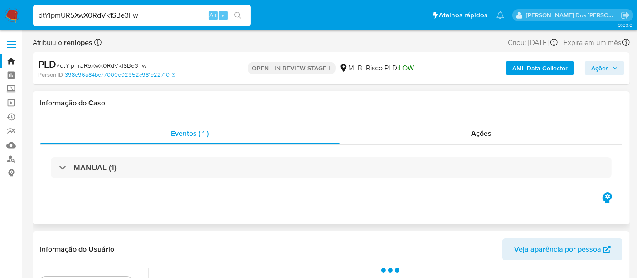
select select "10"
drag, startPoint x: 15, startPoint y: 15, endPoint x: 22, endPoint y: 14, distance: 7.4
click at [15, 15] on img at bounding box center [12, 15] width 15 height 15
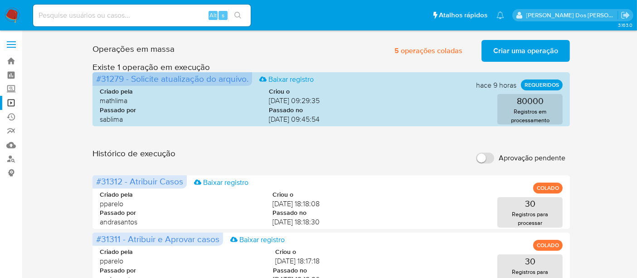
click at [517, 51] on span "Criar uma operação" at bounding box center [526, 51] width 65 height 20
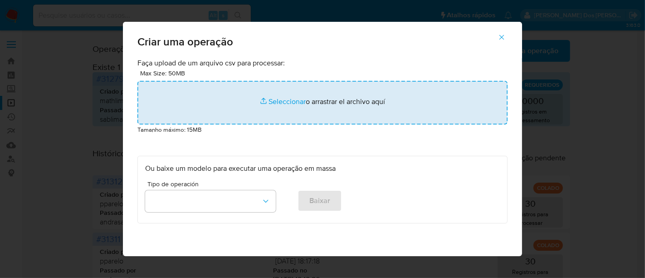
click at [281, 98] on input "file" at bounding box center [322, 103] width 370 height 44
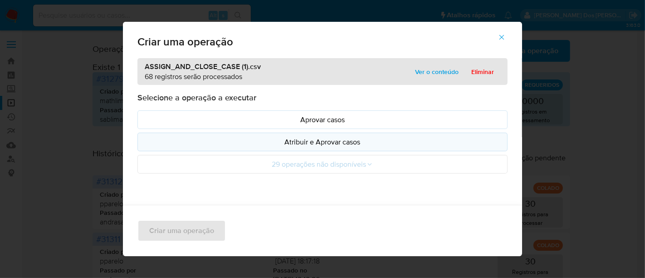
click at [285, 142] on p "Atribuir e Aprovar casos" at bounding box center [322, 142] width 355 height 10
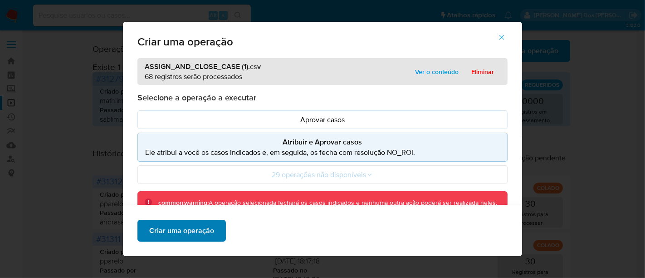
click at [191, 227] on span "Criar uma operação" at bounding box center [181, 230] width 65 height 20
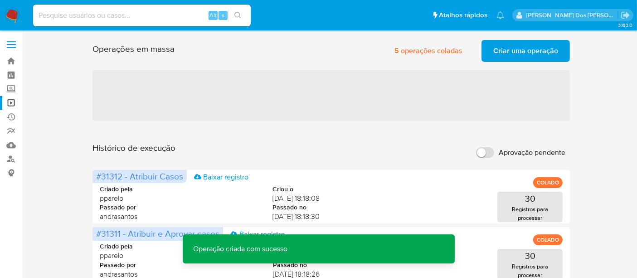
click at [518, 52] on span "Criar uma operação" at bounding box center [526, 51] width 65 height 20
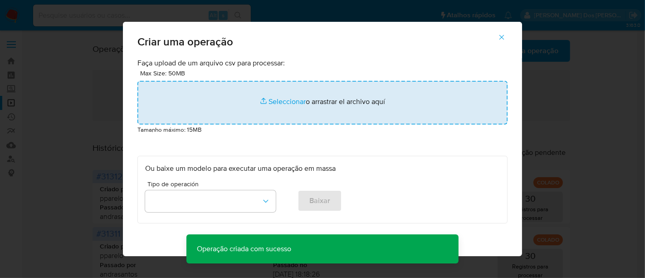
click at [277, 100] on input "file" at bounding box center [322, 103] width 370 height 44
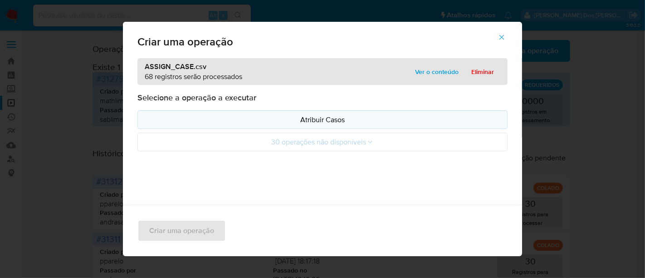
click at [288, 118] on p "Atribuir Casos" at bounding box center [322, 119] width 355 height 10
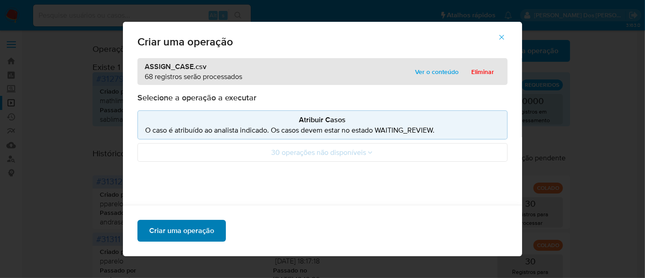
click at [198, 230] on span "Criar uma operação" at bounding box center [181, 230] width 65 height 20
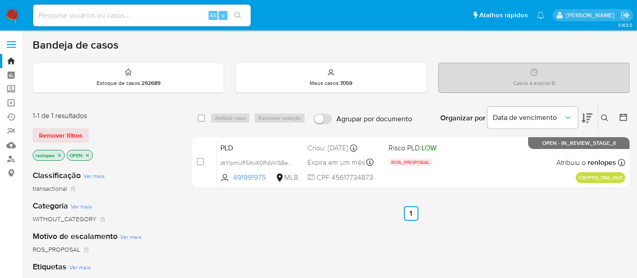
click at [148, 17] on input at bounding box center [142, 16] width 218 height 12
paste input "Revisão: [PERSON_NAME] Data da Revisão: 09/010/2025 Parecer: Favorável ao encer…"
type input "Revisão: [PERSON_NAME] Data da Revisão: 09/010/2025 Parecer: Favorável ao encer…"
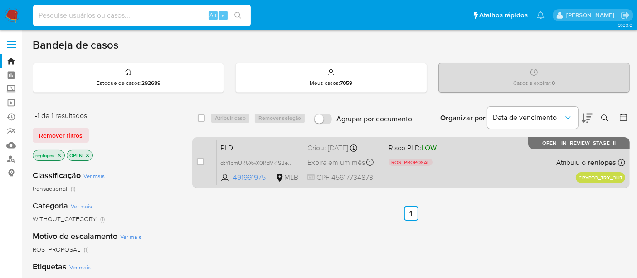
click at [326, 153] on div "PLD dtYlpmUR5XwX0RdVk1SBe3Fw 491991975 MLB Risco PLD: LOW ROS_PROPOSAL Motivo d…" at bounding box center [421, 162] width 409 height 46
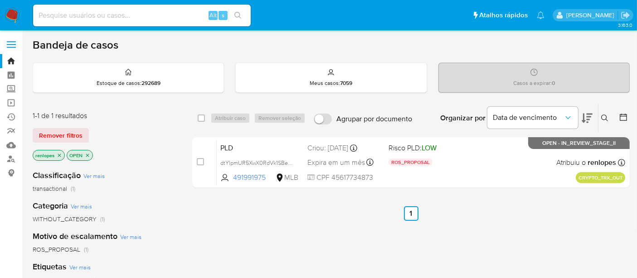
click at [15, 17] on img at bounding box center [12, 15] width 15 height 15
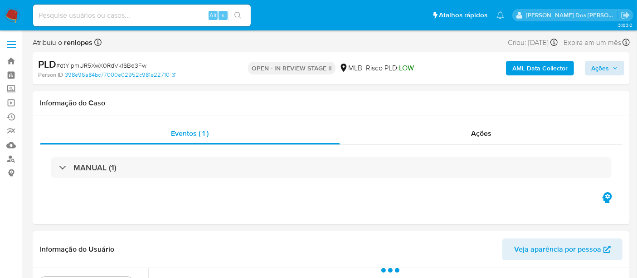
select select "10"
click at [599, 71] on span "Ações" at bounding box center [601, 68] width 18 height 15
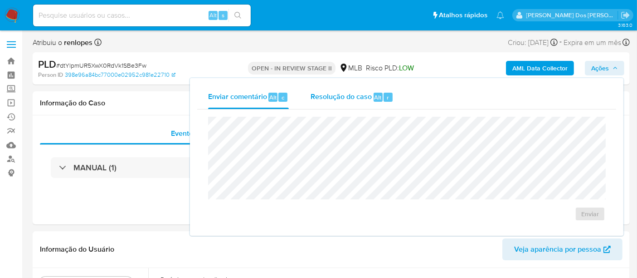
click at [345, 103] on div "Resolução do caso Alt r" at bounding box center [352, 97] width 83 height 24
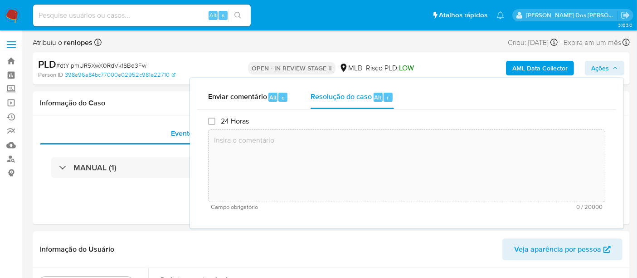
click at [339, 143] on textarea at bounding box center [407, 165] width 396 height 73
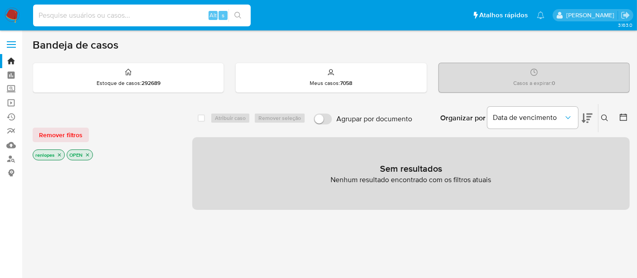
click at [116, 14] on input at bounding box center [142, 16] width 218 height 12
type input "[EMAIL_ADDRESS][DOMAIN_NAME]"
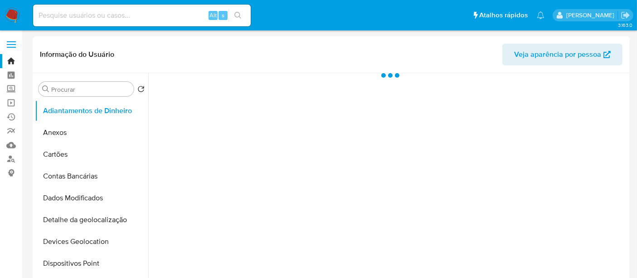
select select "10"
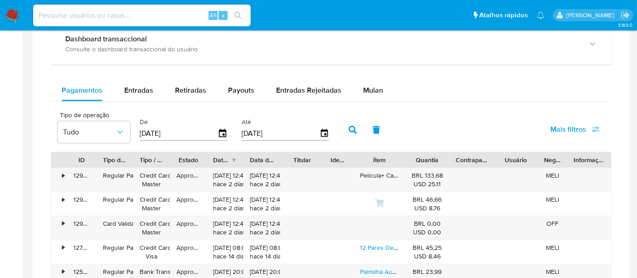
scroll to position [655, 0]
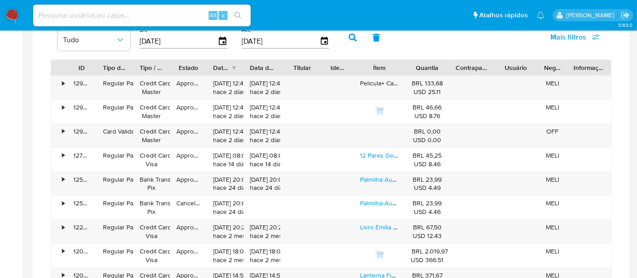
click at [156, 16] on input at bounding box center [142, 16] width 218 height 12
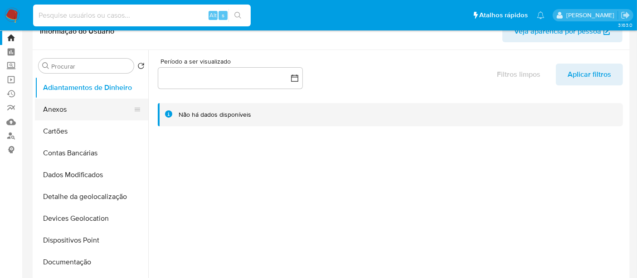
scroll to position [0, 0]
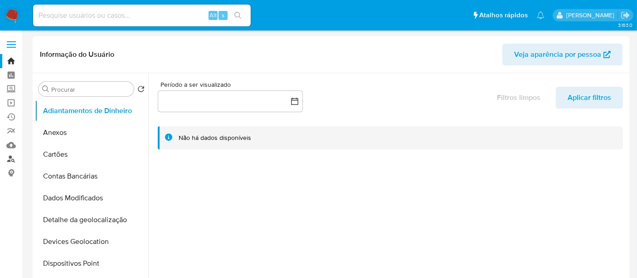
click at [14, 159] on link "Localizador de pessoas" at bounding box center [54, 159] width 108 height 14
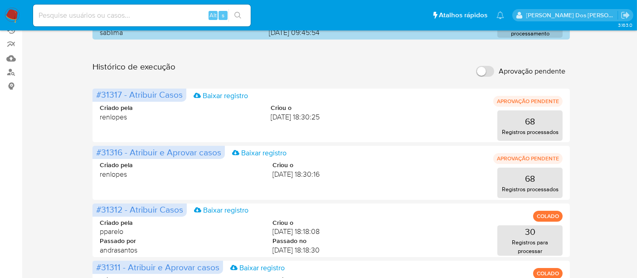
scroll to position [50, 0]
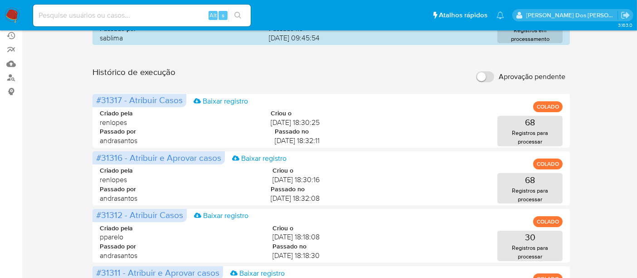
scroll to position [50, 0]
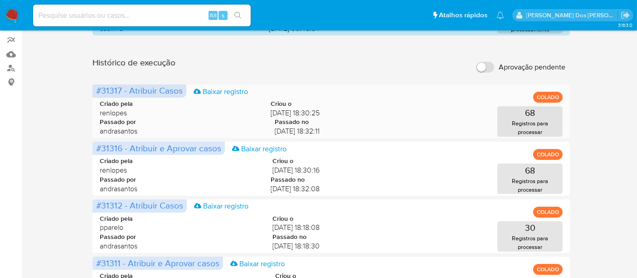
scroll to position [50, 0]
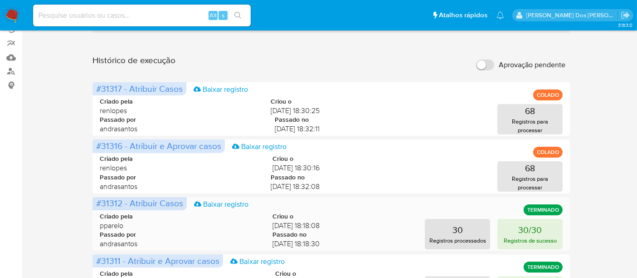
scroll to position [151, 0]
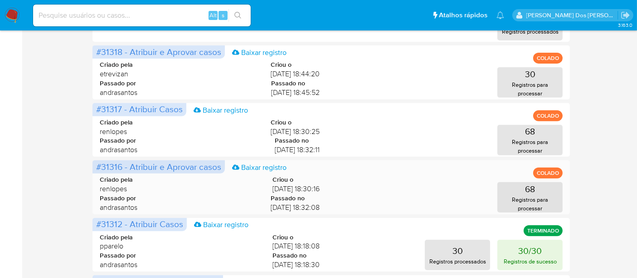
scroll to position [302, 0]
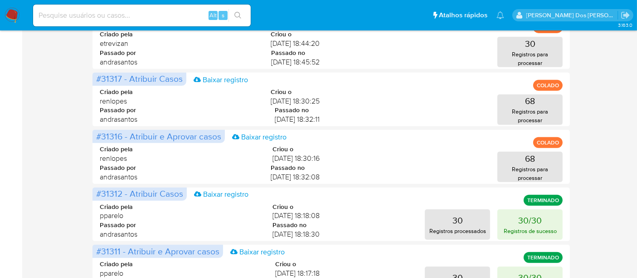
scroll to position [352, 0]
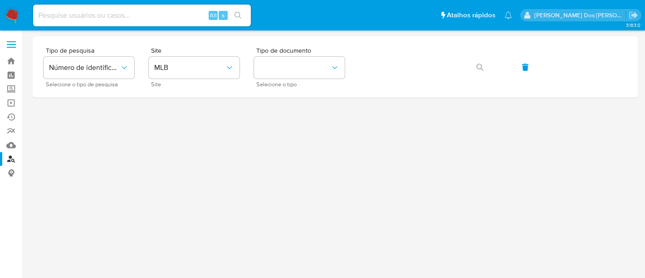
click at [282, 70] on button "identificationType" at bounding box center [299, 68] width 91 height 22
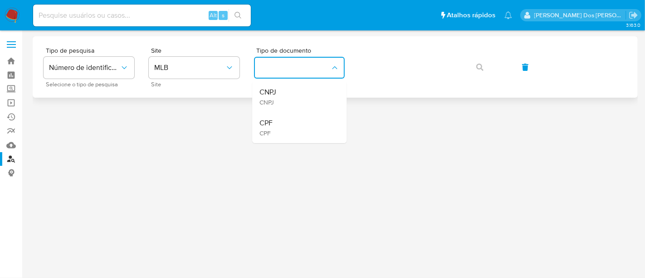
drag, startPoint x: 280, startPoint y: 120, endPoint x: 375, endPoint y: 85, distance: 101.0
click at [281, 119] on div "CPF CPF" at bounding box center [296, 127] width 74 height 31
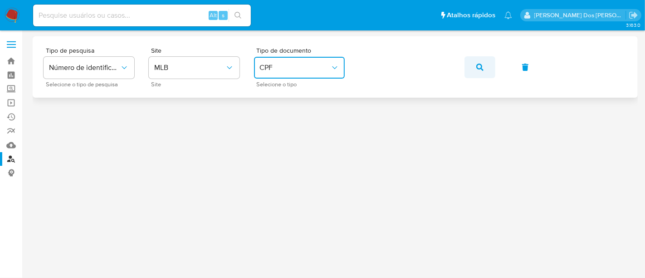
click at [475, 68] on button "button" at bounding box center [480, 67] width 31 height 22
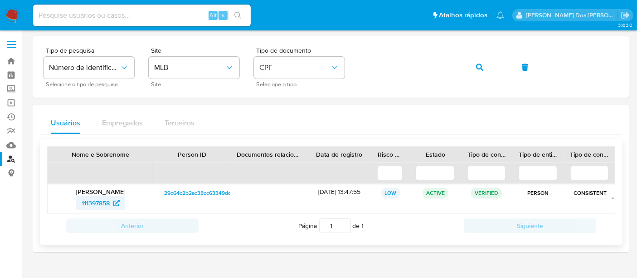
click at [92, 201] on span "111397858" at bounding box center [96, 203] width 28 height 15
click at [15, 12] on img at bounding box center [12, 15] width 15 height 15
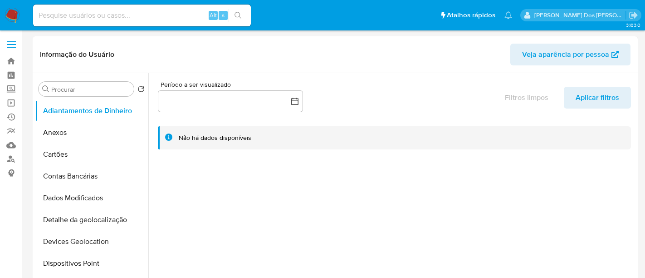
select select "10"
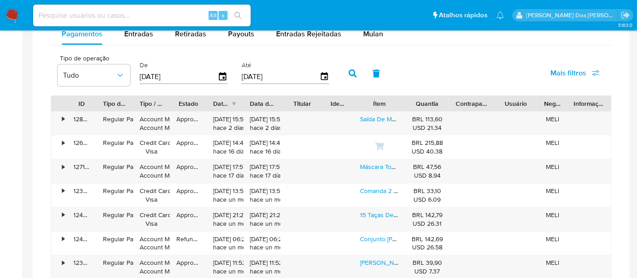
scroll to position [605, 0]
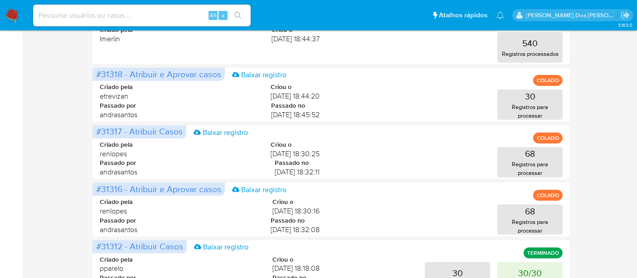
scroll to position [352, 0]
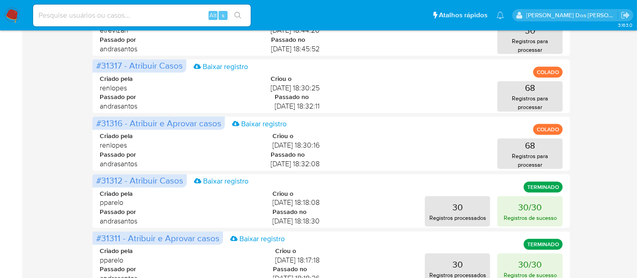
scroll to position [403, 0]
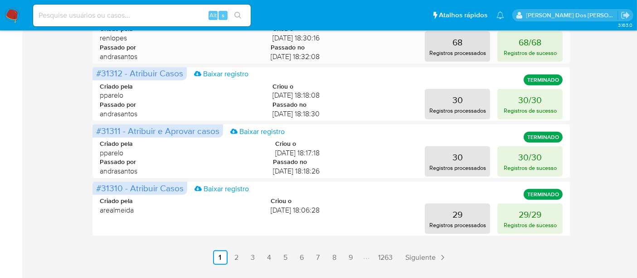
scroll to position [534, 0]
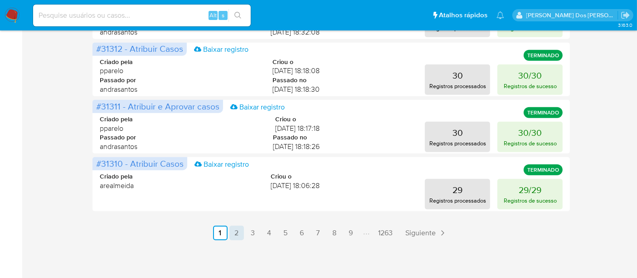
click at [240, 233] on link "2" at bounding box center [237, 232] width 15 height 15
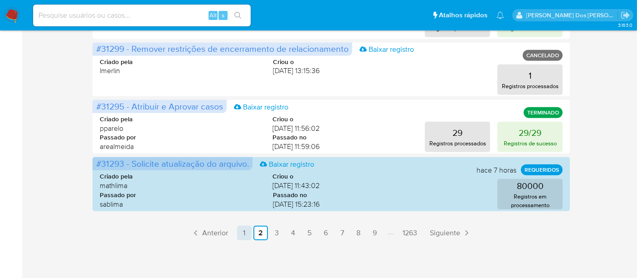
click at [246, 230] on link "1" at bounding box center [244, 232] width 15 height 15
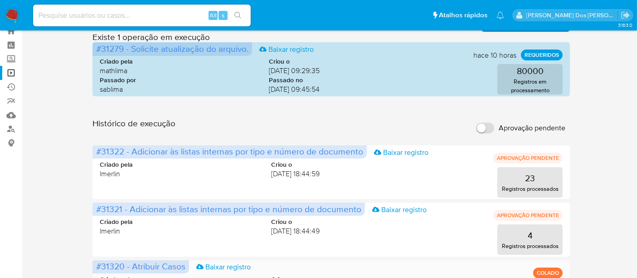
scroll to position [0, 0]
